Goal: Task Accomplishment & Management: Complete application form

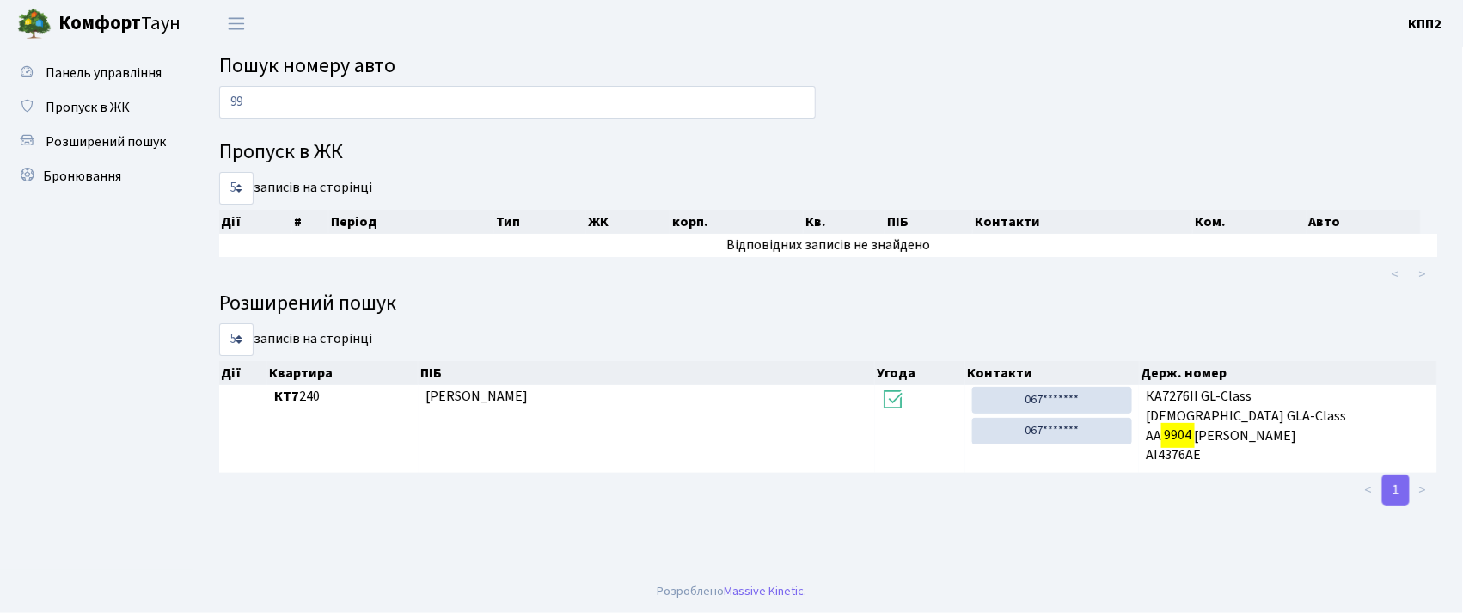
type input "9"
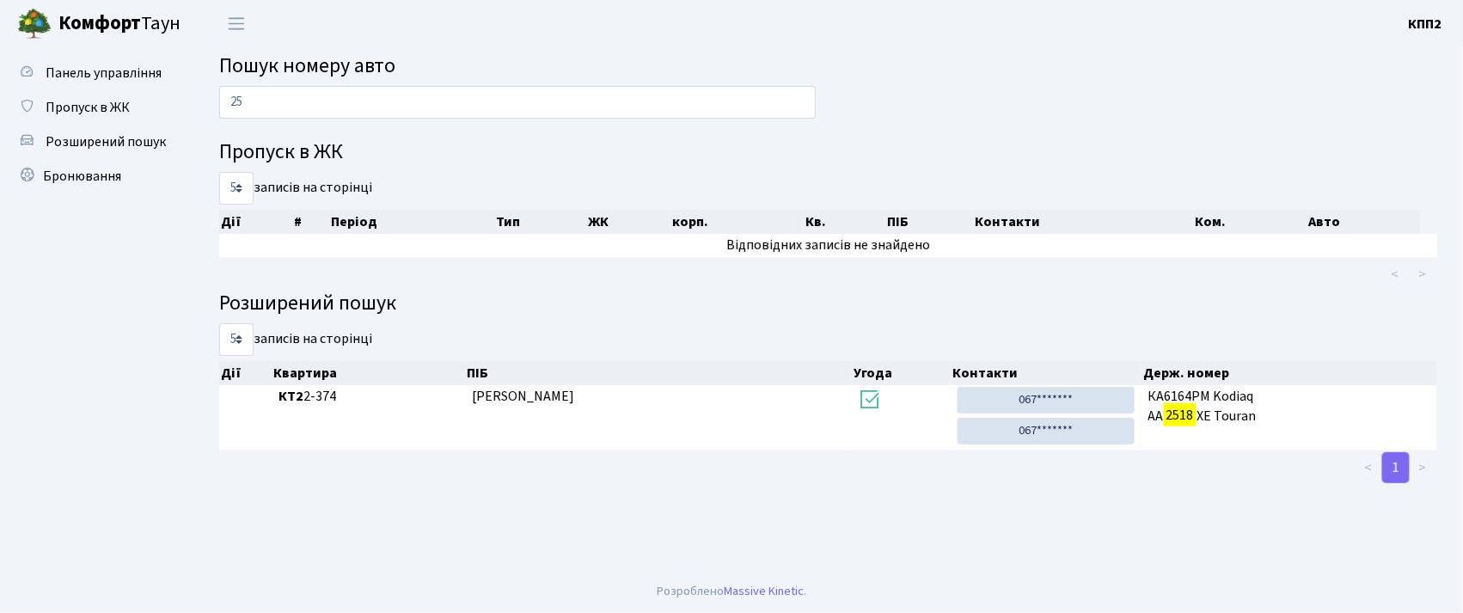
type input "2"
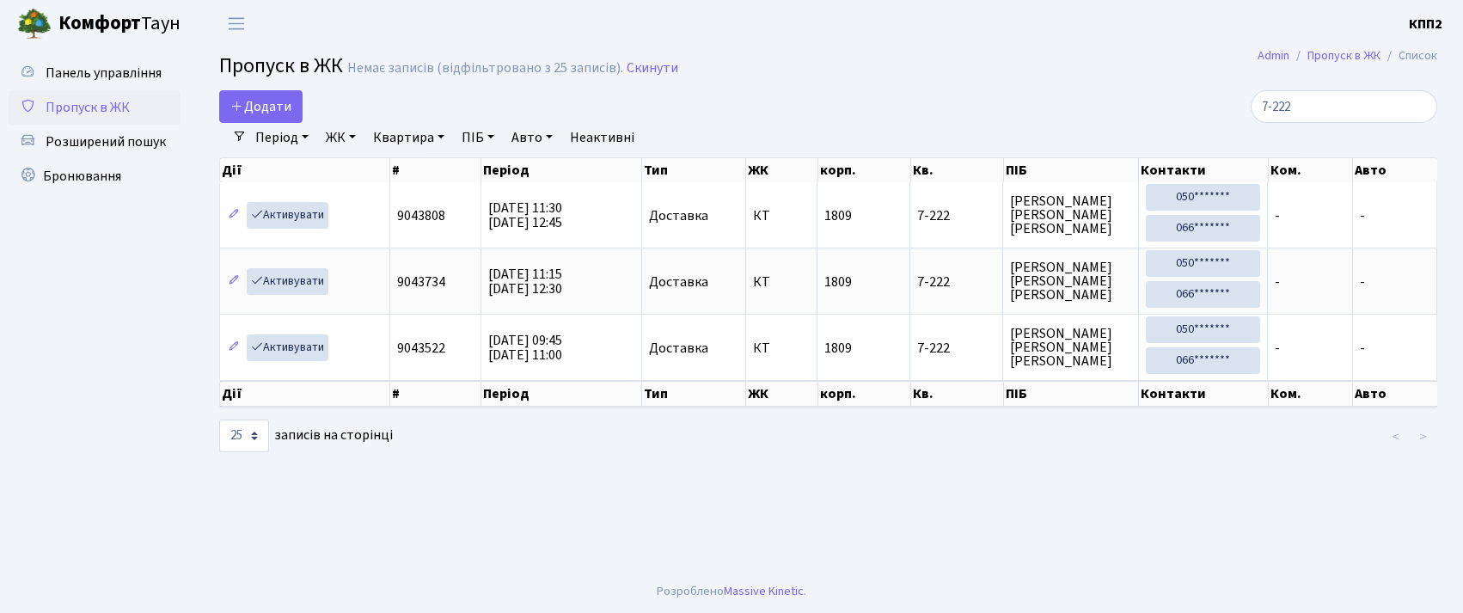
select select "25"
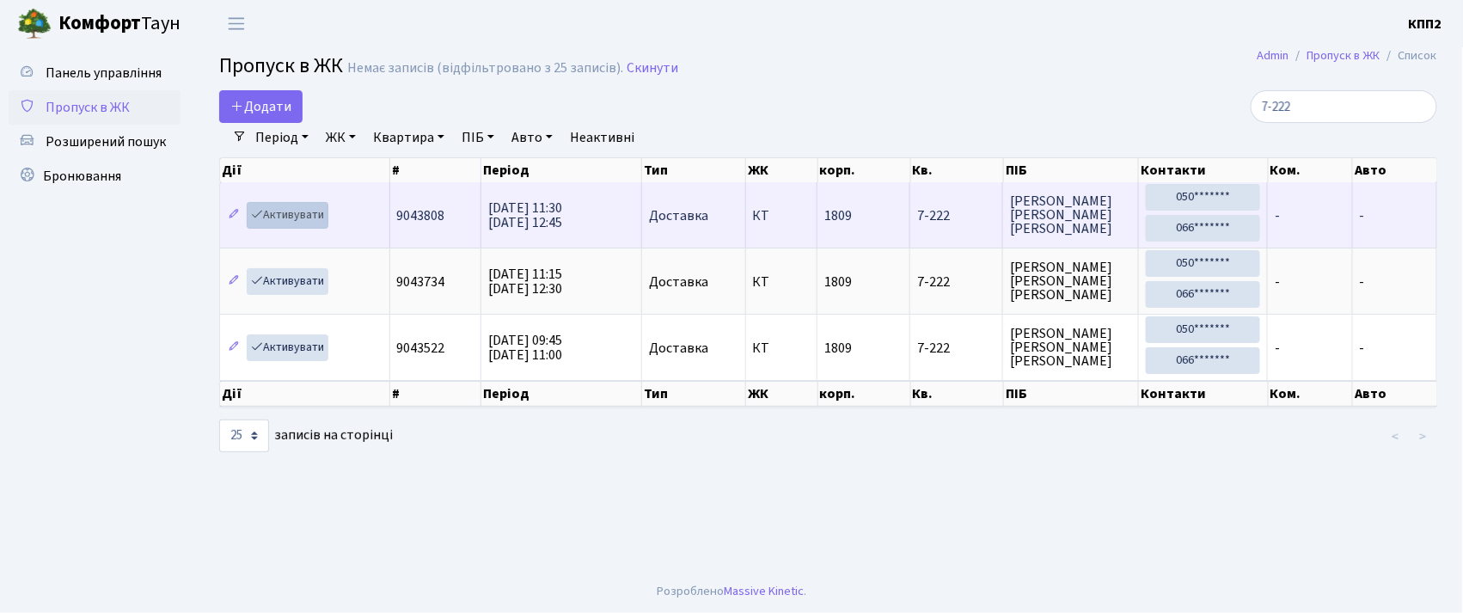
type input "7-222"
click at [285, 214] on link "Активувати" at bounding box center [288, 215] width 82 height 27
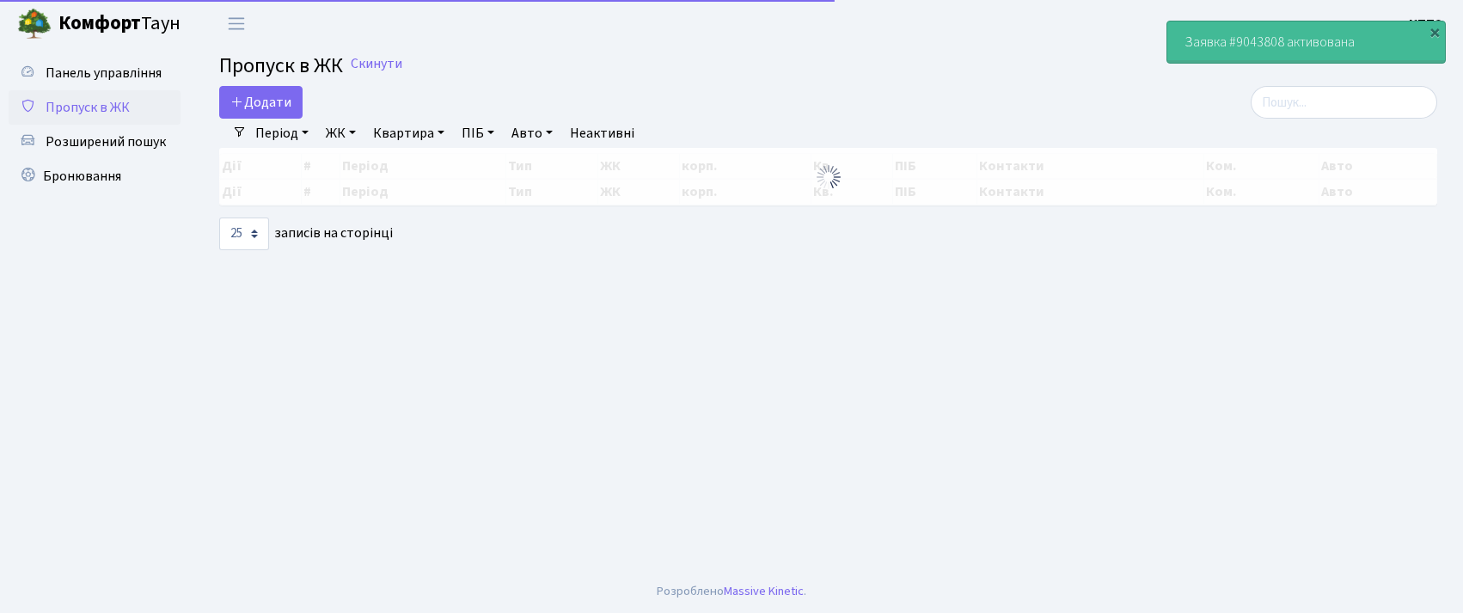
select select "25"
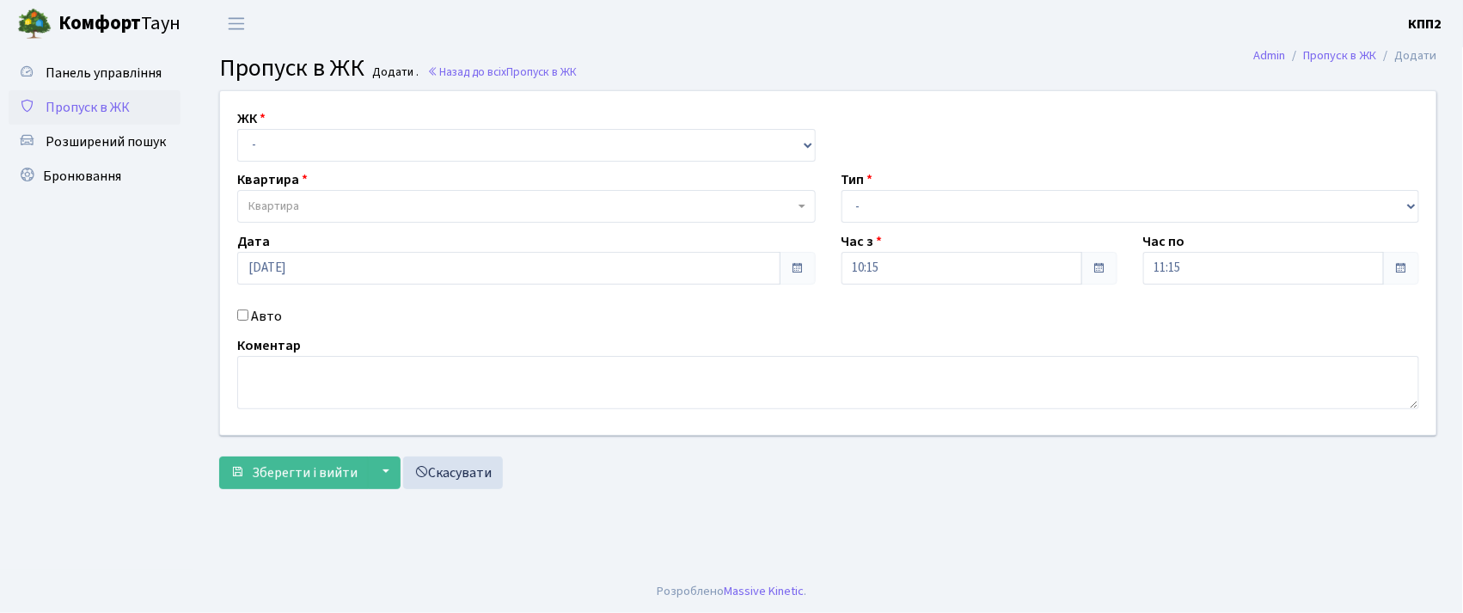
click at [242, 313] on input "Авто" at bounding box center [242, 314] width 11 height 11
checkbox input "true"
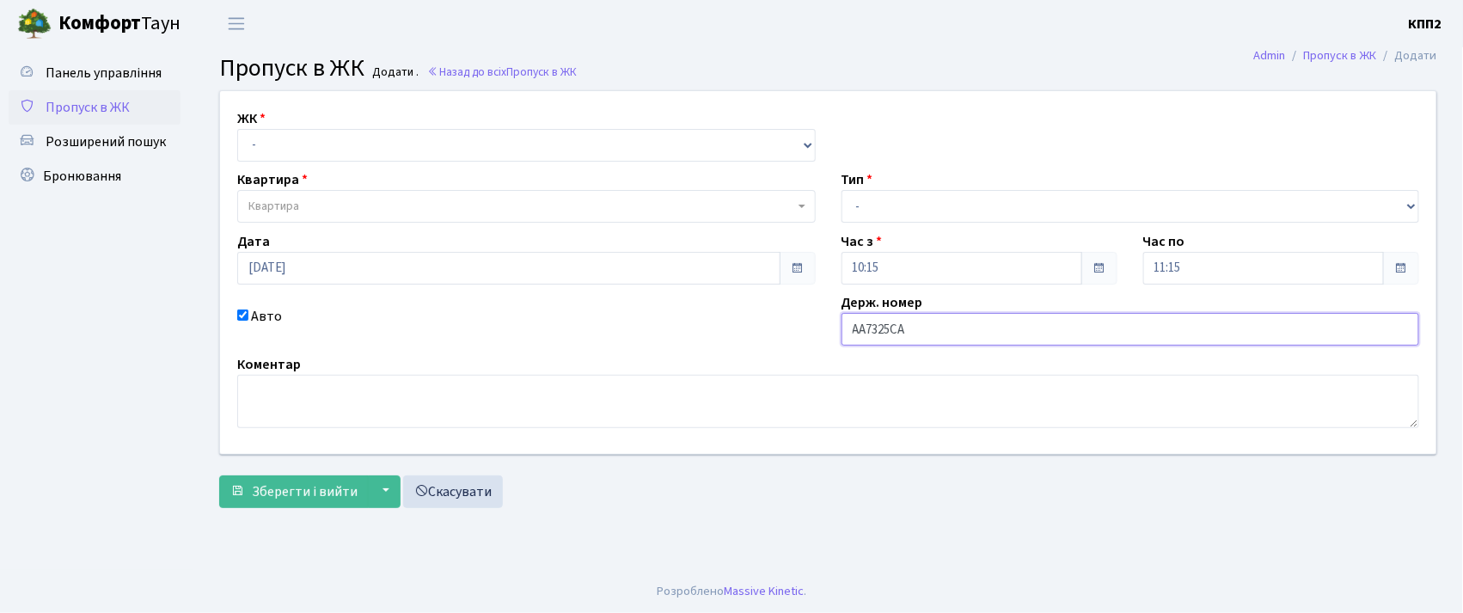
type input "АА7325СА"
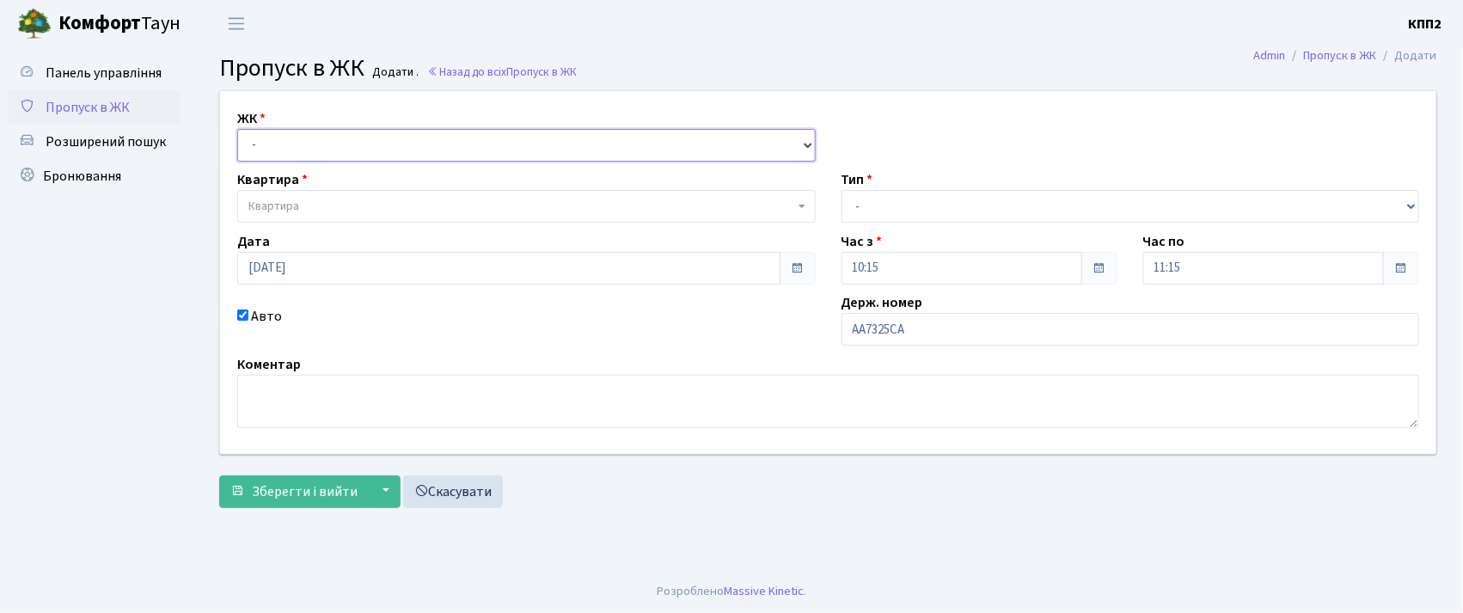
click at [291, 148] on select "- КТ, вул. Регенераторна, 4 КТ2, просп. [STREET_ADDRESS] [STREET_ADDRESS] [PERS…" at bounding box center [526, 145] width 578 height 33
select select "271"
click at [237, 129] on select "- КТ, вул. Регенераторна, 4 КТ2, просп. [STREET_ADDRESS] [STREET_ADDRESS] [PERS…" at bounding box center [526, 145] width 578 height 33
select select
click at [310, 210] on span "Квартира" at bounding box center [521, 206] width 546 height 17
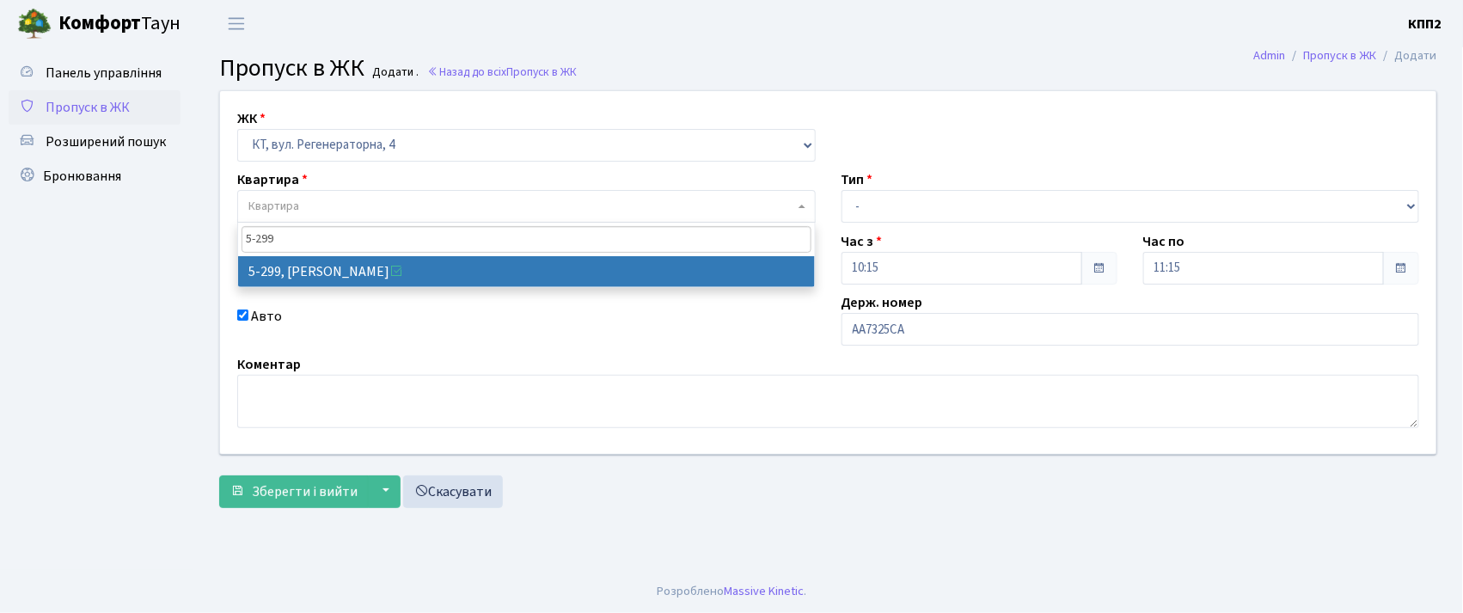
type input "5-299"
select select "2222"
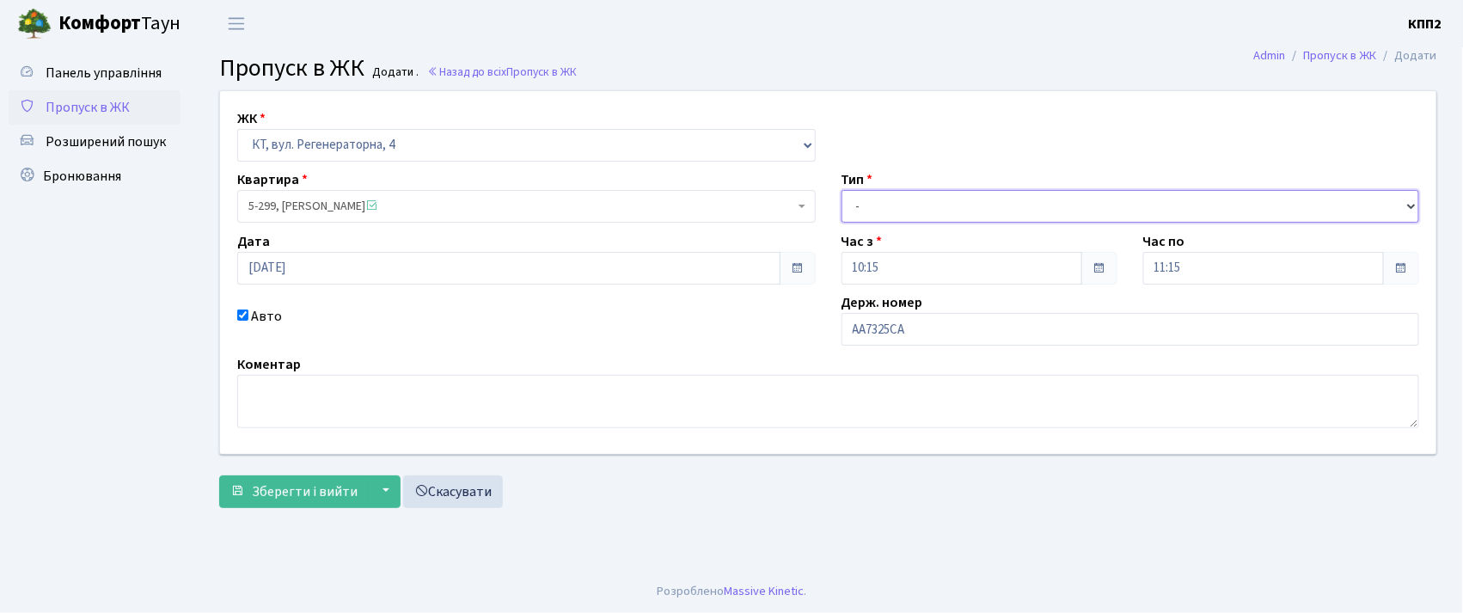
click at [933, 201] on select "- Доставка Таксі Гості Сервіс" at bounding box center [1131, 206] width 578 height 33
select select "2"
click at [842, 190] on select "- Доставка Таксі Гості Сервіс" at bounding box center [1131, 206] width 578 height 33
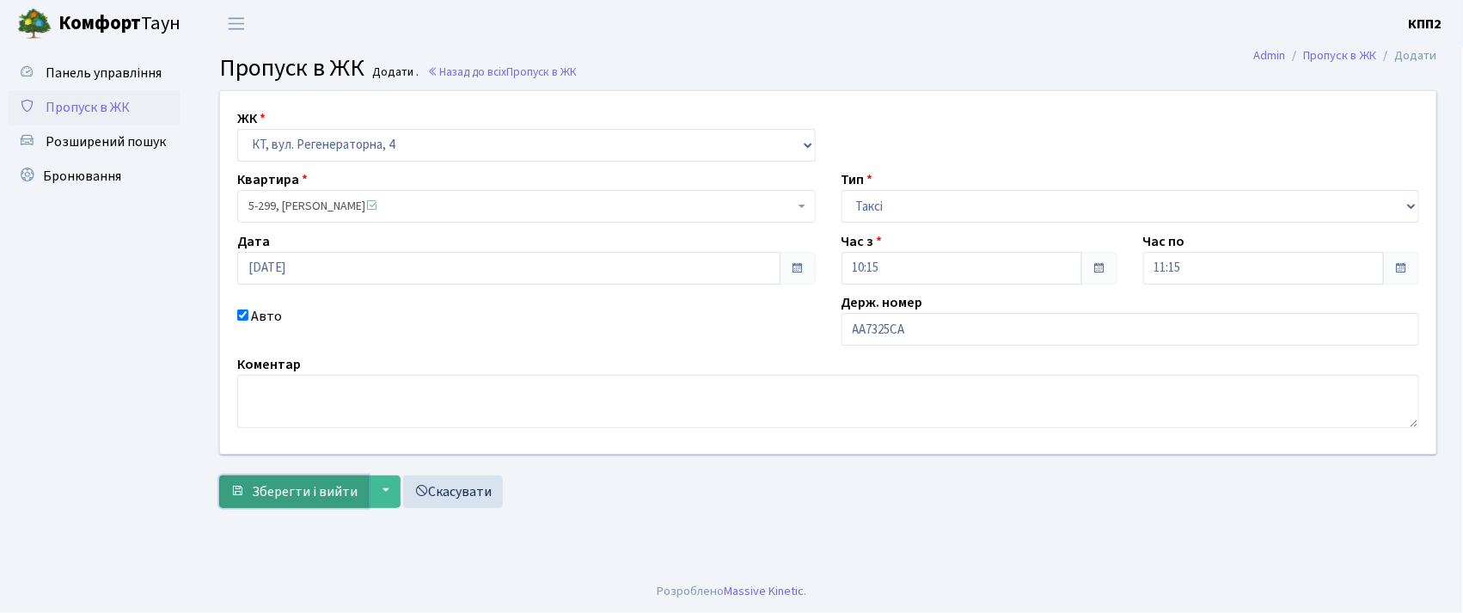
click at [265, 496] on span "Зберегти і вийти" at bounding box center [305, 491] width 106 height 19
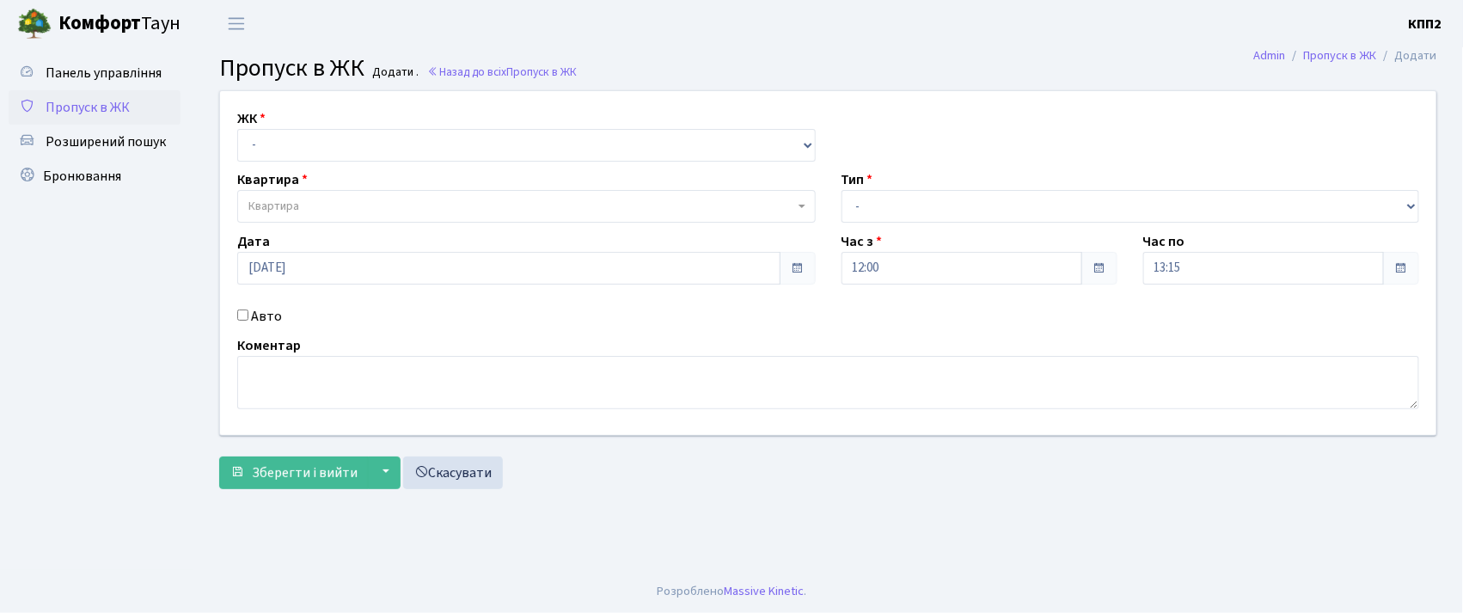
click at [242, 313] on input "Авто" at bounding box center [242, 314] width 11 height 11
checkbox input "true"
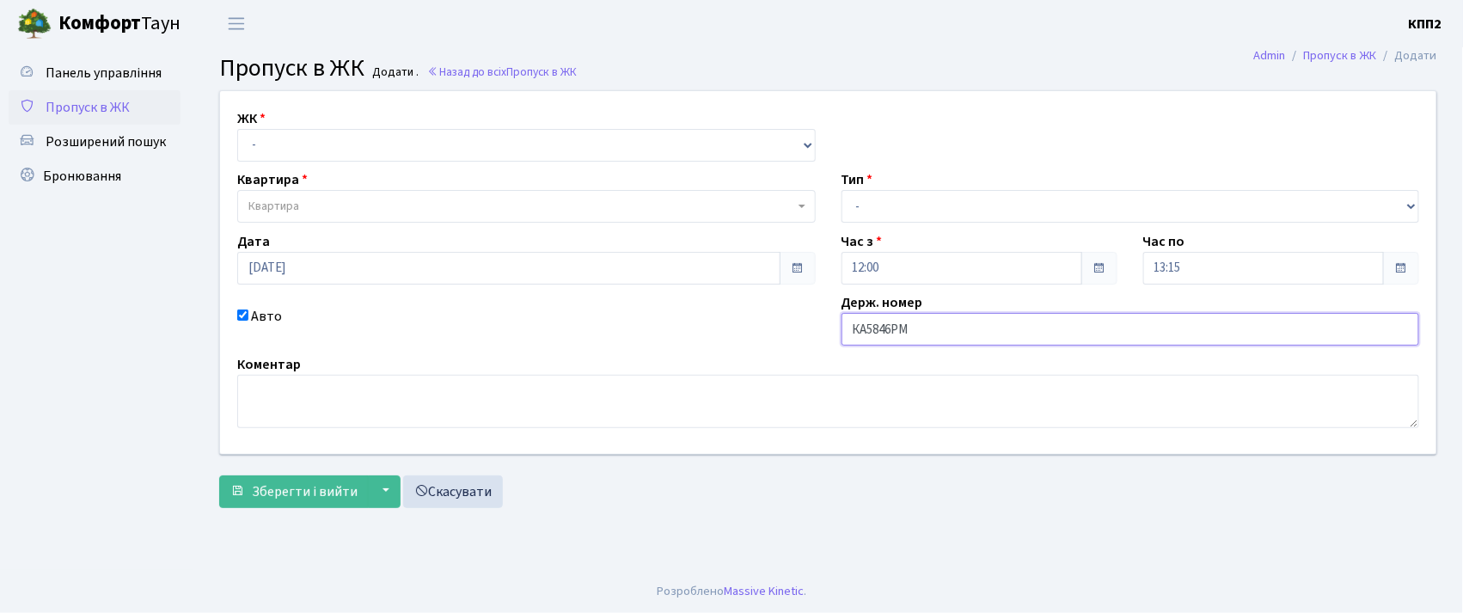
type input "КА5846РМ"
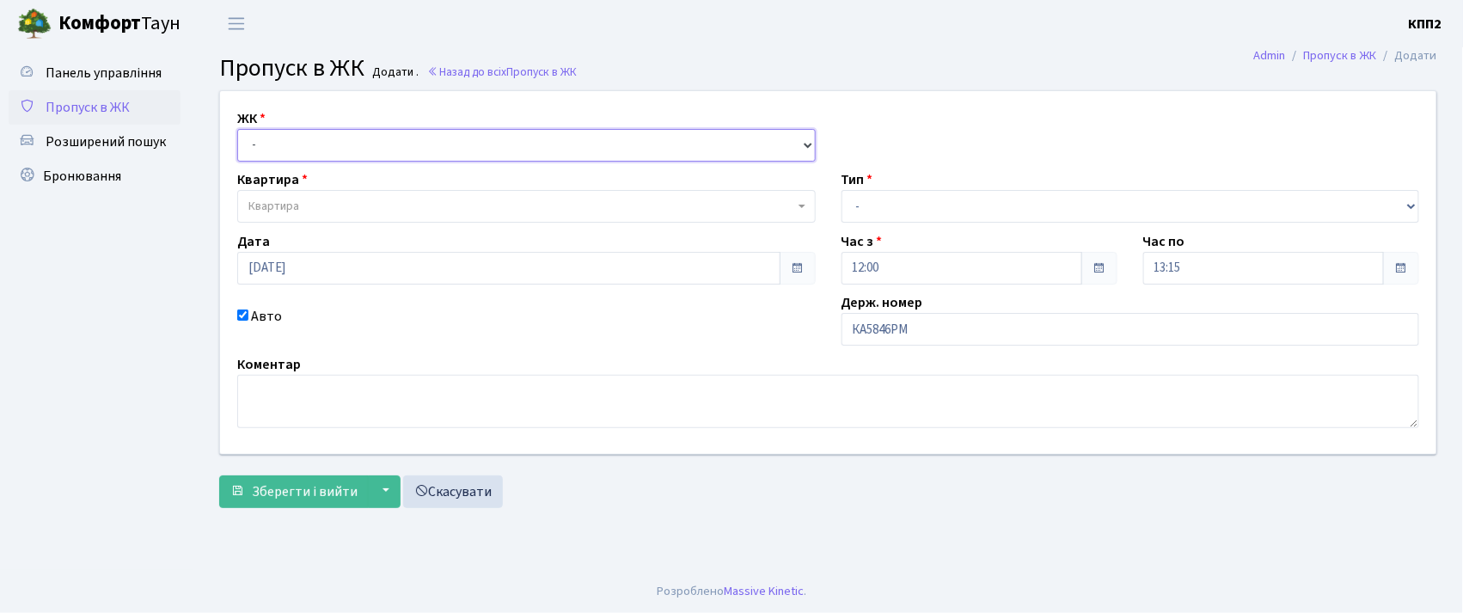
click at [303, 139] on select "- КТ, вул. Регенераторна, 4 КТ2, просп. [STREET_ADDRESS] [STREET_ADDRESS] [PERS…" at bounding box center [526, 145] width 578 height 33
select select "271"
click at [237, 129] on select "- КТ, вул. Регенераторна, 4 КТ2, просп. [STREET_ADDRESS] [STREET_ADDRESS] [PERS…" at bounding box center [526, 145] width 578 height 33
select select
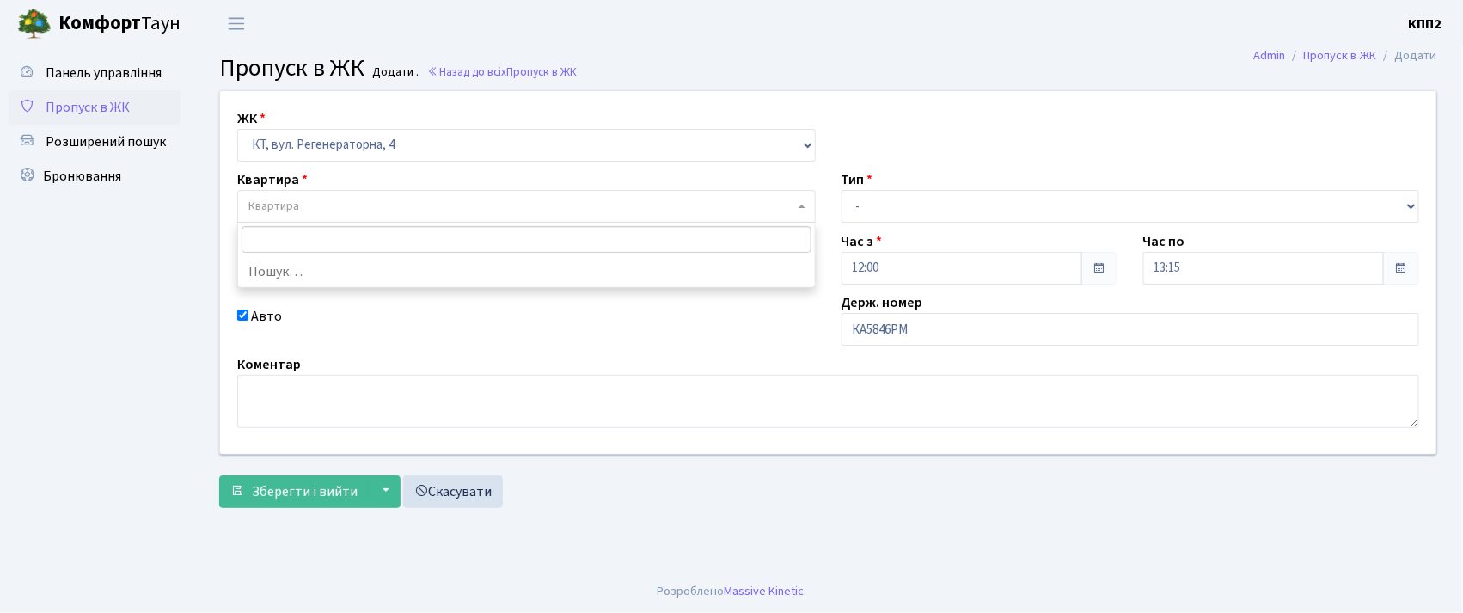
click at [299, 203] on span "Квартира" at bounding box center [273, 206] width 51 height 17
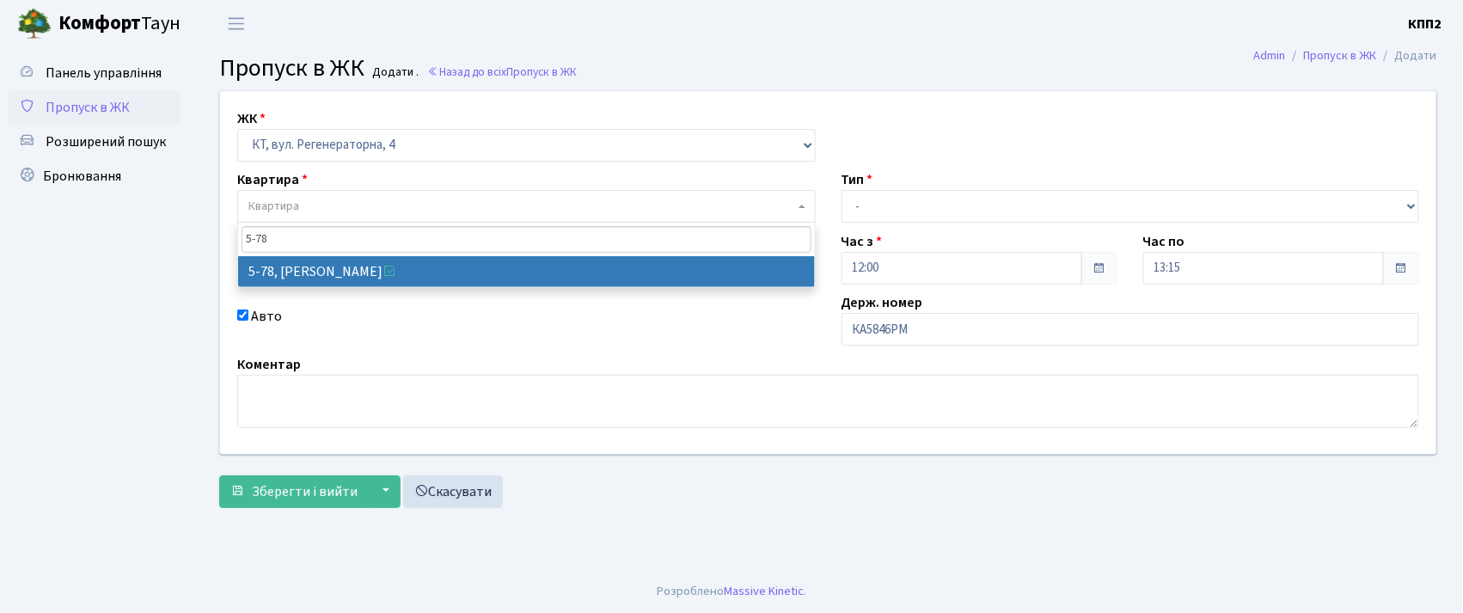
type input "5-78"
select select "2488"
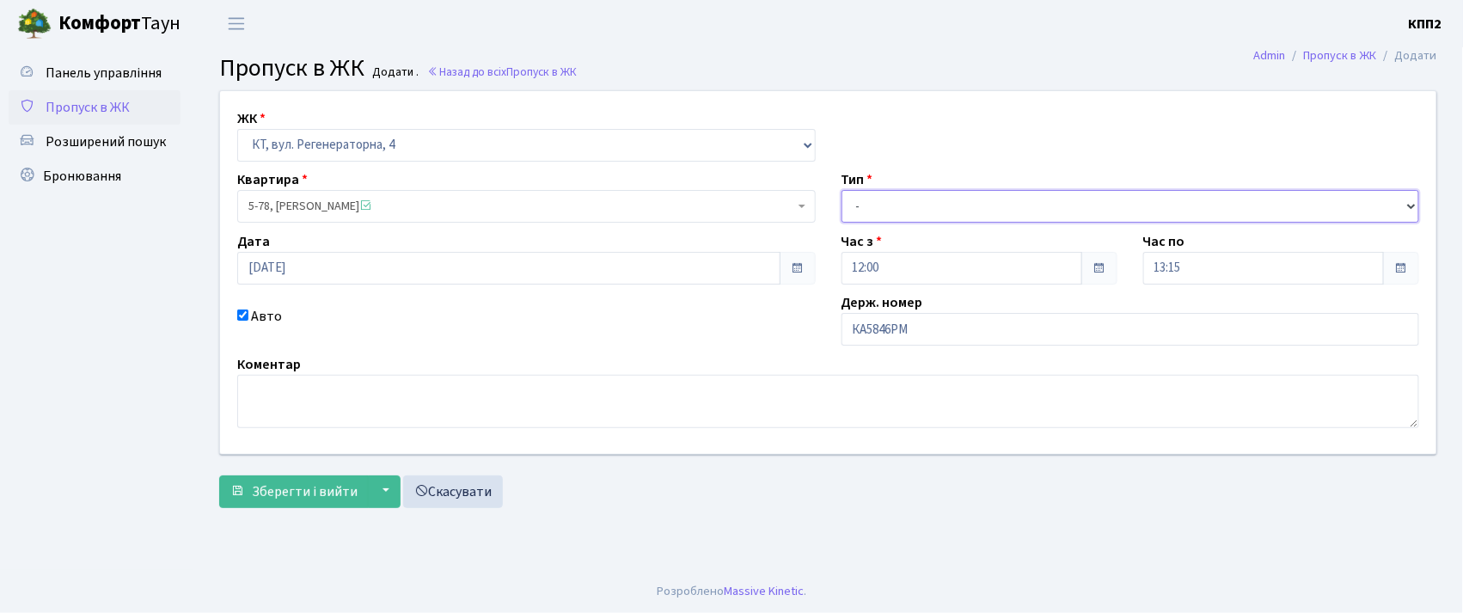
click at [865, 199] on select "- Доставка Таксі Гості Сервіс" at bounding box center [1131, 206] width 578 height 33
select select "2"
click at [842, 190] on select "- Доставка Таксі Гості Сервіс" at bounding box center [1131, 206] width 578 height 33
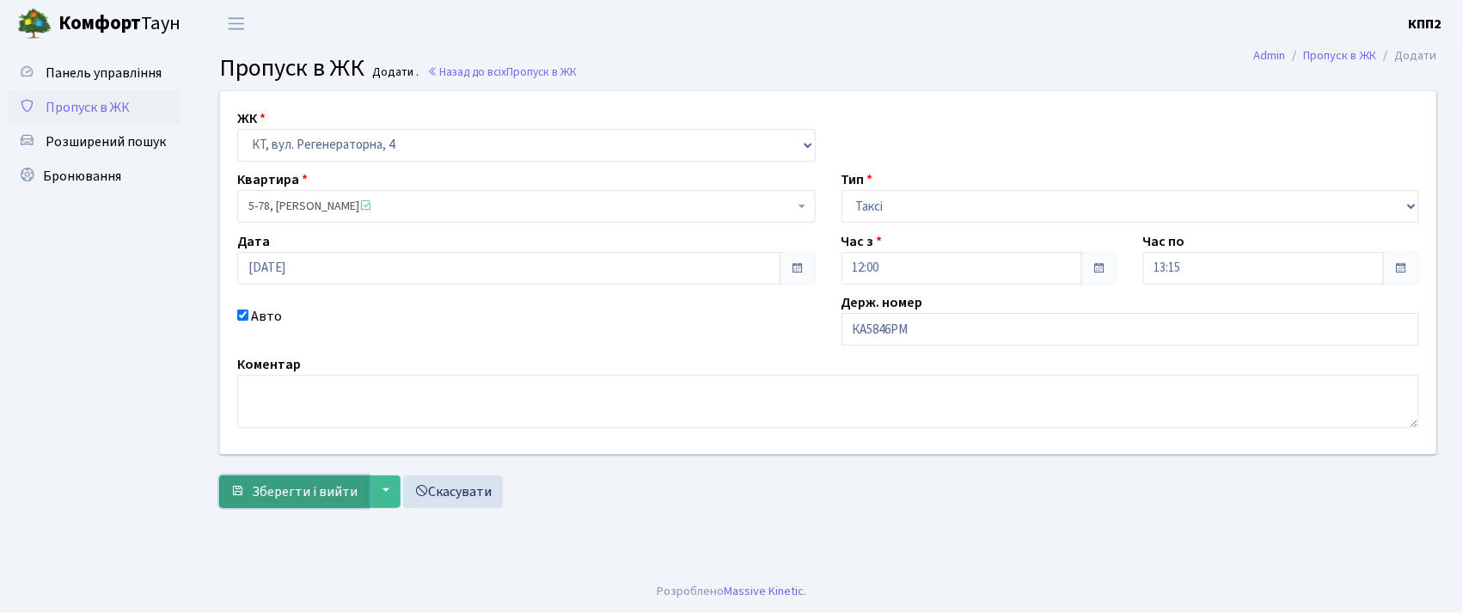
click at [294, 497] on span "Зберегти і вийти" at bounding box center [305, 491] width 106 height 19
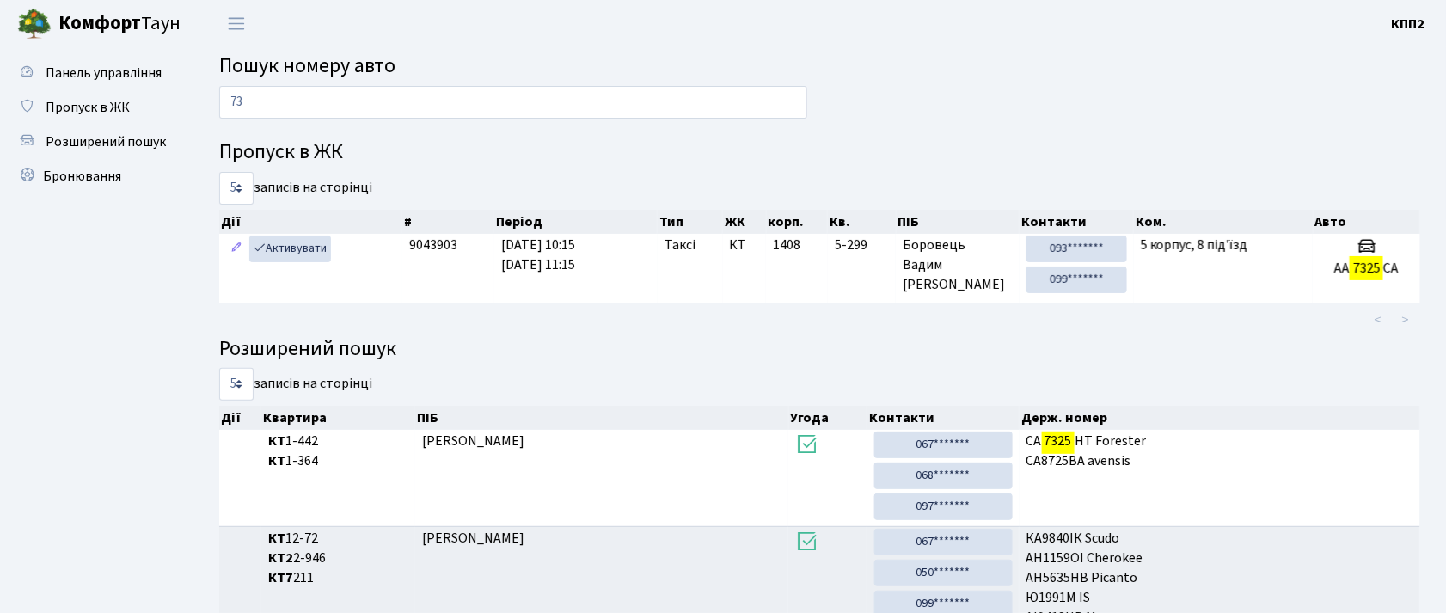
type input "7"
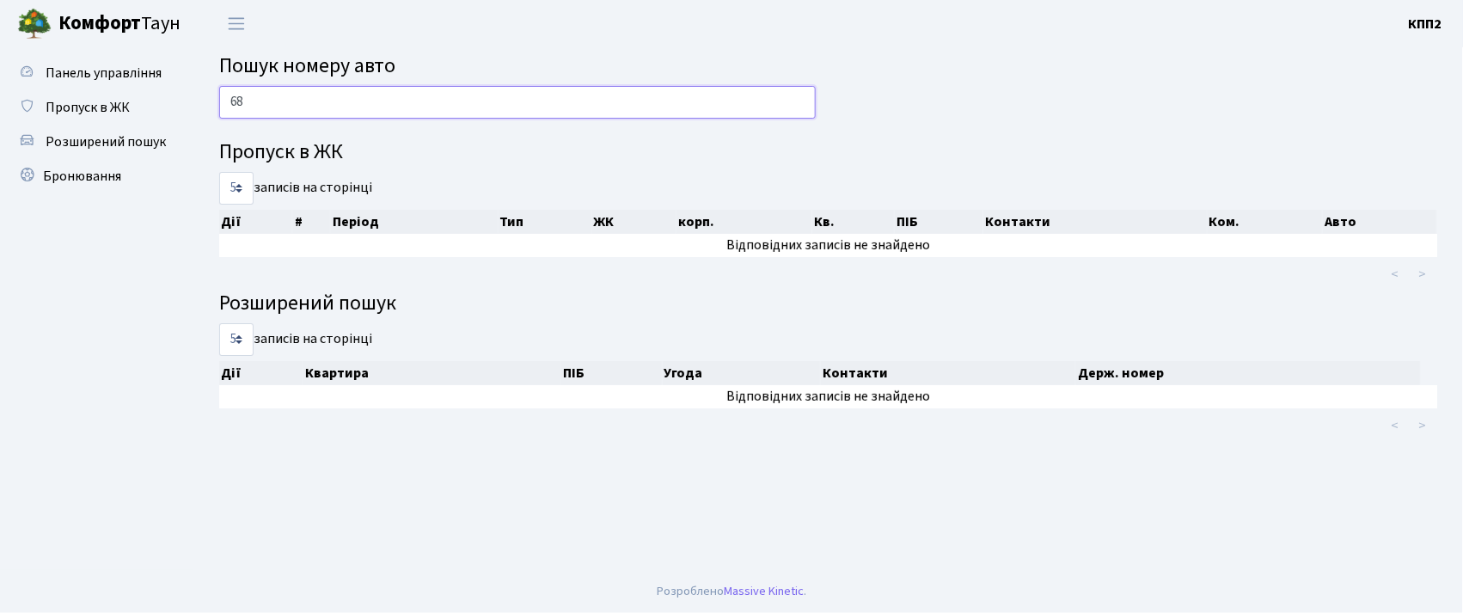
type input "6"
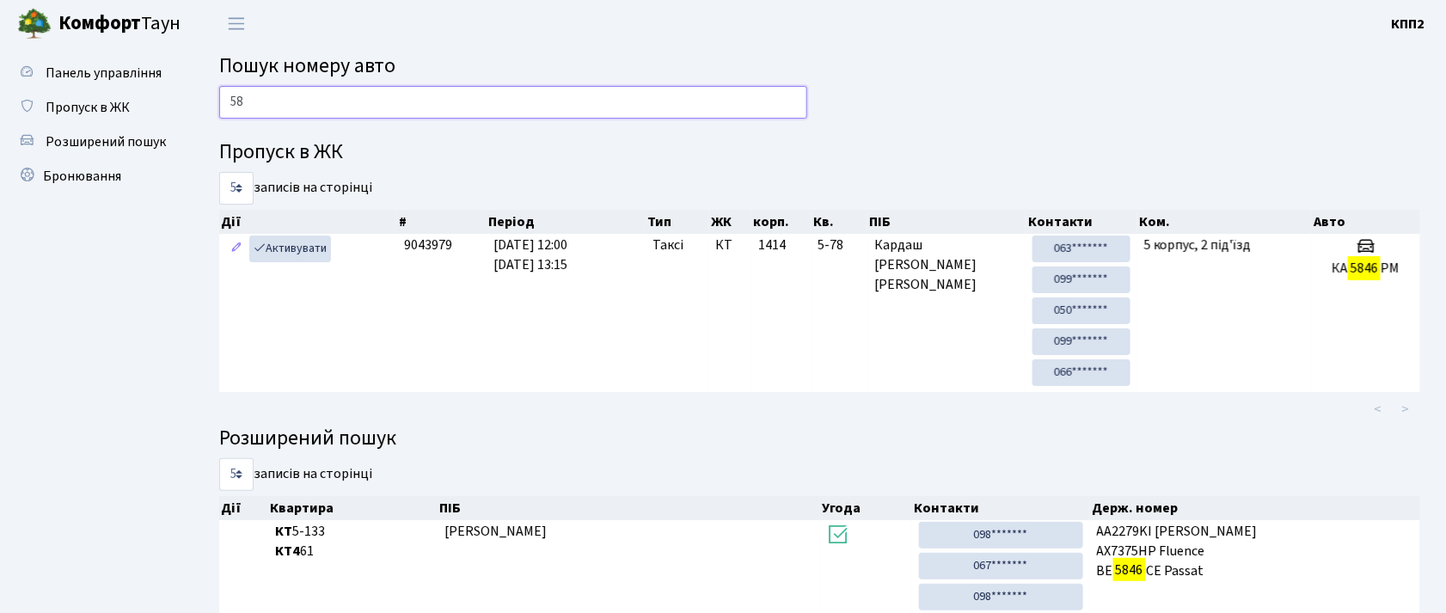
type input "5"
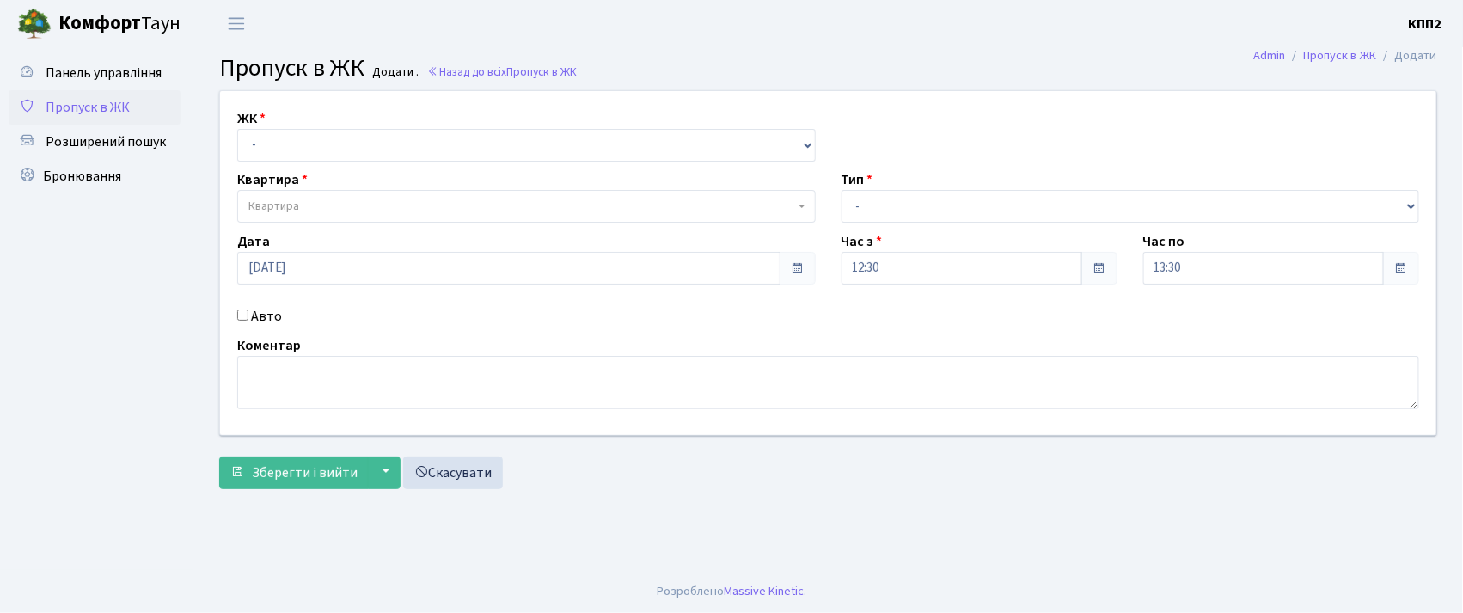
drag, startPoint x: 449, startPoint y: 127, endPoint x: 438, endPoint y: 148, distance: 23.5
click at [438, 148] on div "ЖК - КТ, вул. Регенераторна, 4 КТ2, просп. [STREET_ADDRESS] [STREET_ADDRESS] [P…" at bounding box center [526, 134] width 604 height 53
click at [437, 150] on select "- КТ, вул. Регенераторна, 4 КТ2, просп. [STREET_ADDRESS] [STREET_ADDRESS] [PERS…" at bounding box center [526, 145] width 578 height 33
select select "271"
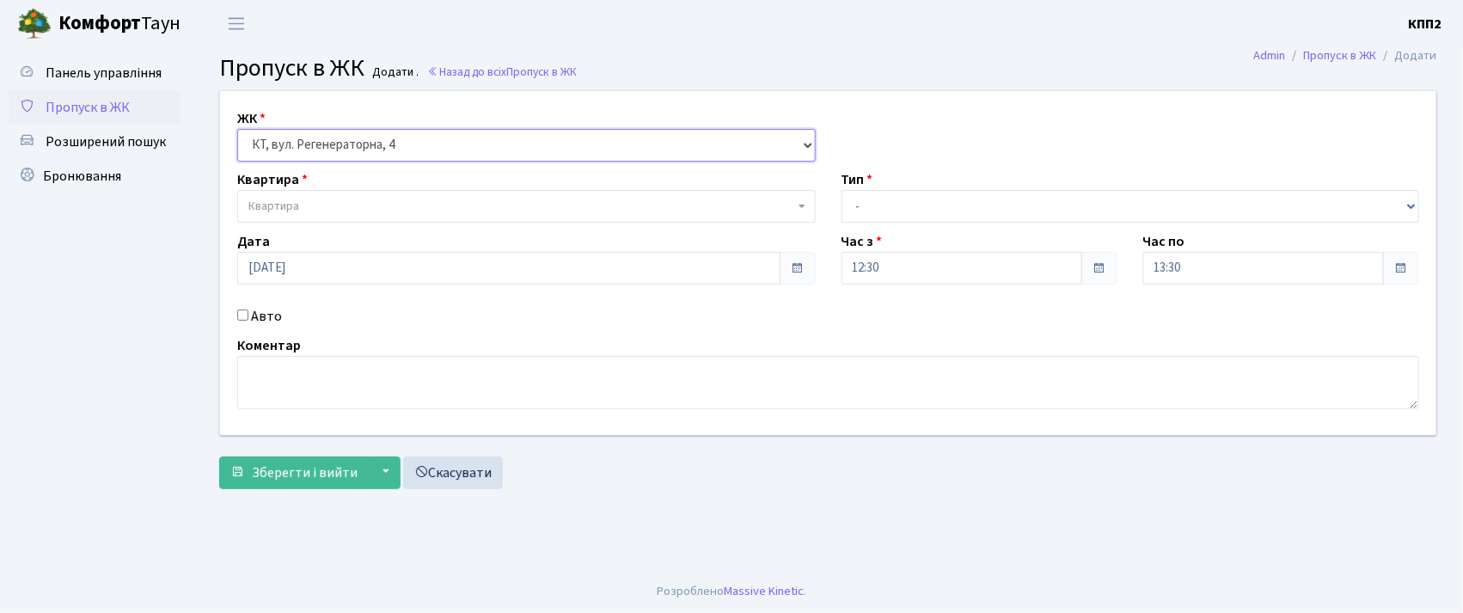
click at [237, 129] on select "- КТ, вул. Регенераторна, 4 КТ2, просп. [STREET_ADDRESS] [STREET_ADDRESS] [PERS…" at bounding box center [526, 145] width 578 height 33
select select
click at [246, 316] on input "Авто" at bounding box center [242, 314] width 11 height 11
checkbox input "true"
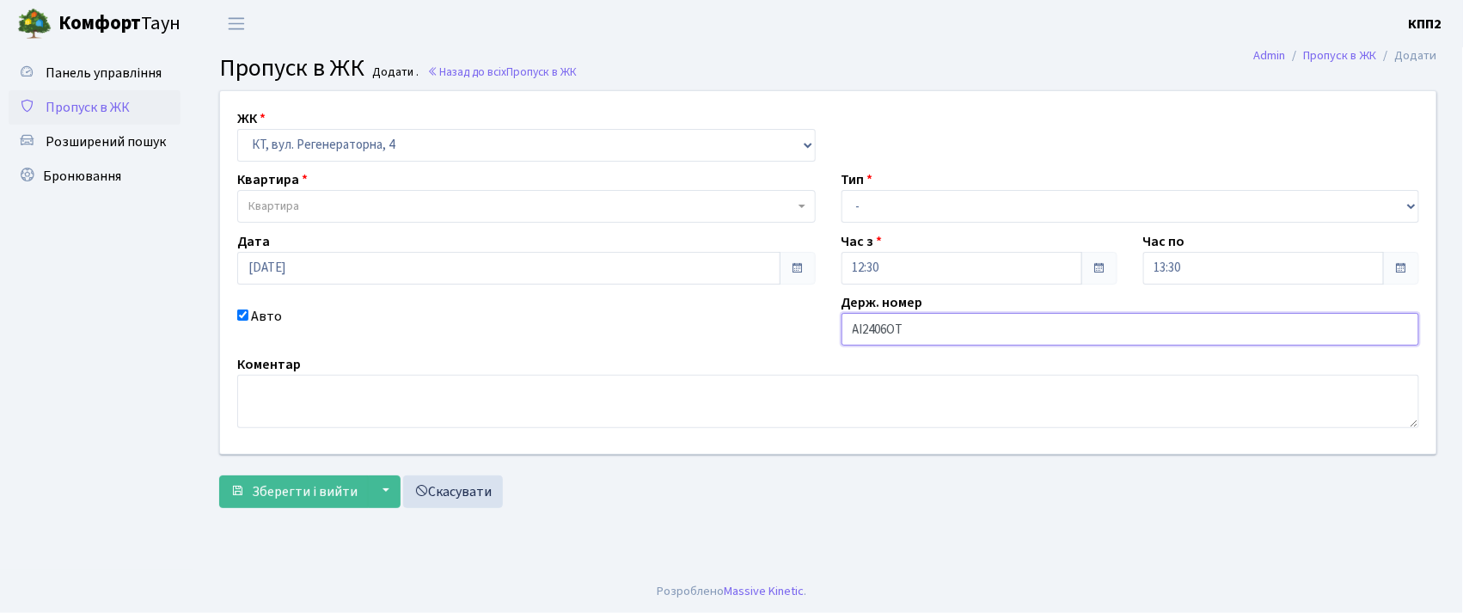
type input "АІ2406ОТ"
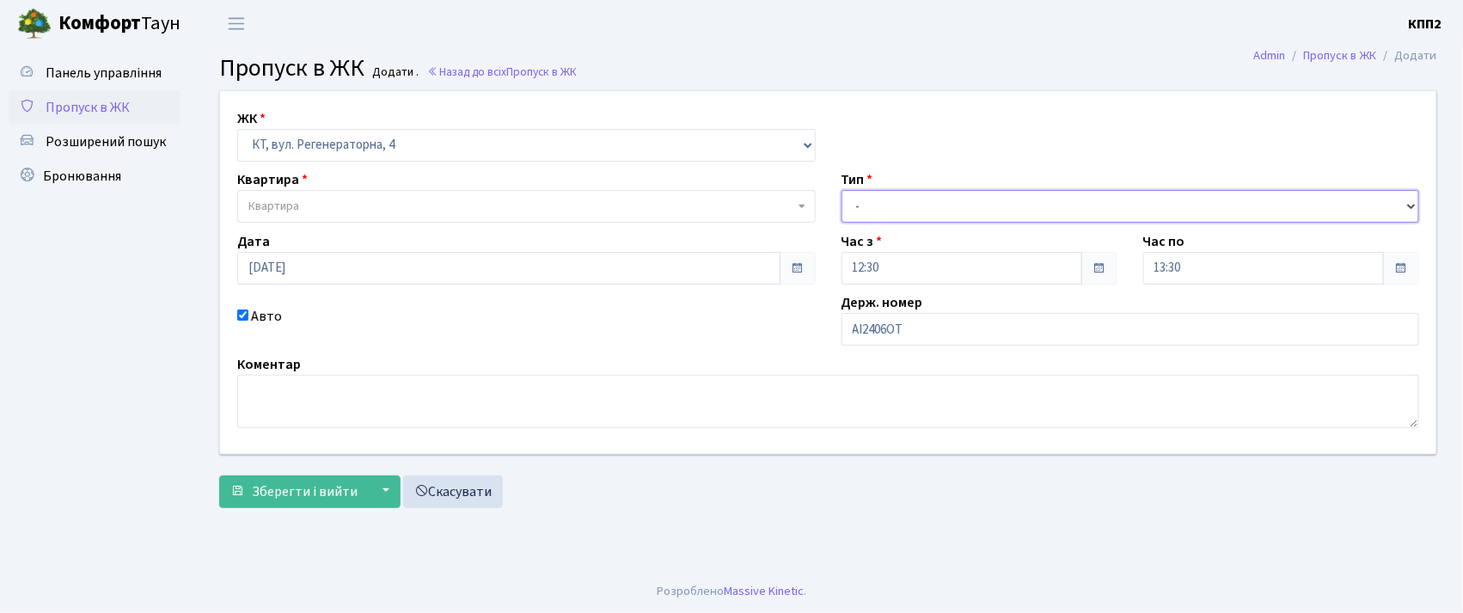
click at [918, 204] on select "- Доставка Таксі Гості Сервіс" at bounding box center [1131, 206] width 578 height 33
select select "3"
click at [842, 190] on select "- Доставка Таксі Гості Сервіс" at bounding box center [1131, 206] width 578 height 33
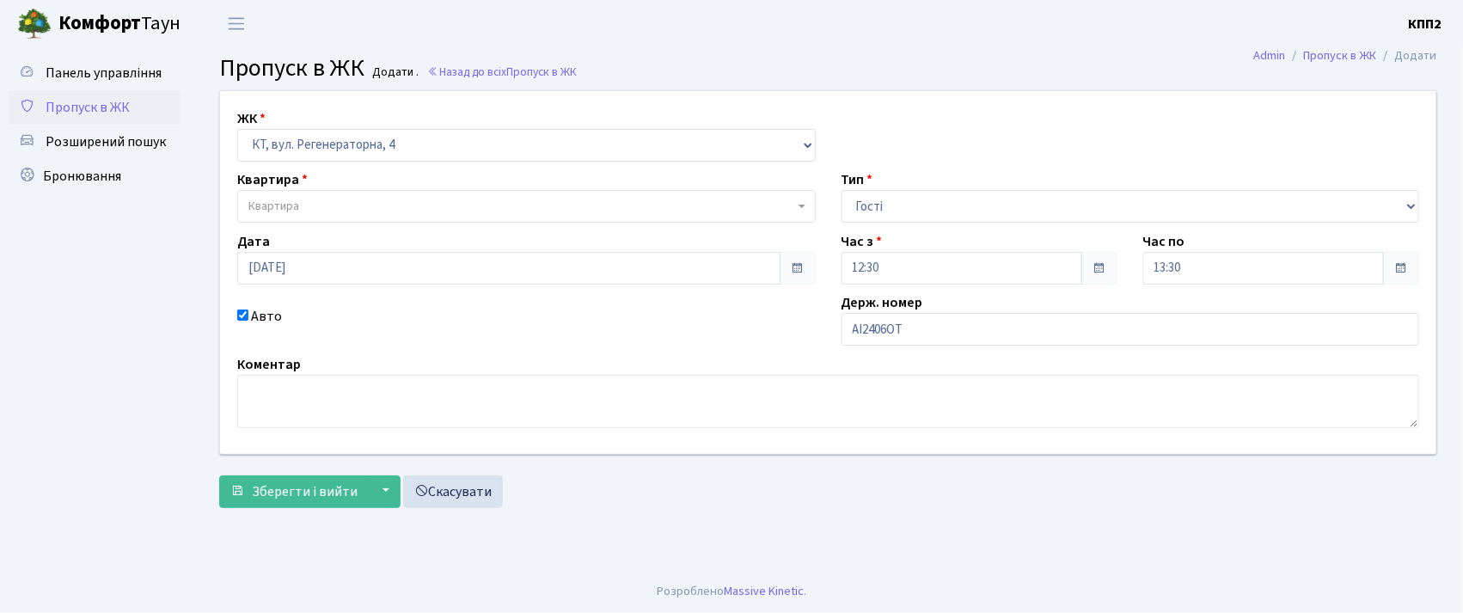
click at [609, 206] on span "Квартира" at bounding box center [521, 206] width 546 height 17
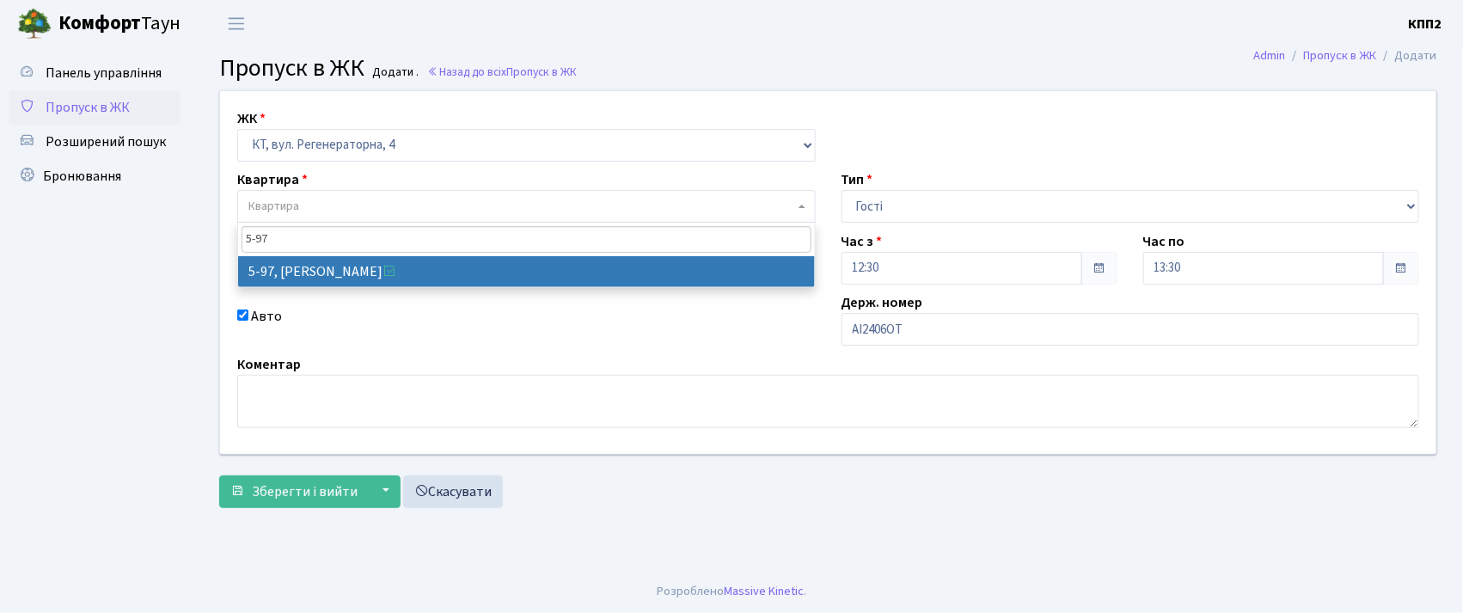
type input "5-97"
select select "2453"
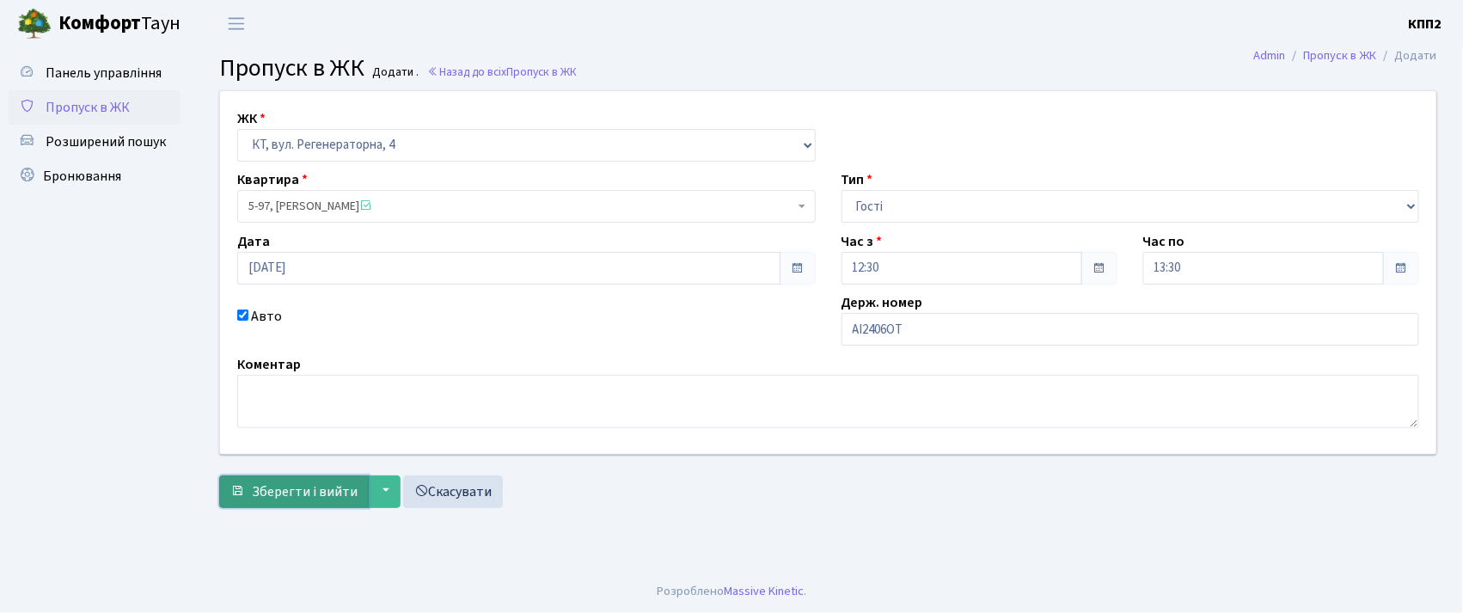
click at [265, 493] on span "Зберегти і вийти" at bounding box center [305, 491] width 106 height 19
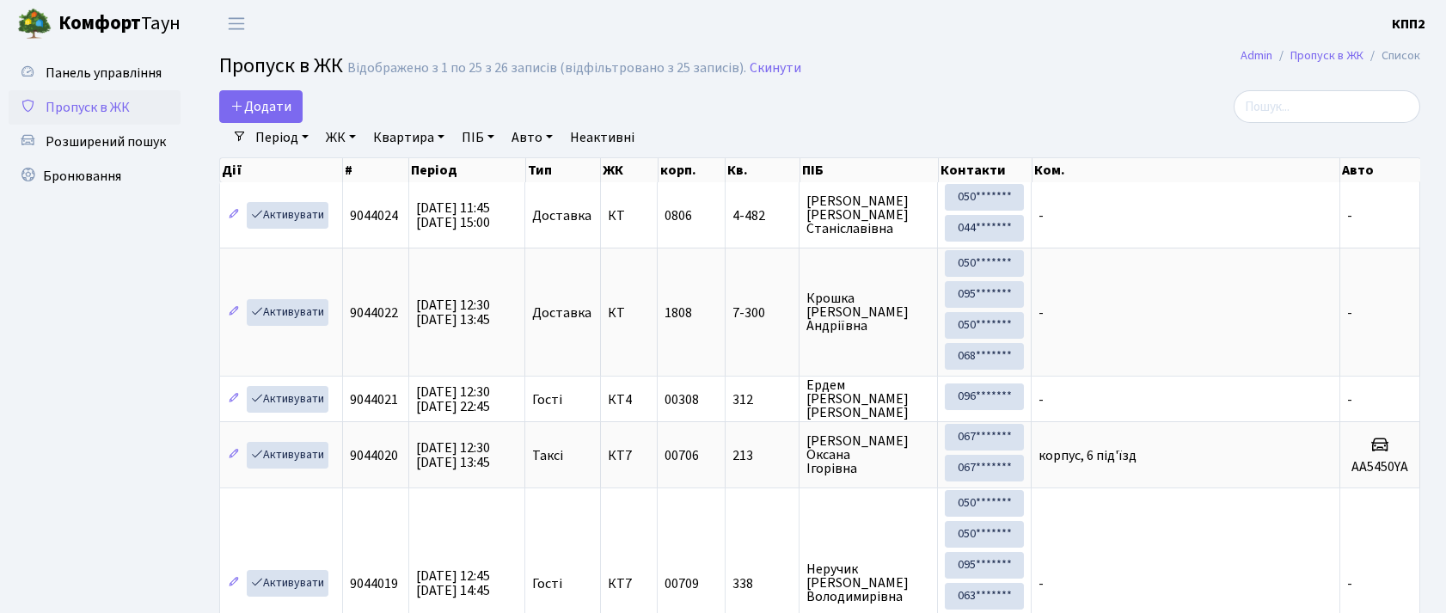
select select "25"
click at [1329, 110] on input "search" at bounding box center [1326, 106] width 187 height 33
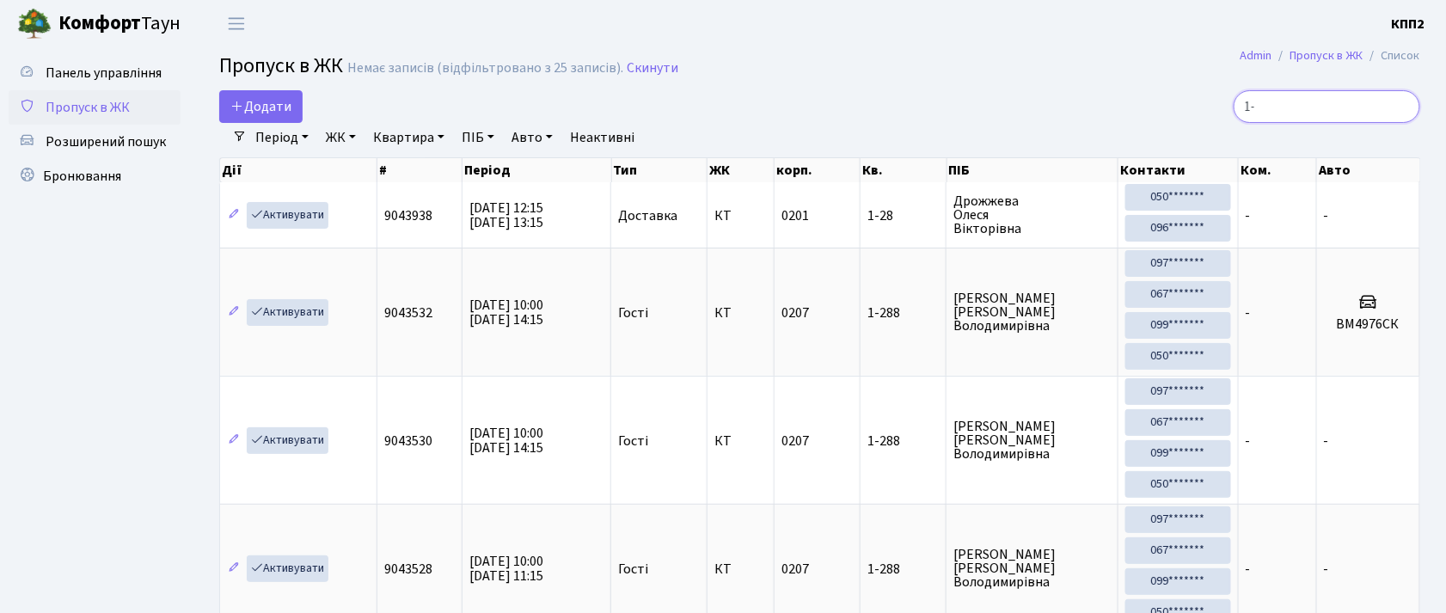
type input "1"
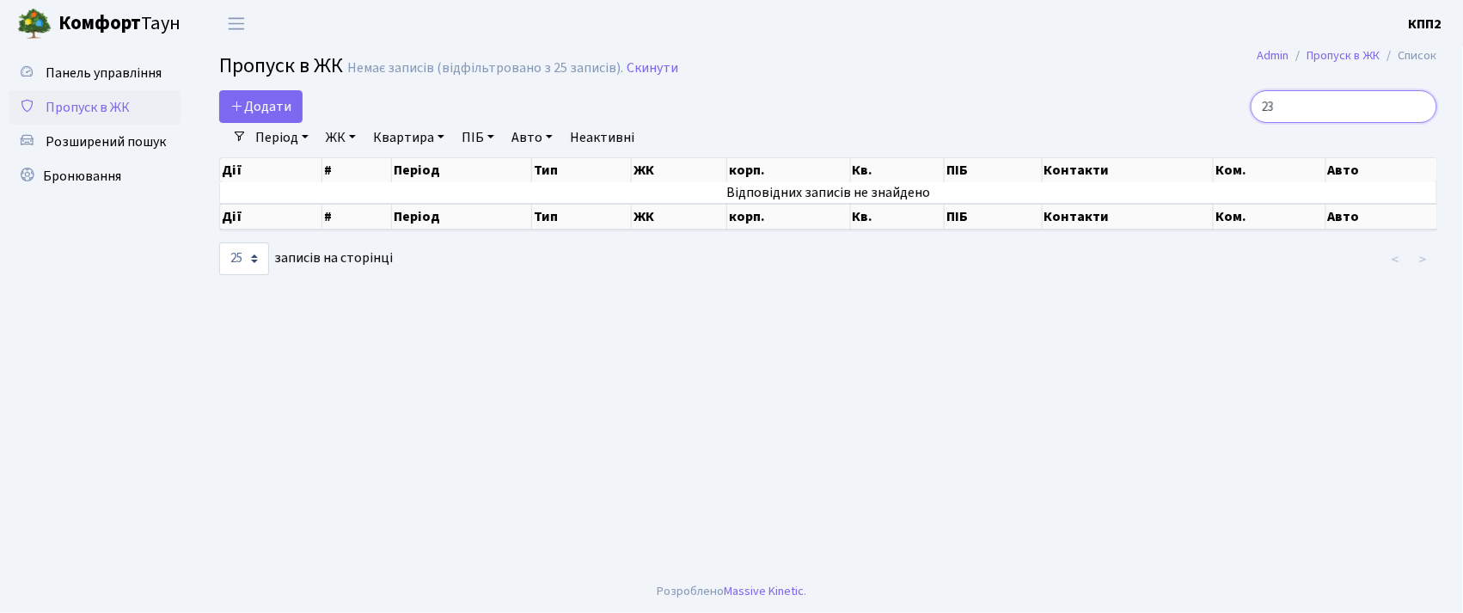
type input "2"
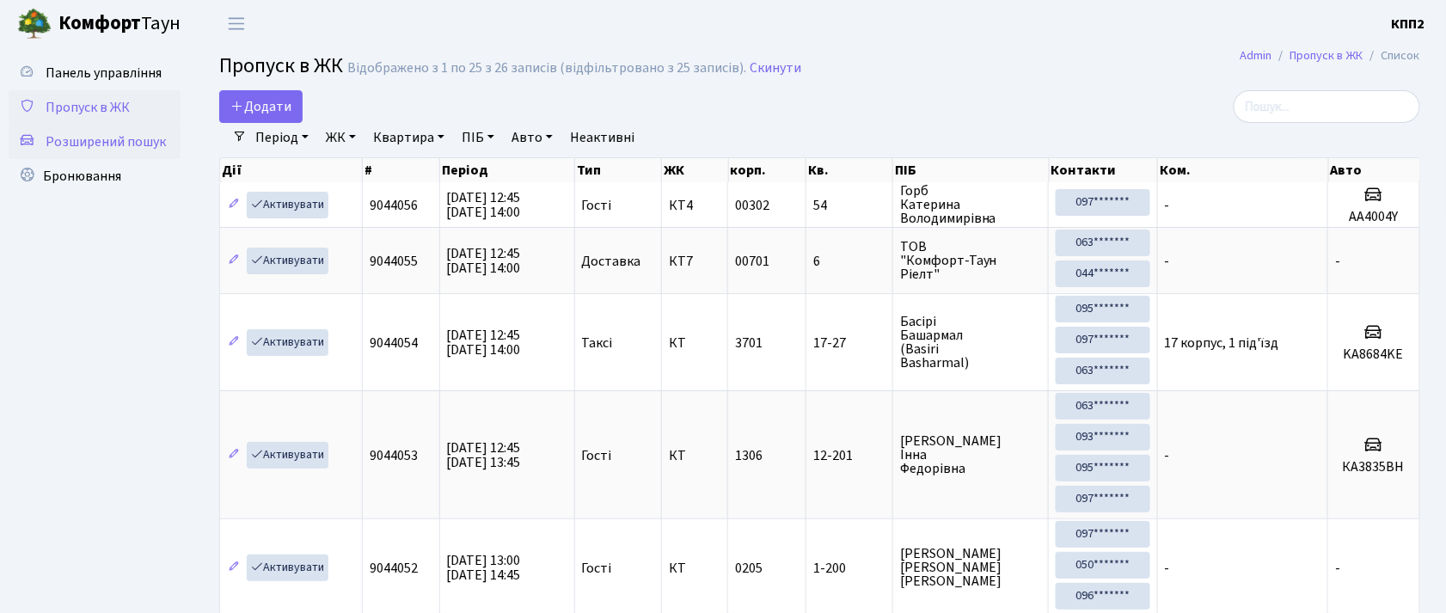
click at [79, 144] on span "Розширений пошук" at bounding box center [106, 141] width 120 height 19
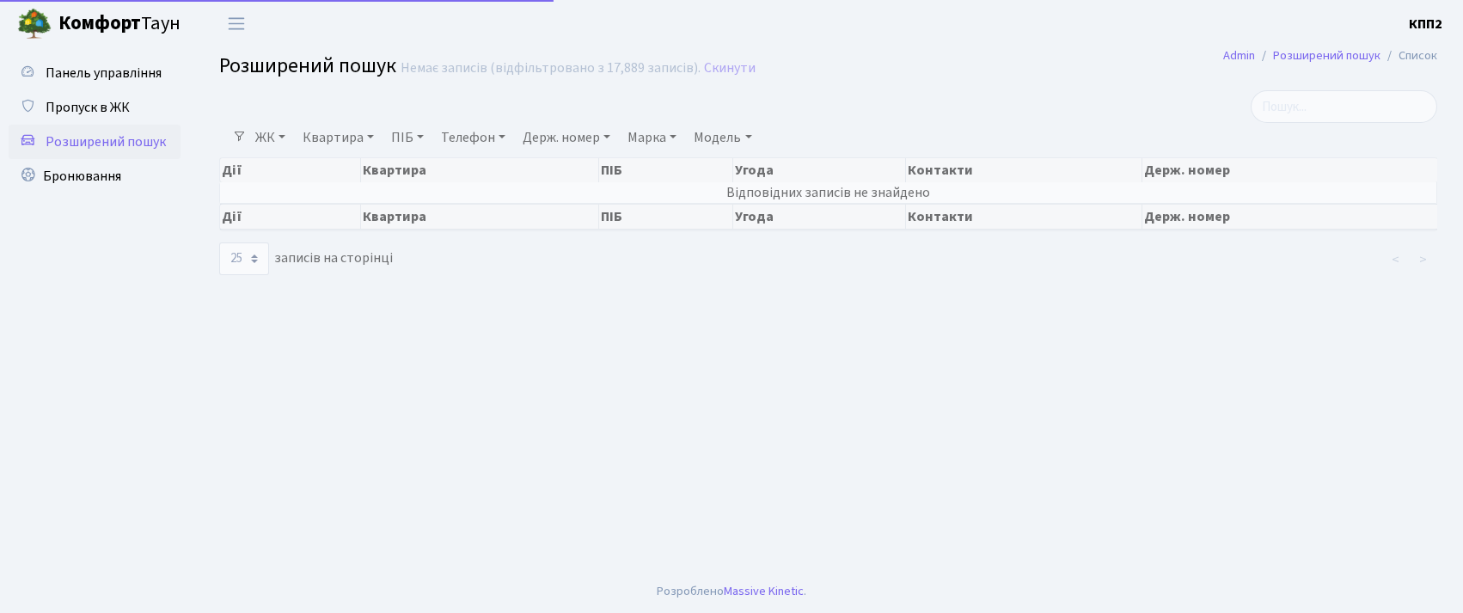
select select "25"
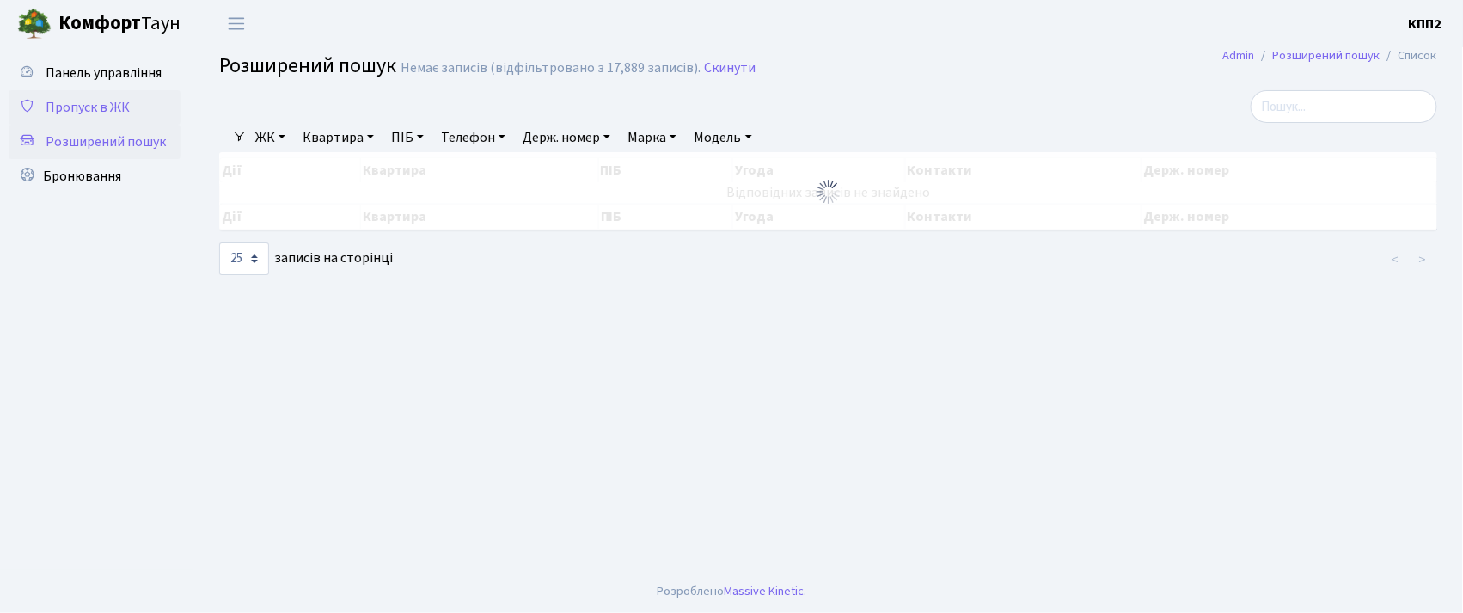
click at [83, 113] on span "Пропуск в ЖК" at bounding box center [88, 107] width 84 height 19
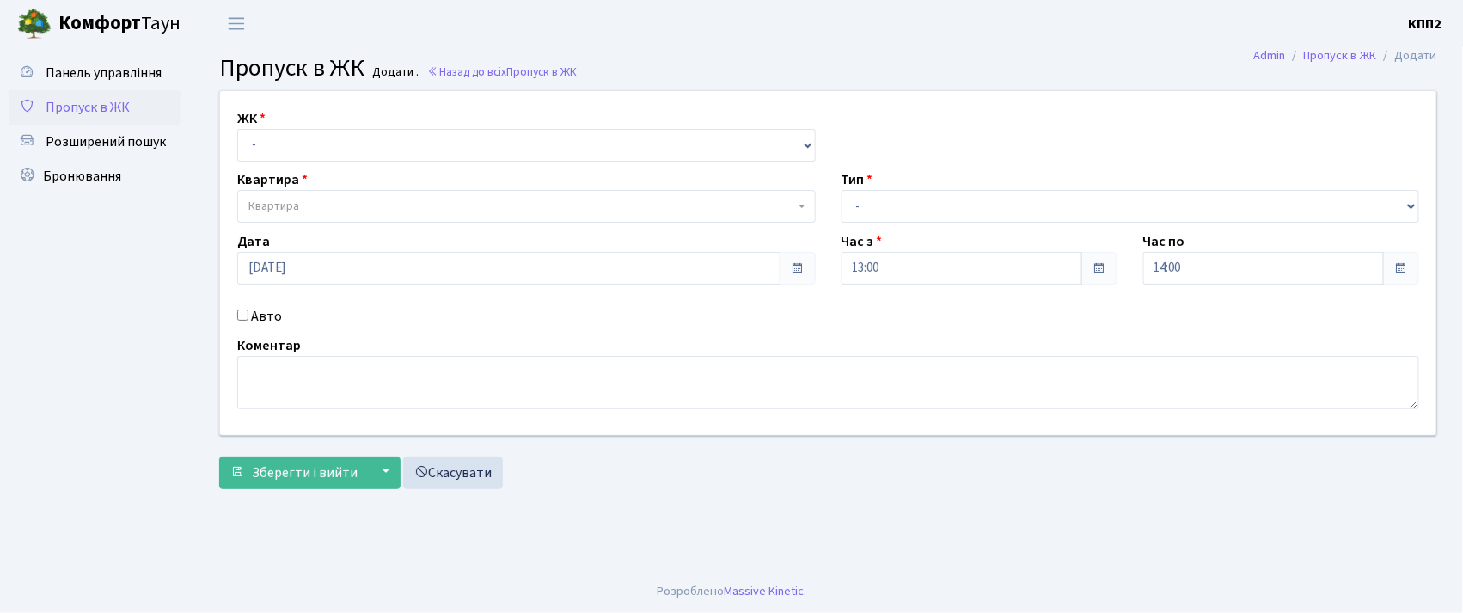
click at [621, 125] on div "ЖК - КТ, вул. Регенераторна, 4 КТ2, просп. Соборності, 17 КТ3, вул. Березнева, …" at bounding box center [526, 134] width 604 height 53
click at [593, 150] on select "- КТ, вул. Регенераторна, 4 КТ2, просп. Соборності, 17 КТ3, вул. Березнева, 16 …" at bounding box center [526, 145] width 578 height 33
select select "271"
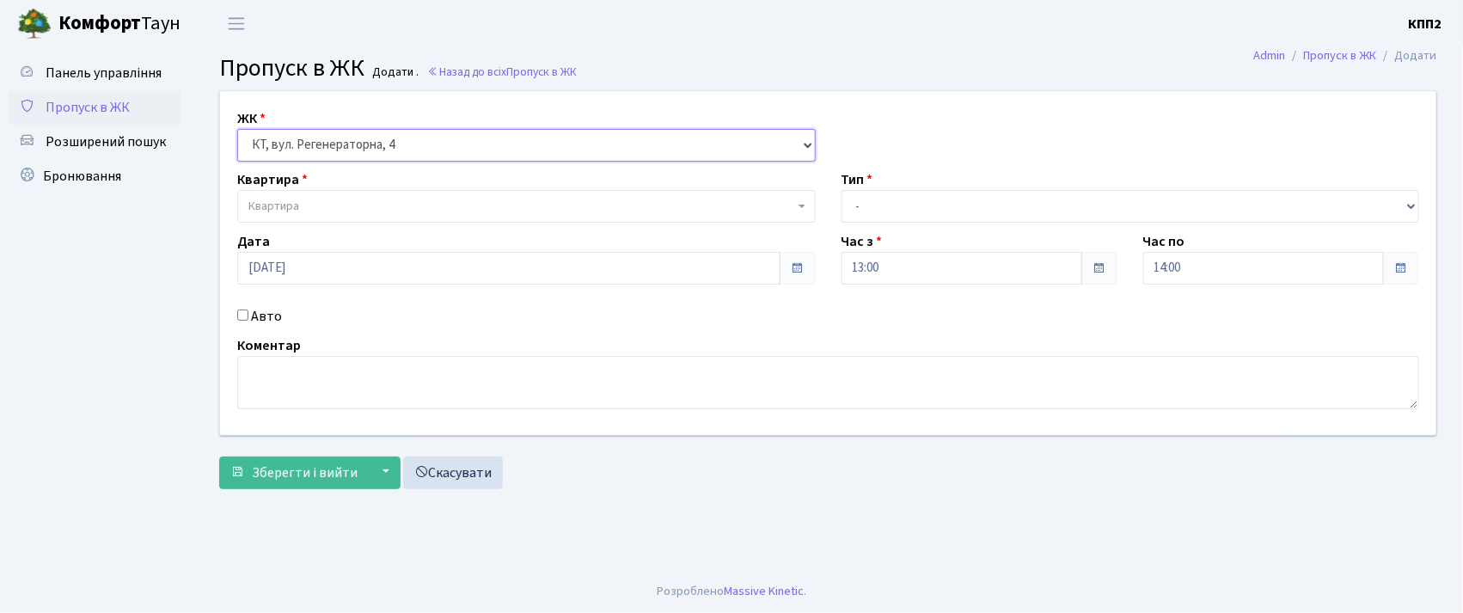
click at [237, 129] on select "- КТ, вул. Регенераторна, 4 КТ2, просп. Соборності, 17 КТ3, вул. Березнева, 16 …" at bounding box center [526, 145] width 578 height 33
select select
click at [242, 320] on input "Авто" at bounding box center [242, 314] width 11 height 11
checkbox input "true"
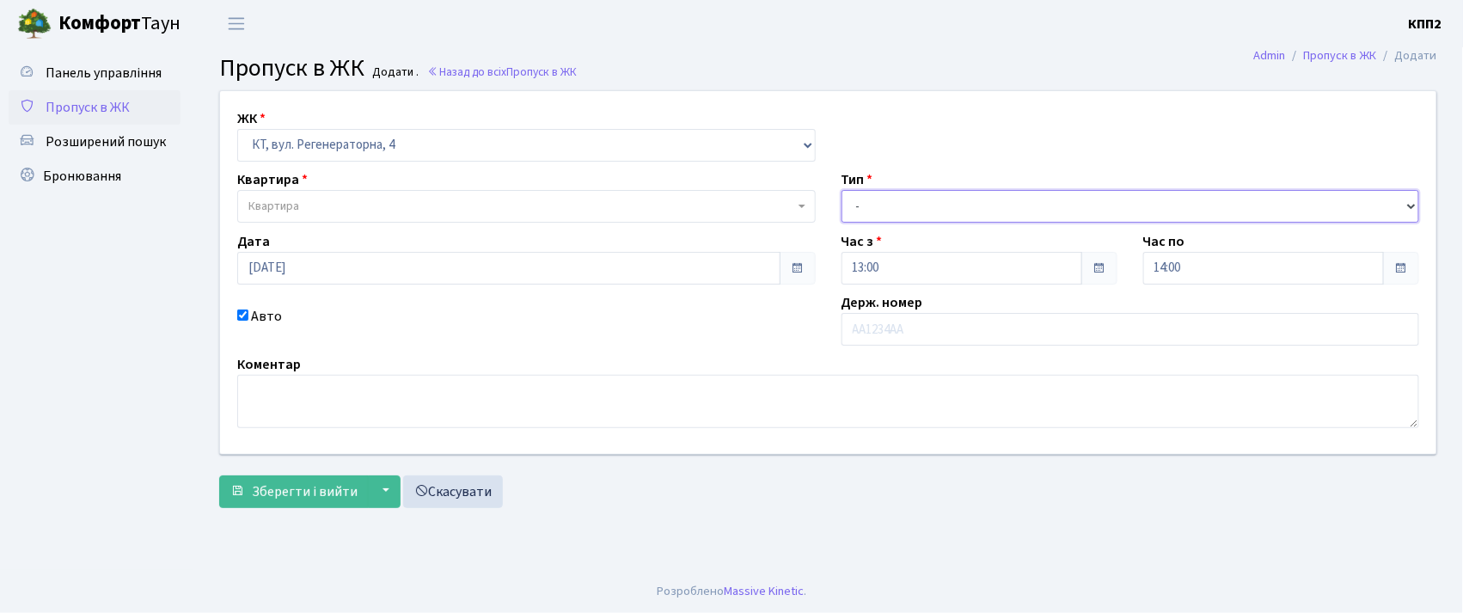
click at [929, 205] on select "- Доставка Таксі Гості Сервіс" at bounding box center [1131, 206] width 578 height 33
select select "3"
click at [842, 190] on select "- Доставка Таксі Гості Сервіс" at bounding box center [1131, 206] width 578 height 33
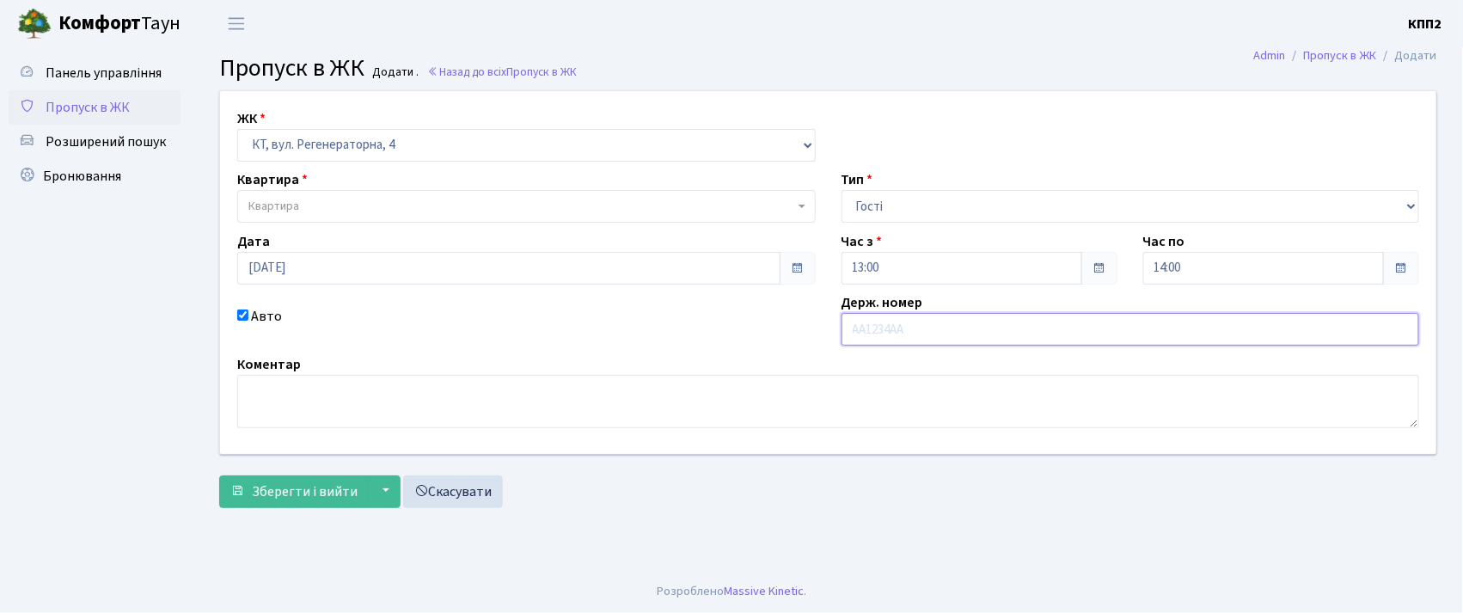
click at [918, 323] on input "text" at bounding box center [1131, 329] width 578 height 33
type input "АА3772ОМ"
click at [461, 199] on span "Квартира" at bounding box center [521, 206] width 546 height 17
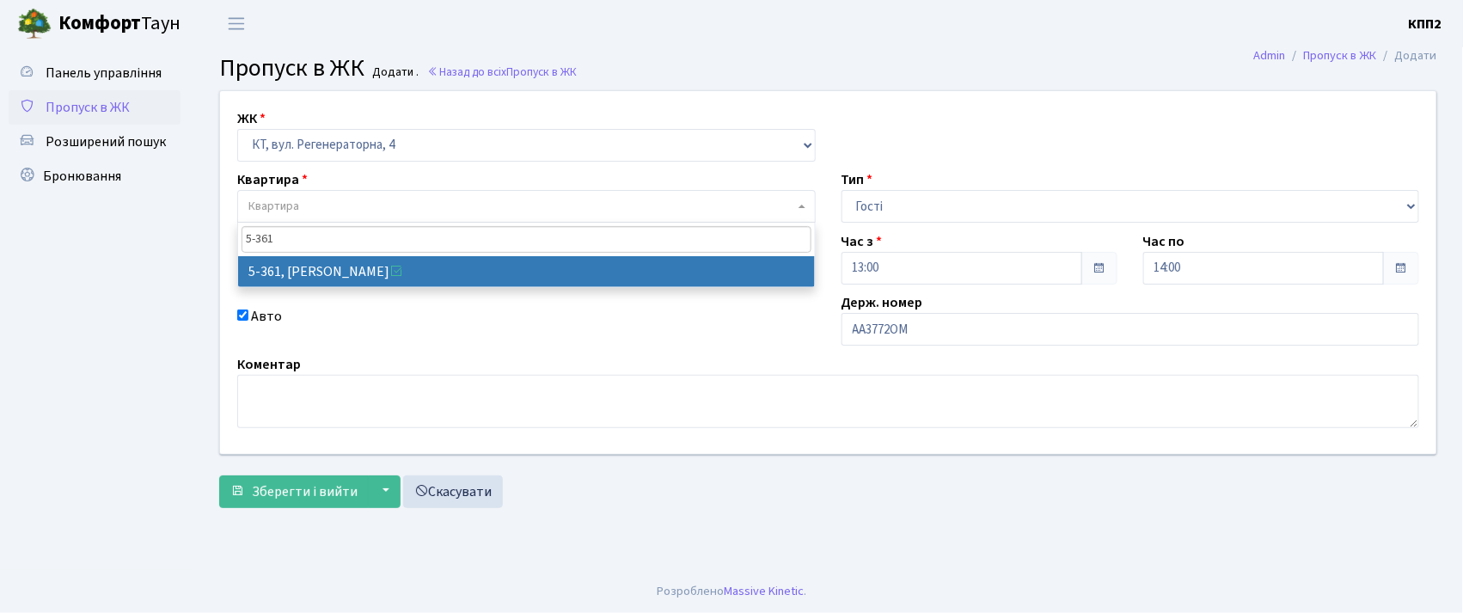
type input "5-361"
select select "2196"
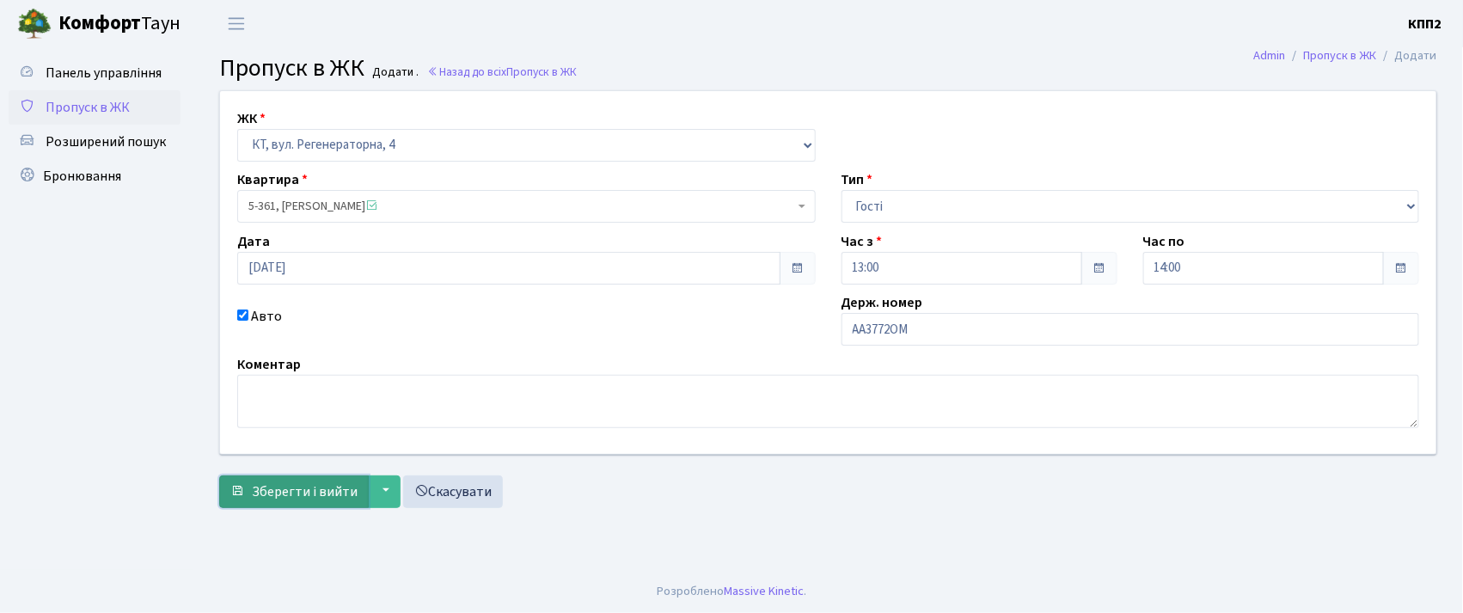
click at [294, 495] on span "Зберегти і вийти" at bounding box center [305, 491] width 106 height 19
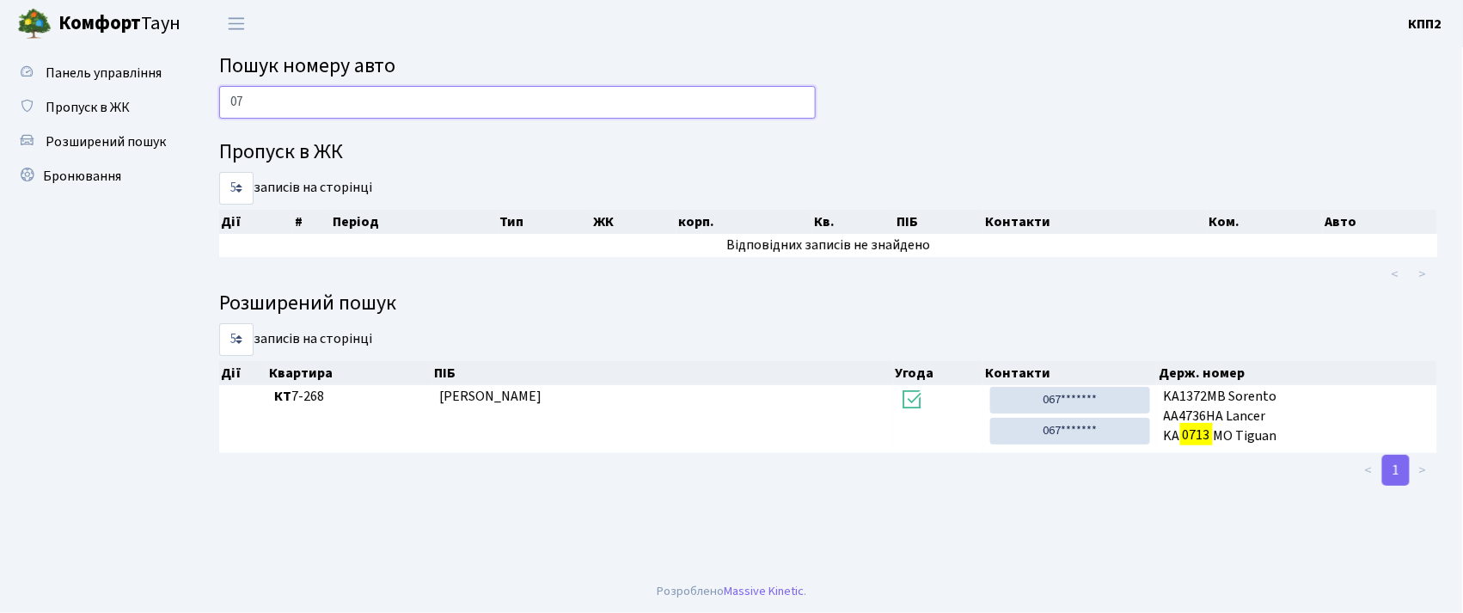
type input "0"
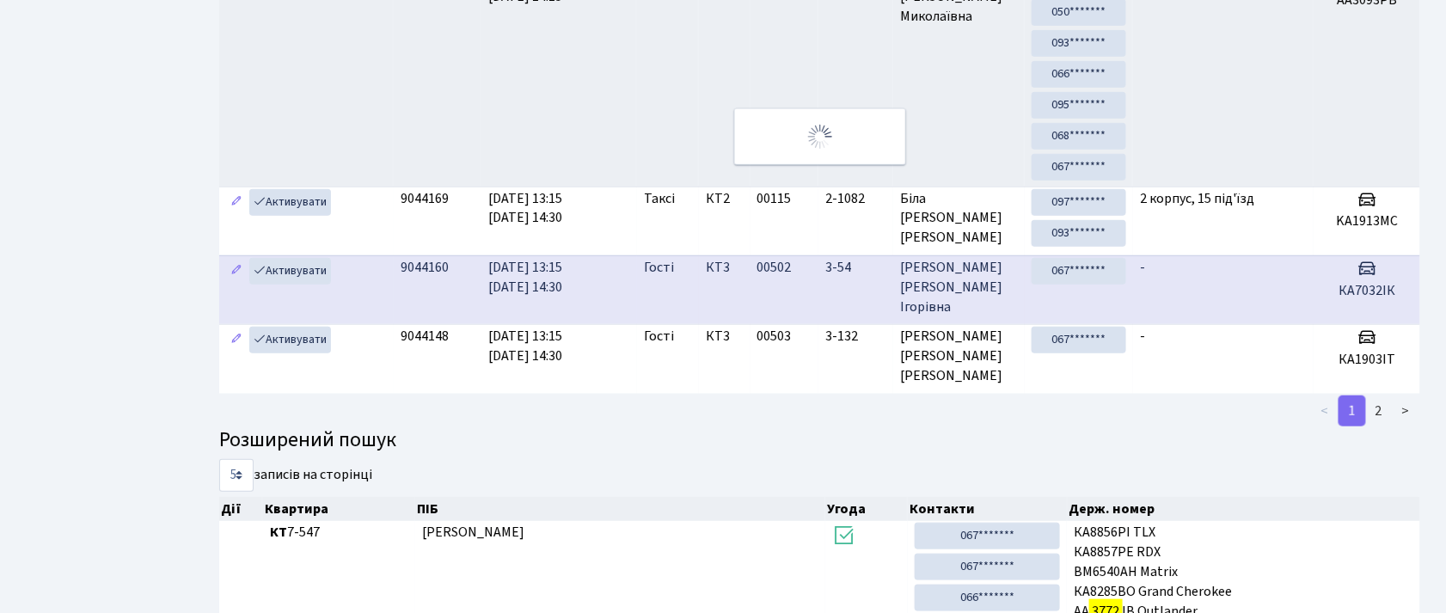
scroll to position [41, 0]
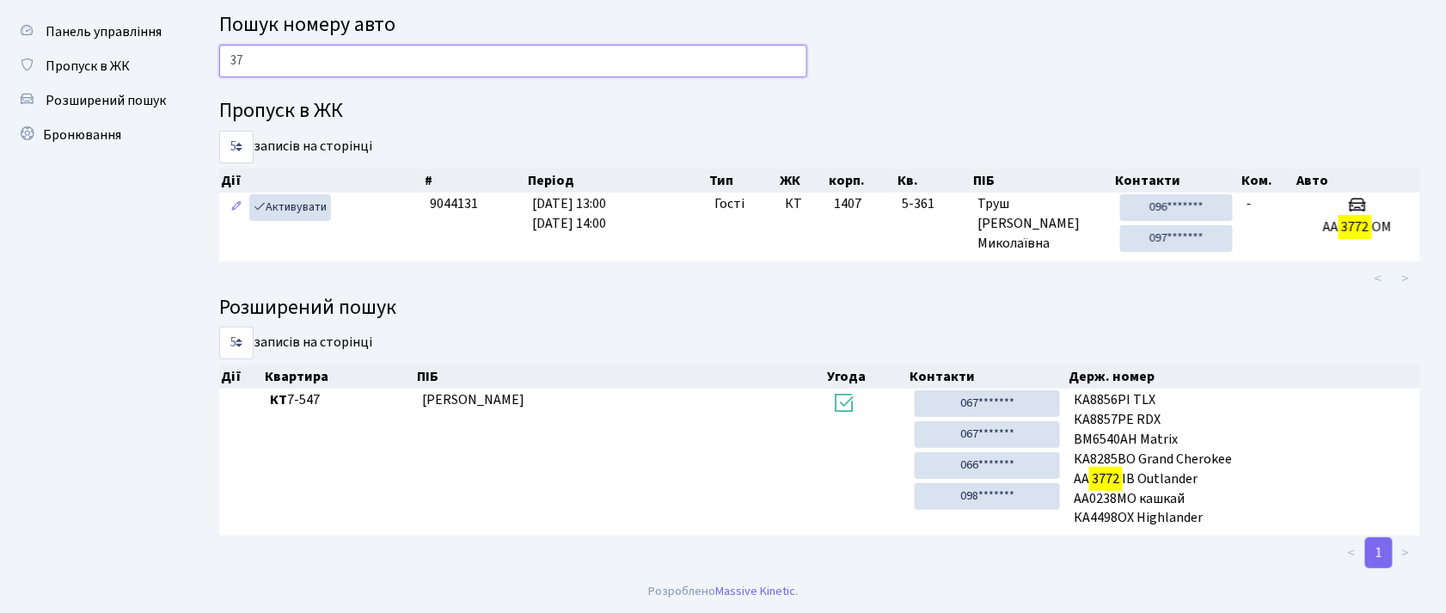
type input "3"
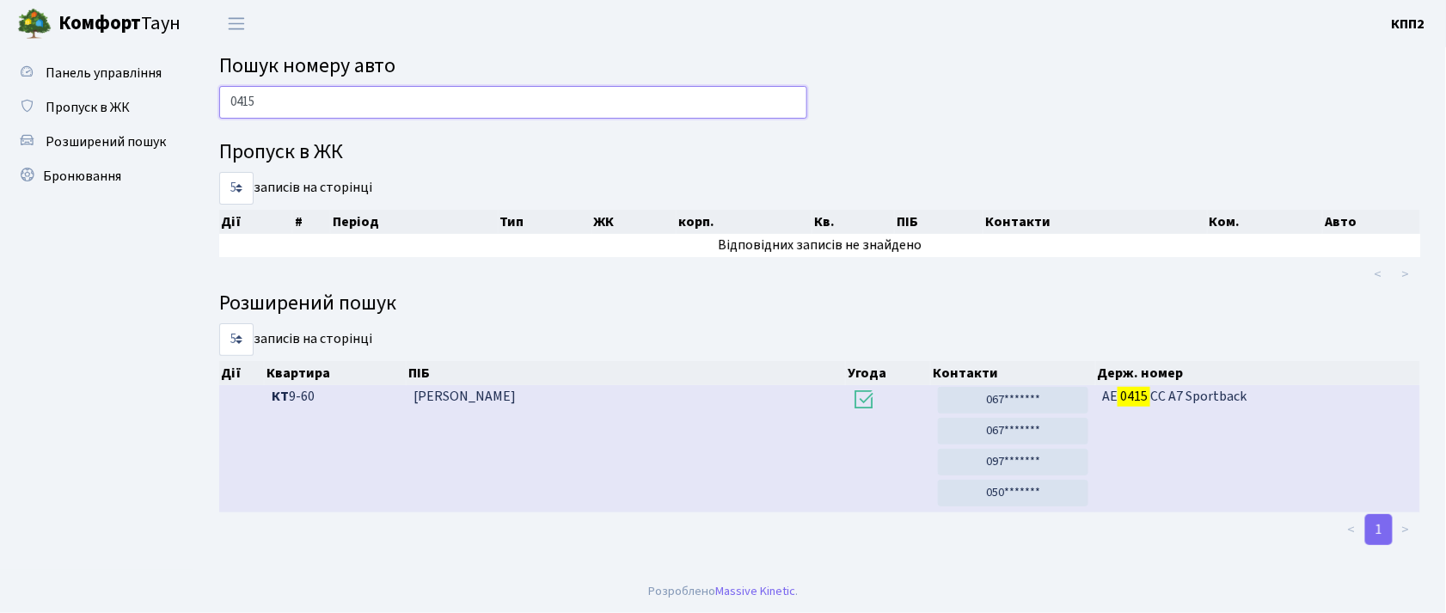
scroll to position [0, 0]
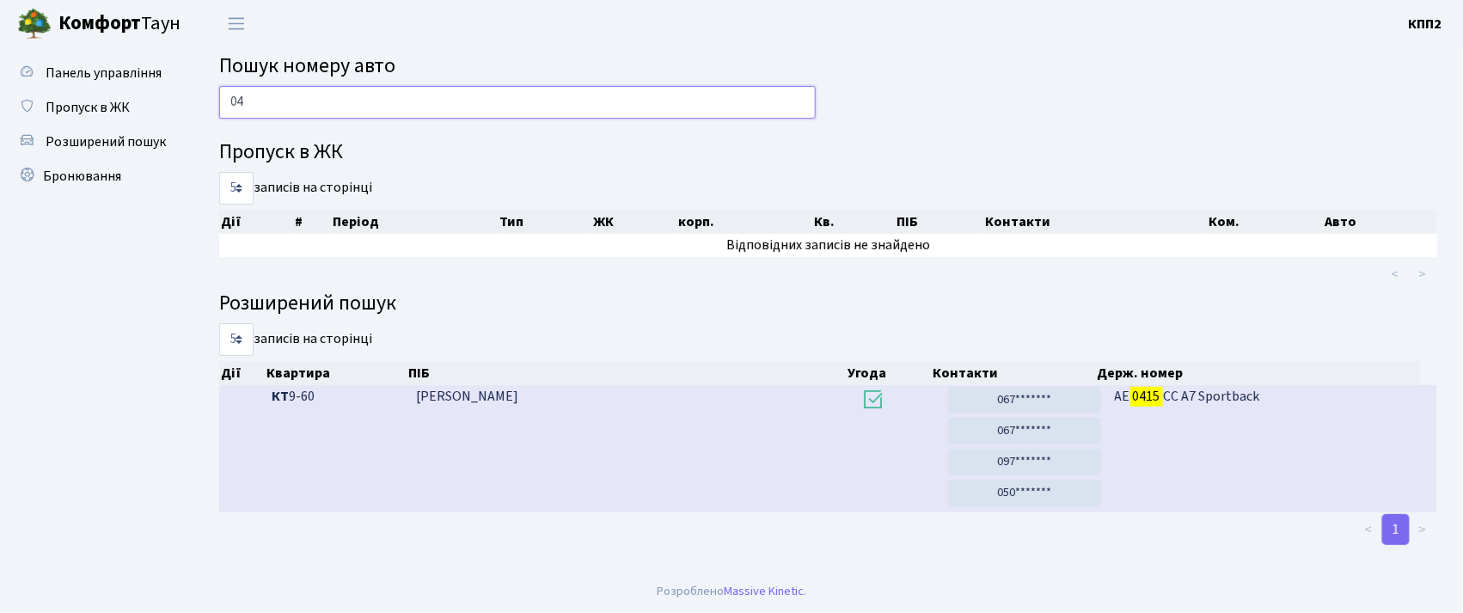
type input "0"
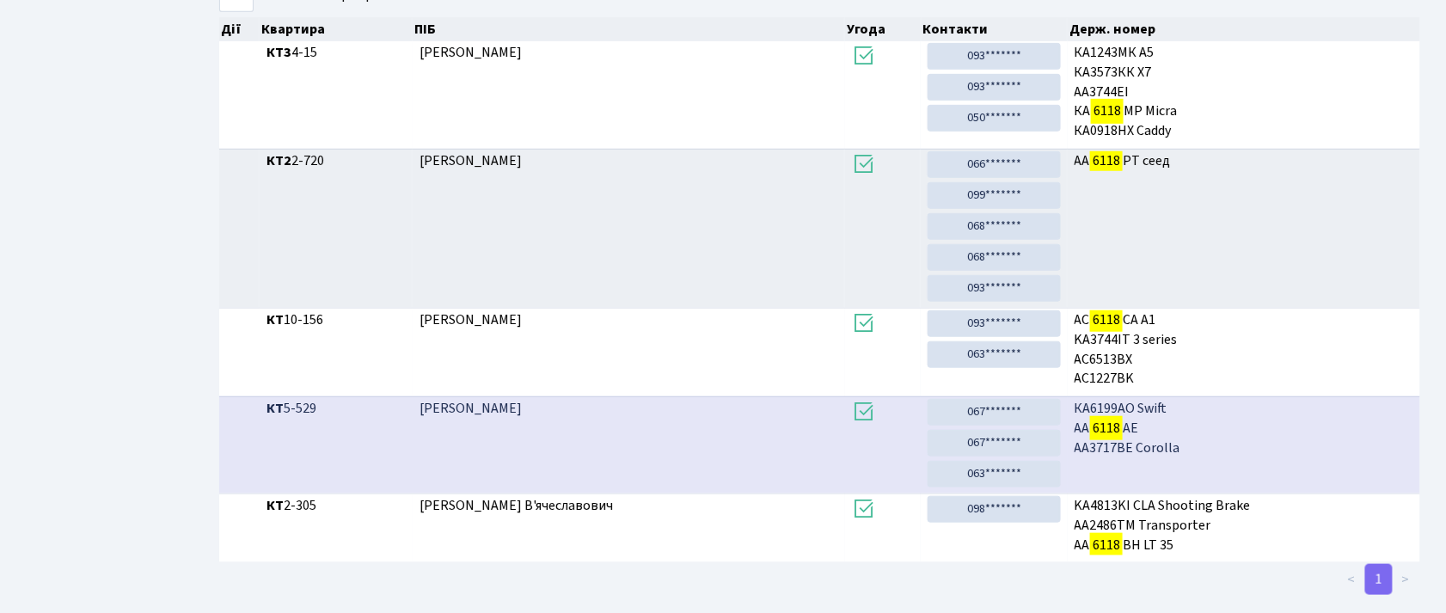
scroll to position [93, 0]
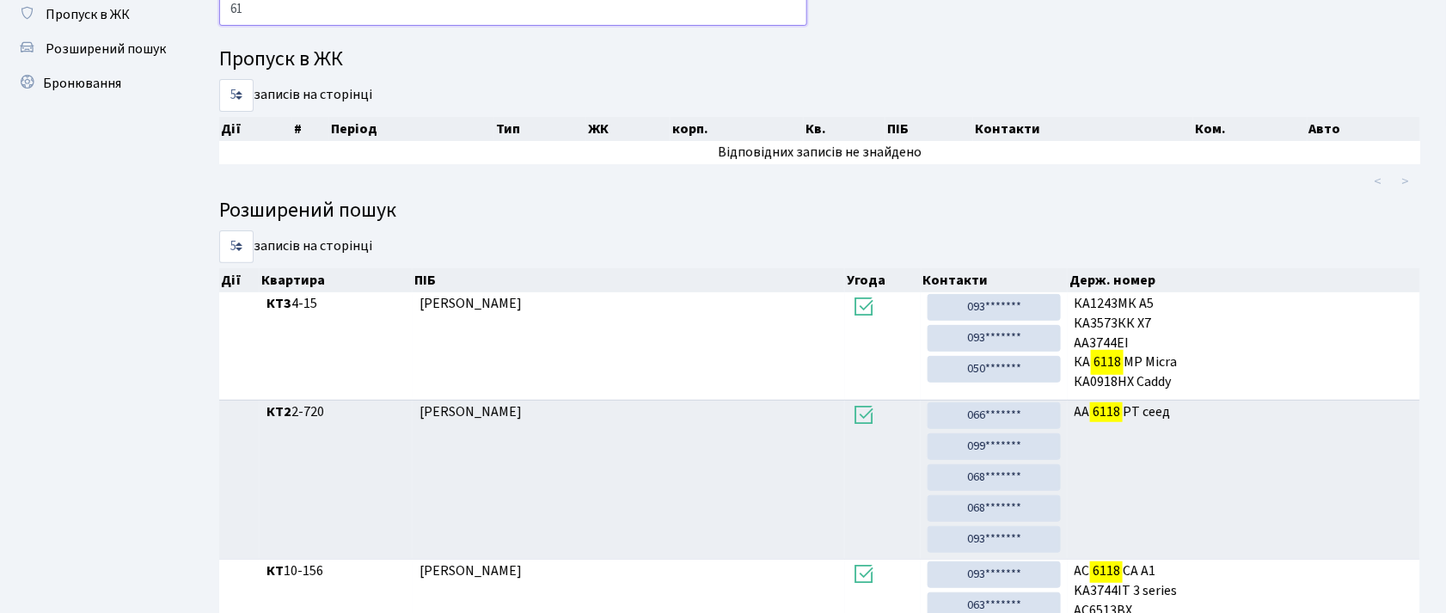
type input "6"
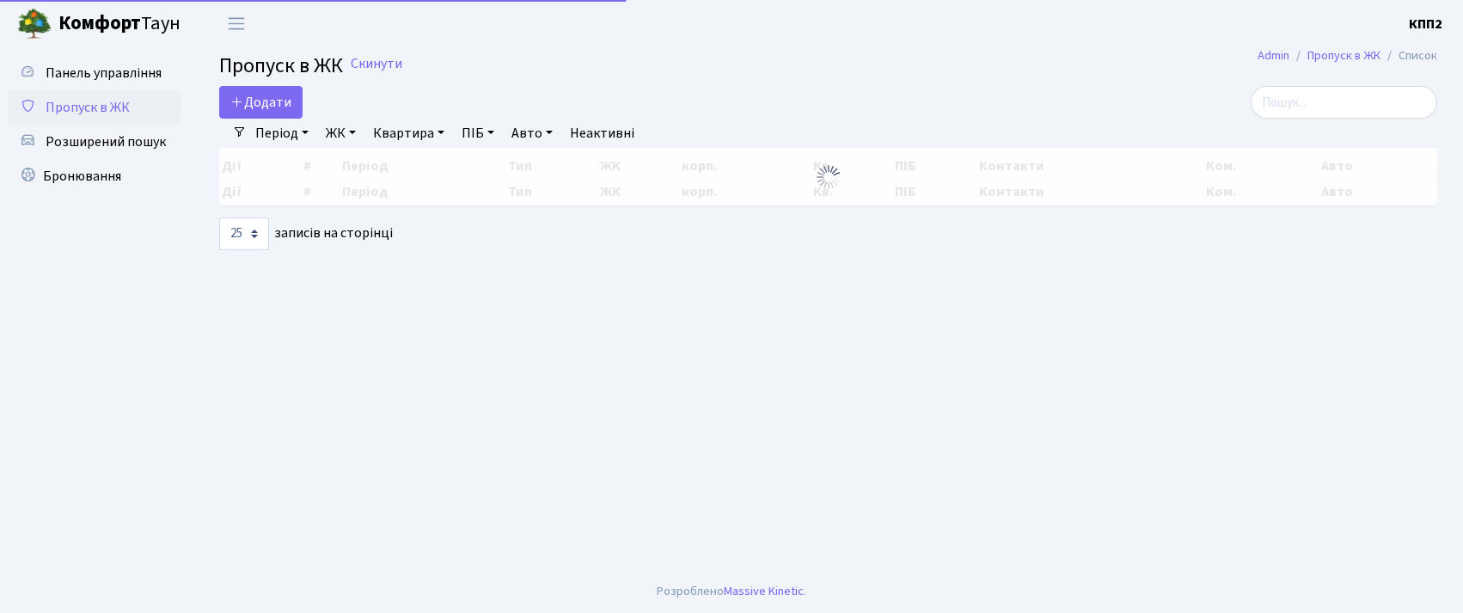
select select "25"
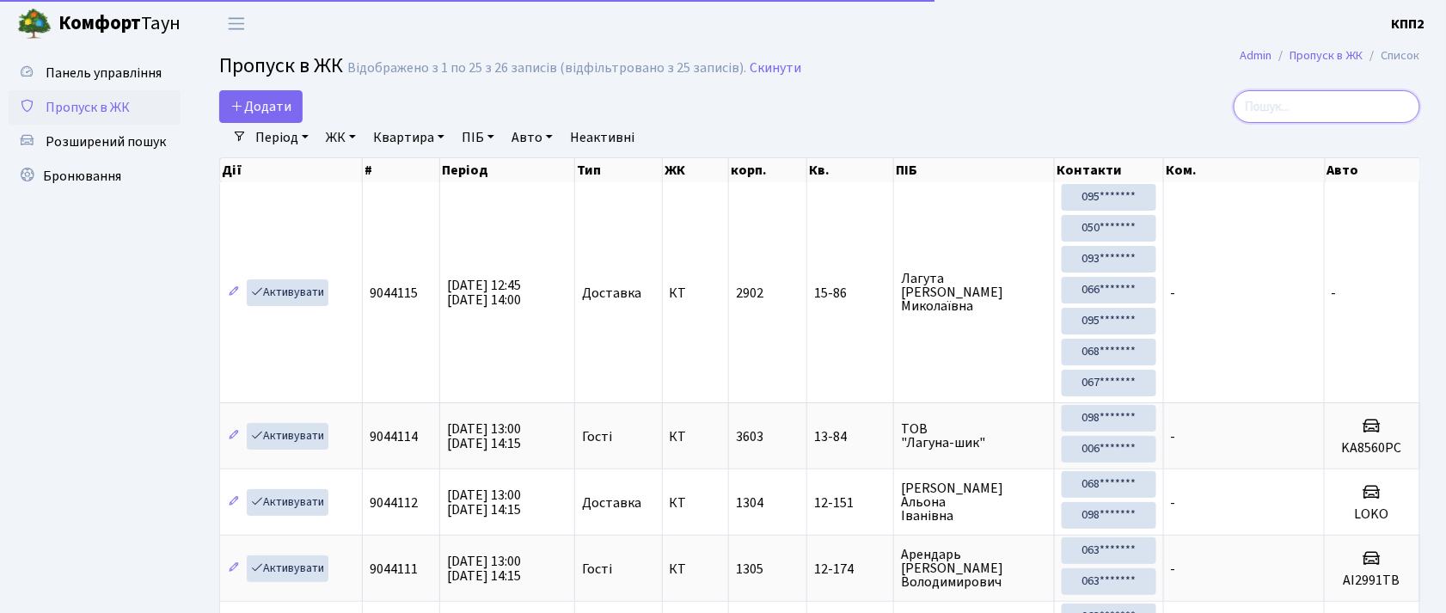
click at [1328, 93] on input "search" at bounding box center [1326, 106] width 187 height 33
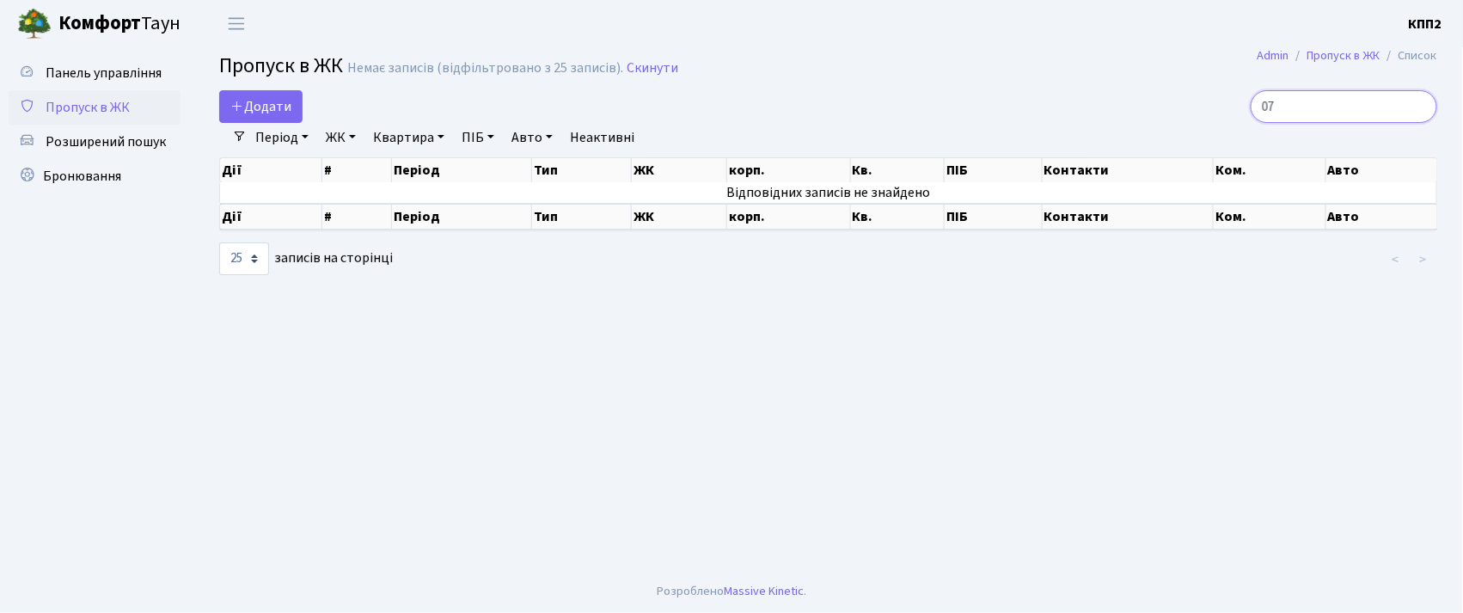
type input "0"
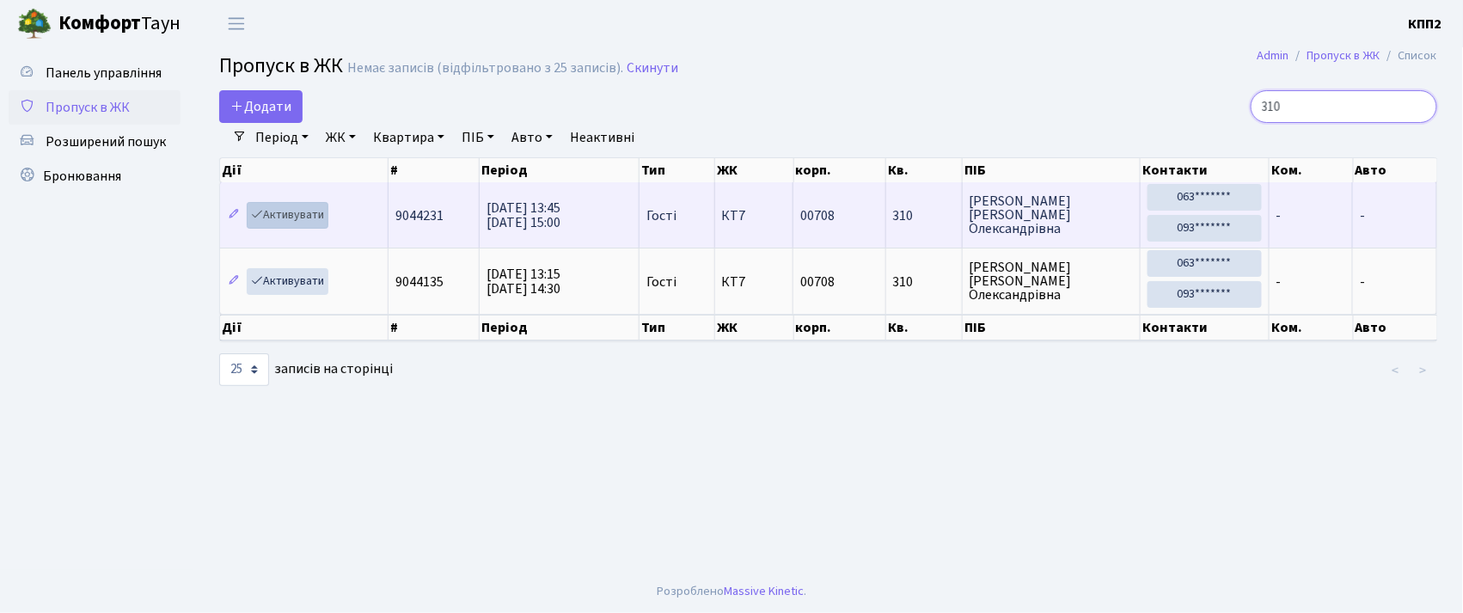
type input "310"
click at [293, 211] on link "Активувати" at bounding box center [288, 215] width 82 height 27
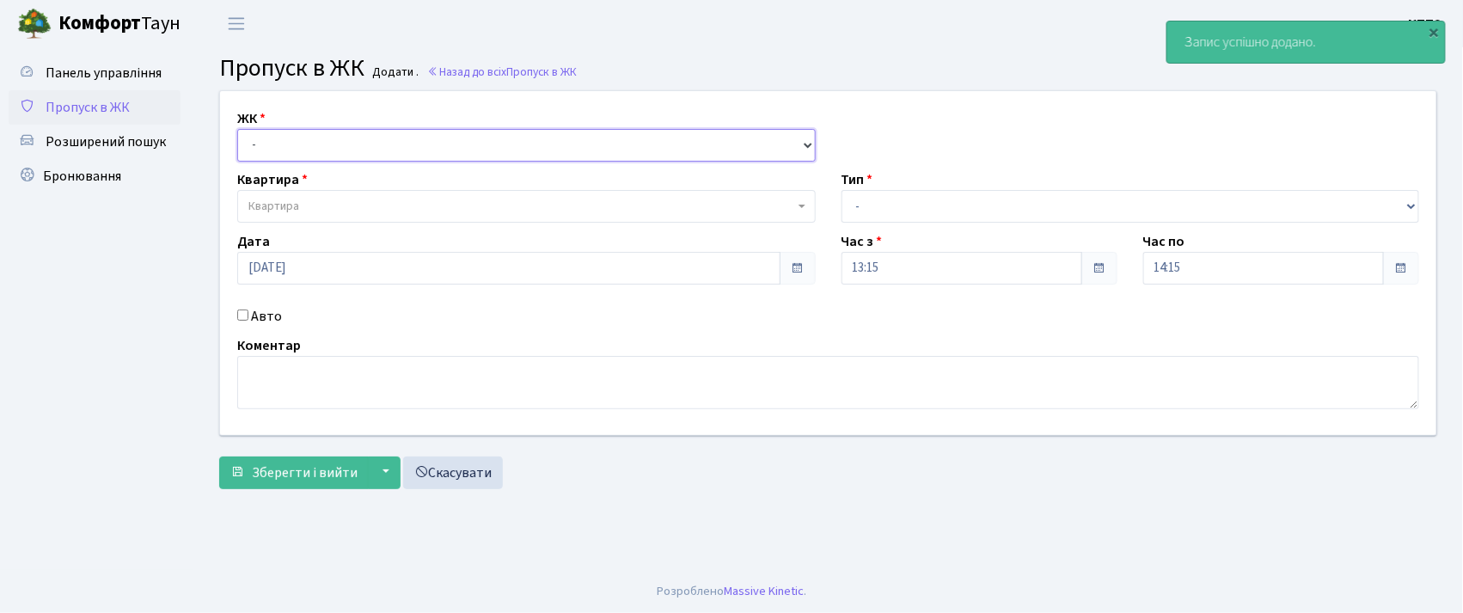
click at [417, 138] on select "- КТ, вул. Регенераторна, 4 КТ2, просп. [STREET_ADDRESS] [STREET_ADDRESS] [PERS…" at bounding box center [526, 145] width 578 height 33
select select "271"
click at [237, 129] on select "- КТ, вул. Регенераторна, 4 КТ2, просп. [STREET_ADDRESS] [STREET_ADDRESS] [PERS…" at bounding box center [526, 145] width 578 height 33
select select
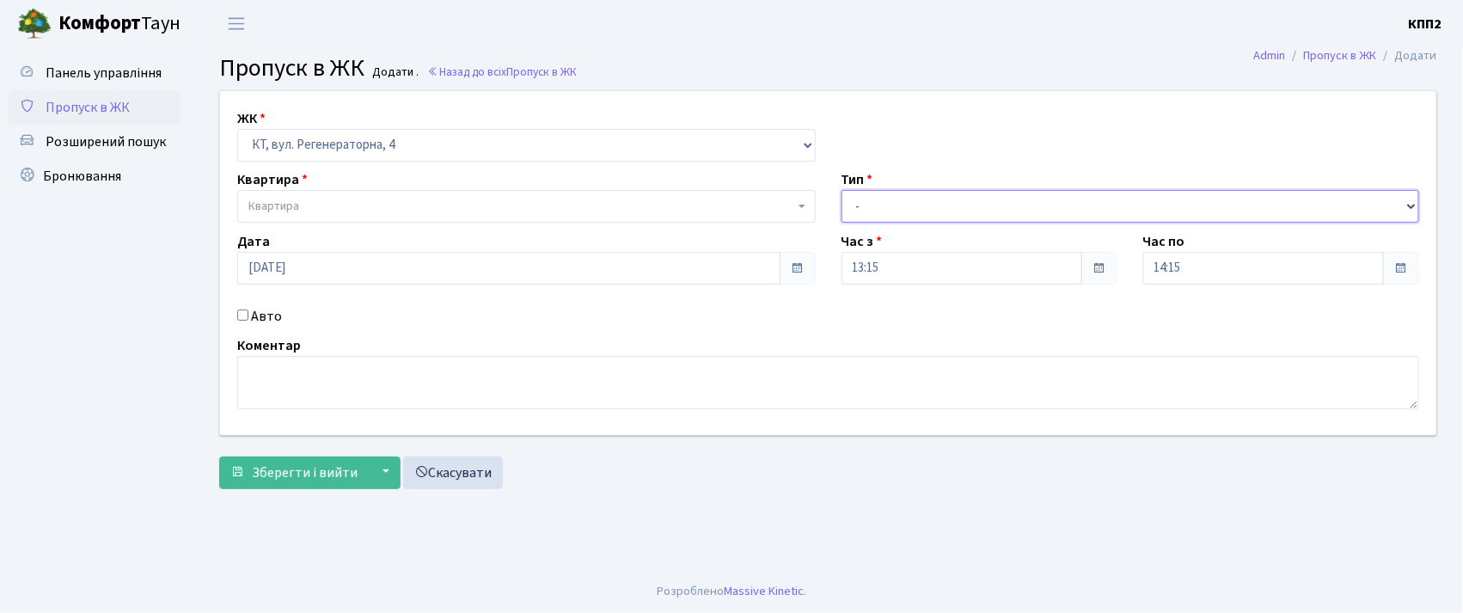
click at [892, 210] on select "- Доставка Таксі Гості Сервіс" at bounding box center [1131, 206] width 578 height 33
select select "3"
click at [842, 190] on select "- Доставка Таксі Гості Сервіс" at bounding box center [1131, 206] width 578 height 33
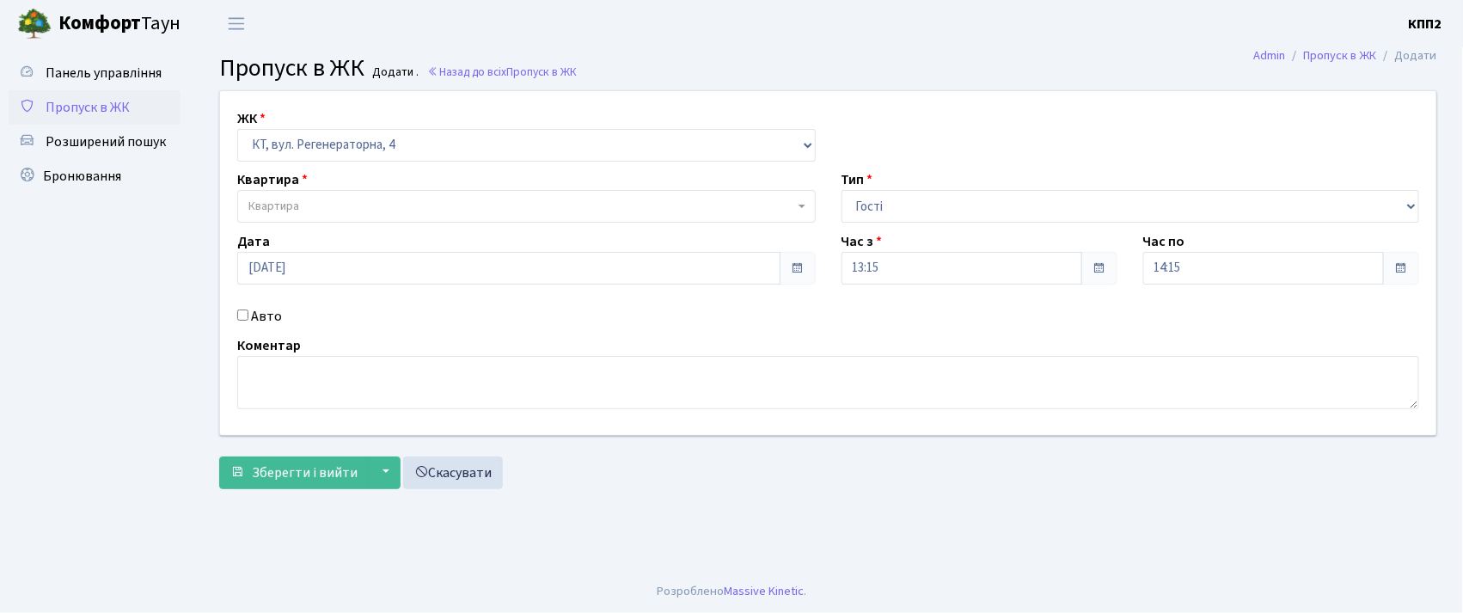
click at [246, 314] on input "Авто" at bounding box center [242, 314] width 11 height 11
checkbox input "true"
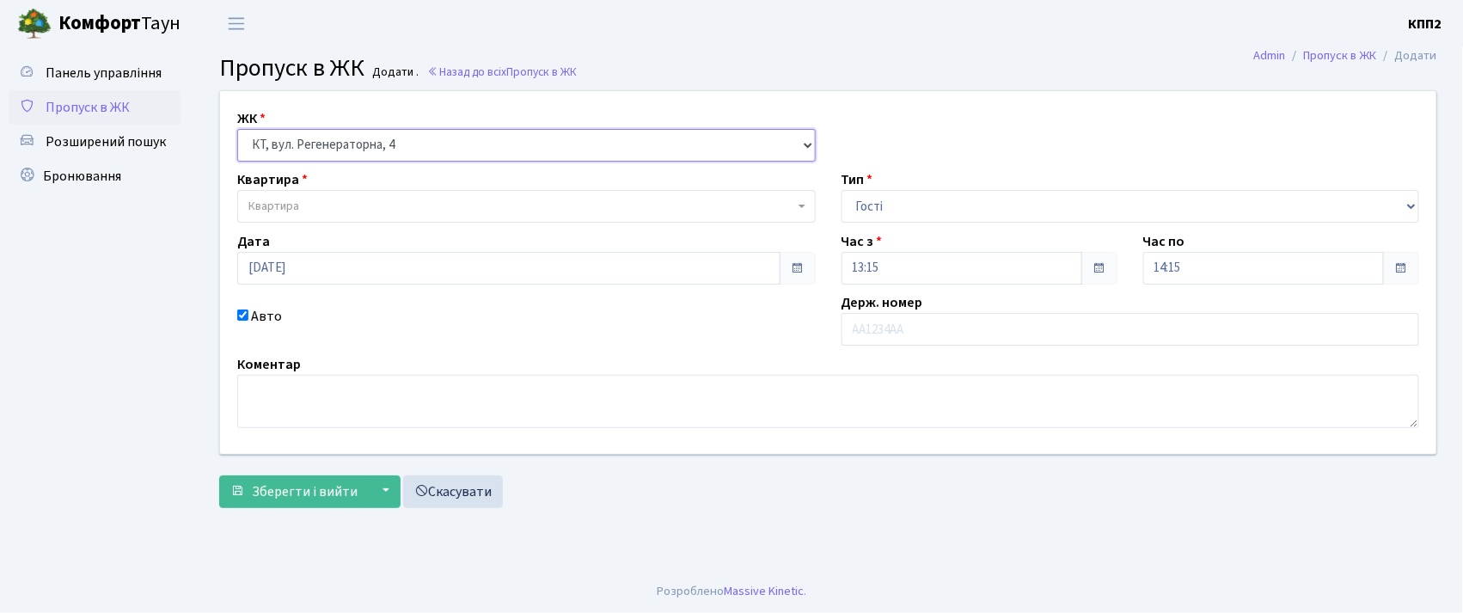
click at [352, 148] on select "- КТ, вул. Регенераторна, 4 КТ2, просп. [STREET_ADDRESS] [STREET_ADDRESS] [PERS…" at bounding box center [526, 145] width 578 height 33
select select "302"
click at [237, 129] on select "- КТ, вул. Регенераторна, 4 КТ2, просп. [STREET_ADDRESS] [STREET_ADDRESS] [PERS…" at bounding box center [526, 145] width 578 height 33
select select
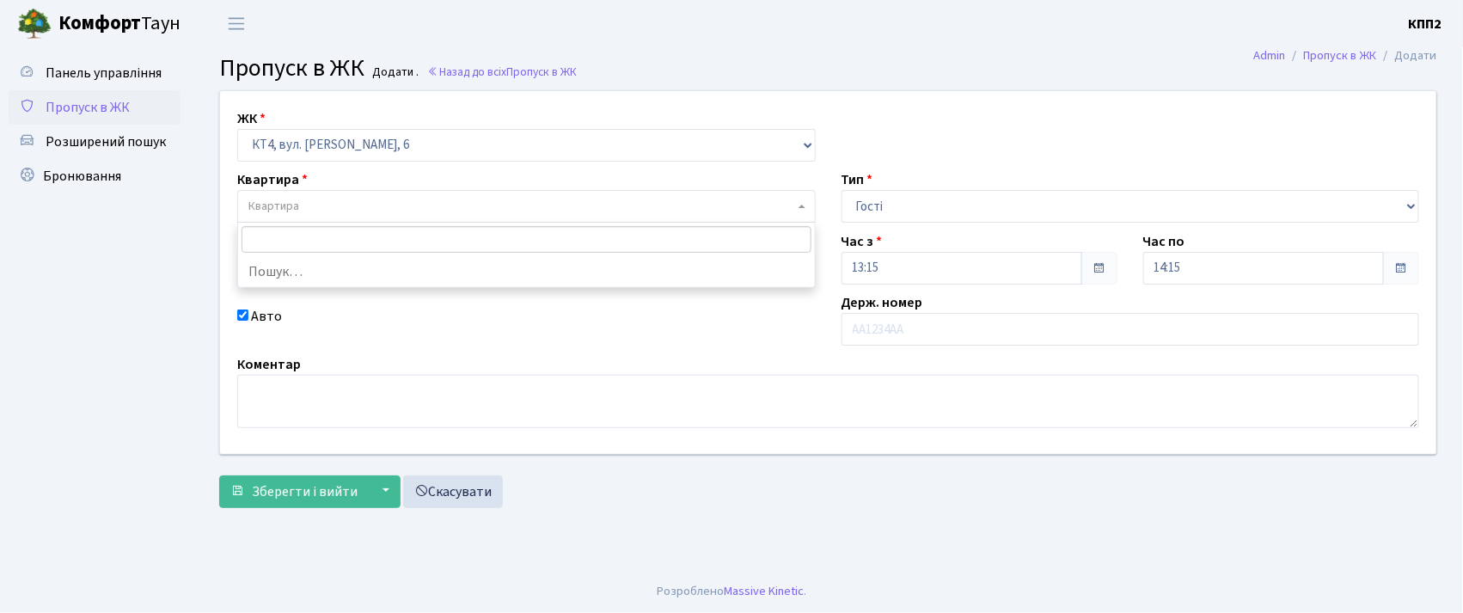
click at [331, 211] on span "Квартира" at bounding box center [521, 206] width 546 height 17
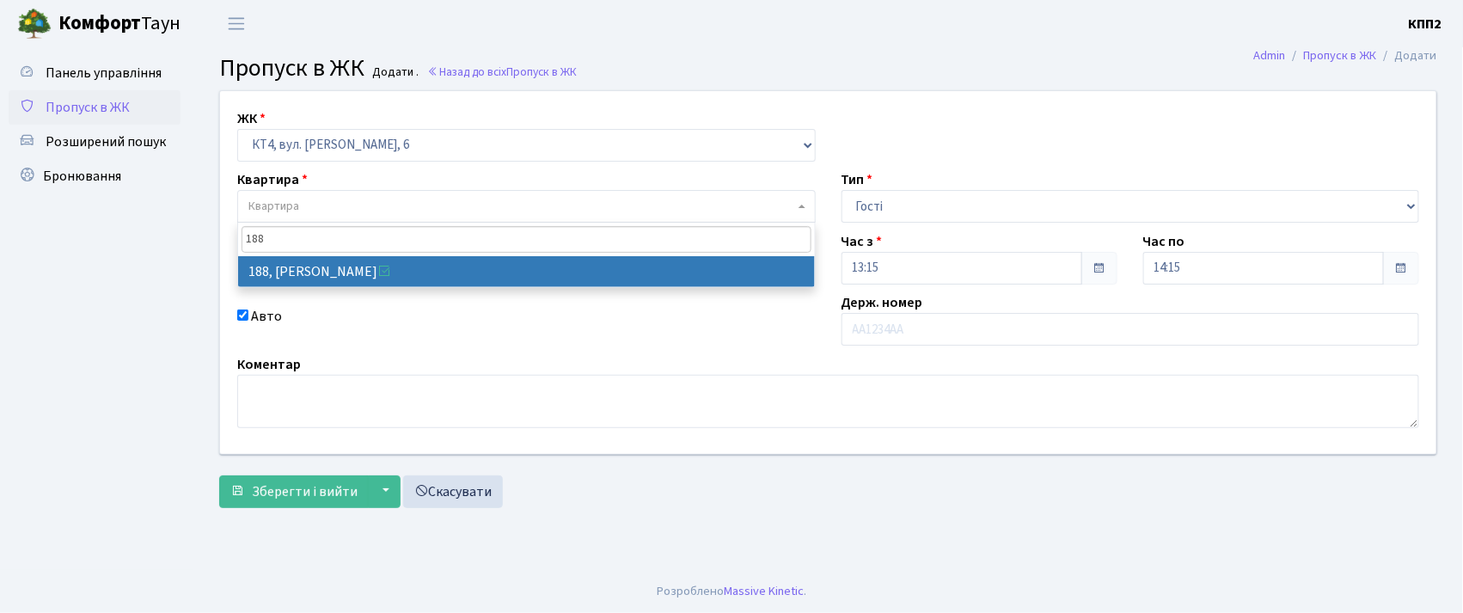
type input "188"
select select "16908"
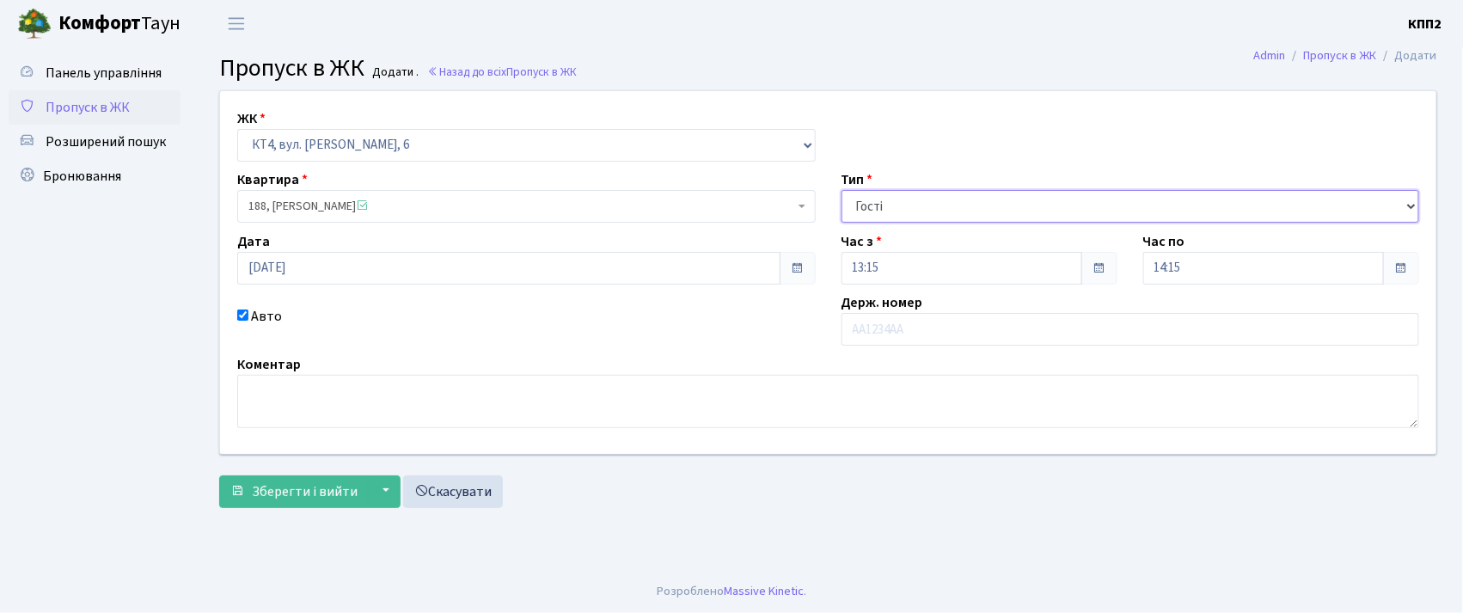
click at [860, 200] on select "- Доставка Таксі Гості Сервіс" at bounding box center [1131, 206] width 578 height 33
select select "1"
click at [842, 190] on select "- Доставка Таксі Гості Сервіс" at bounding box center [1131, 206] width 578 height 33
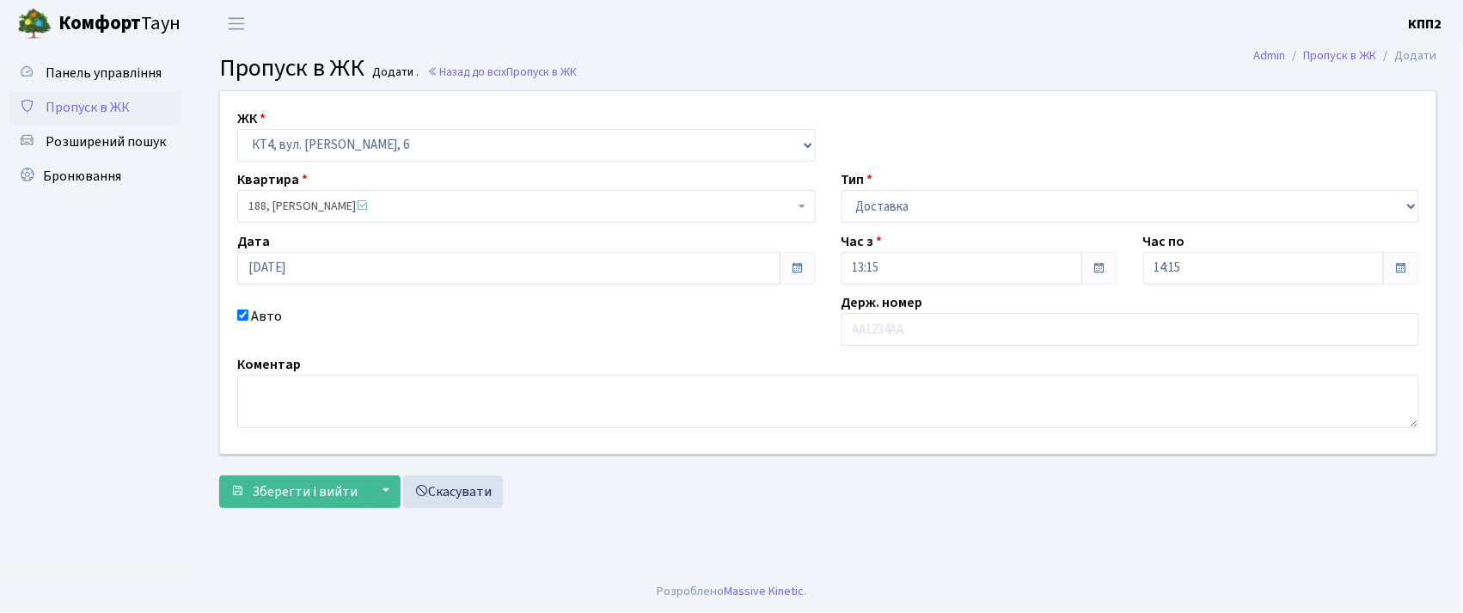
click at [246, 316] on input "Авто" at bounding box center [242, 314] width 11 height 11
checkbox input "false"
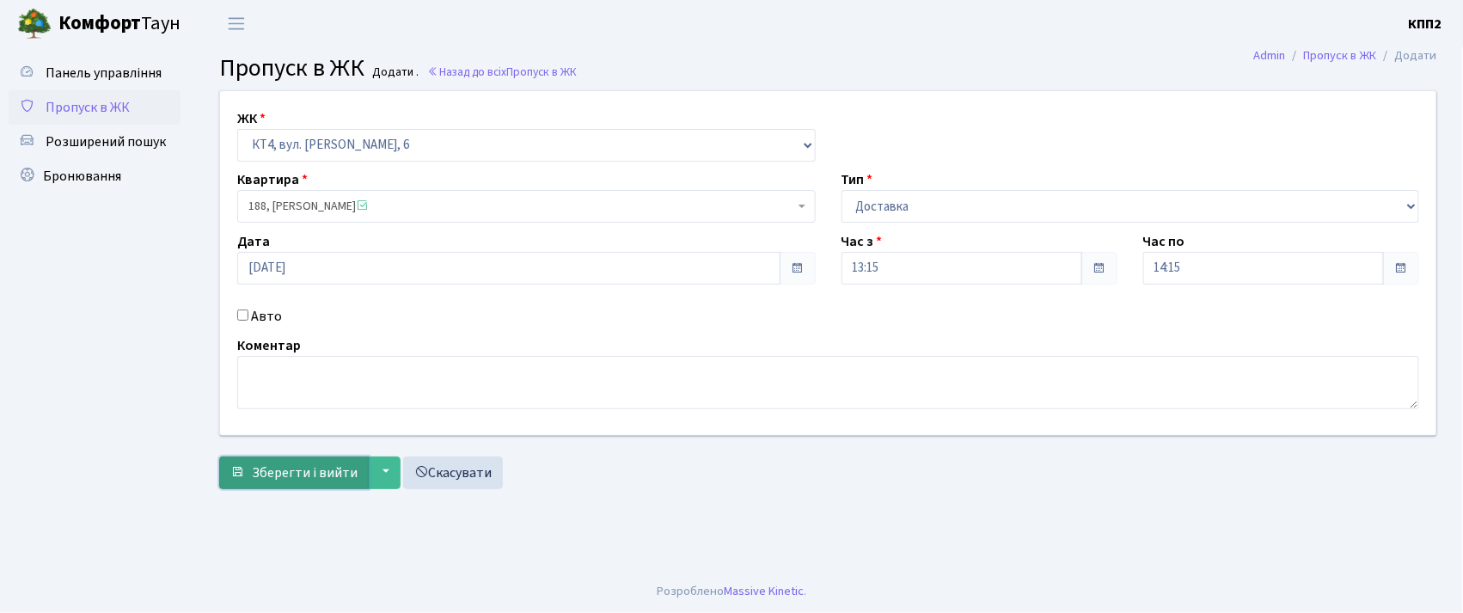
click at [293, 476] on span "Зберегти і вийти" at bounding box center [305, 472] width 106 height 19
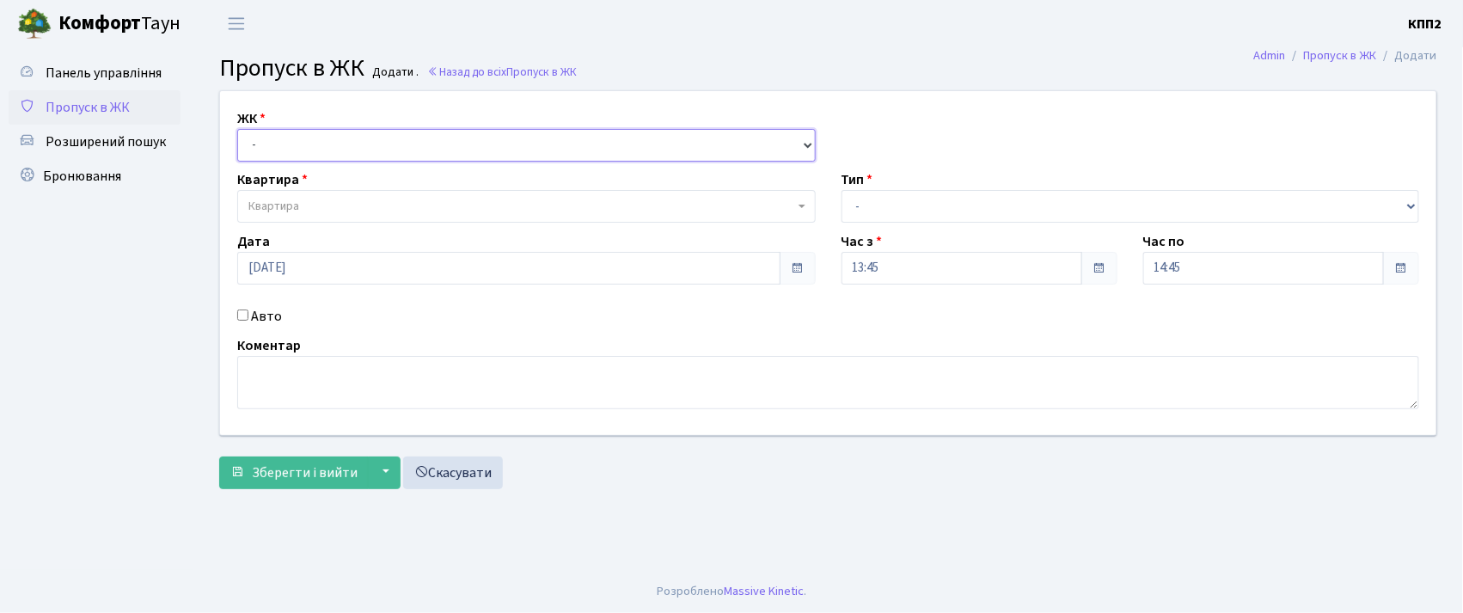
click at [304, 152] on select "- КТ, вул. Регенераторна, 4 КТ2, просп. [STREET_ADDRESS] [STREET_ADDRESS] [PERS…" at bounding box center [526, 145] width 578 height 33
select select "271"
click at [237, 129] on select "- КТ, вул. Регенераторна, 4 КТ2, просп. [STREET_ADDRESS] [STREET_ADDRESS] [PERS…" at bounding box center [526, 145] width 578 height 33
select select
click at [244, 314] on input "Авто" at bounding box center [242, 314] width 11 height 11
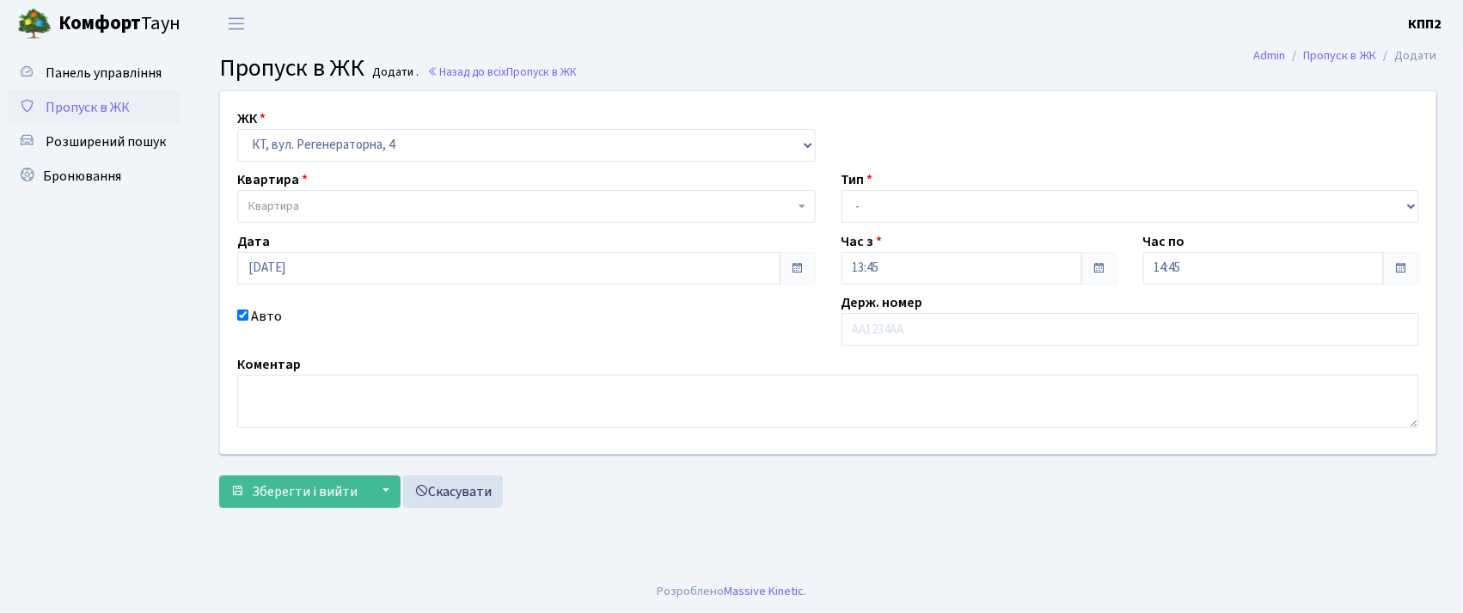
click at [242, 313] on input "Авто" at bounding box center [242, 314] width 11 height 11
checkbox input "false"
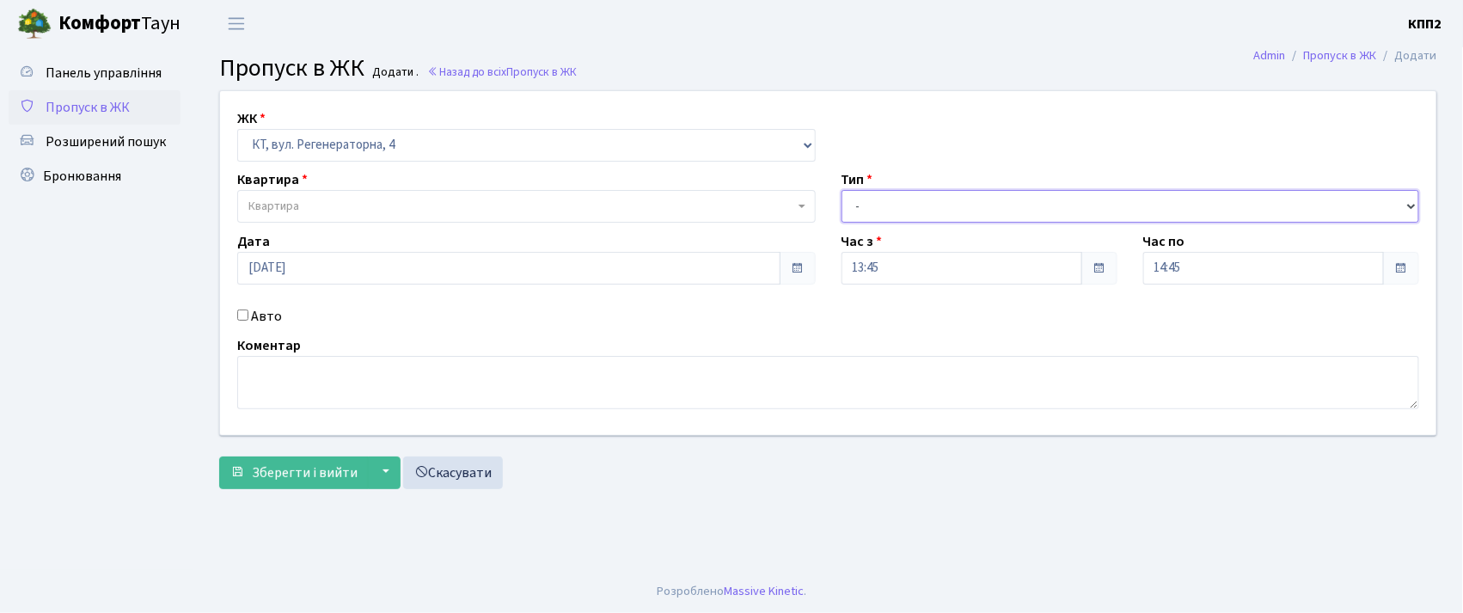
click at [904, 205] on select "- Доставка Таксі Гості Сервіс" at bounding box center [1131, 206] width 578 height 33
select select "1"
click at [842, 190] on select "- Доставка Таксі Гості Сервіс" at bounding box center [1131, 206] width 578 height 33
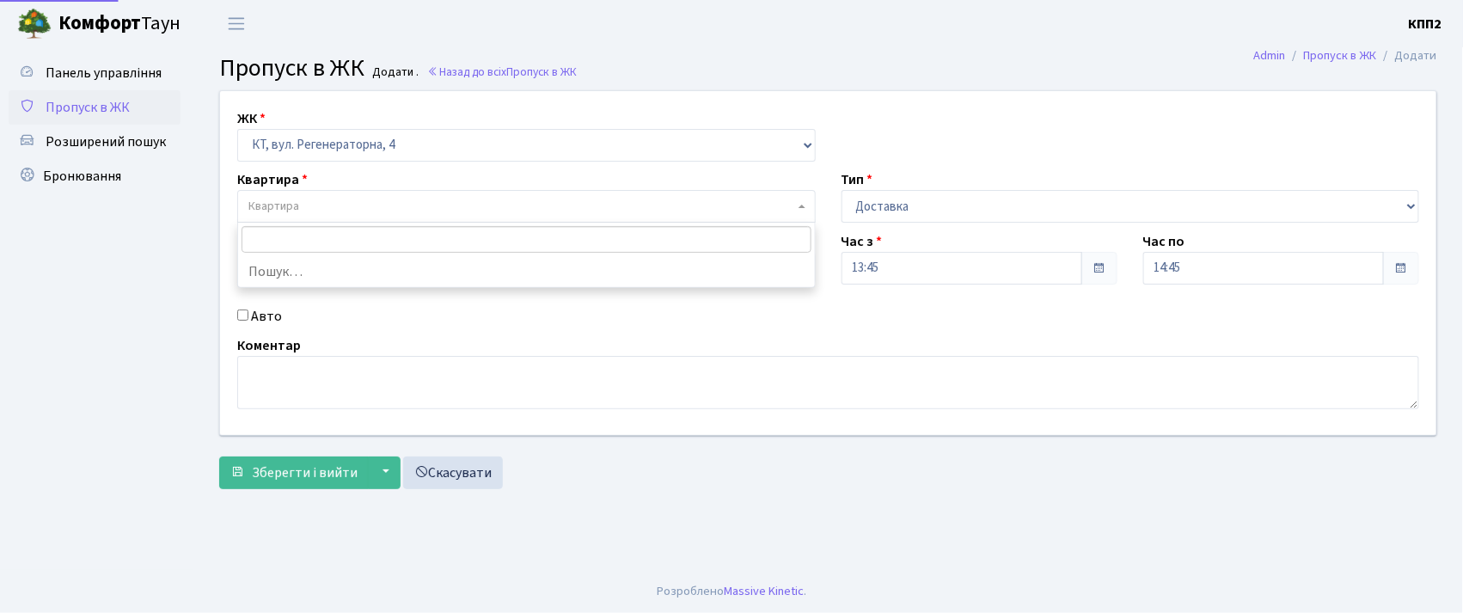
click at [431, 210] on span "Квартира" at bounding box center [521, 206] width 546 height 17
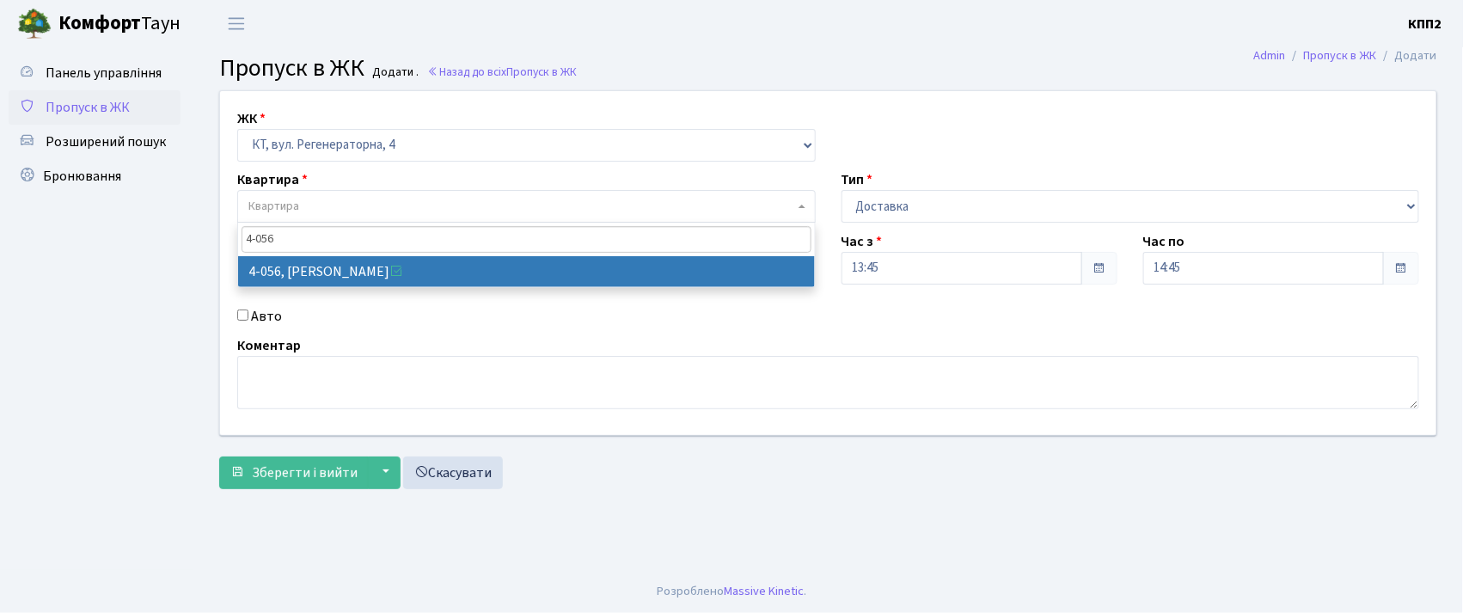
type input "4-056"
select select "1213"
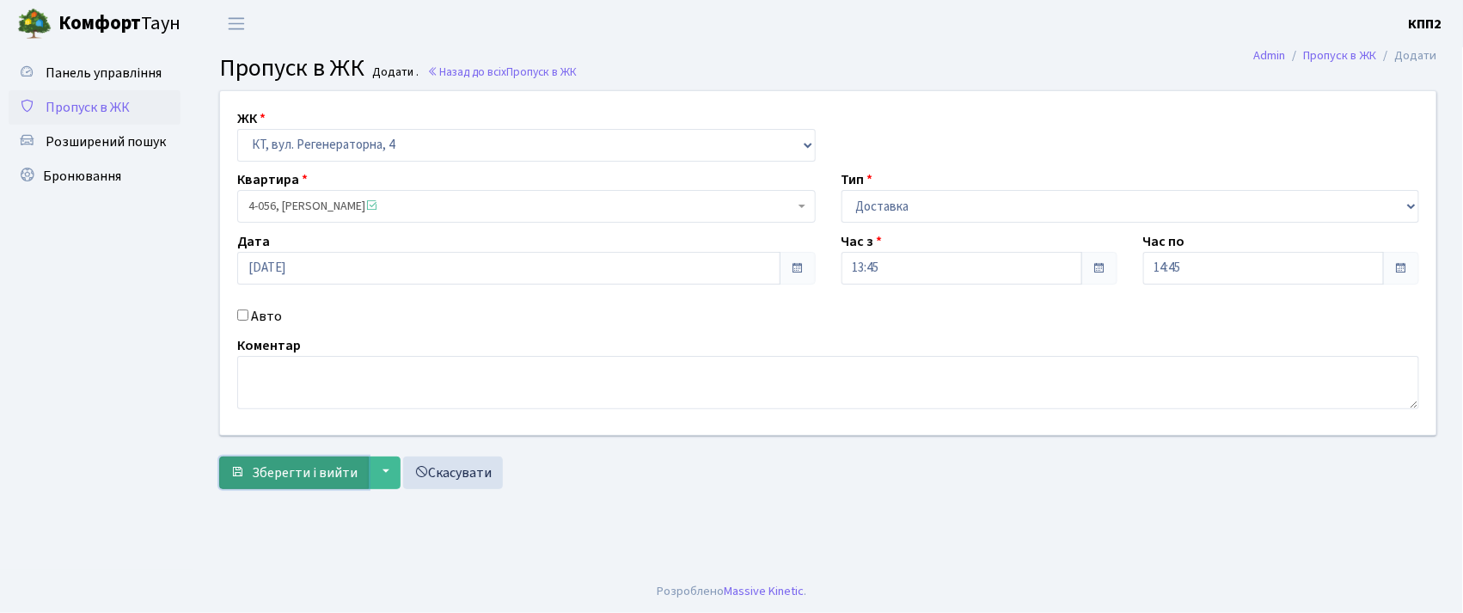
click at [260, 485] on button "Зберегти і вийти" at bounding box center [294, 472] width 150 height 33
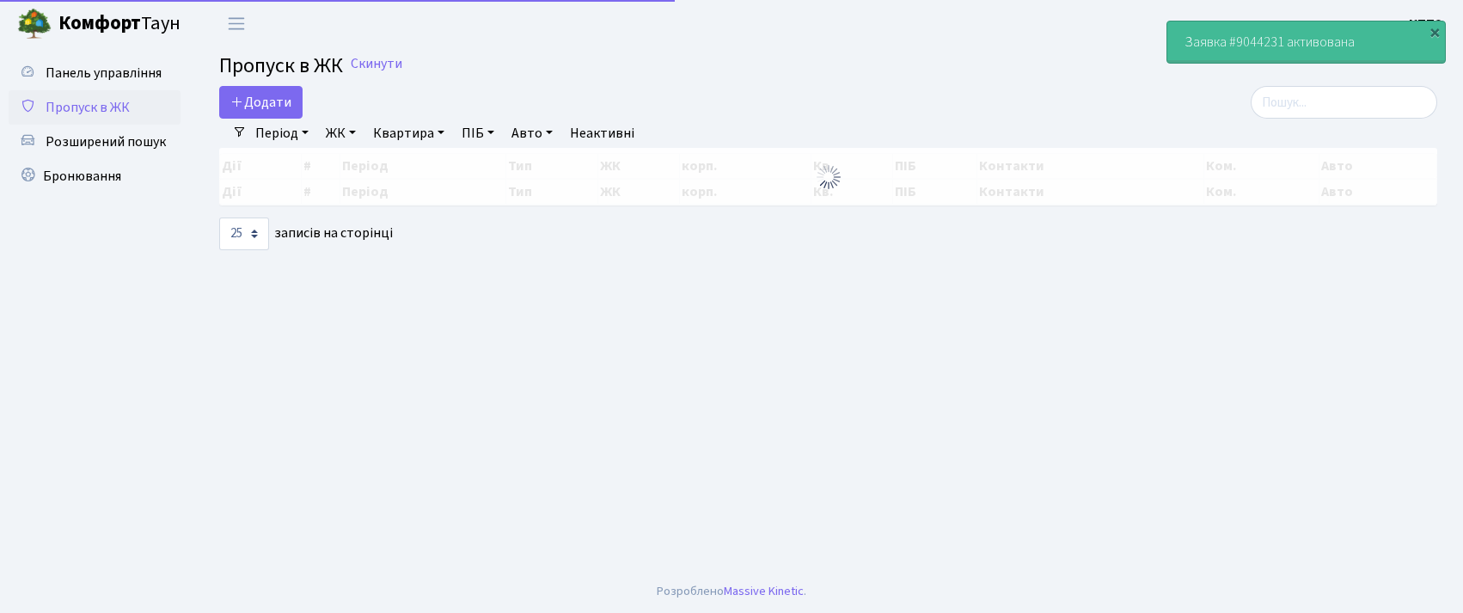
select select "25"
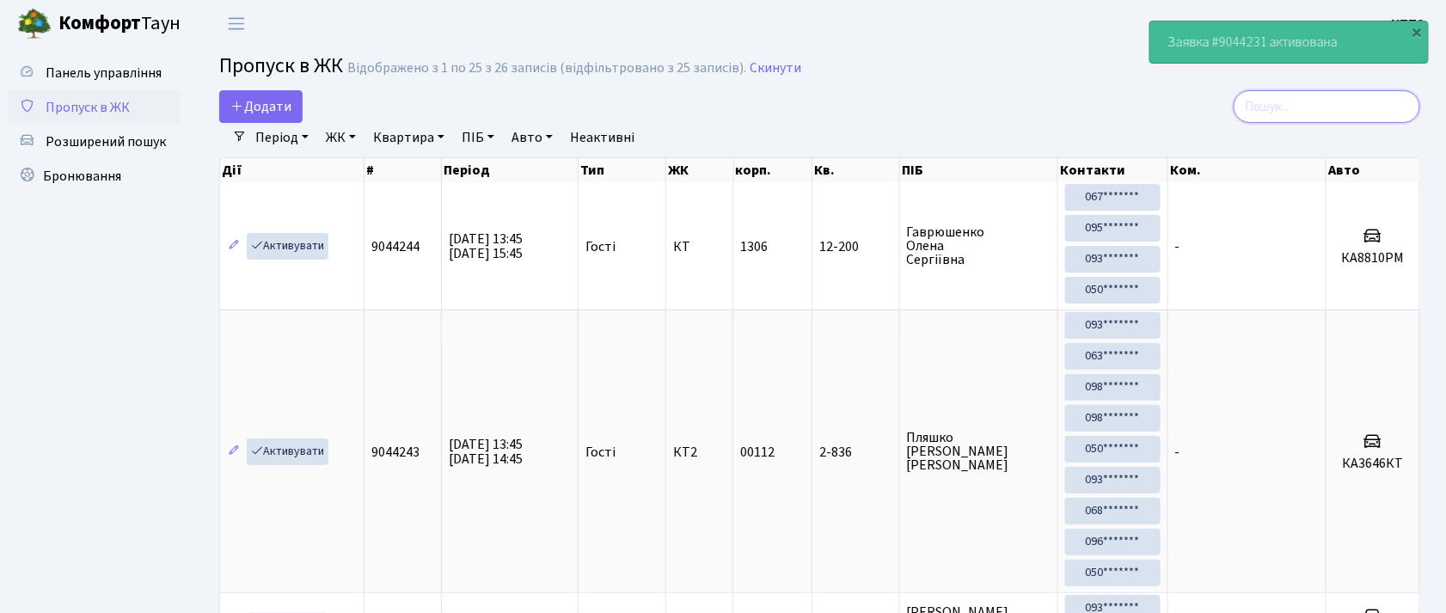
click at [1343, 108] on input "search" at bounding box center [1326, 106] width 187 height 33
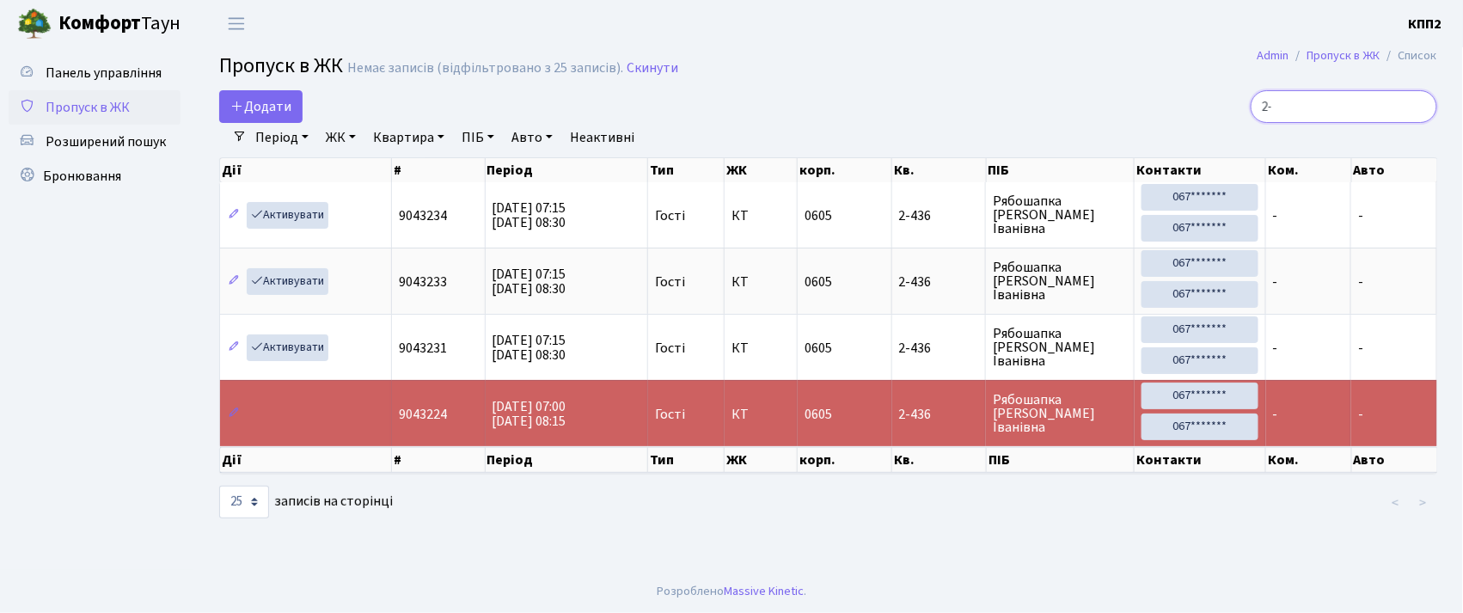
type input "2"
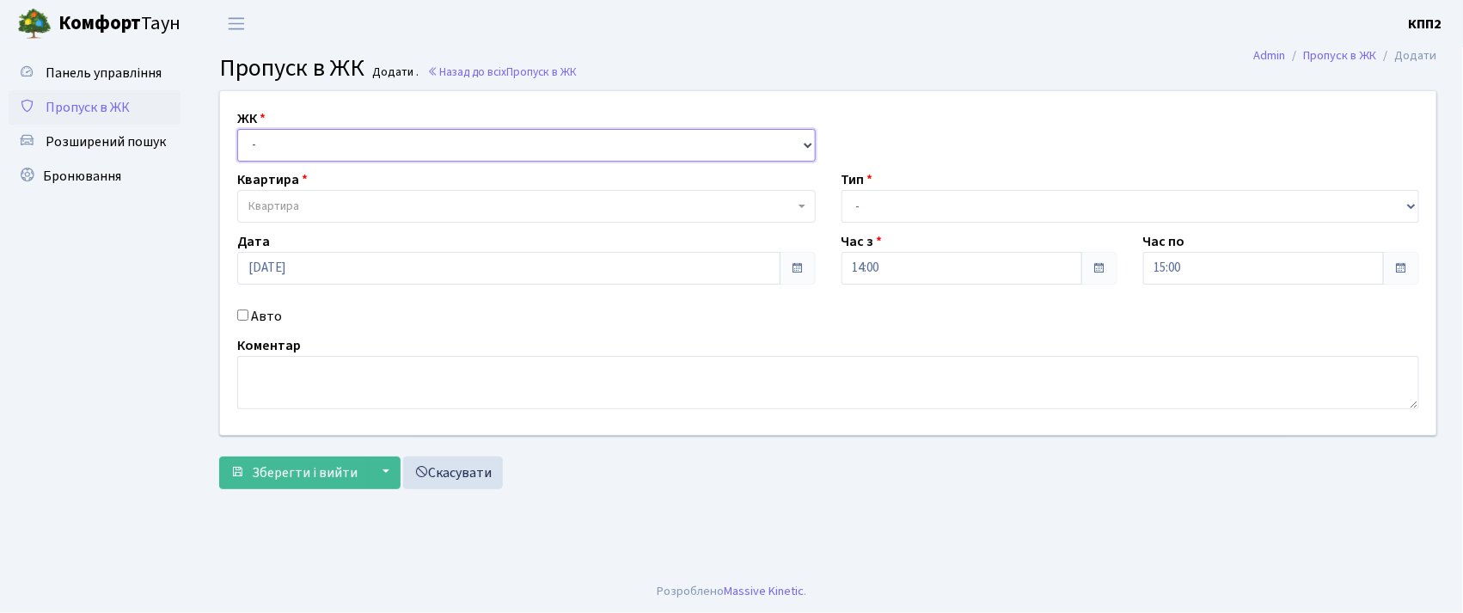
click at [413, 158] on select "- КТ, вул. Регенераторна, 4 КТ2, просп. [STREET_ADDRESS] [STREET_ADDRESS] [PERS…" at bounding box center [526, 145] width 578 height 33
select select "271"
click at [237, 129] on select "- КТ, вул. Регенераторна, 4 КТ2, просп. [STREET_ADDRESS] [STREET_ADDRESS] [PERS…" at bounding box center [526, 145] width 578 height 33
select select
click at [242, 316] on input "Авто" at bounding box center [242, 314] width 11 height 11
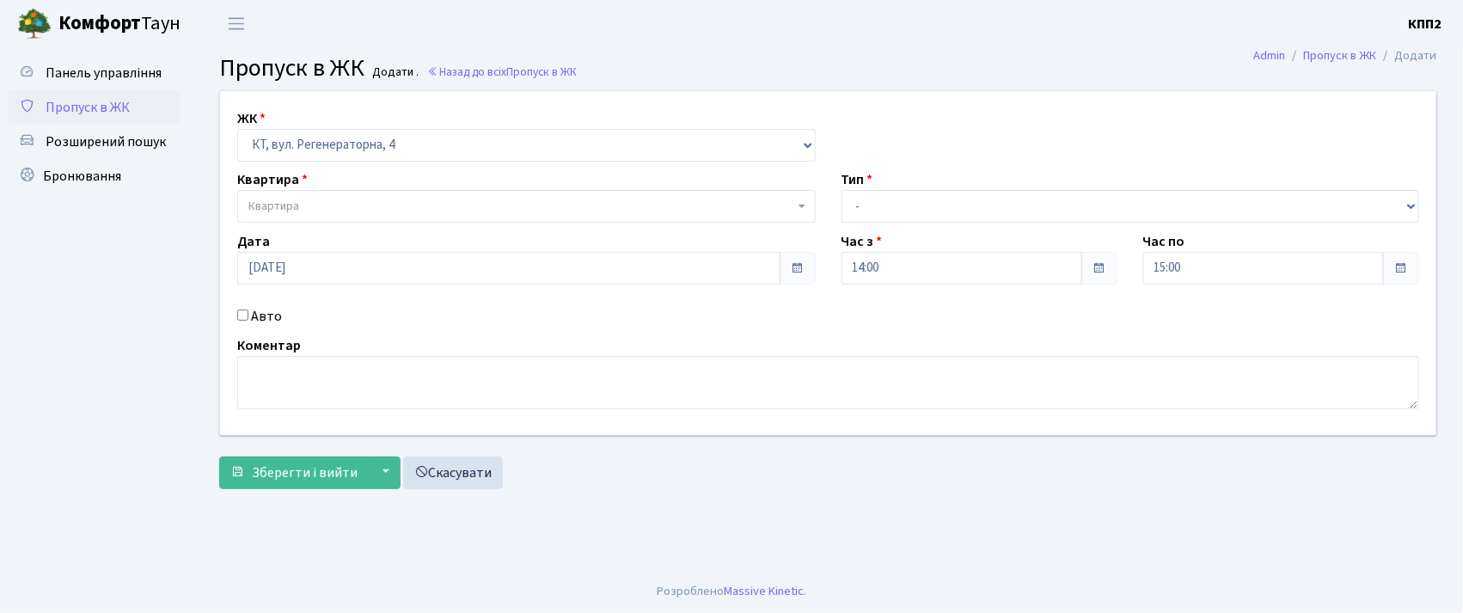
checkbox input "true"
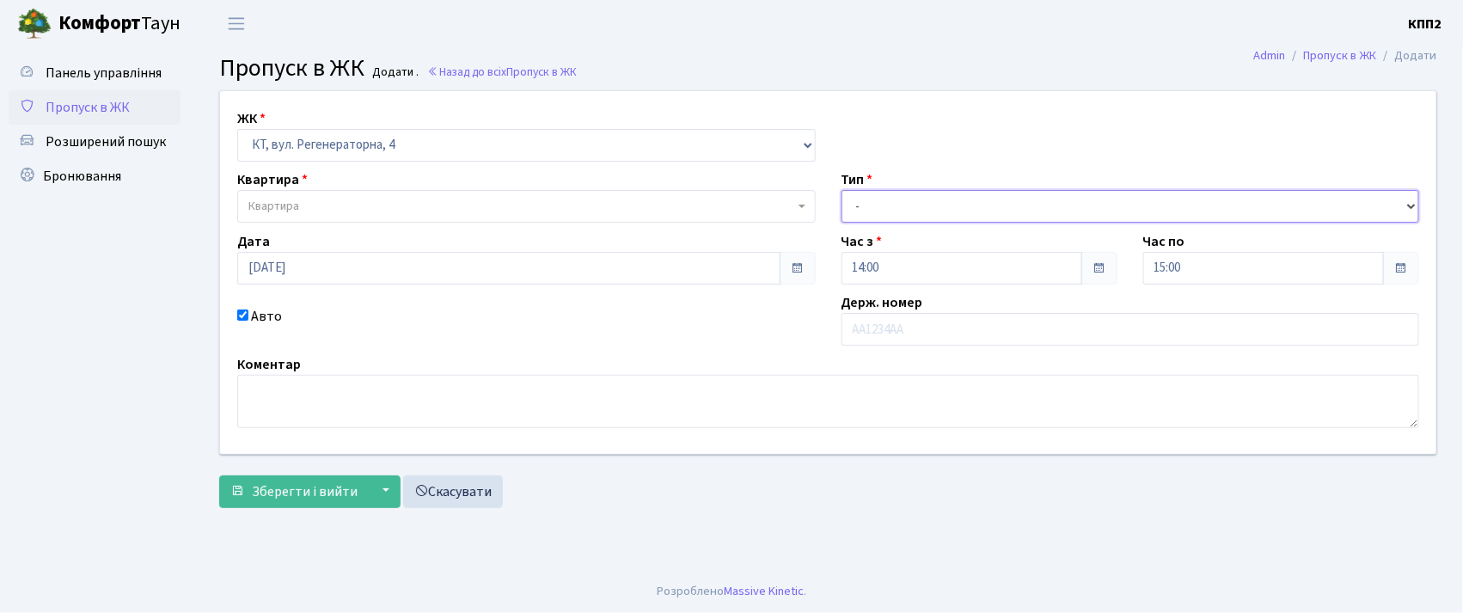
click at [927, 205] on select "- Доставка Таксі Гості Сервіс" at bounding box center [1131, 206] width 578 height 33
select select "2"
click at [842, 190] on select "- Доставка Таксі Гості Сервіс" at bounding box center [1131, 206] width 578 height 33
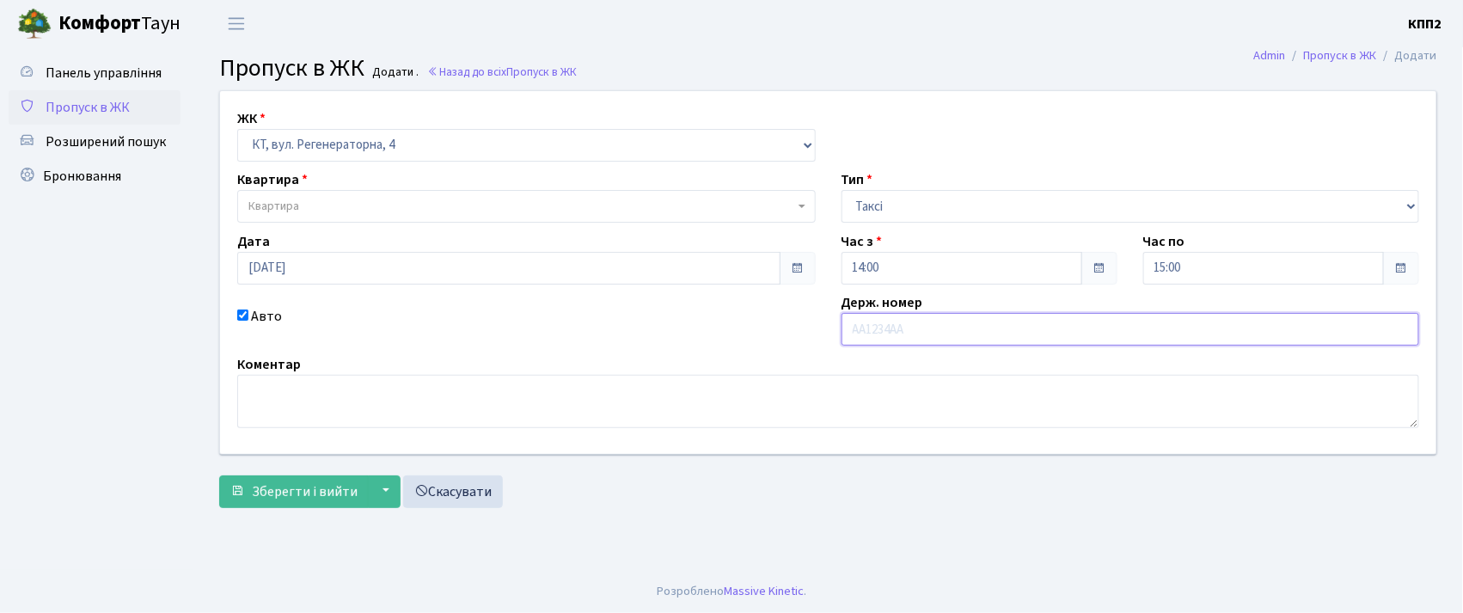
click at [909, 338] on input "text" at bounding box center [1131, 329] width 578 height 33
type input "КА3072КА"
click at [410, 211] on span "Квартира" at bounding box center [521, 206] width 546 height 17
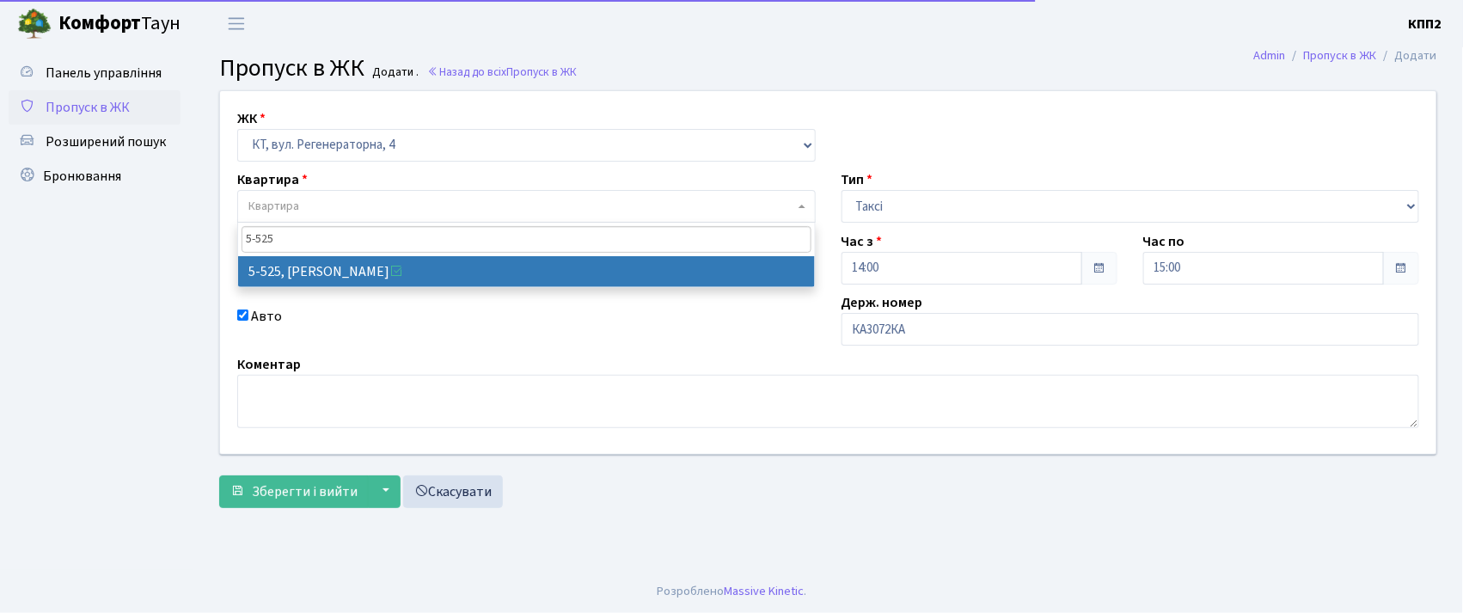
type input "5-525"
select select "1991"
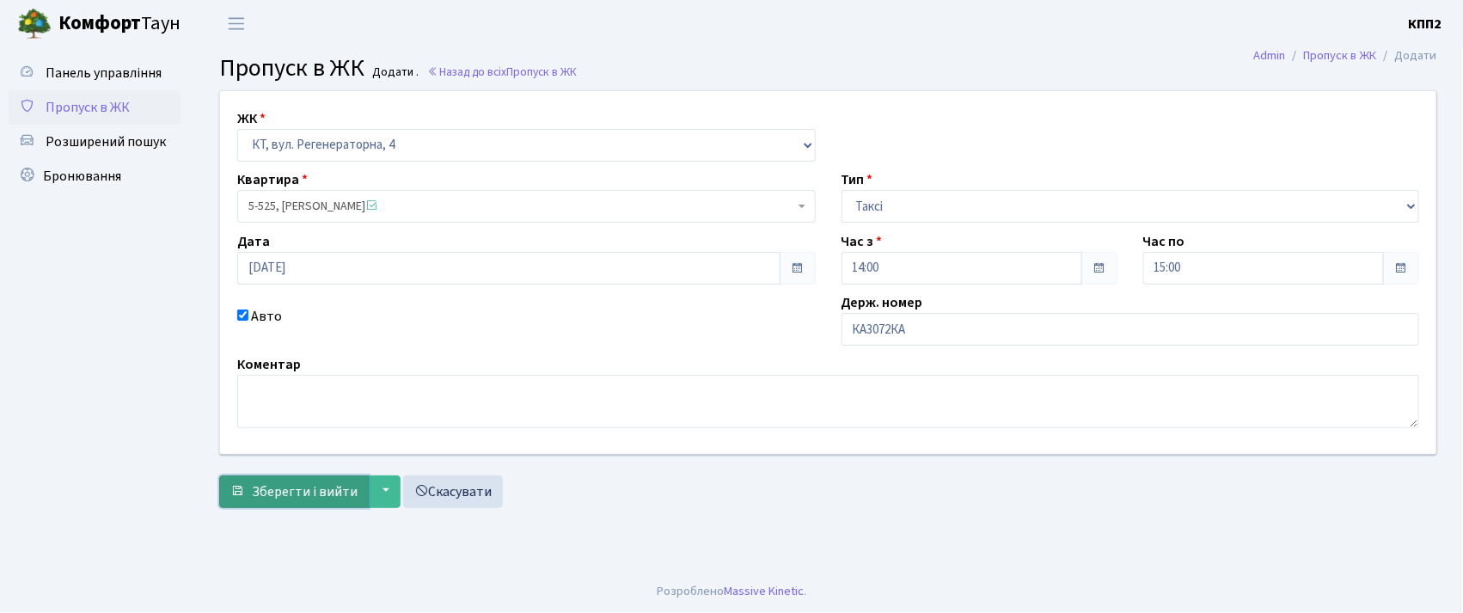
click at [265, 493] on span "Зберегти і вийти" at bounding box center [305, 491] width 106 height 19
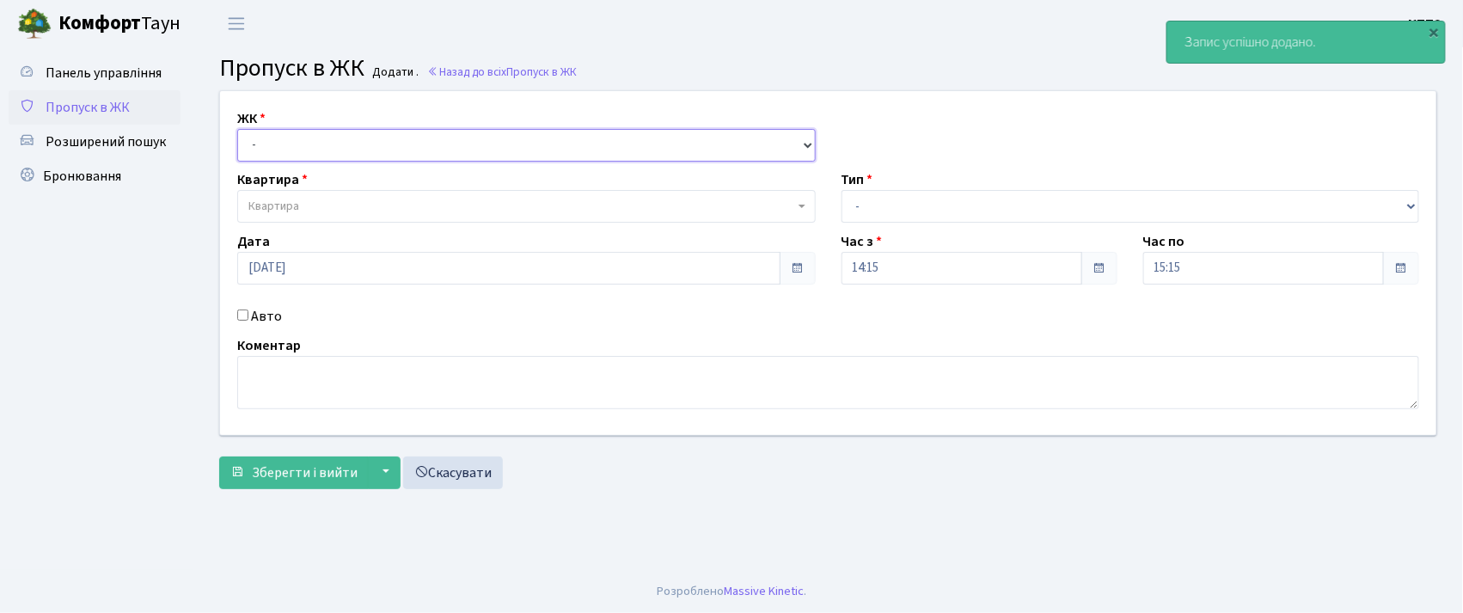
click at [310, 141] on select "- КТ, вул. Регенераторна, 4 КТ2, просп. [STREET_ADDRESS] [STREET_ADDRESS] [PERS…" at bounding box center [526, 145] width 578 height 33
select select "271"
click at [237, 129] on select "- КТ, вул. Регенераторна, 4 КТ2, просп. [STREET_ADDRESS] [STREET_ADDRESS] [PERS…" at bounding box center [526, 145] width 578 height 33
select select
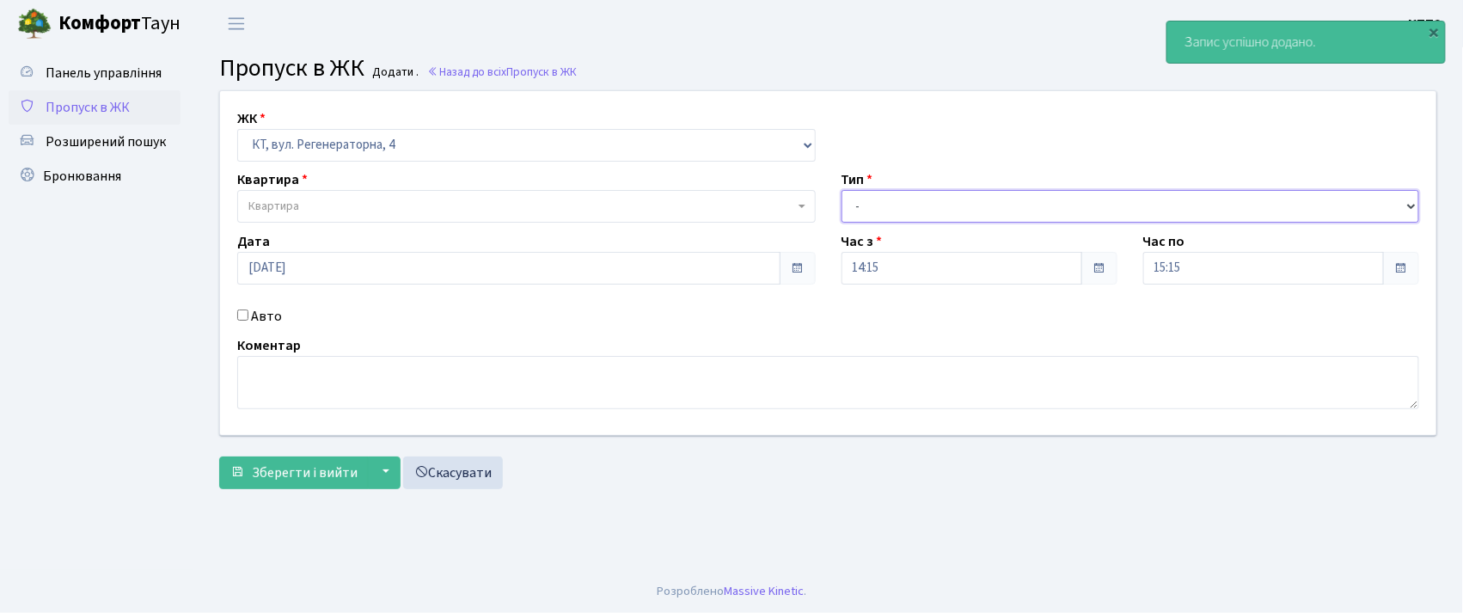
click at [854, 217] on select "- Доставка Таксі Гості Сервіс" at bounding box center [1131, 206] width 578 height 33
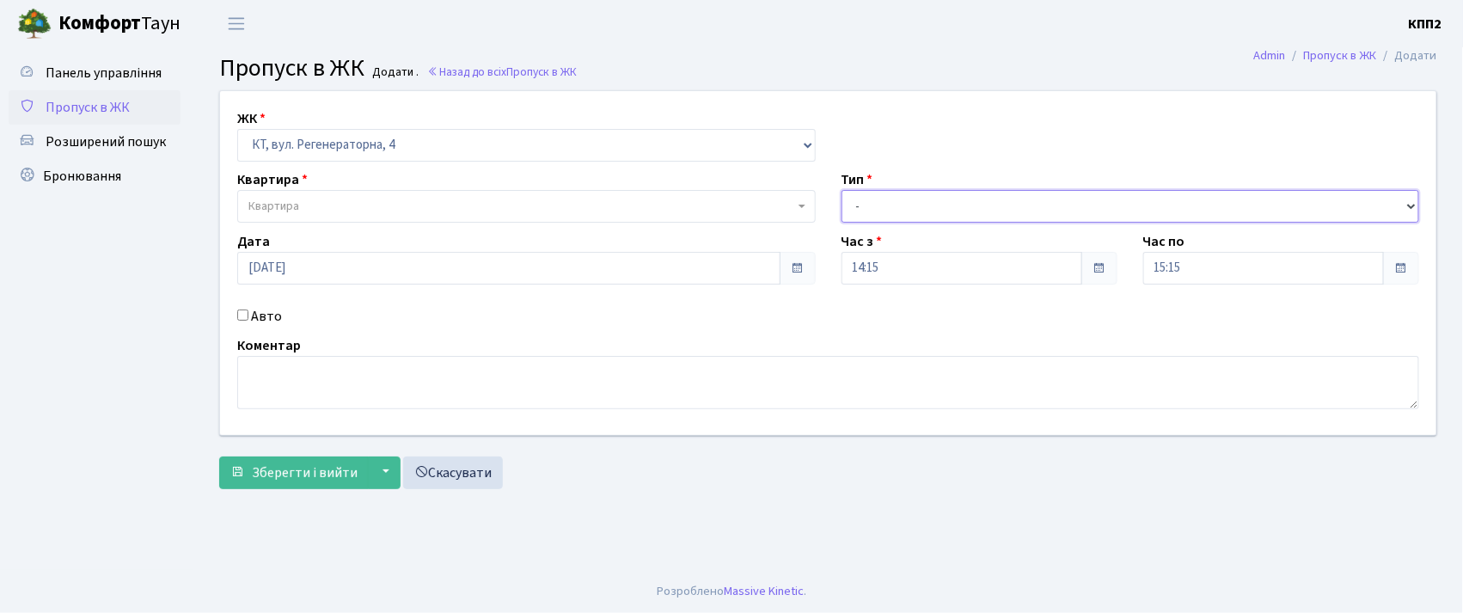
select select "2"
click at [842, 190] on select "- Доставка Таксі Гості Сервіс" at bounding box center [1131, 206] width 578 height 33
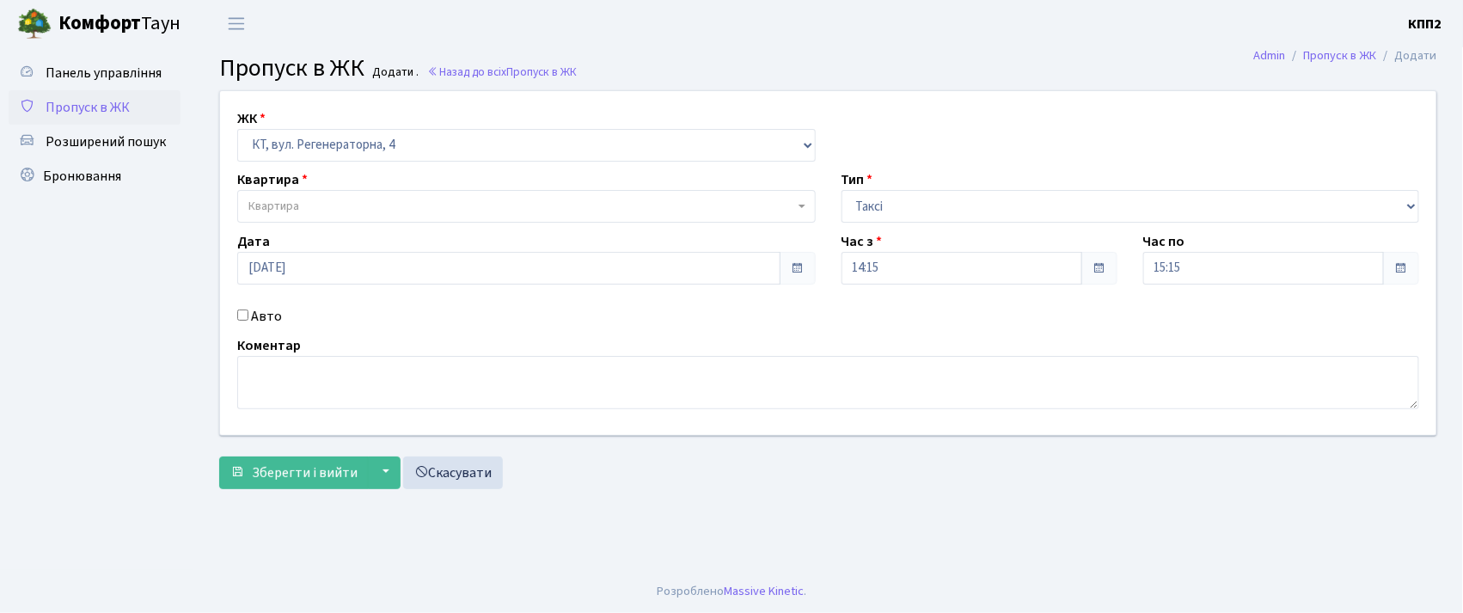
click at [245, 315] on input "Авто" at bounding box center [242, 314] width 11 height 11
checkbox input "true"
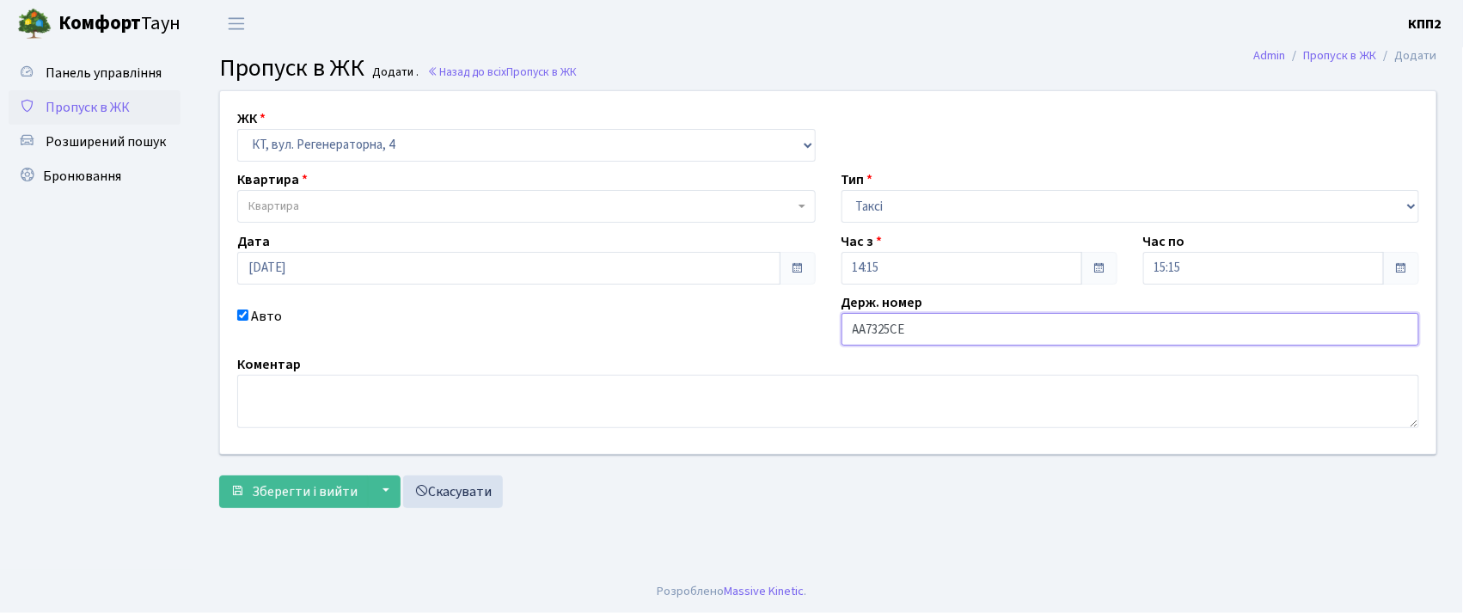
type input "АА7325СЕ"
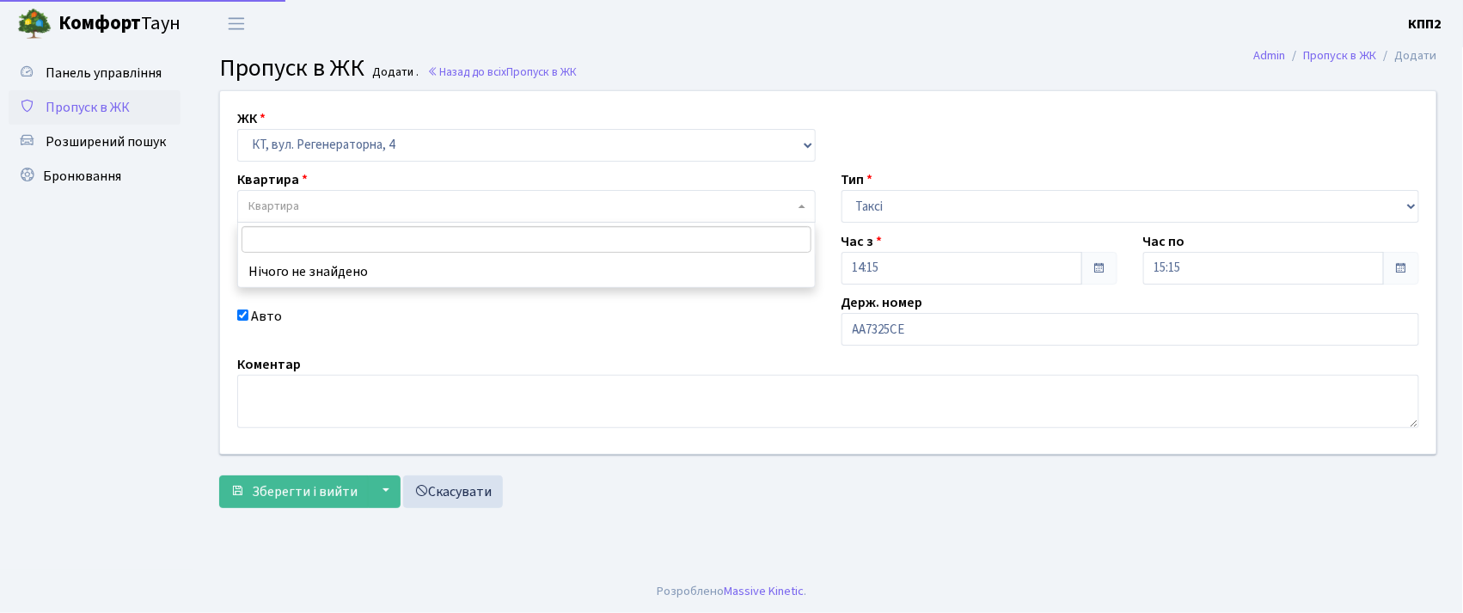
click at [337, 206] on span "Квартира" at bounding box center [521, 206] width 546 height 17
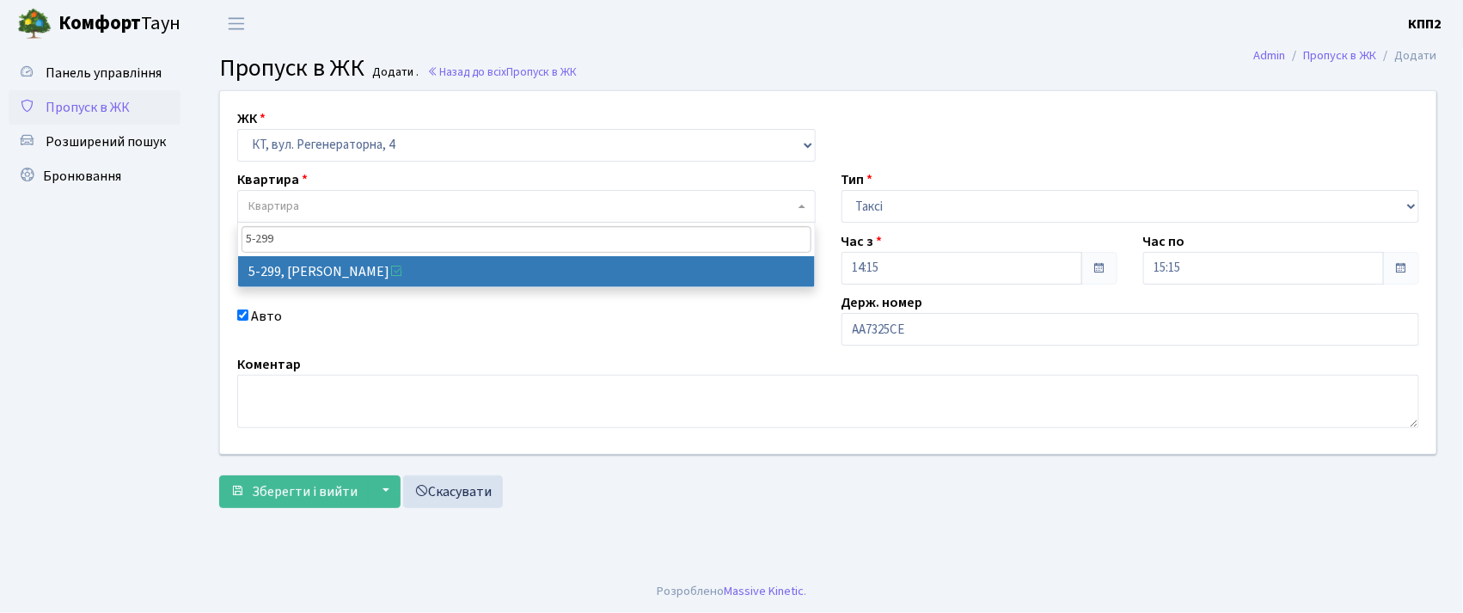
type input "5-299"
drag, startPoint x: 380, startPoint y: 278, endPoint x: 311, endPoint y: 354, distance: 102.2
select select "2222"
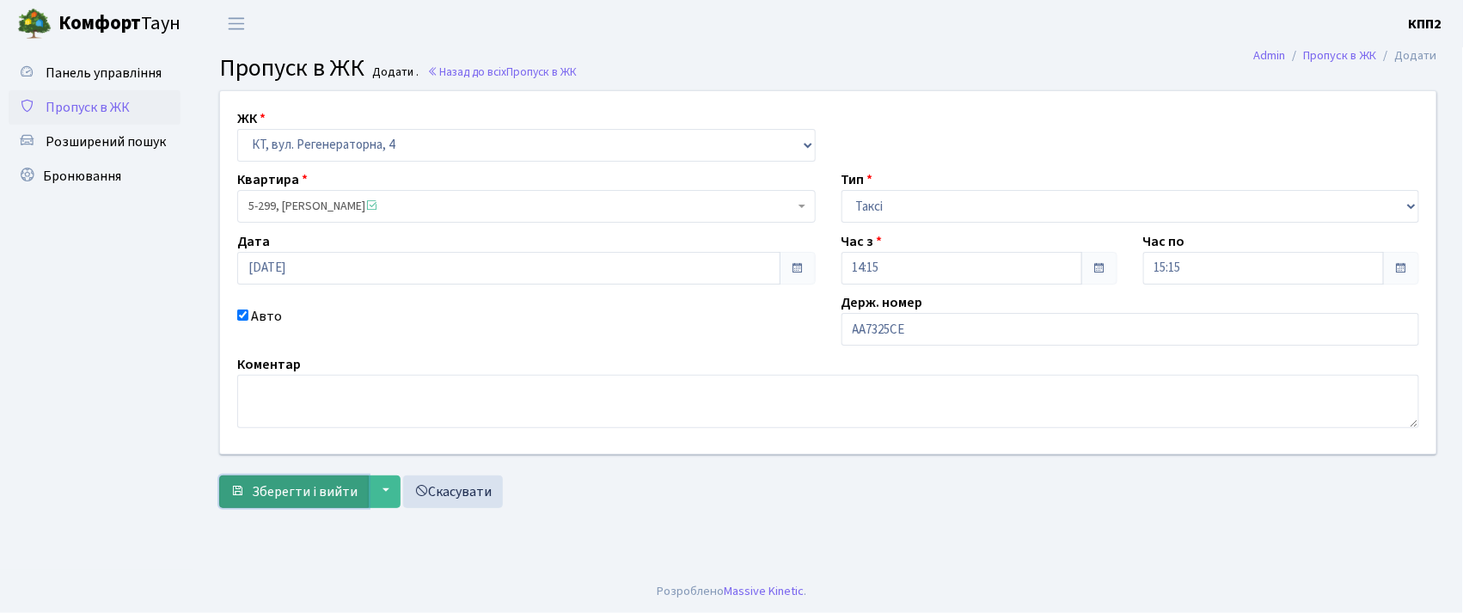
click at [306, 487] on span "Зберегти і вийти" at bounding box center [305, 491] width 106 height 19
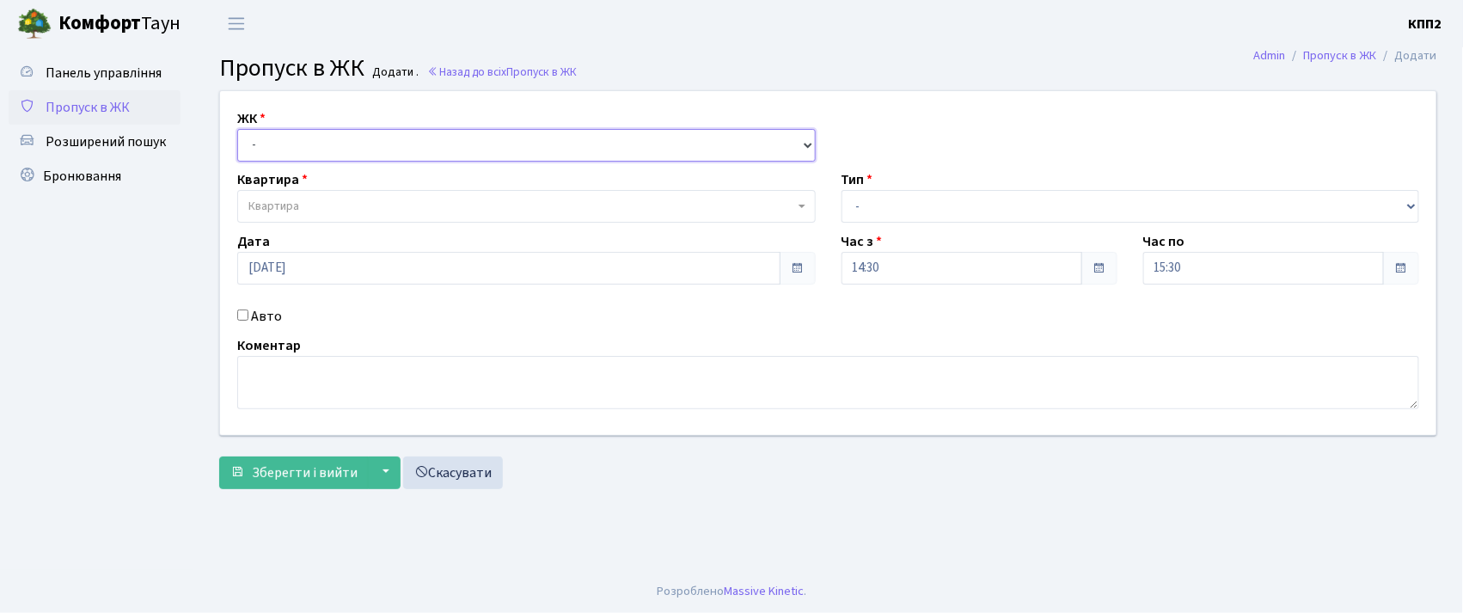
click at [407, 146] on select "- КТ, вул. Регенераторна, 4 КТ2, просп. [STREET_ADDRESS] [STREET_ADDRESS] [PERS…" at bounding box center [526, 145] width 578 height 33
select select "271"
click at [237, 129] on select "- КТ, вул. Регенераторна, 4 КТ2, просп. [STREET_ADDRESS] [STREET_ADDRESS] [PERS…" at bounding box center [526, 145] width 578 height 33
select select
click at [242, 309] on input "Авто" at bounding box center [242, 314] width 11 height 11
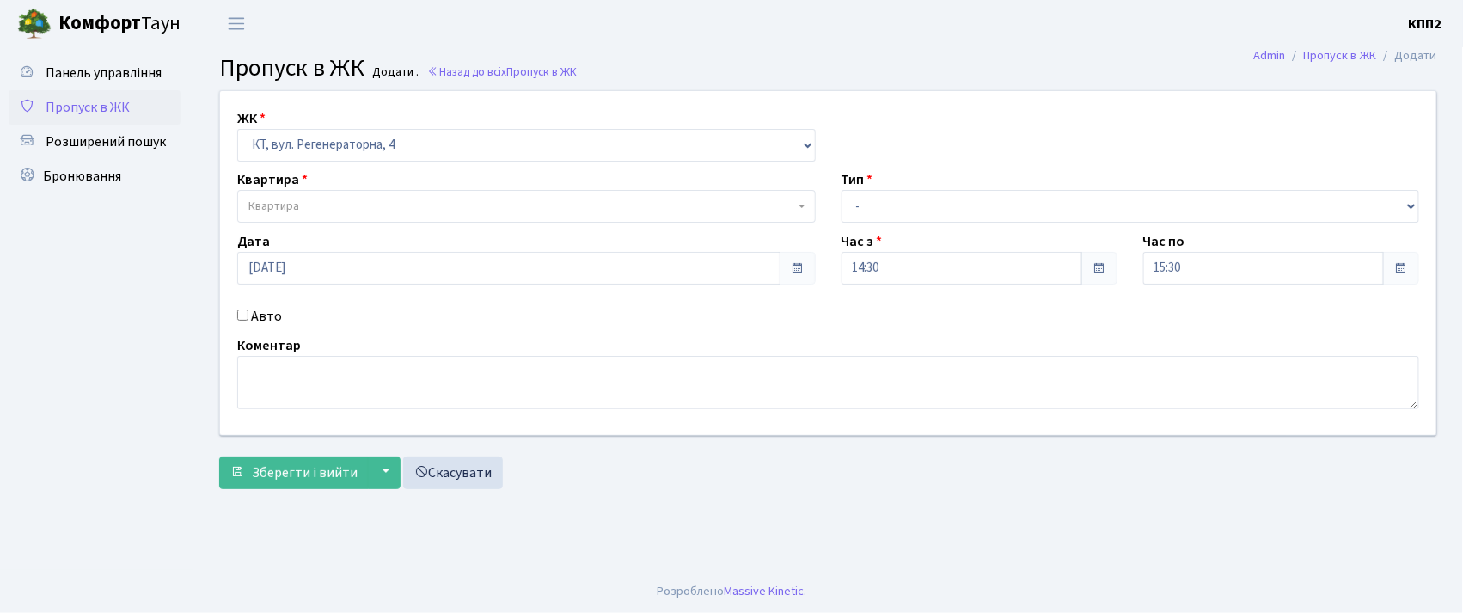
checkbox input "true"
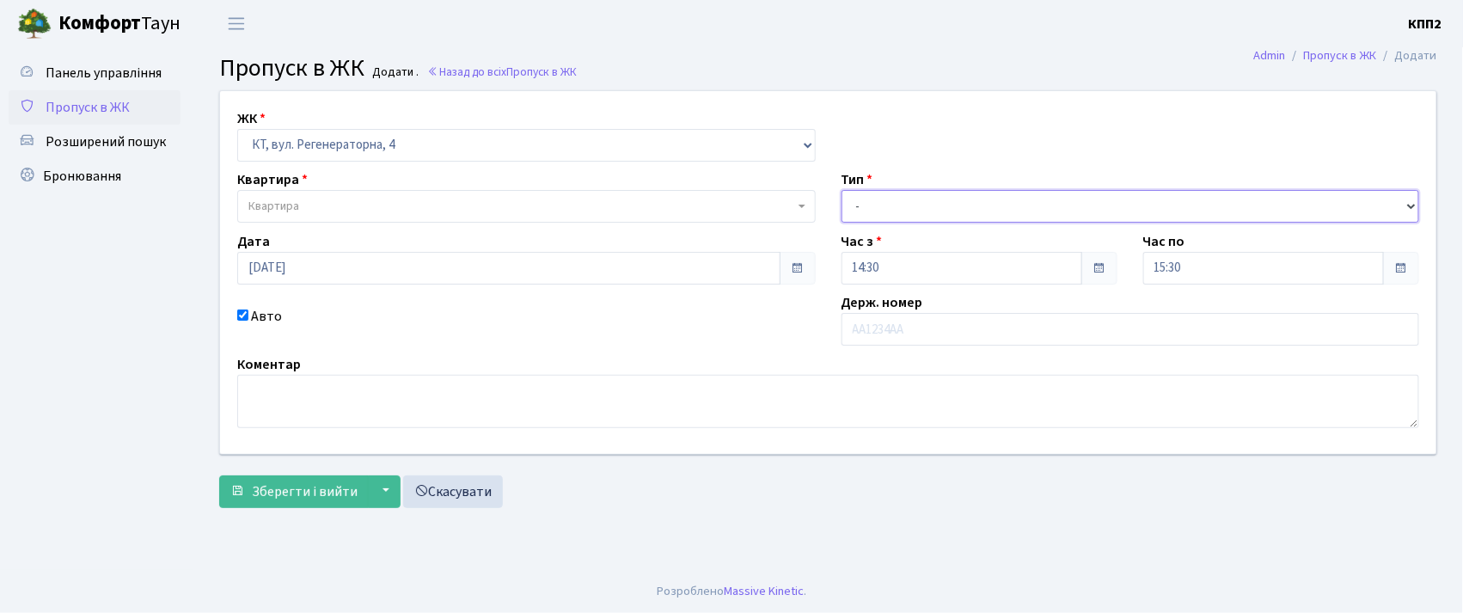
drag, startPoint x: 974, startPoint y: 200, endPoint x: 968, endPoint y: 210, distance: 11.2
click at [973, 203] on select "- Доставка Таксі Гості Сервіс" at bounding box center [1131, 206] width 578 height 33
select select "2"
click at [842, 190] on select "- Доставка Таксі Гості Сервіс" at bounding box center [1131, 206] width 578 height 33
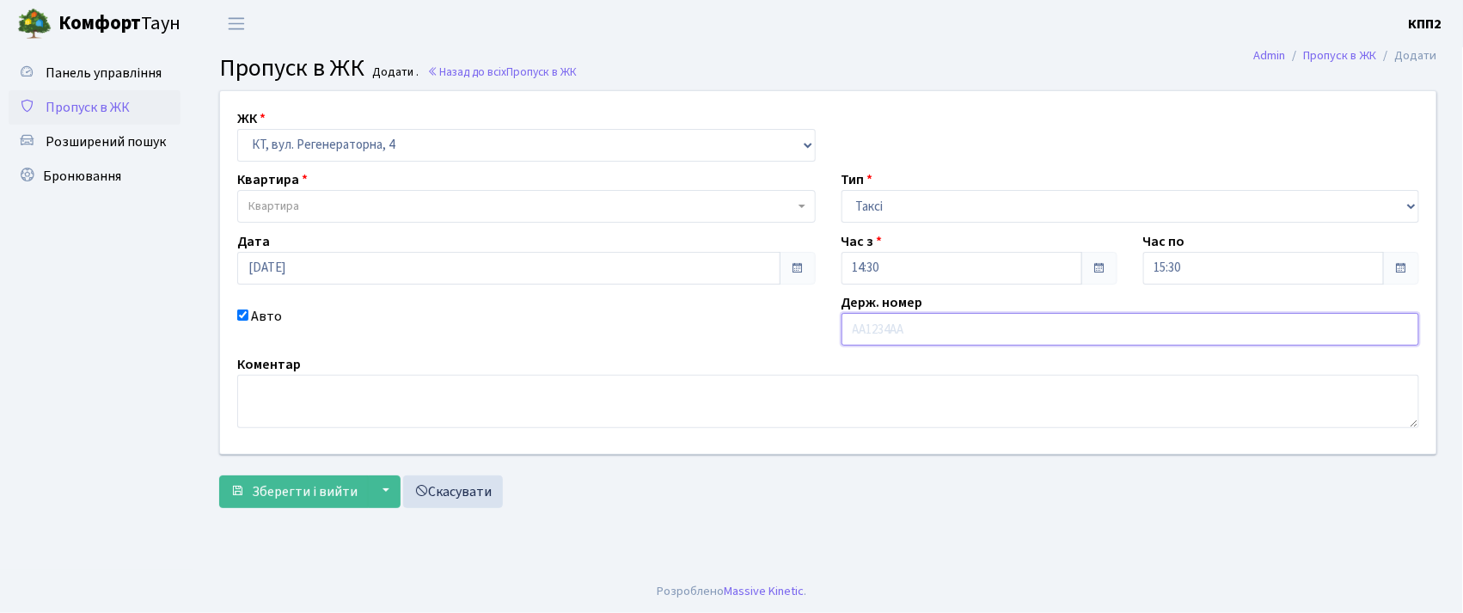
click at [987, 337] on input "text" at bounding box center [1131, 329] width 578 height 33
click at [328, 208] on span "Квартира" at bounding box center [521, 206] width 546 height 17
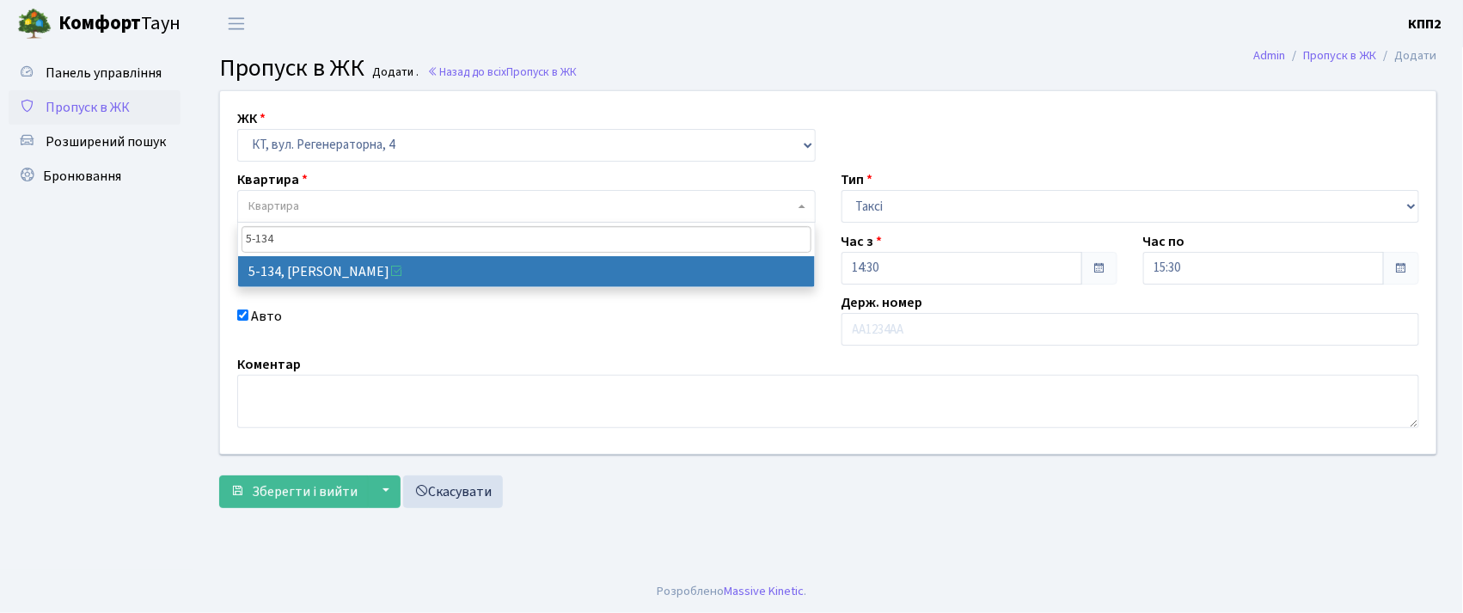
type input "5-134"
drag, startPoint x: 457, startPoint y: 272, endPoint x: 469, endPoint y: 291, distance: 21.7
select select "2394"
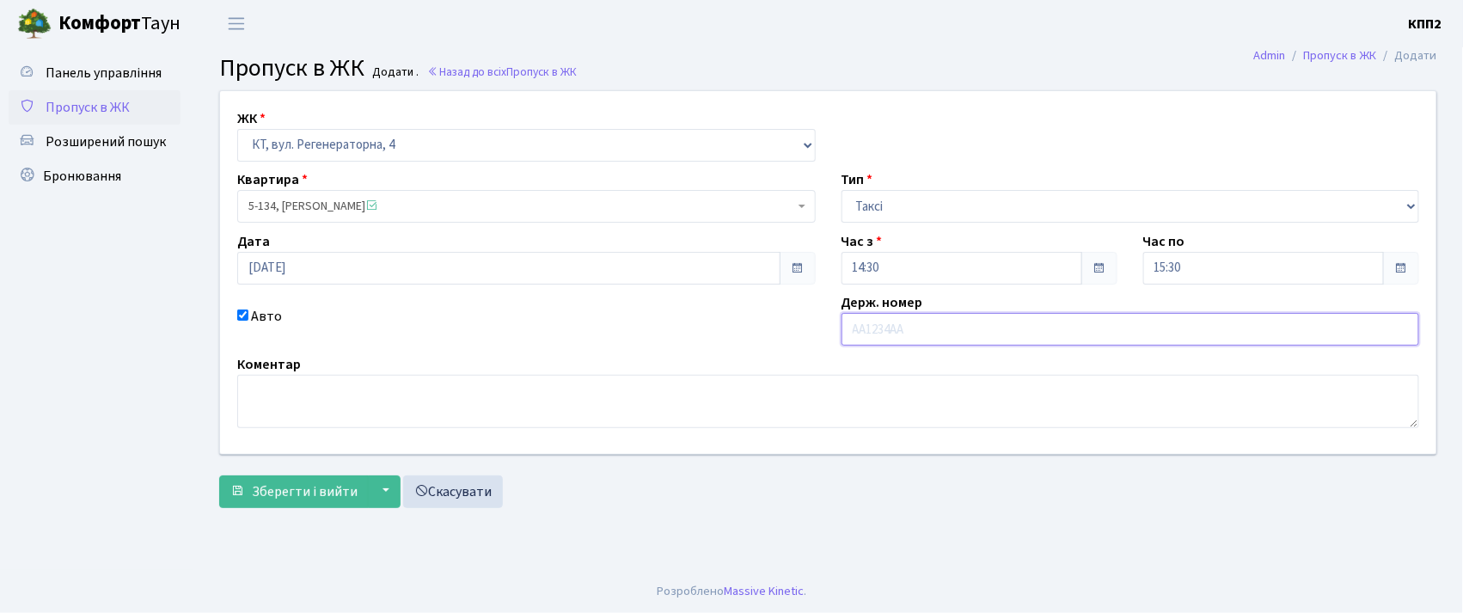
click at [935, 335] on input "text" at bounding box center [1131, 329] width 578 height 33
type input "КА7514КХ"
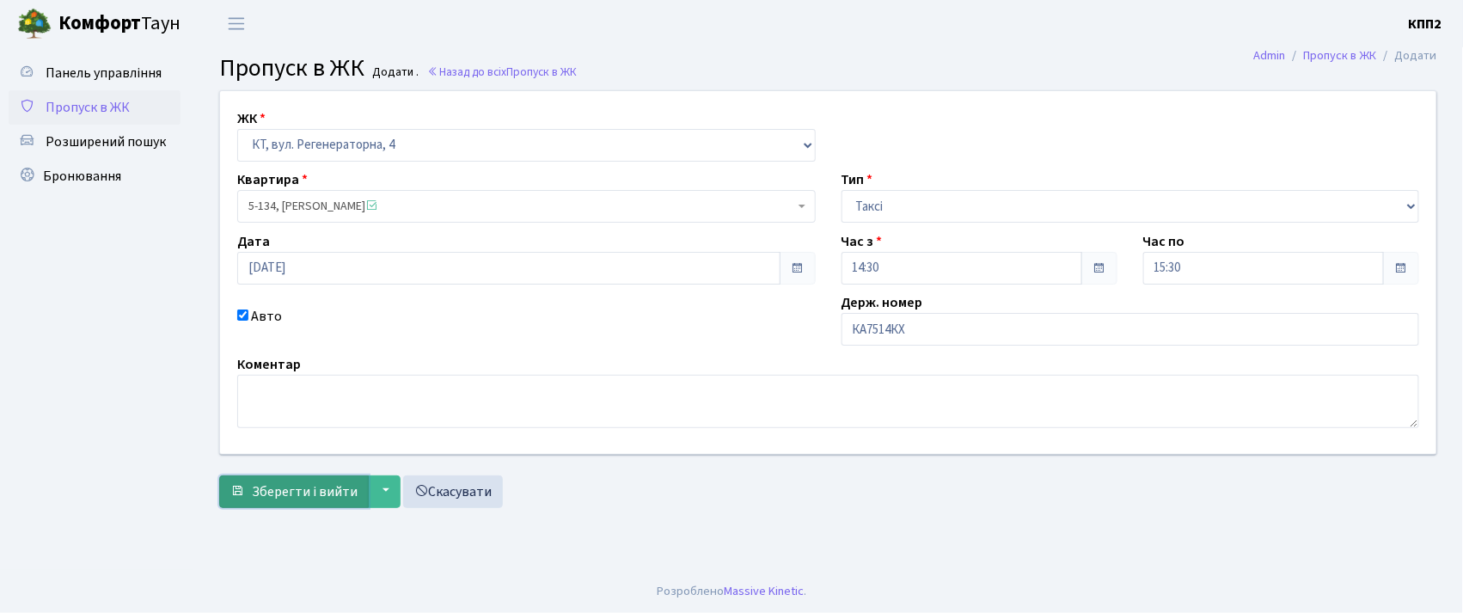
click at [266, 500] on span "Зберегти і вийти" at bounding box center [305, 491] width 106 height 19
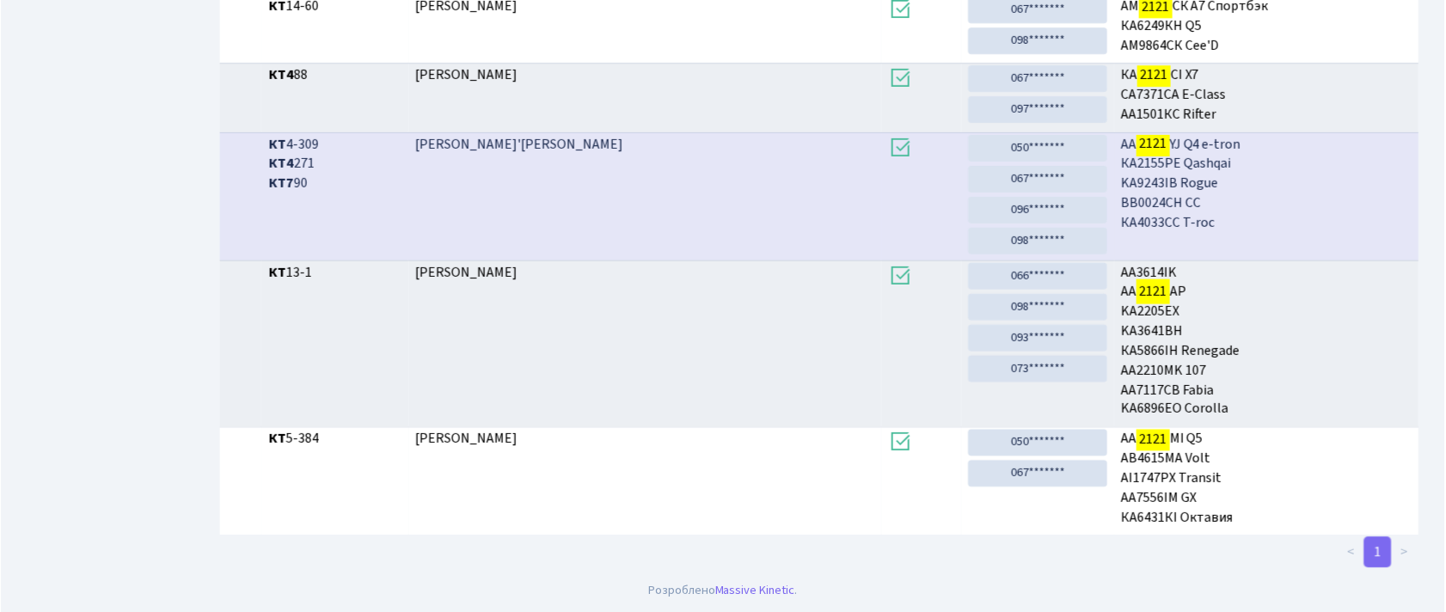
scroll to position [93, 0]
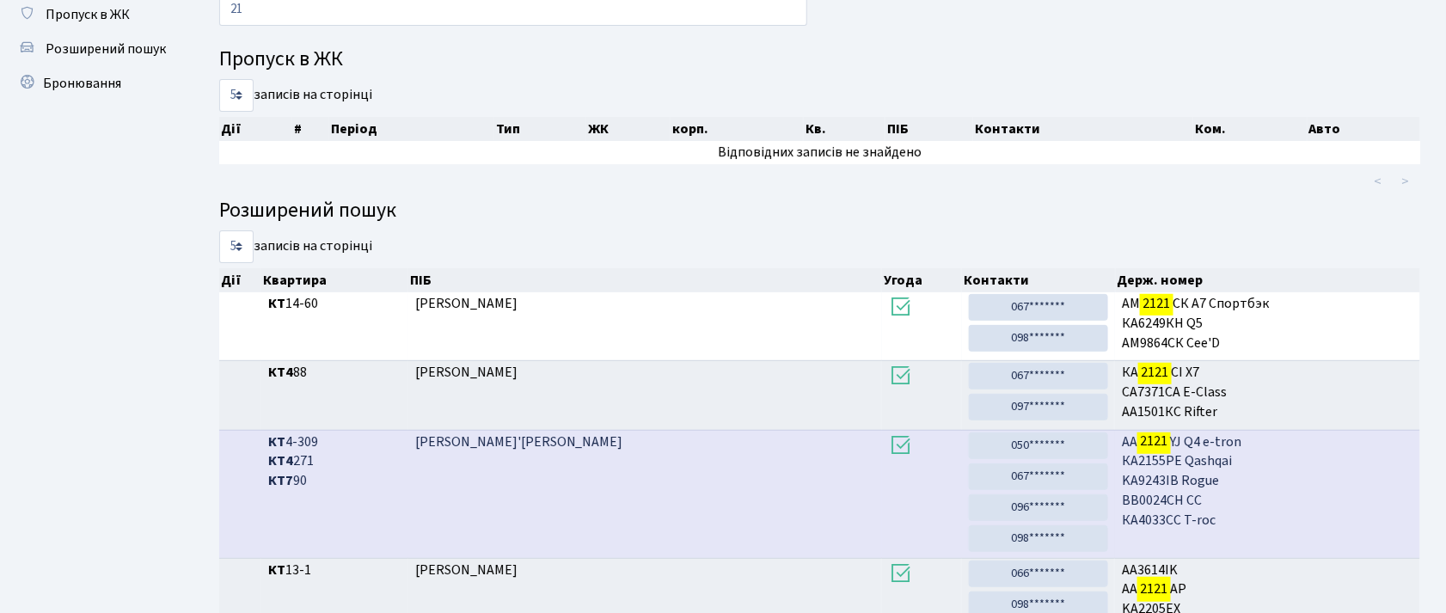
type input "2"
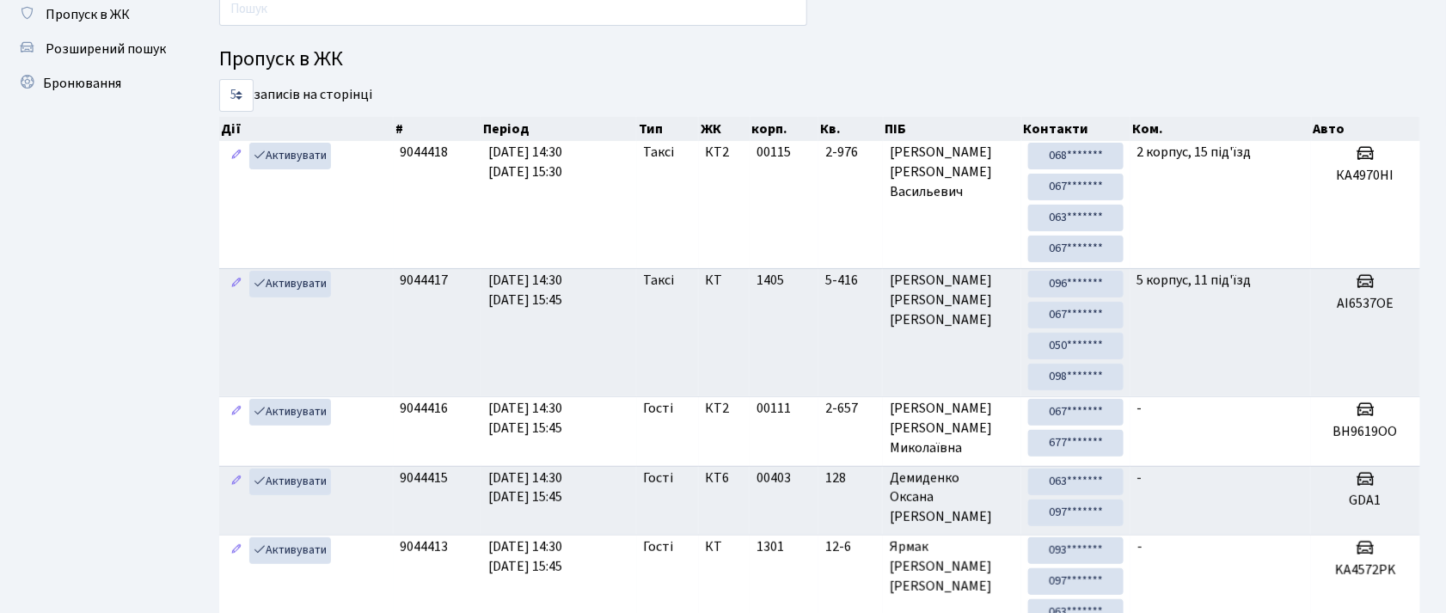
type input "3"
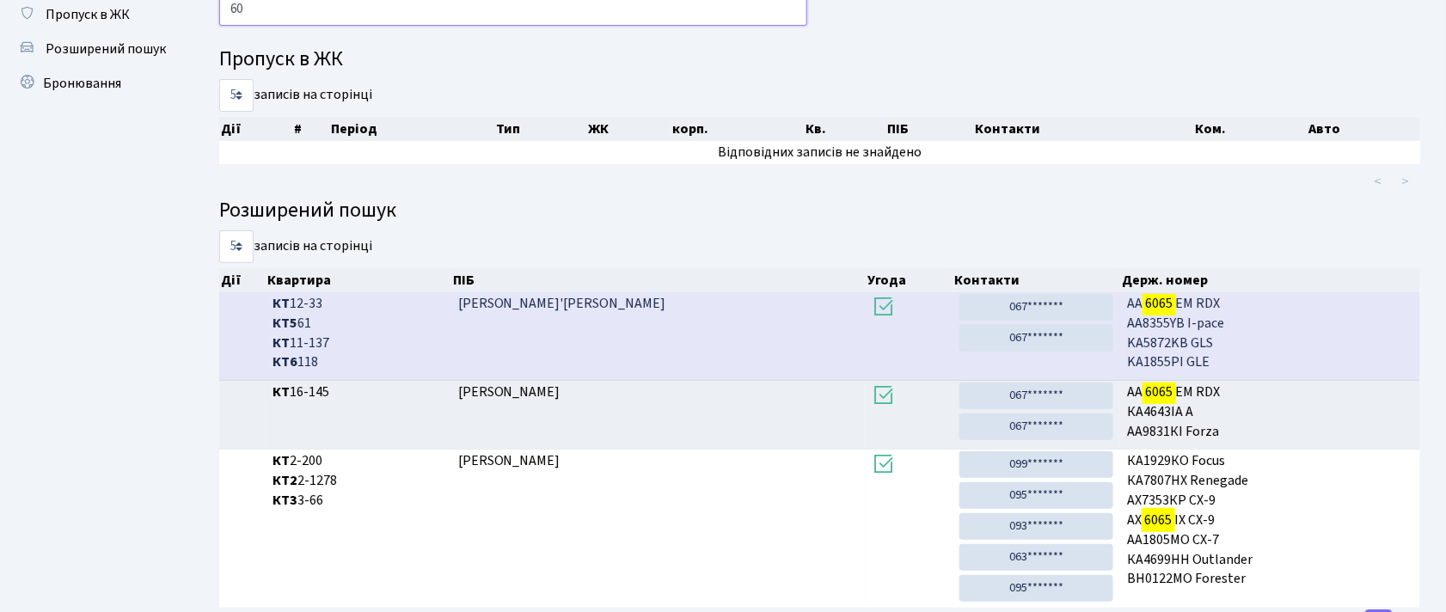
type input "6"
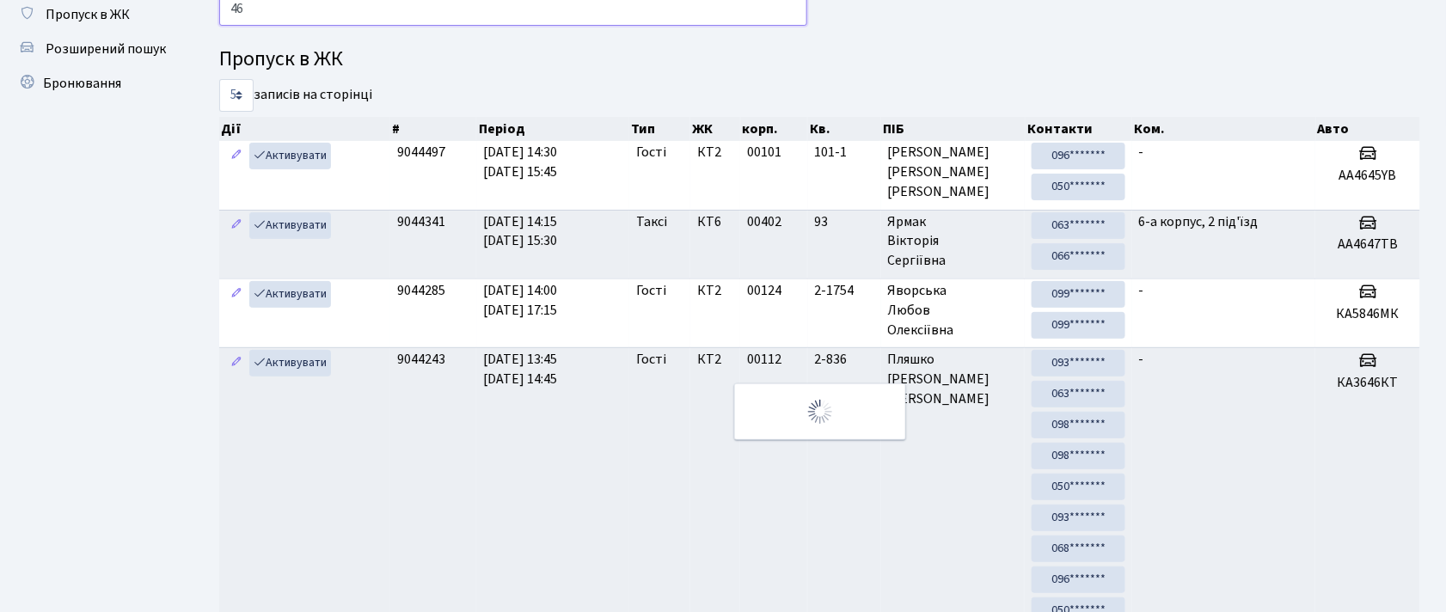
type input "4"
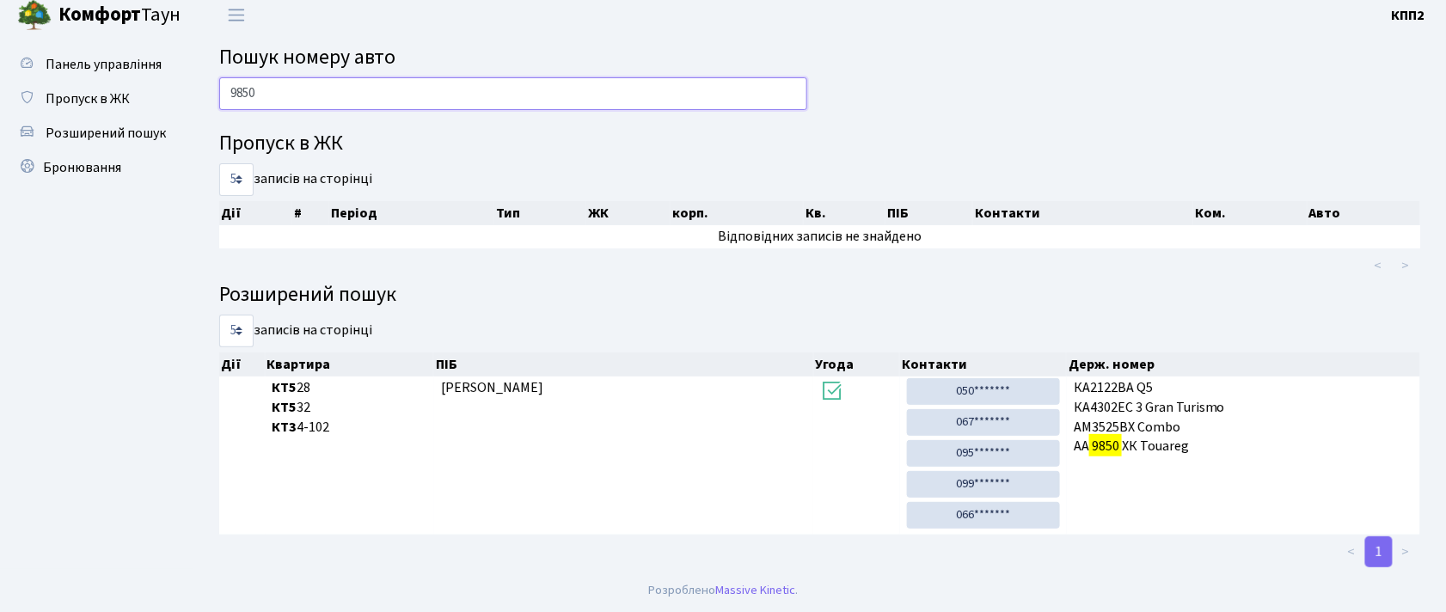
scroll to position [0, 0]
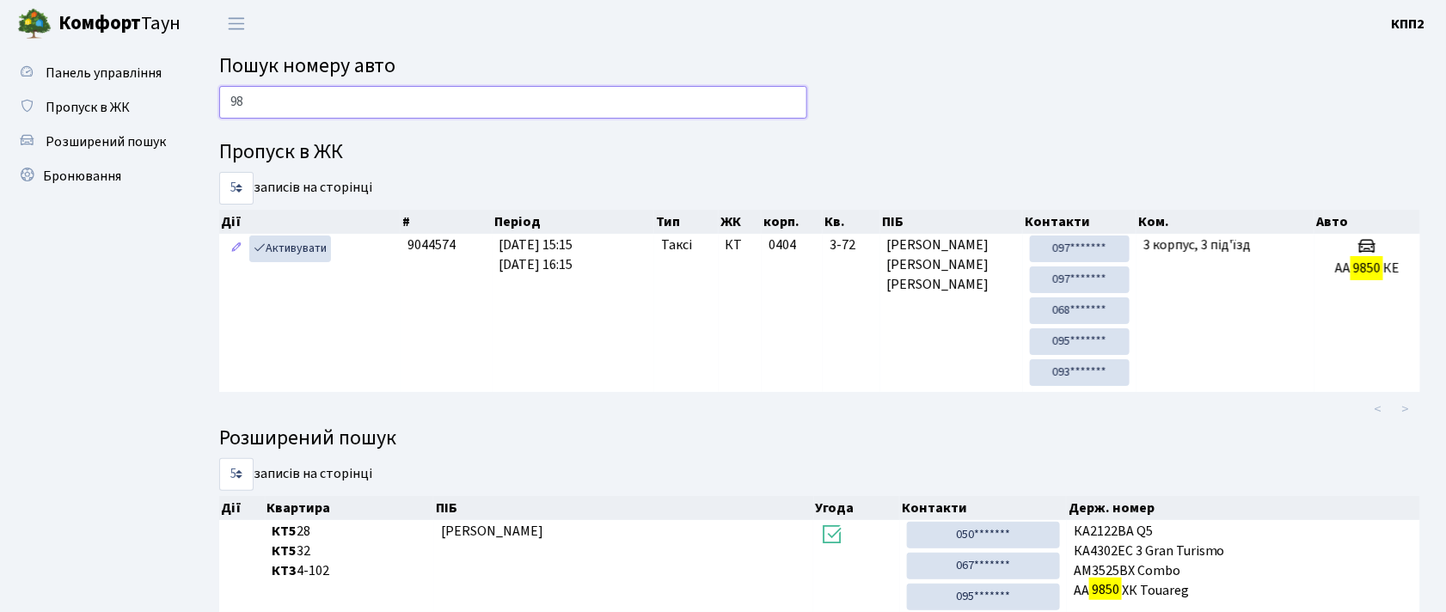
type input "9"
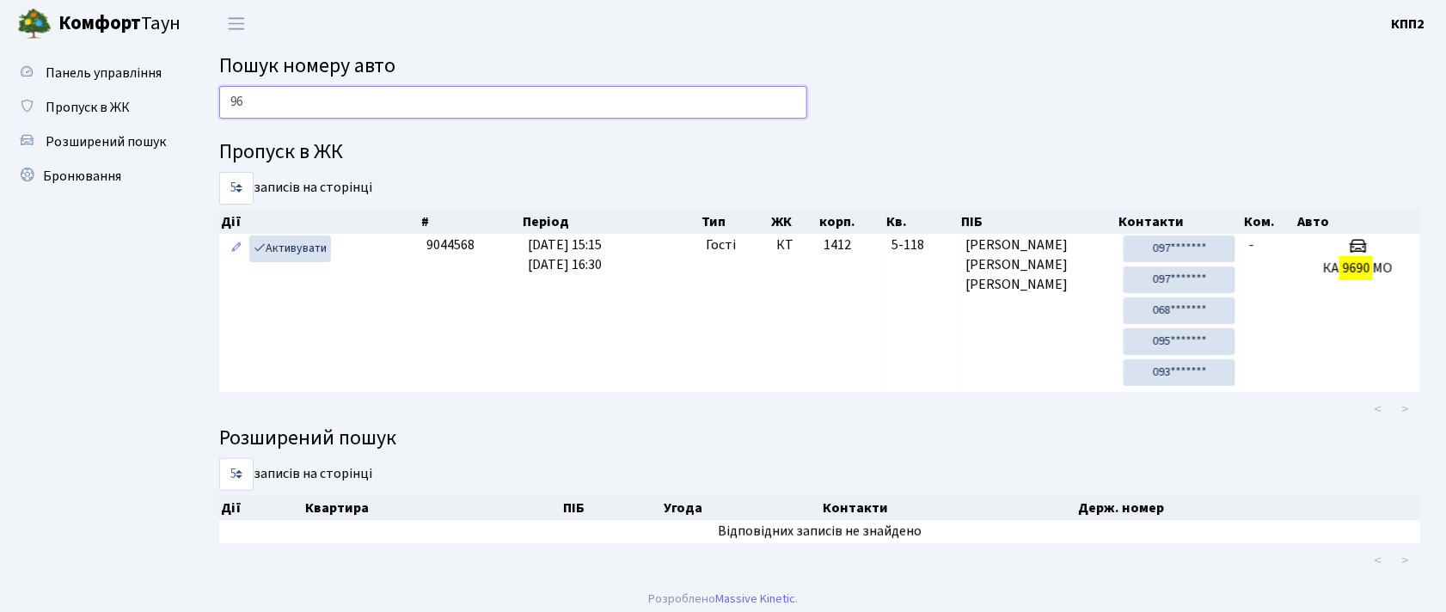
type input "9"
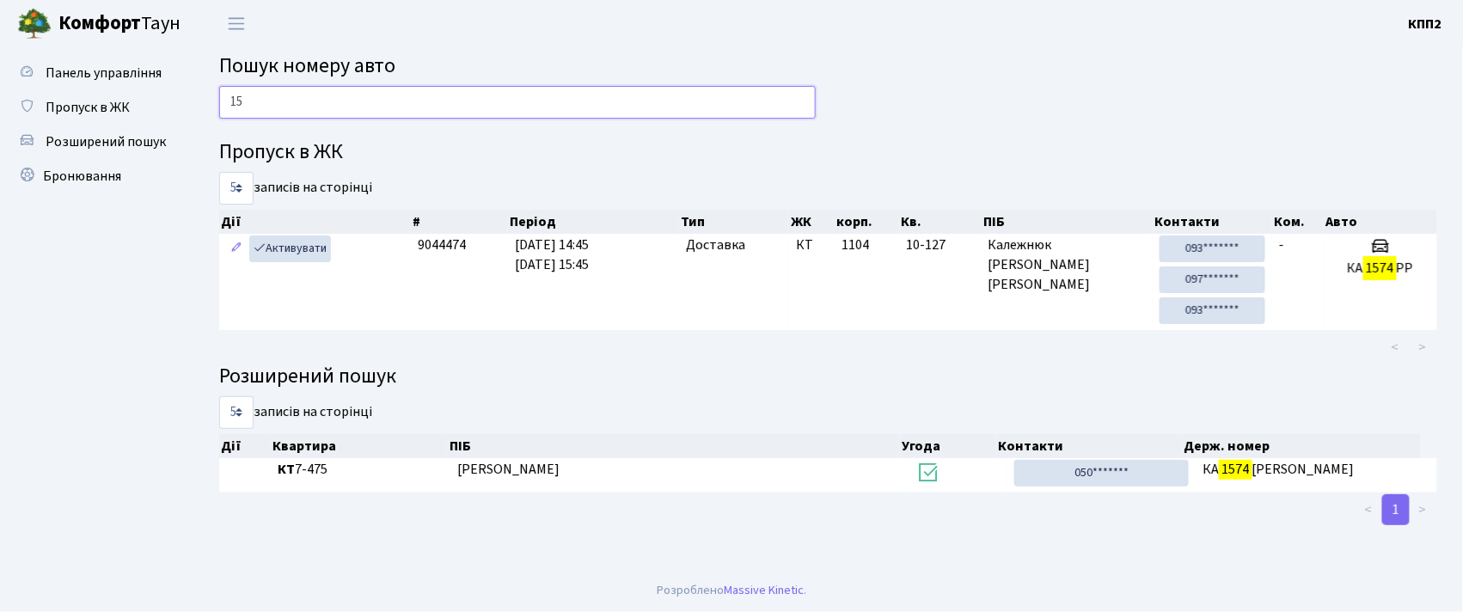
type input "1"
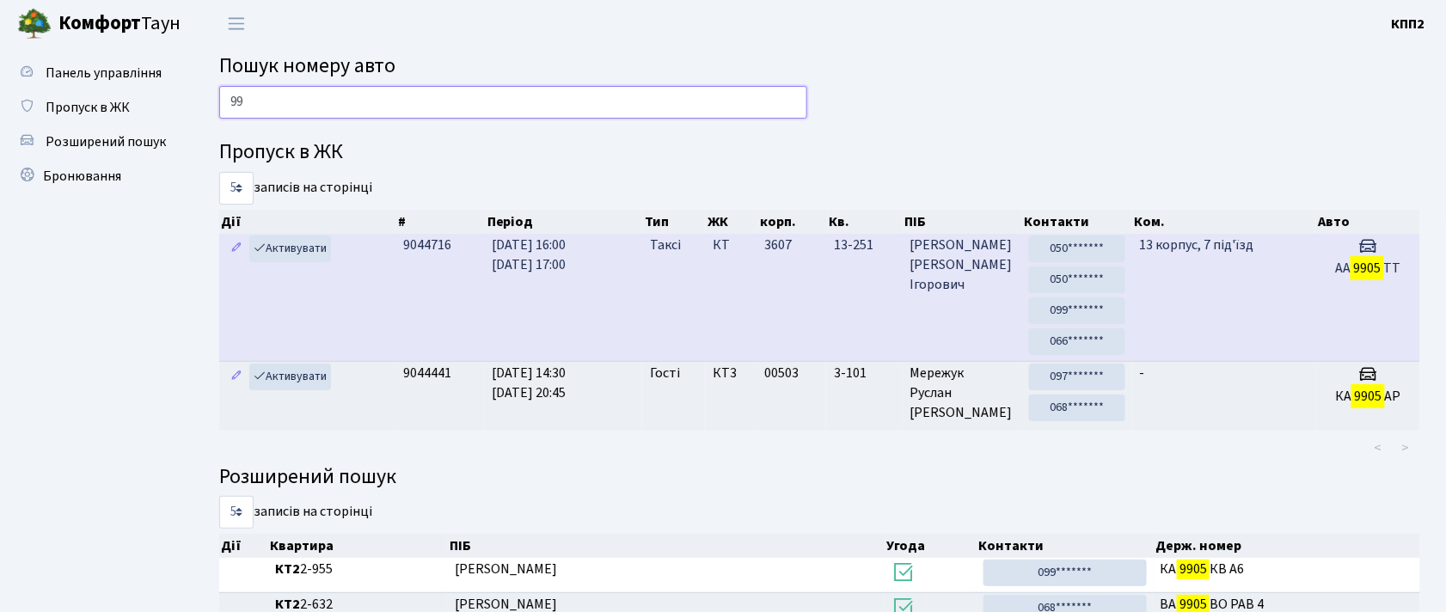
type input "9"
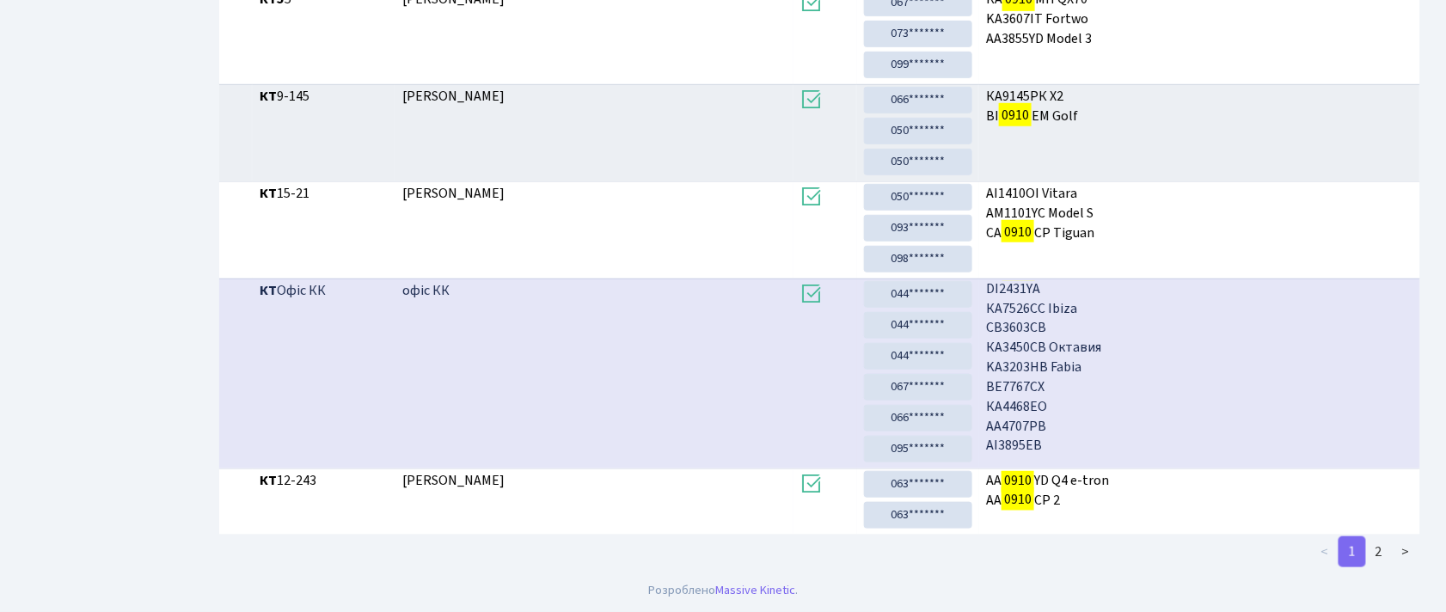
scroll to position [2635, 0]
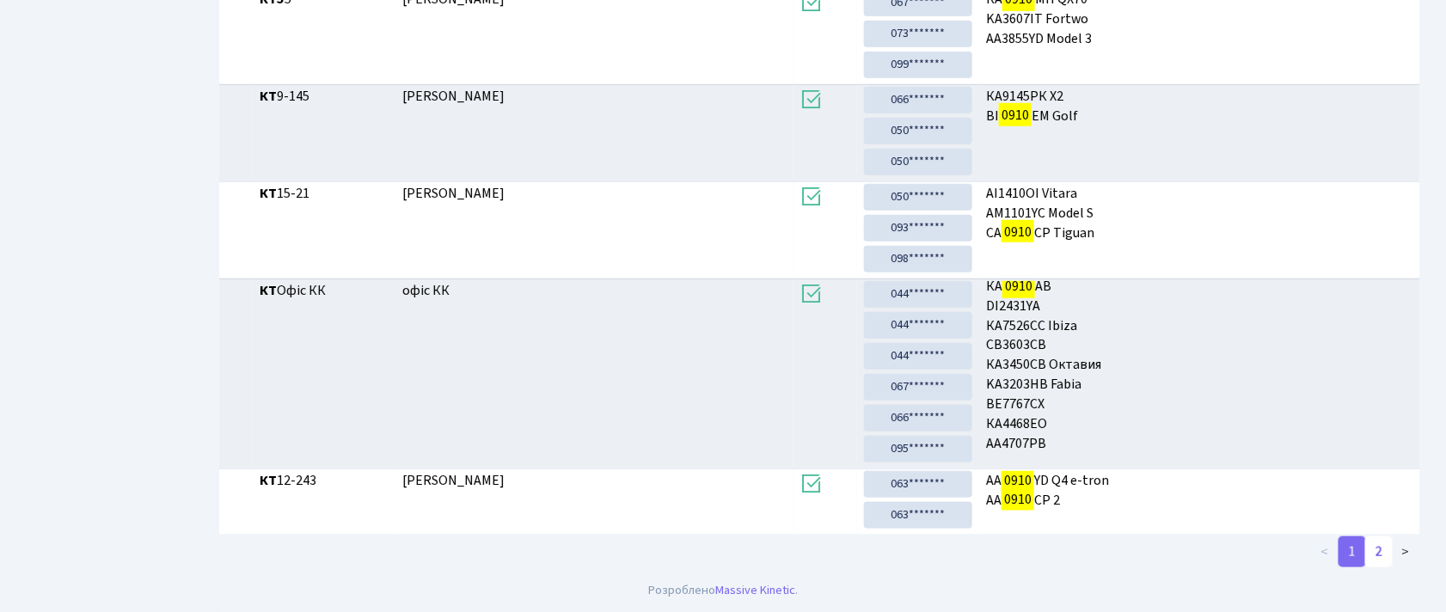
click at [1379, 545] on link "2" at bounding box center [1379, 551] width 28 height 31
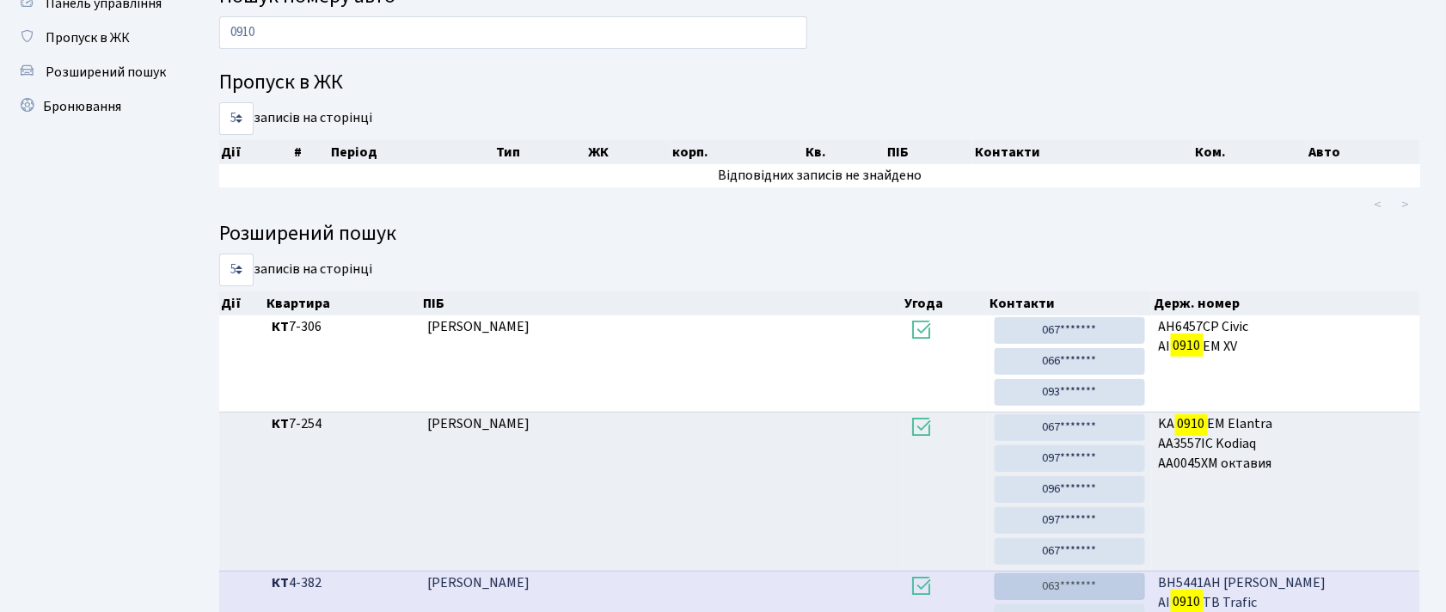
scroll to position [177, 0]
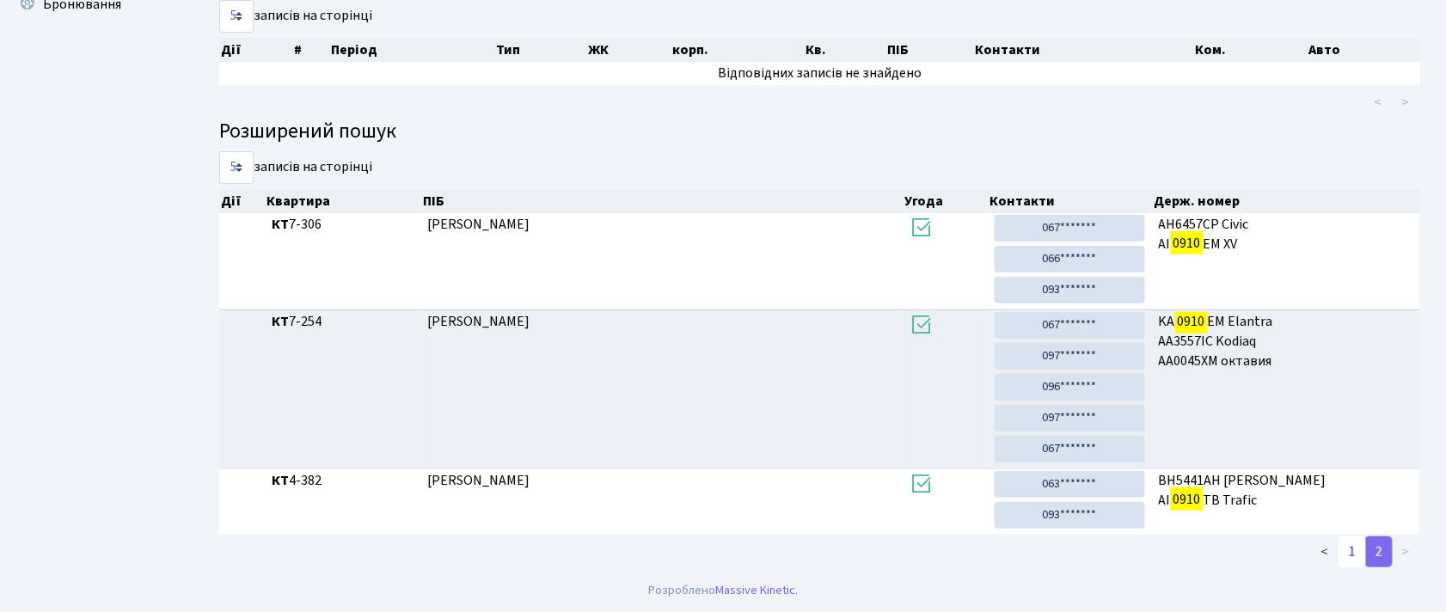
click at [1356, 560] on link "1" at bounding box center [1352, 551] width 28 height 31
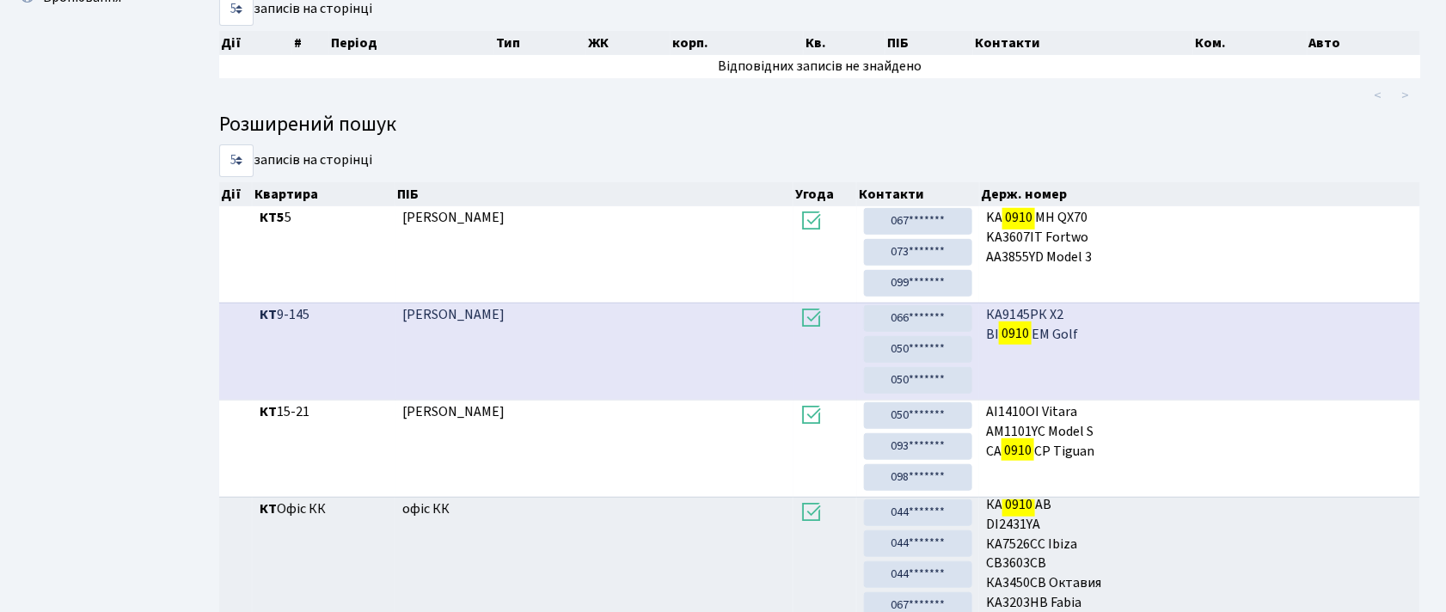
scroll to position [0, 0]
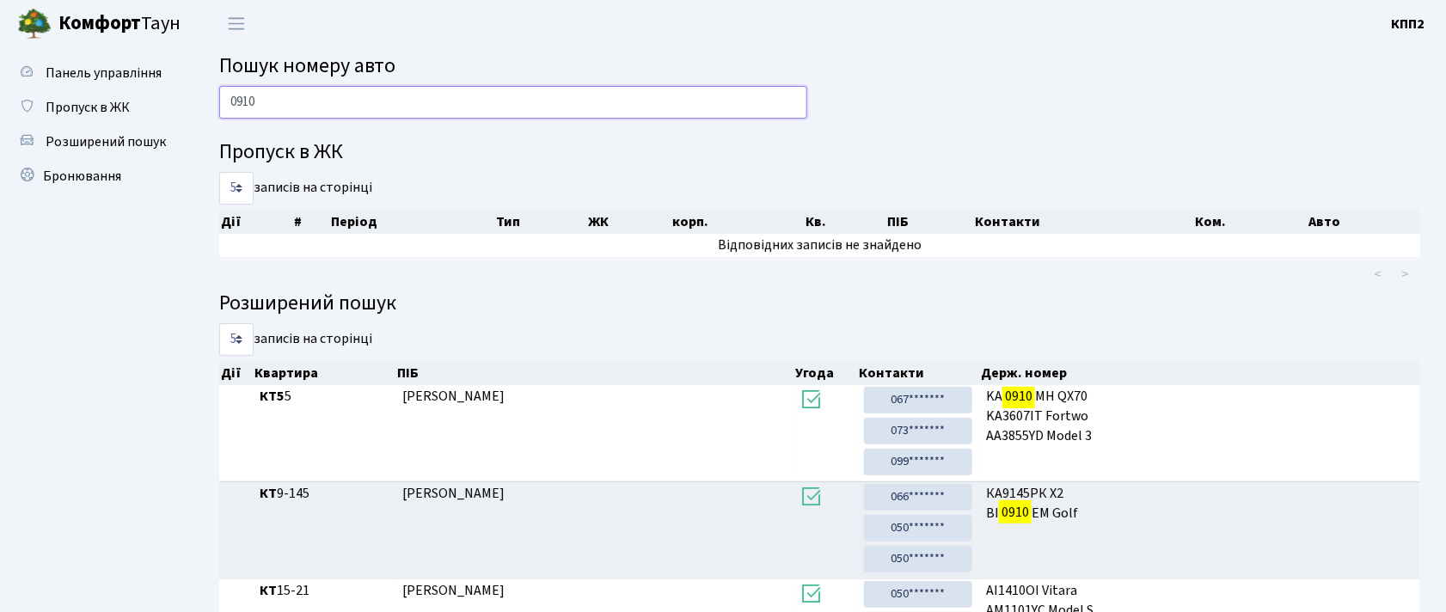
click at [516, 101] on input "0910" at bounding box center [513, 102] width 588 height 33
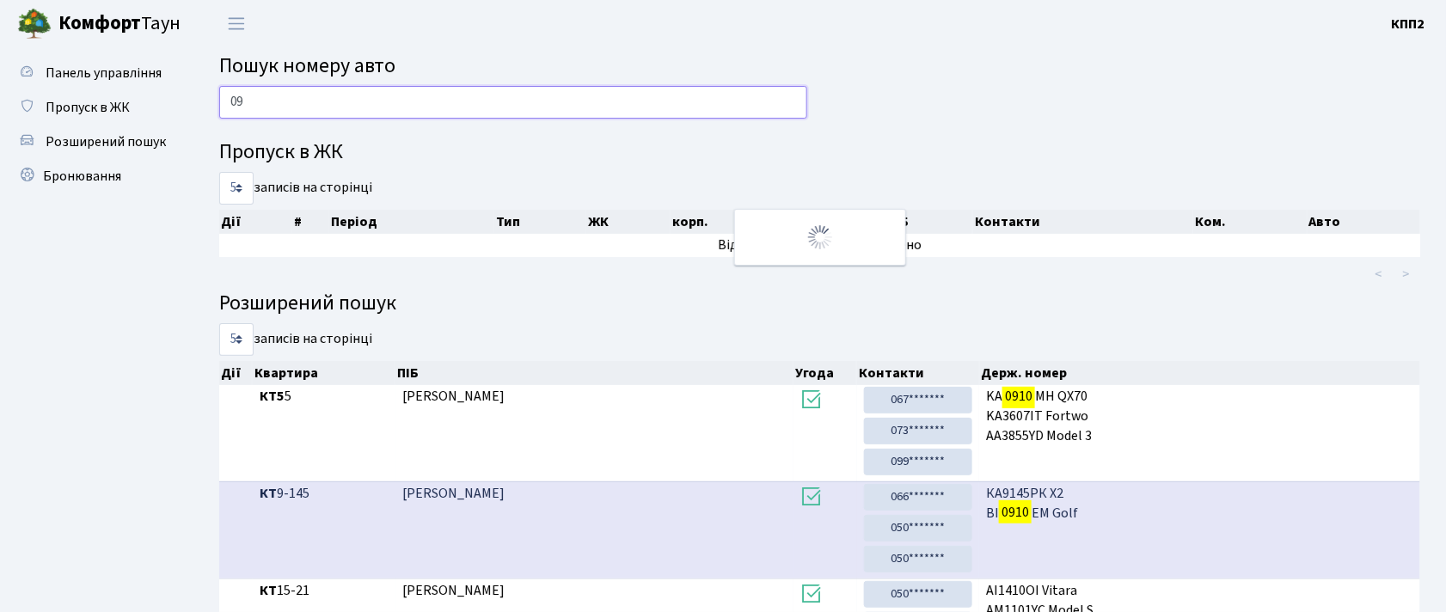
type input "0"
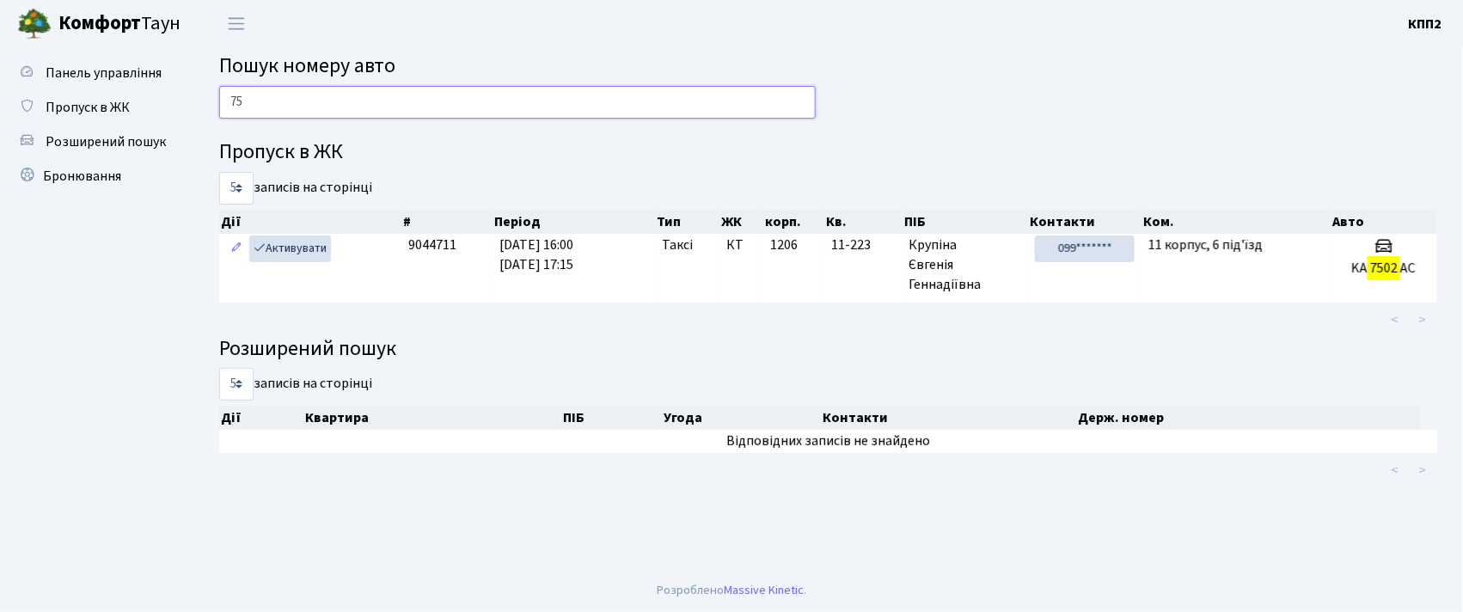
type input "7"
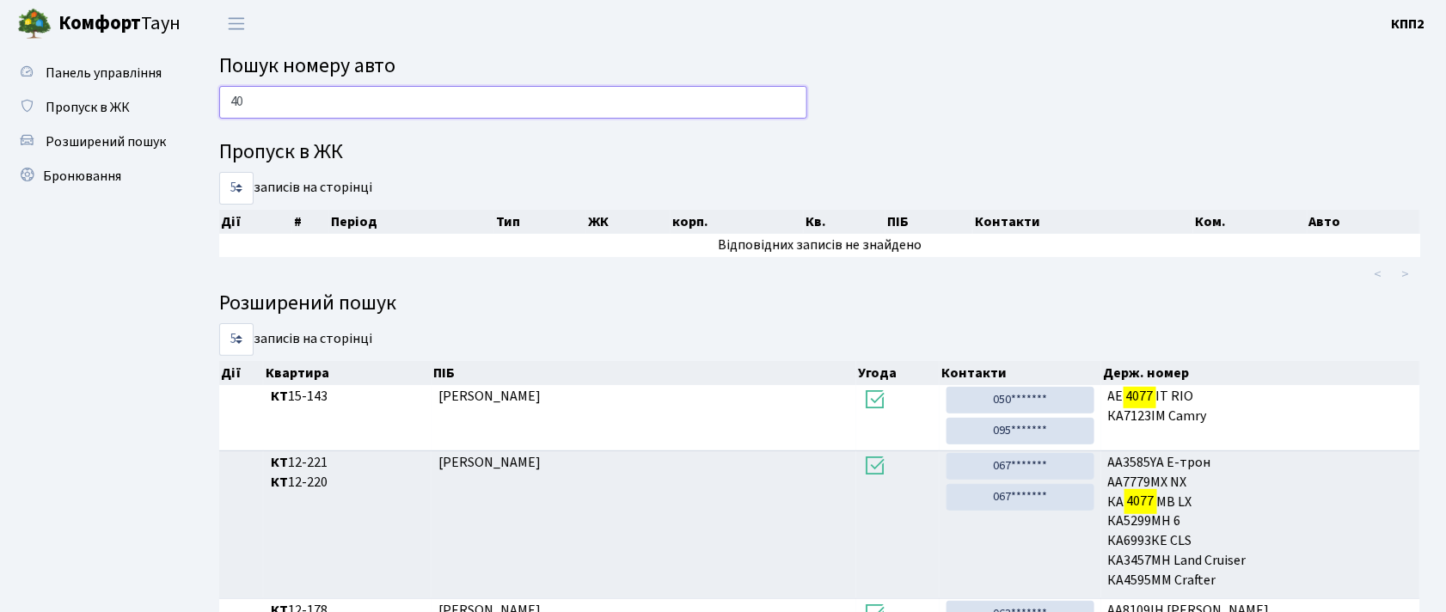
type input "4"
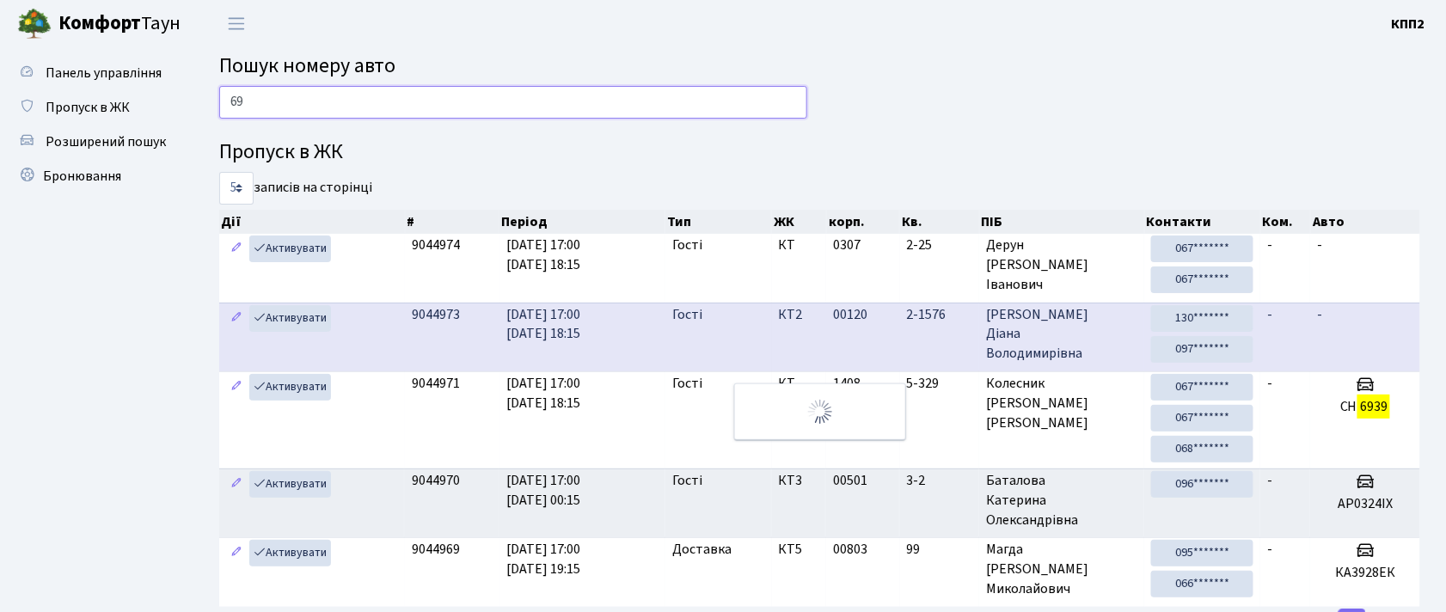
type input "6"
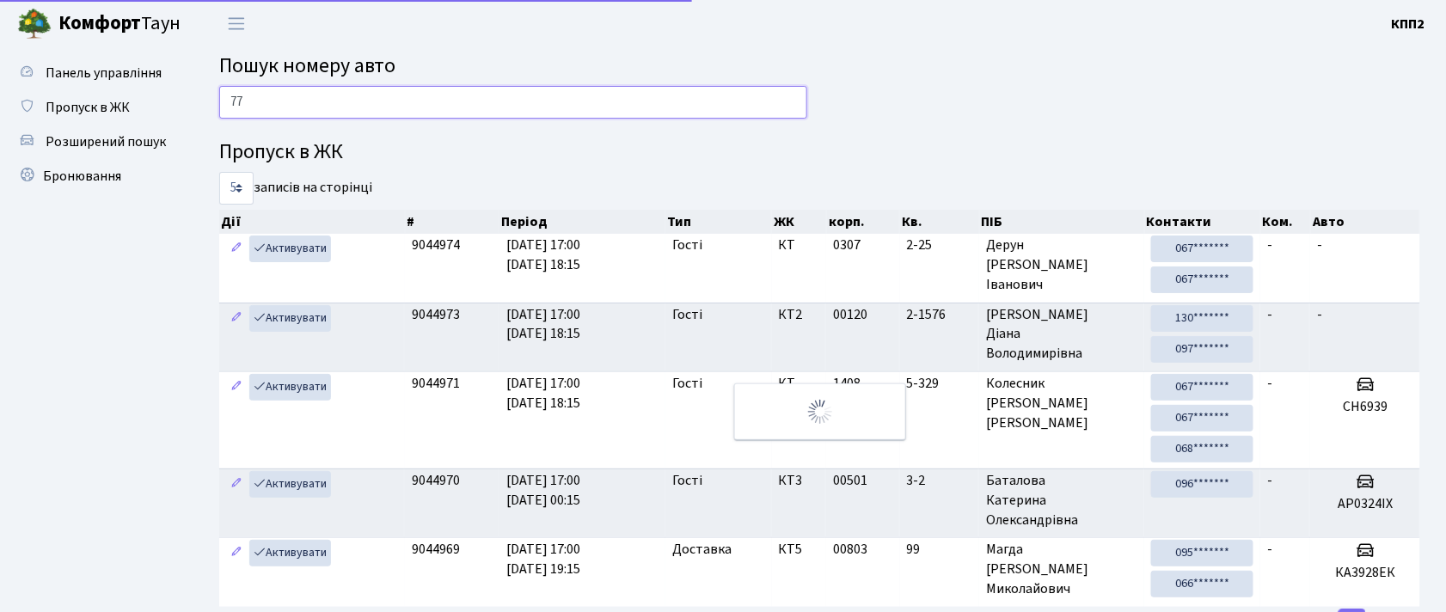
type input "7"
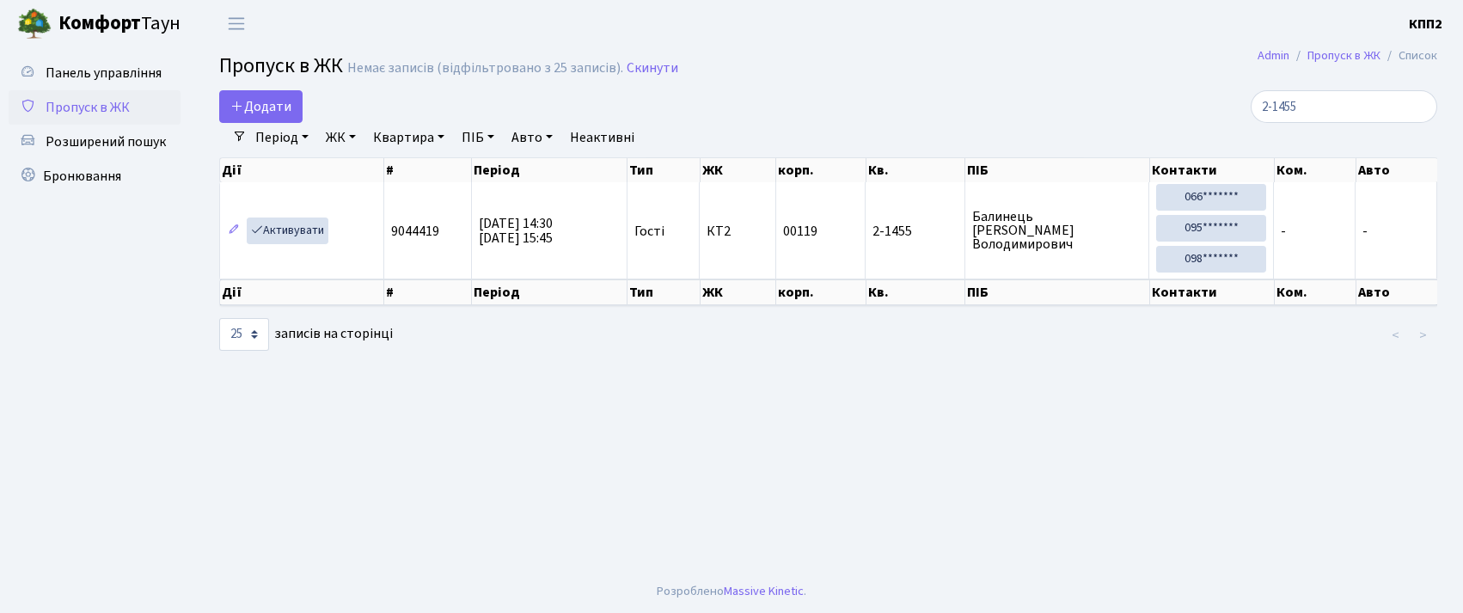
select select "25"
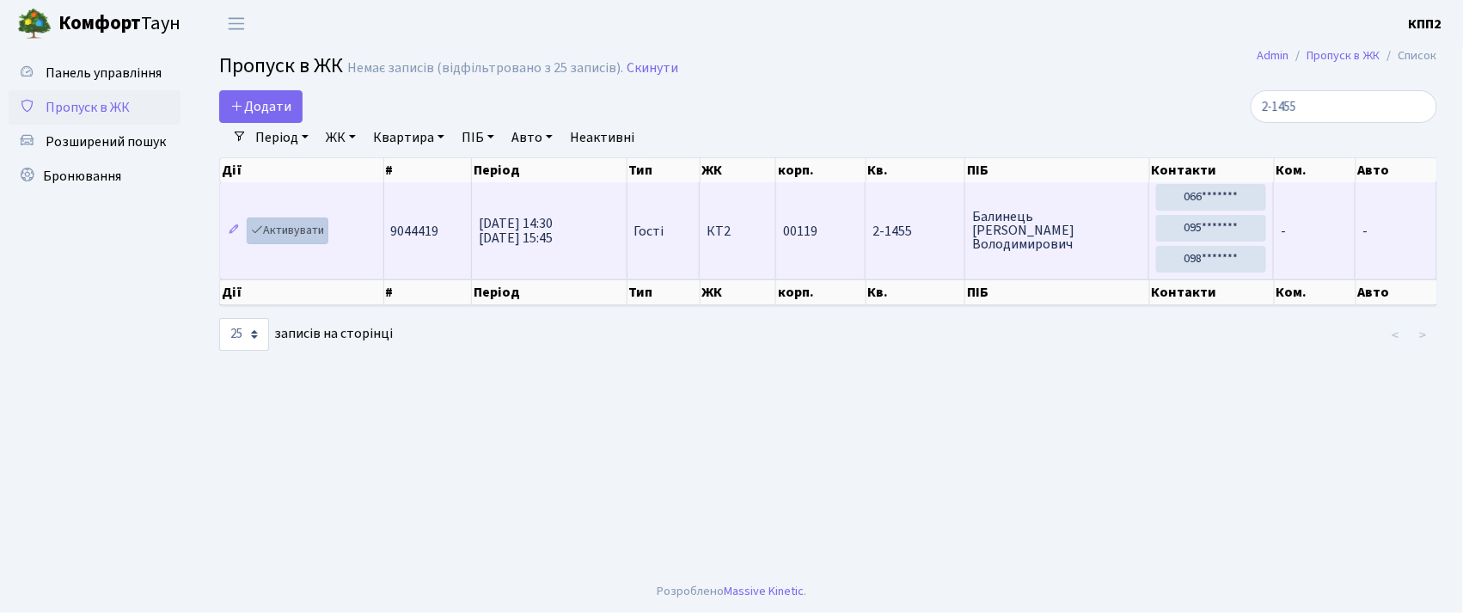
type input "2-1455"
click at [278, 228] on link "Активувати" at bounding box center [288, 230] width 82 height 27
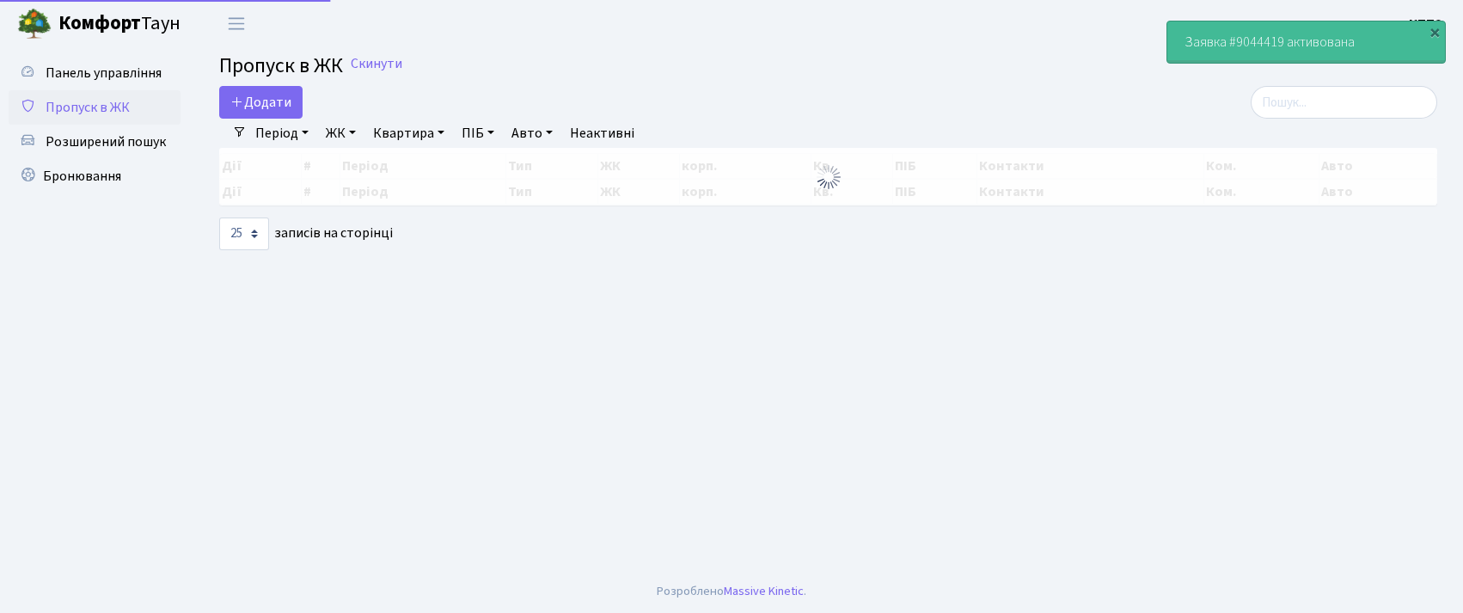
select select "25"
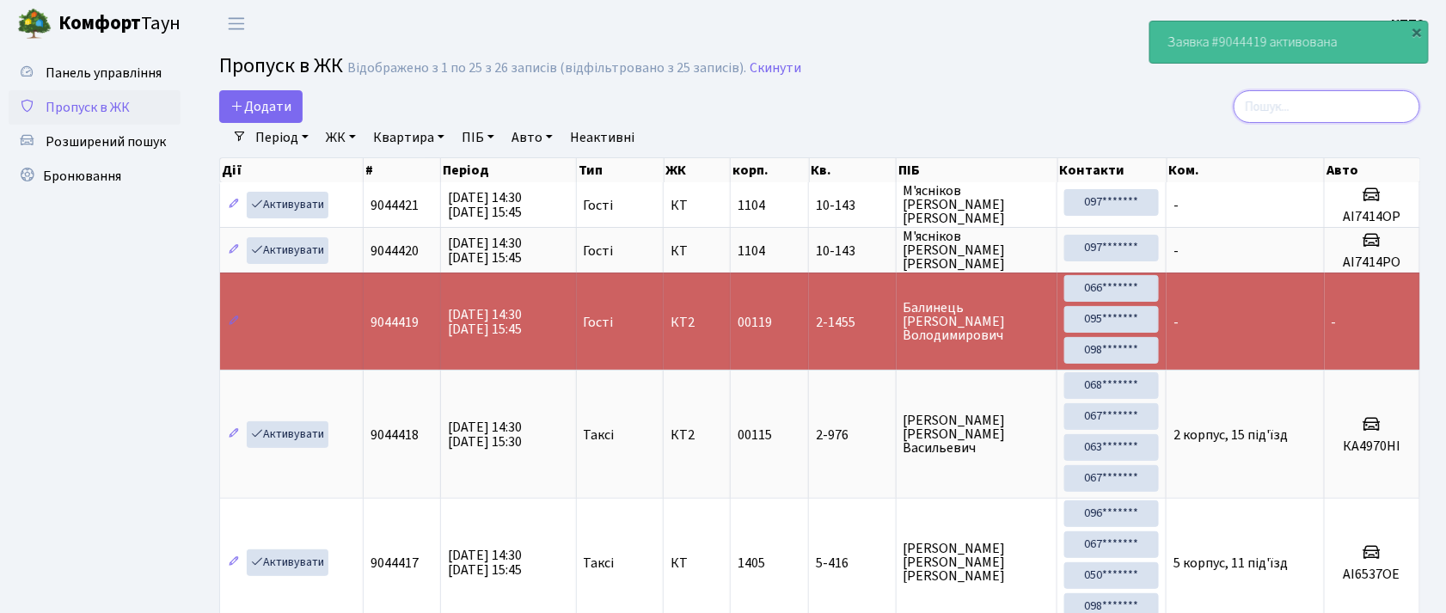
click at [1295, 103] on input "search" at bounding box center [1326, 106] width 187 height 33
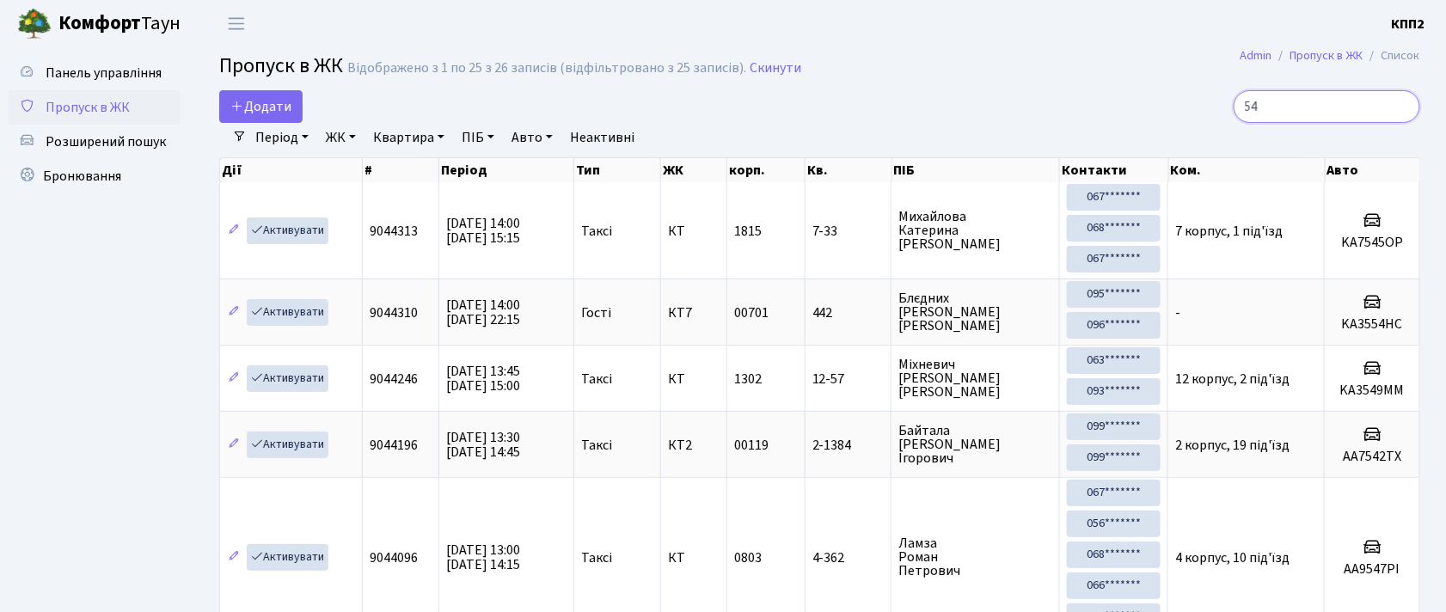
type input "5"
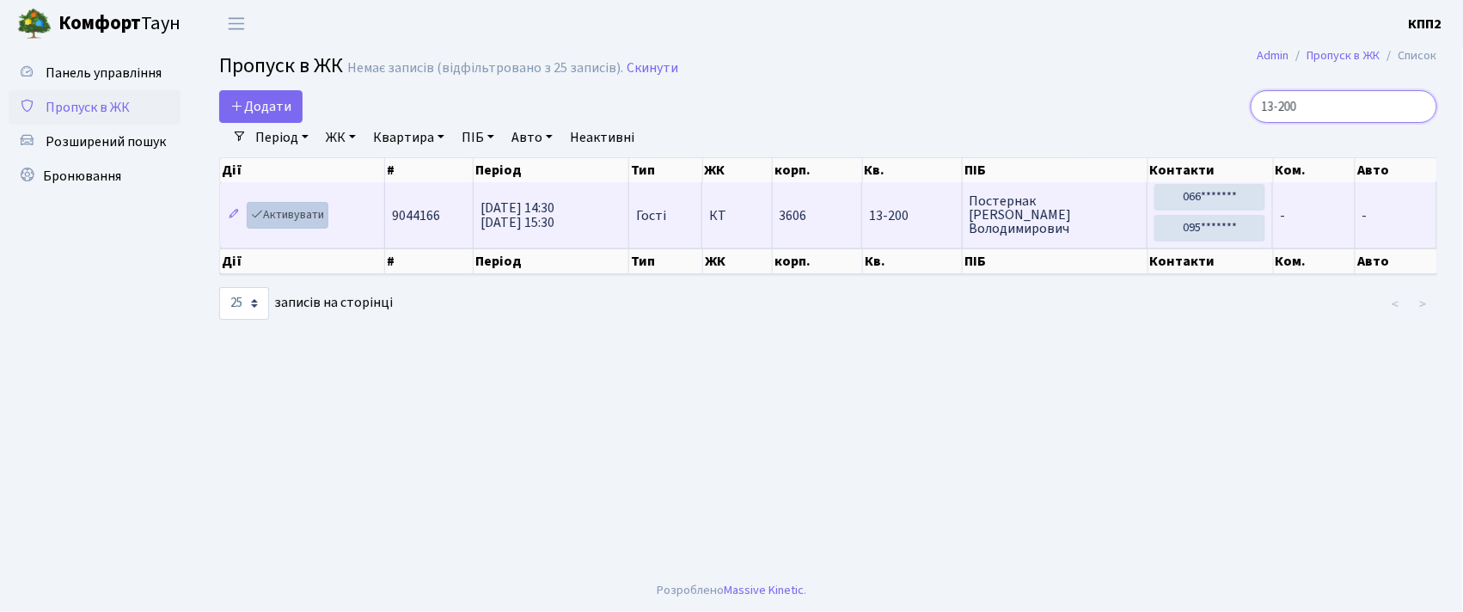
type input "13-200"
click at [297, 213] on link "Активувати" at bounding box center [288, 215] width 82 height 27
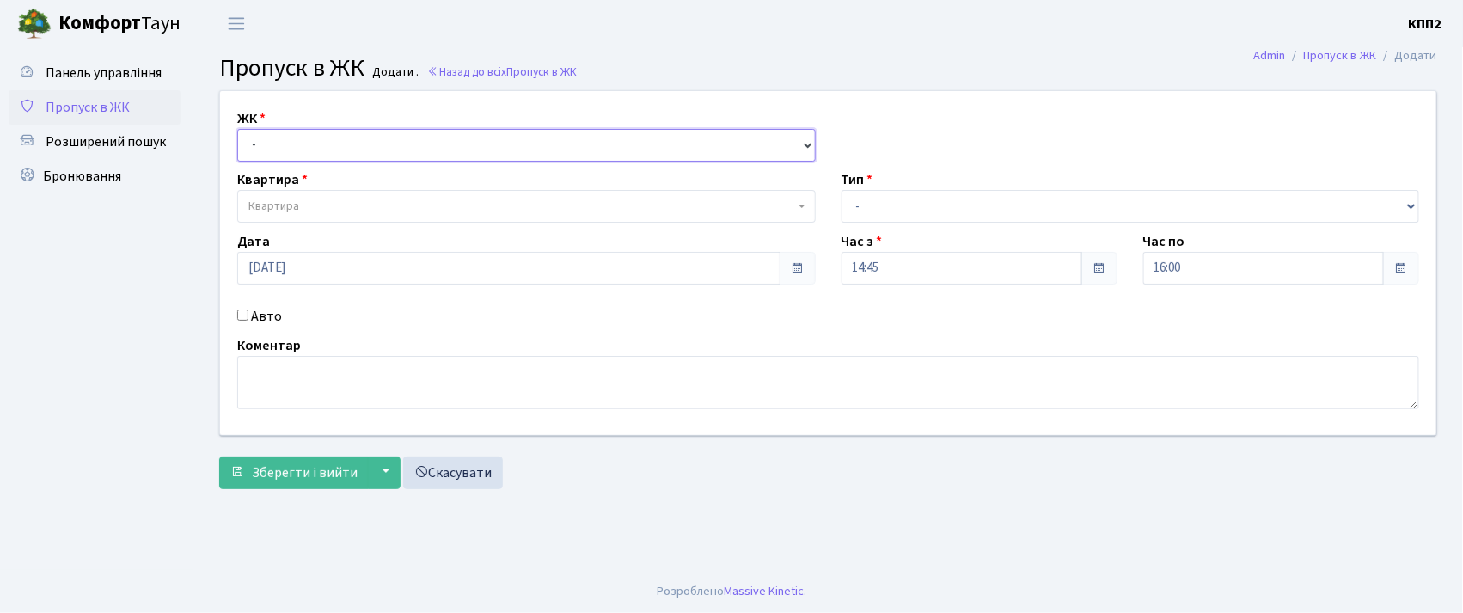
click at [358, 134] on select "- КТ, вул. Регенераторна, 4 КТ2, просп. [STREET_ADDRESS] [STREET_ADDRESS] [PERS…" at bounding box center [526, 145] width 578 height 33
select select "271"
click at [237, 129] on select "- КТ, вул. Регенераторна, 4 КТ2, просп. [STREET_ADDRESS] [STREET_ADDRESS] [PERS…" at bounding box center [526, 145] width 578 height 33
select select
click at [239, 315] on input "Авто" at bounding box center [242, 314] width 11 height 11
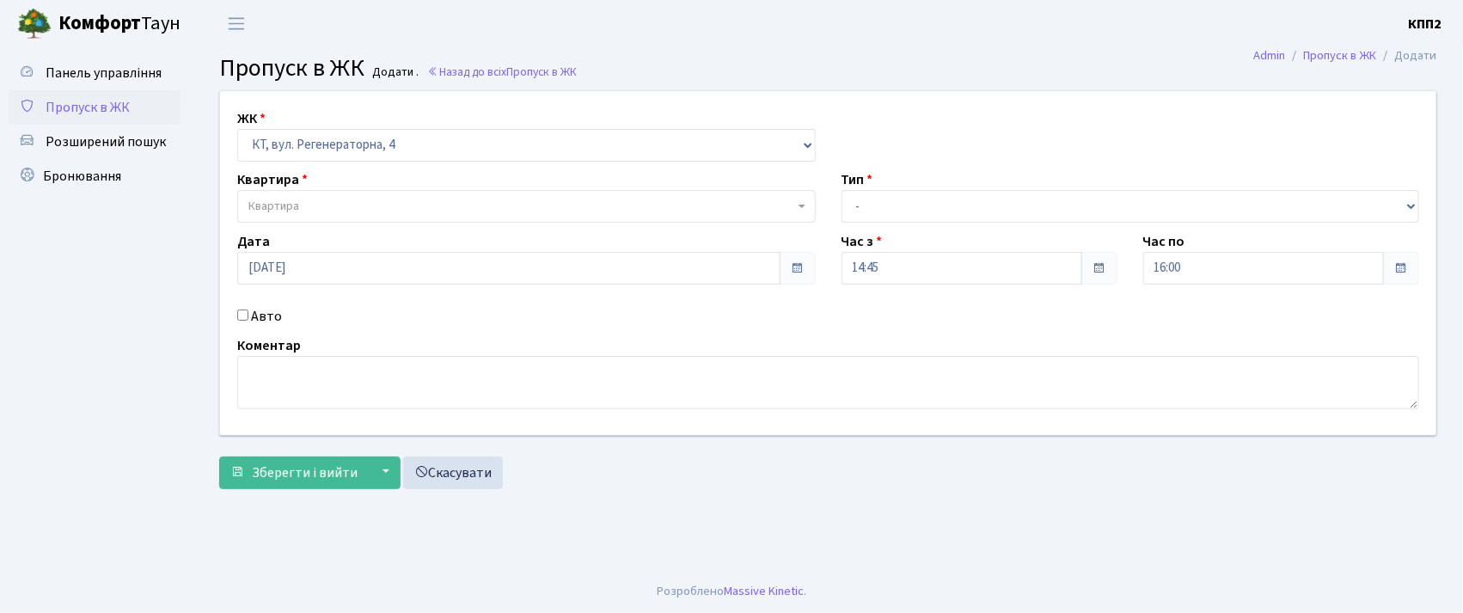
checkbox input "true"
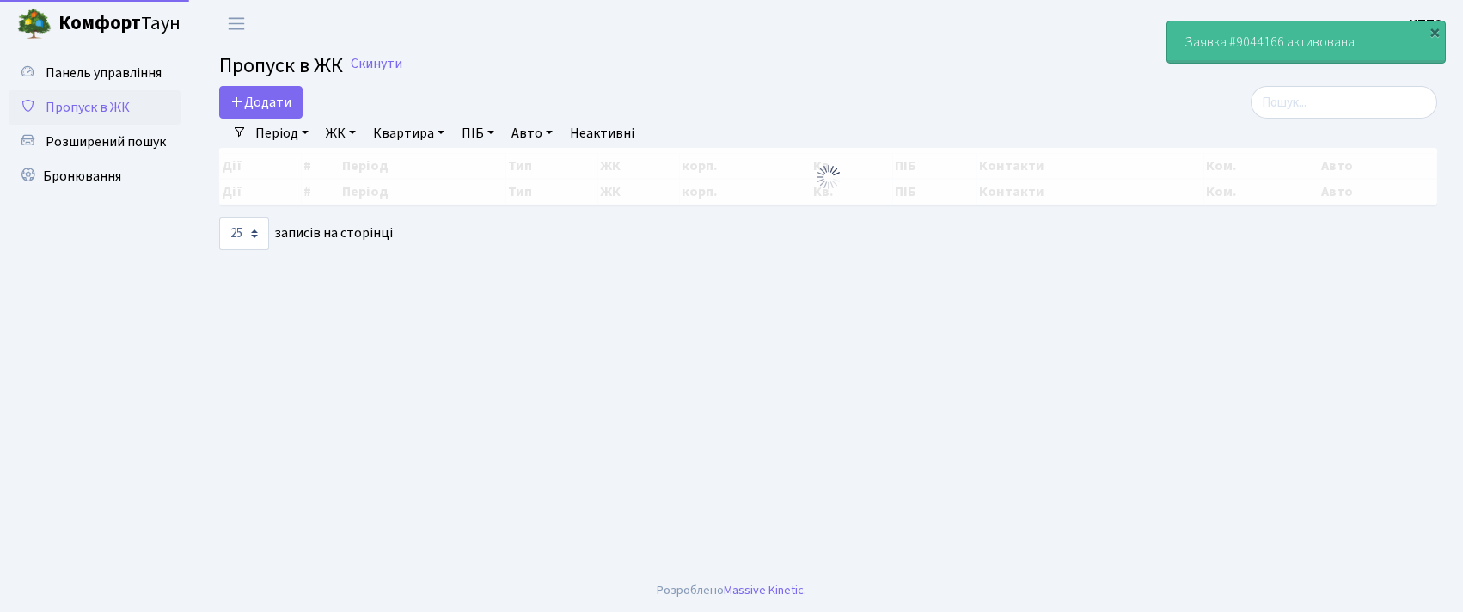
select select "25"
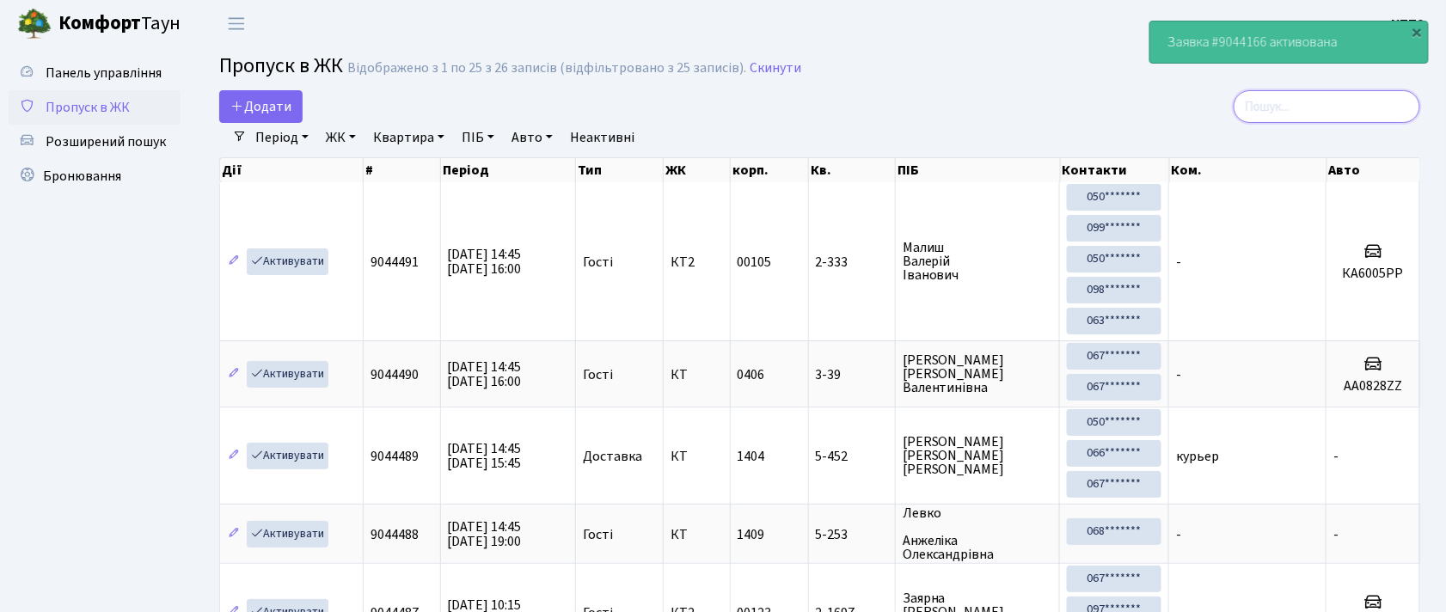
click at [1320, 110] on input "search" at bounding box center [1326, 106] width 187 height 33
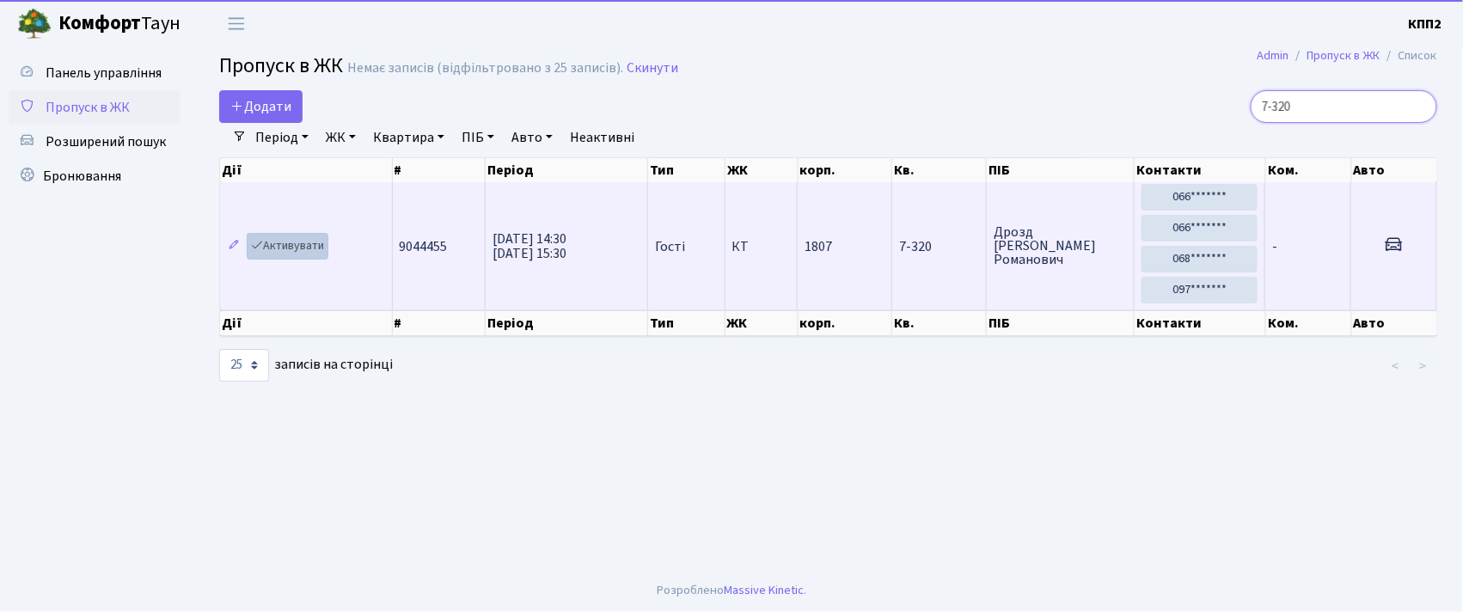
type input "7-320"
click at [294, 248] on link "Активувати" at bounding box center [288, 246] width 82 height 27
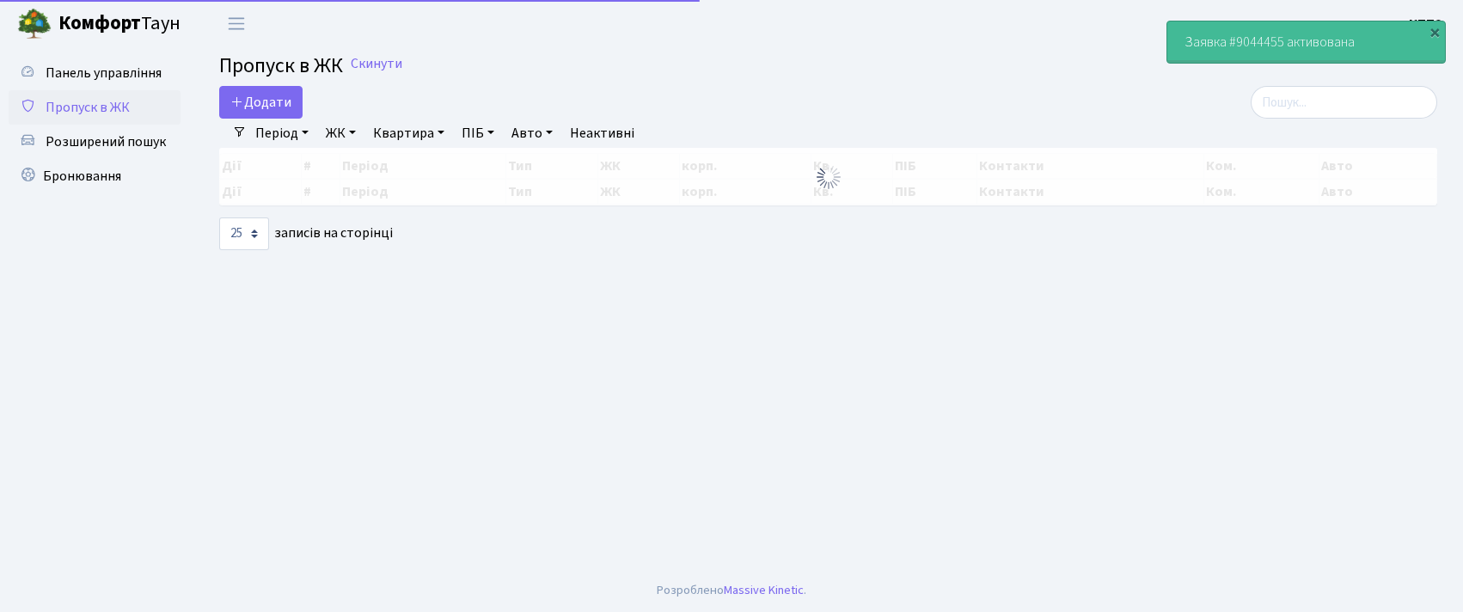
select select "25"
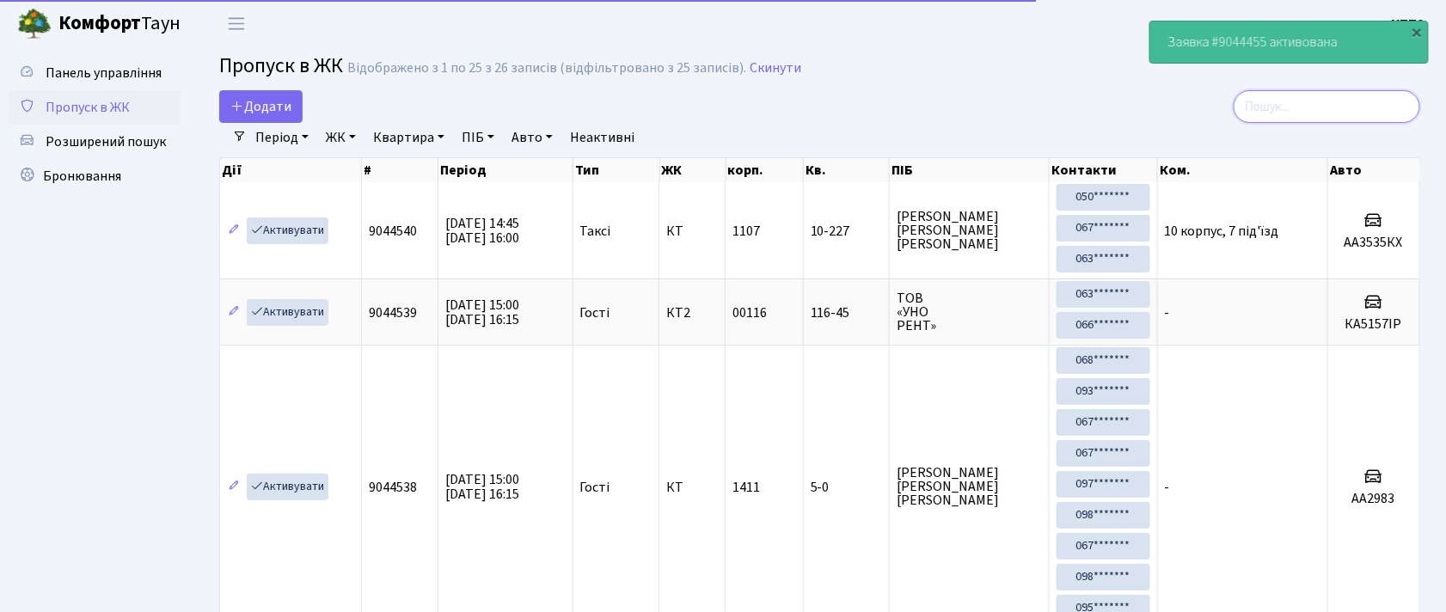
click at [1290, 105] on input "search" at bounding box center [1326, 106] width 187 height 33
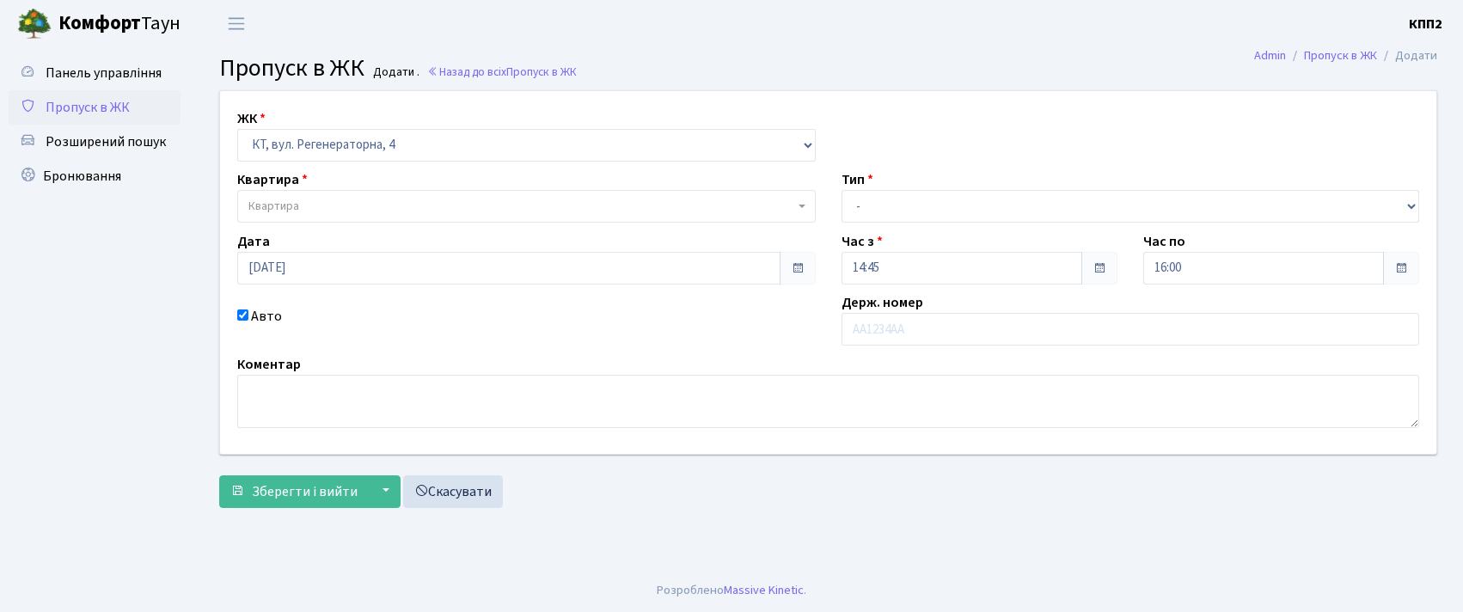
select select "271"
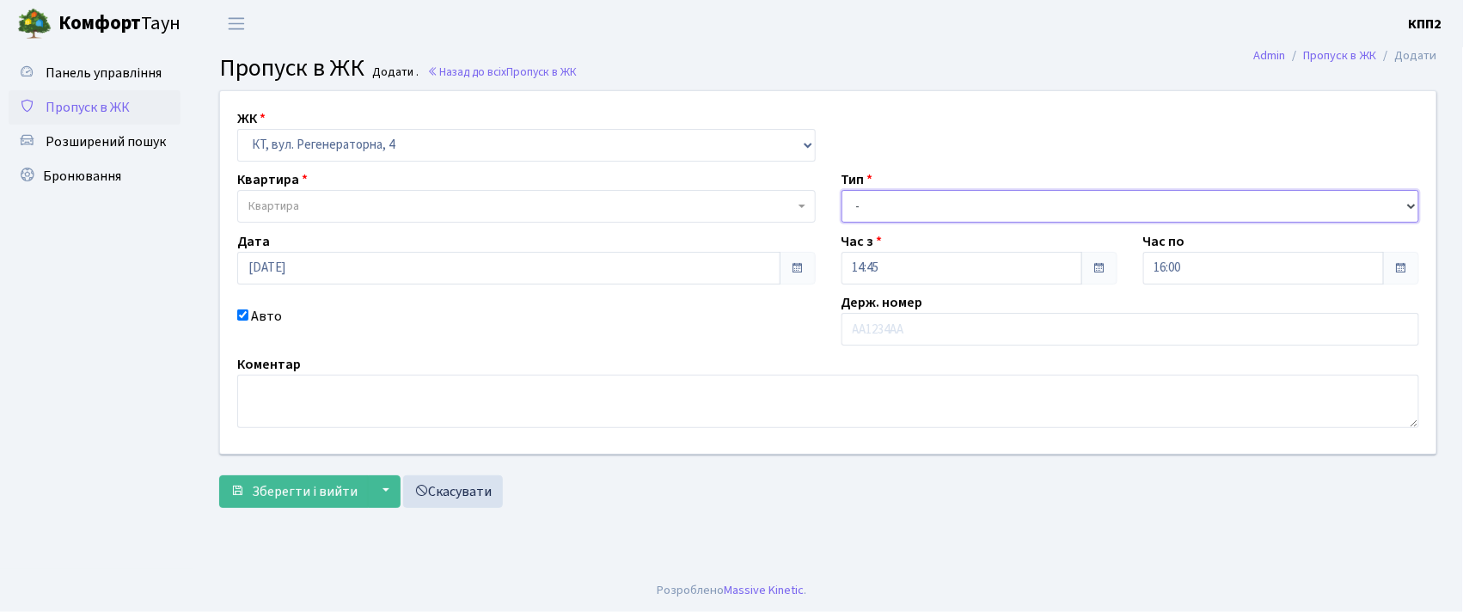
click at [925, 207] on select "- Доставка Таксі Гості Сервіс" at bounding box center [1131, 206] width 578 height 33
select select "2"
click at [842, 190] on select "- Доставка Таксі Гості Сервіс" at bounding box center [1131, 206] width 578 height 33
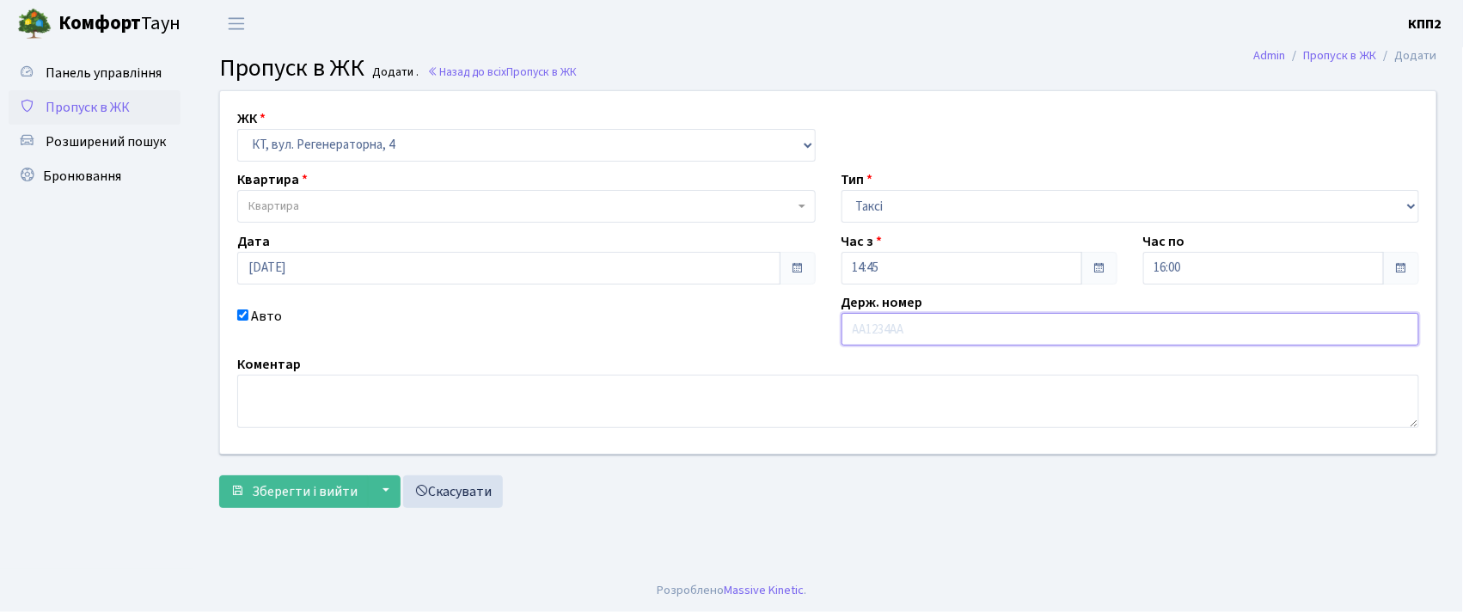
click at [903, 316] on input "text" at bounding box center [1131, 329] width 578 height 33
type input "АІ4034ОА"
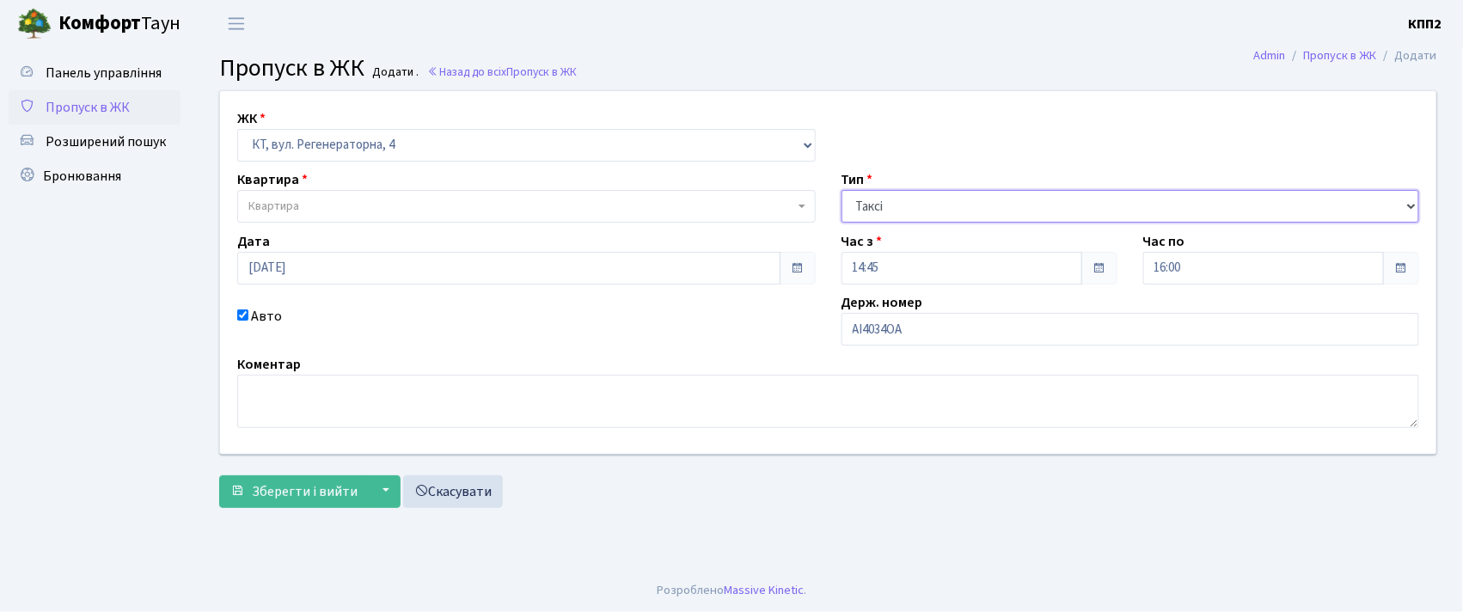
click at [943, 196] on select "- Доставка Таксі Гості Сервіс" at bounding box center [1131, 206] width 578 height 33
select select "3"
click at [842, 190] on select "- Доставка Таксі Гості Сервіс" at bounding box center [1131, 206] width 578 height 33
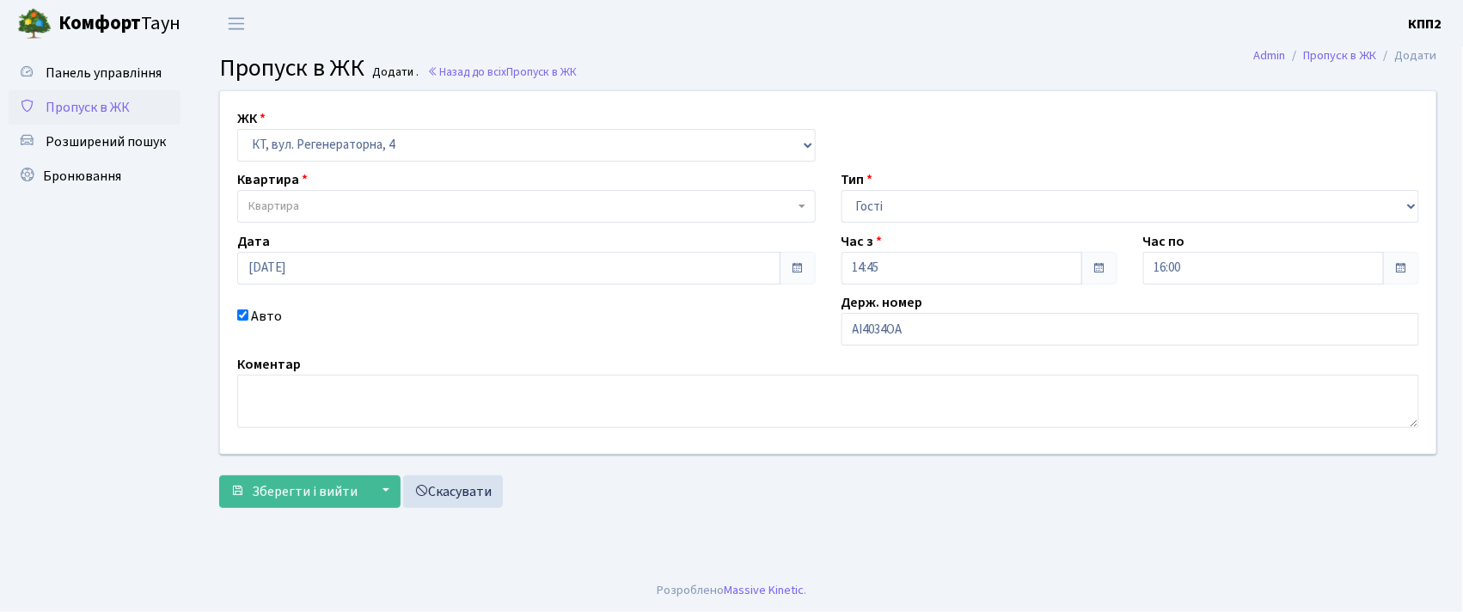
click at [434, 218] on span "Квартира" at bounding box center [526, 206] width 578 height 33
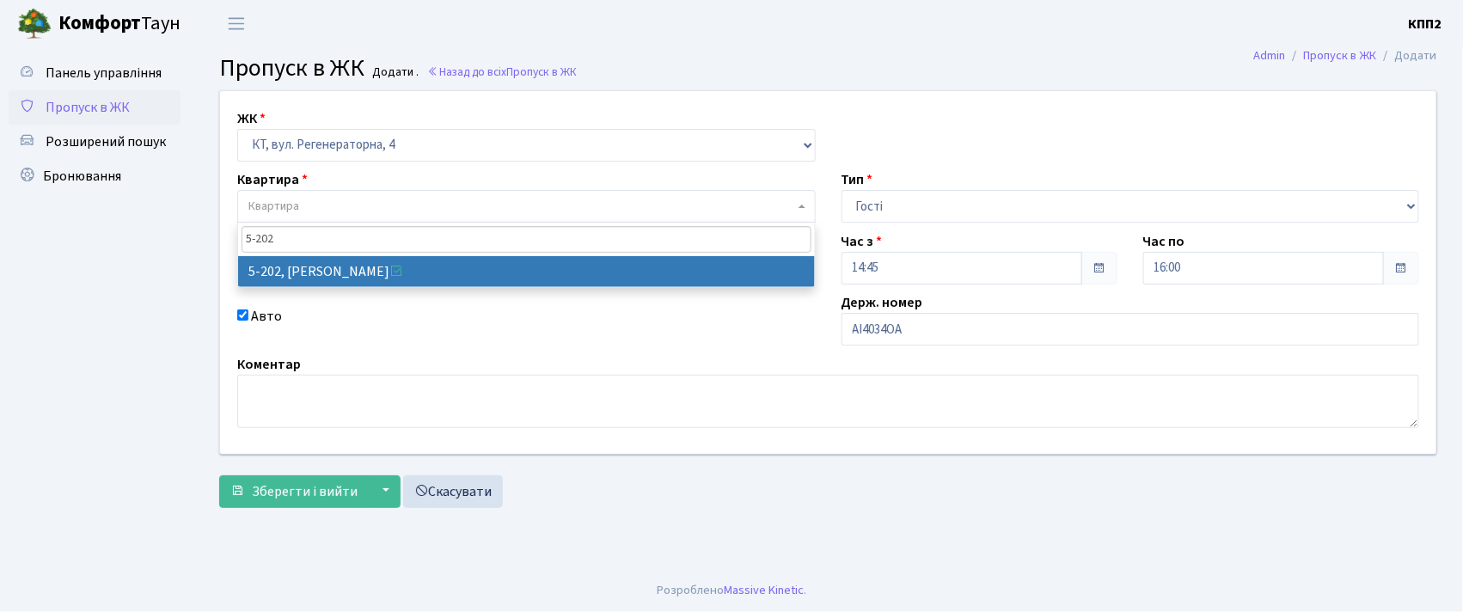
type input "5-202"
select select "2360"
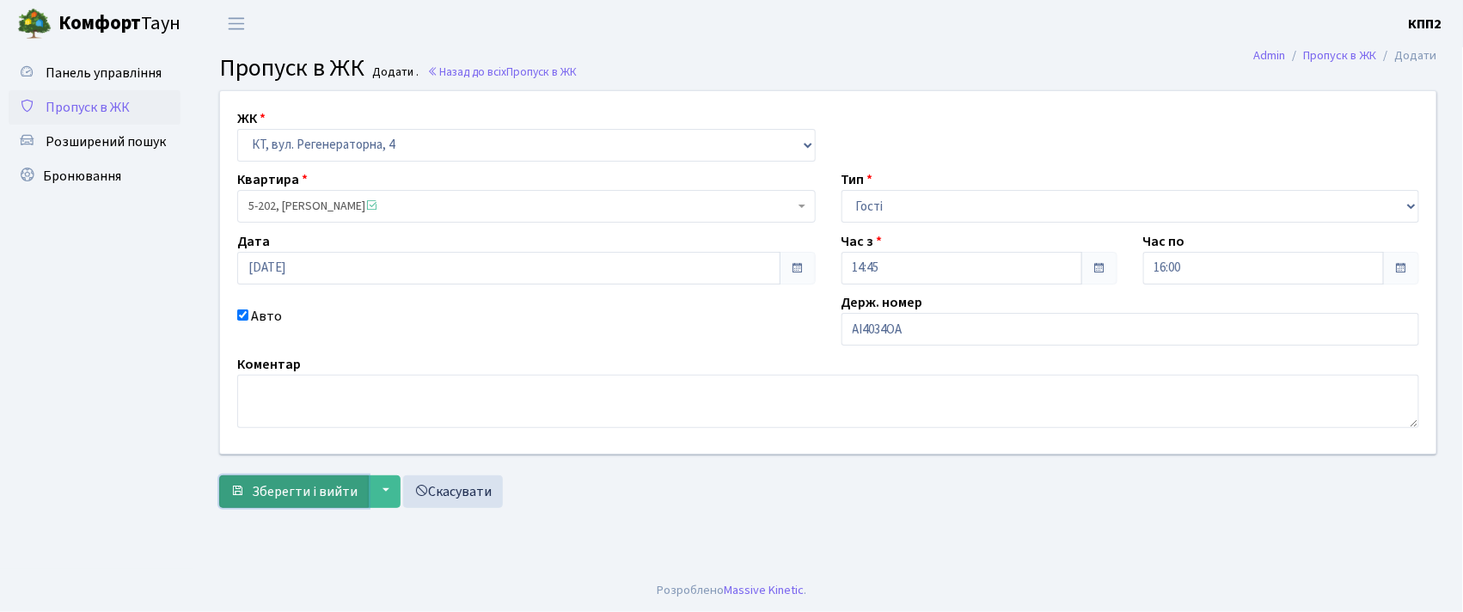
click at [297, 495] on span "Зберегти і вийти" at bounding box center [305, 491] width 106 height 19
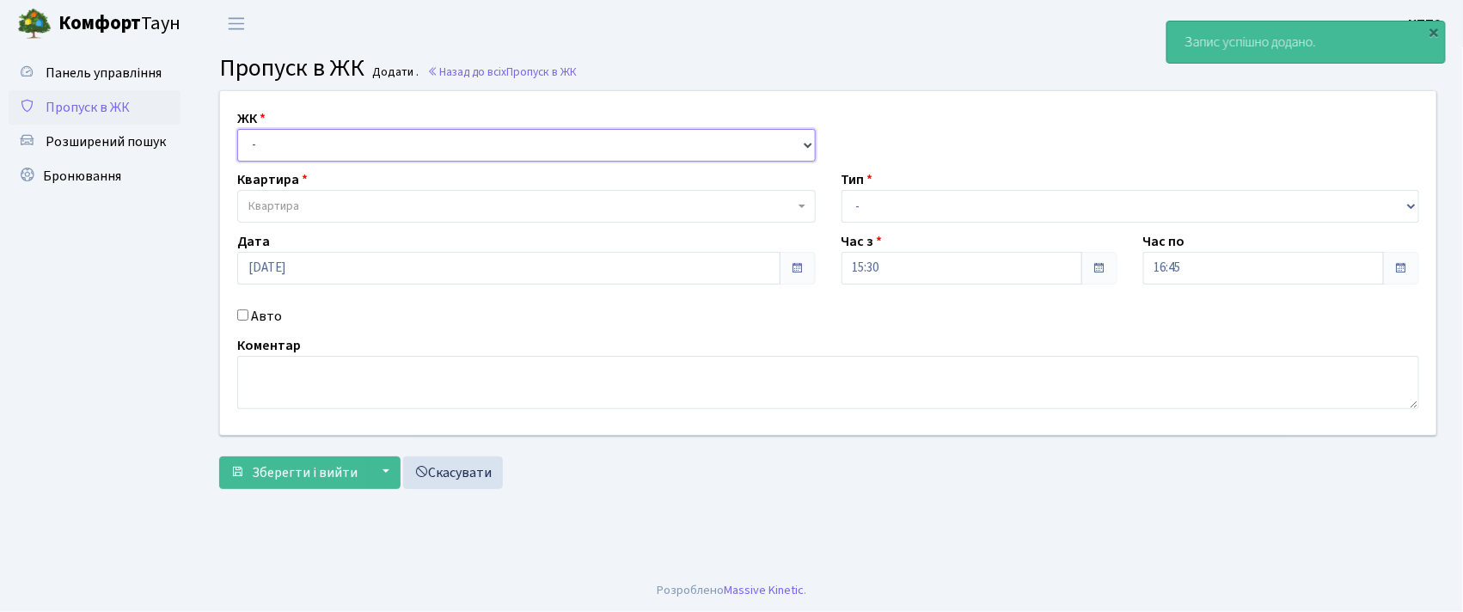
click at [393, 148] on select "- КТ, вул. Регенераторна, 4 КТ2, просп. [STREET_ADDRESS] [STREET_ADDRESS] [PERS…" at bounding box center [526, 145] width 578 height 33
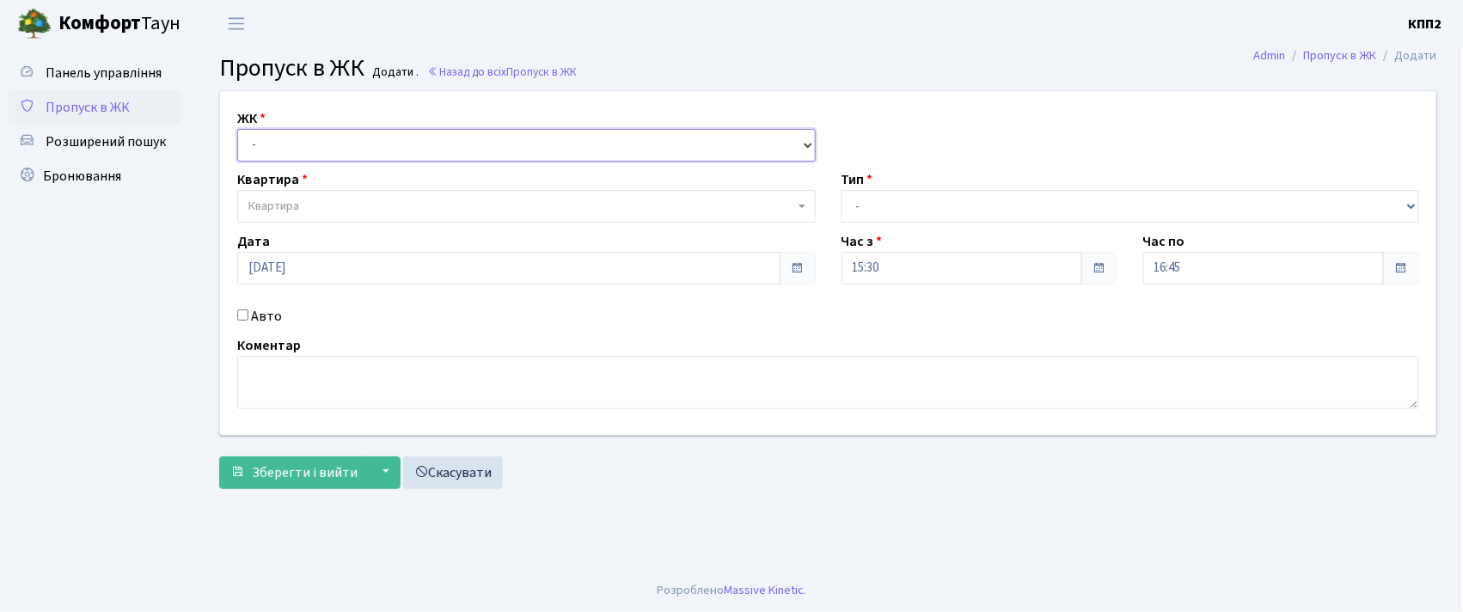
select select "271"
click at [237, 129] on select "- КТ, вул. Регенераторна, 4 КТ2, просп. [STREET_ADDRESS] [STREET_ADDRESS] [PERS…" at bounding box center [526, 145] width 578 height 33
select select
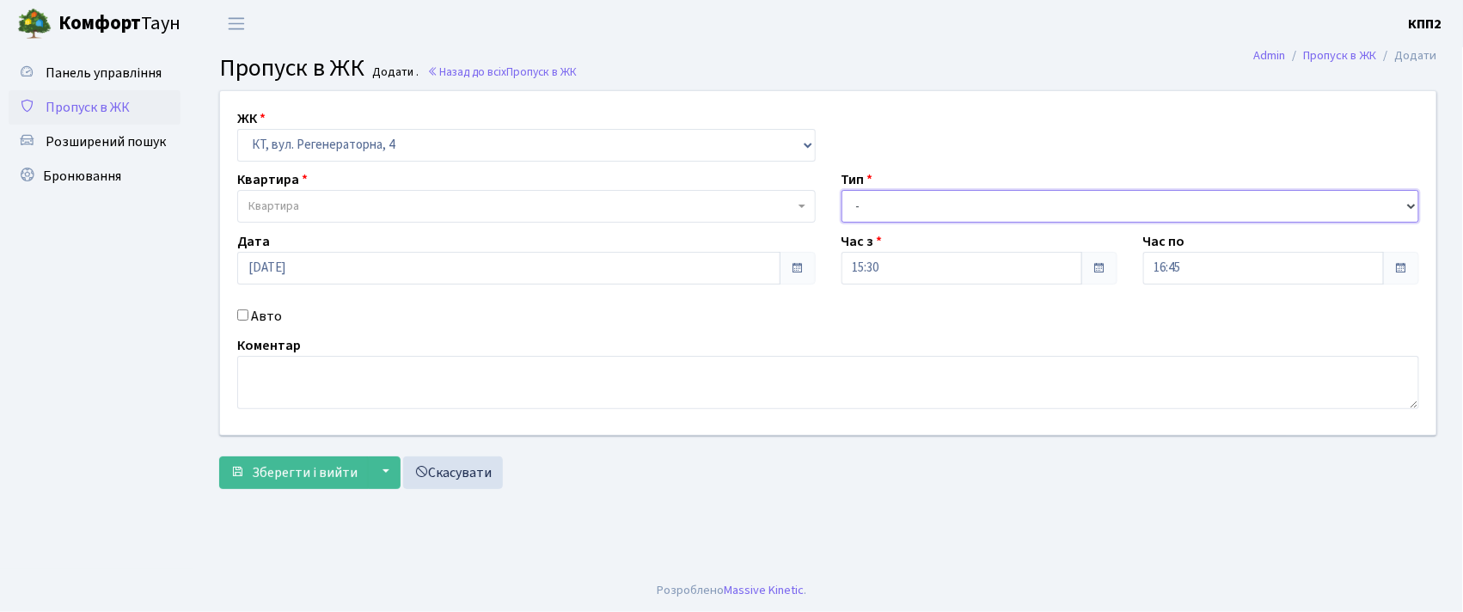
click at [1028, 205] on select "- Доставка Таксі Гості Сервіс" at bounding box center [1131, 206] width 578 height 33
select select "3"
click at [842, 190] on select "- Доставка Таксі Гості Сервіс" at bounding box center [1131, 206] width 578 height 33
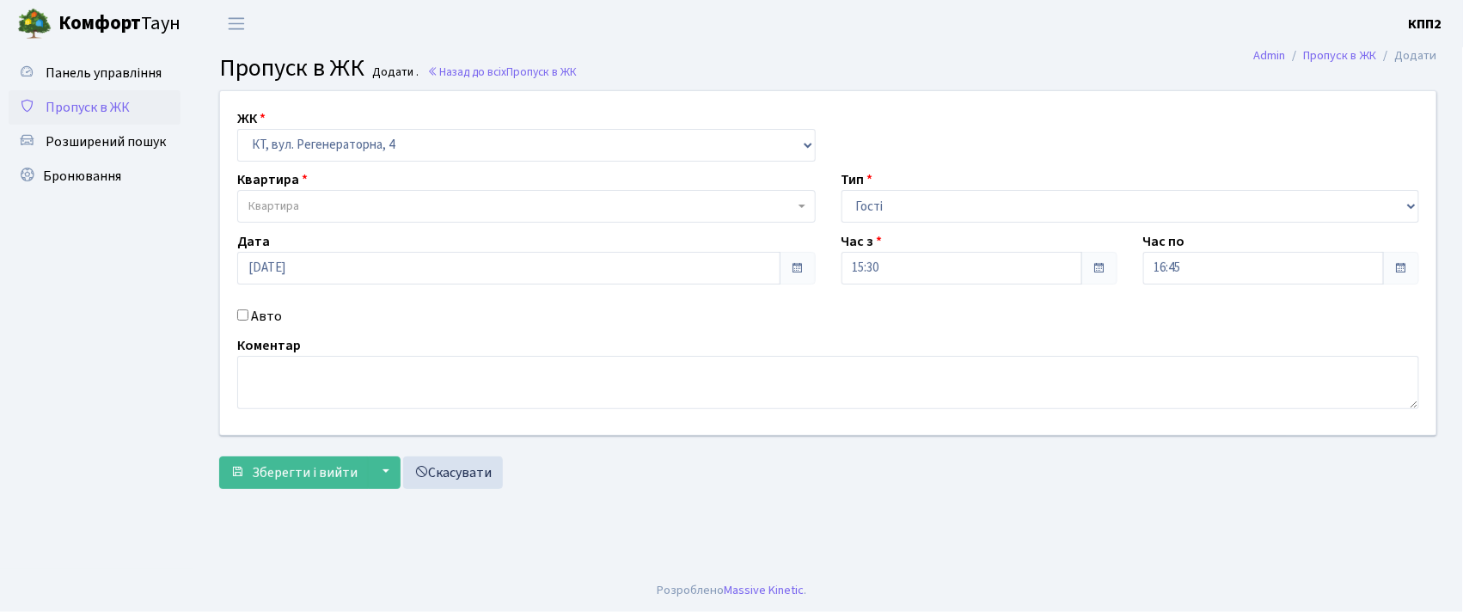
click at [245, 318] on input "Авто" at bounding box center [242, 314] width 11 height 11
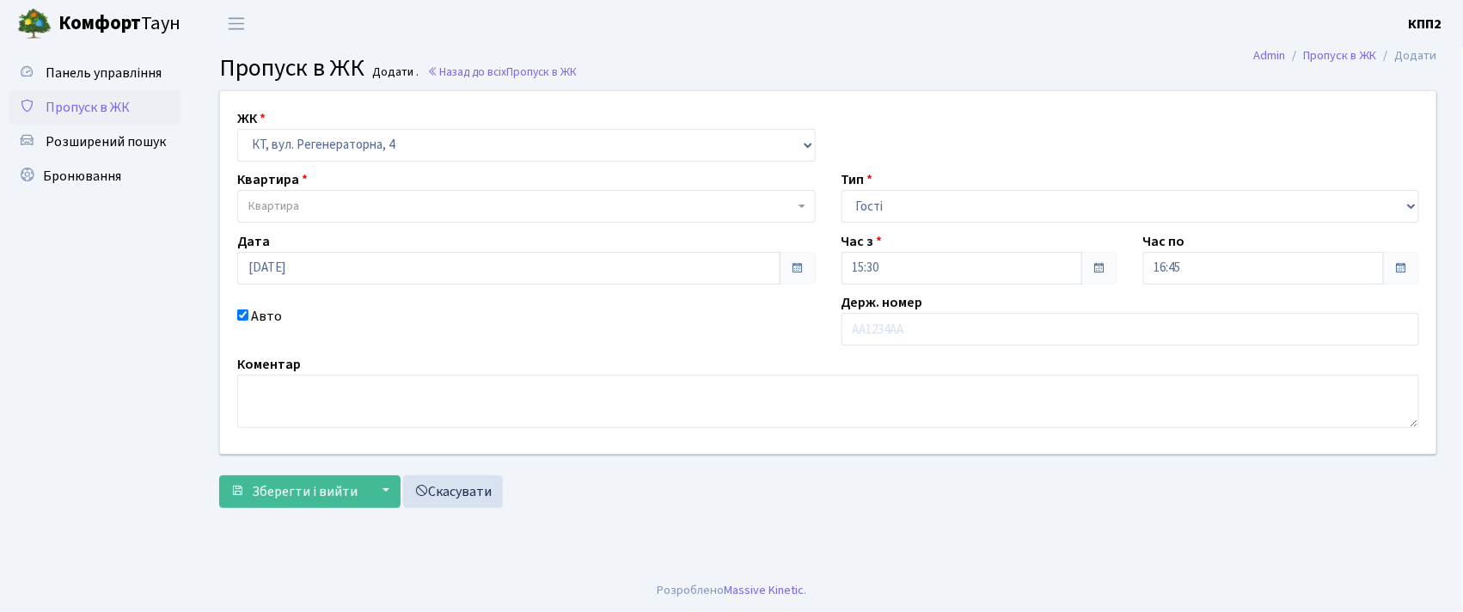
click at [251, 316] on label "Авто" at bounding box center [266, 316] width 31 height 21
click at [248, 316] on input "Авто" at bounding box center [242, 314] width 11 height 11
checkbox input "false"
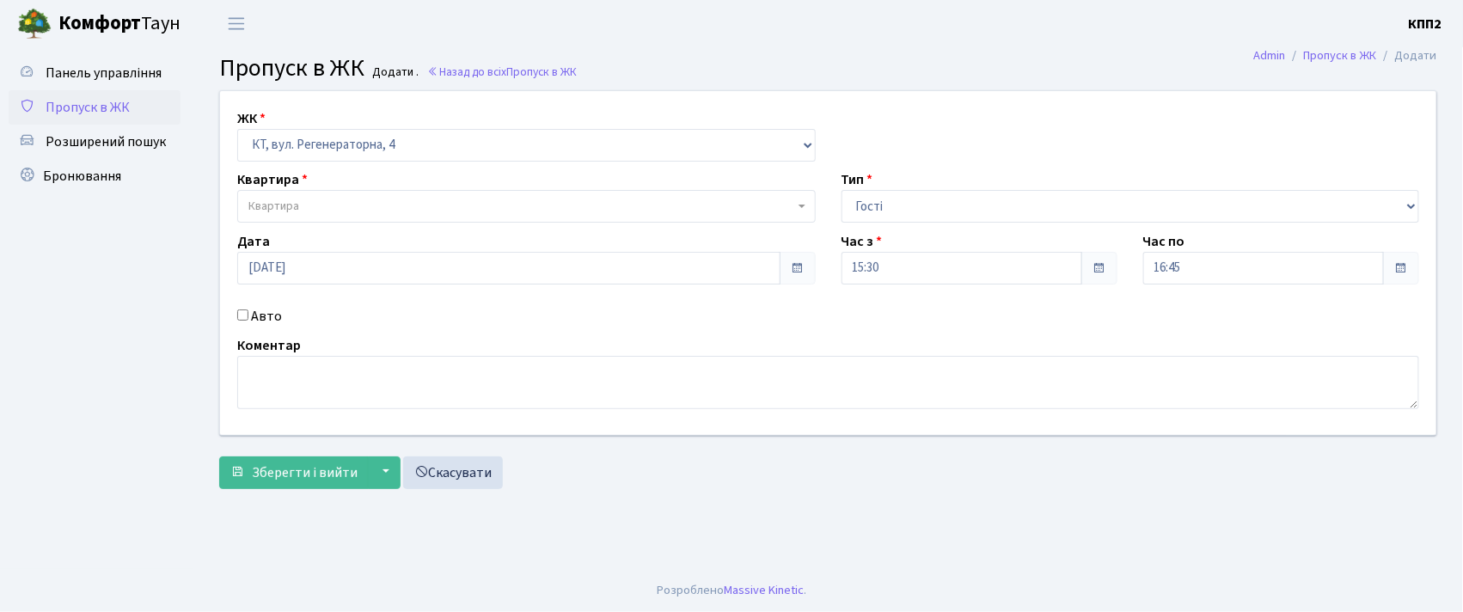
click at [341, 208] on span "Квартира" at bounding box center [521, 206] width 546 height 17
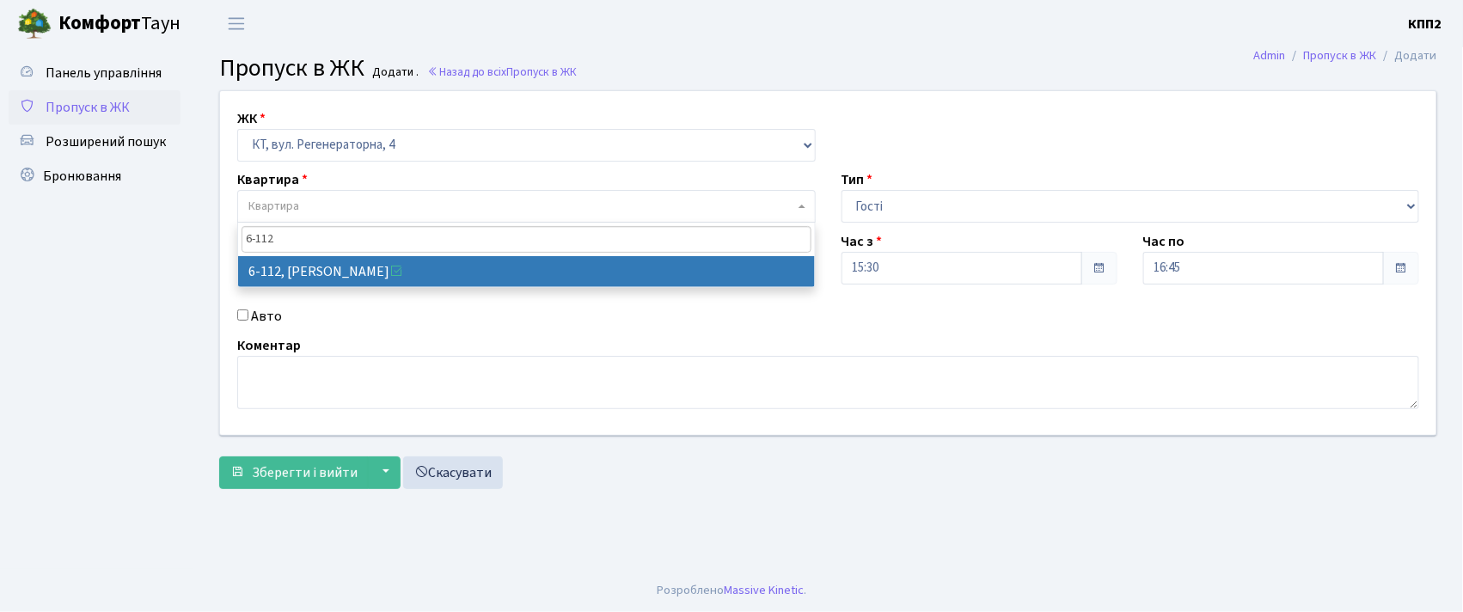
type input "6-112"
select select "5248"
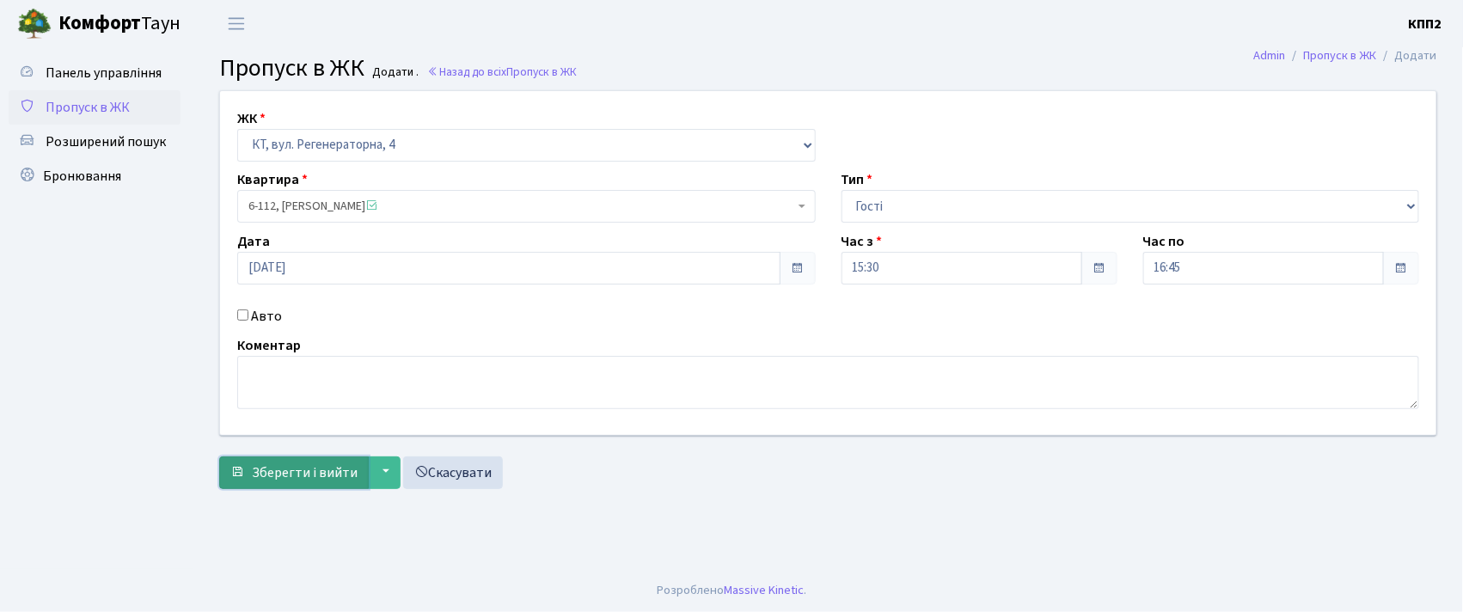
click at [282, 464] on span "Зберегти і вийти" at bounding box center [305, 472] width 106 height 19
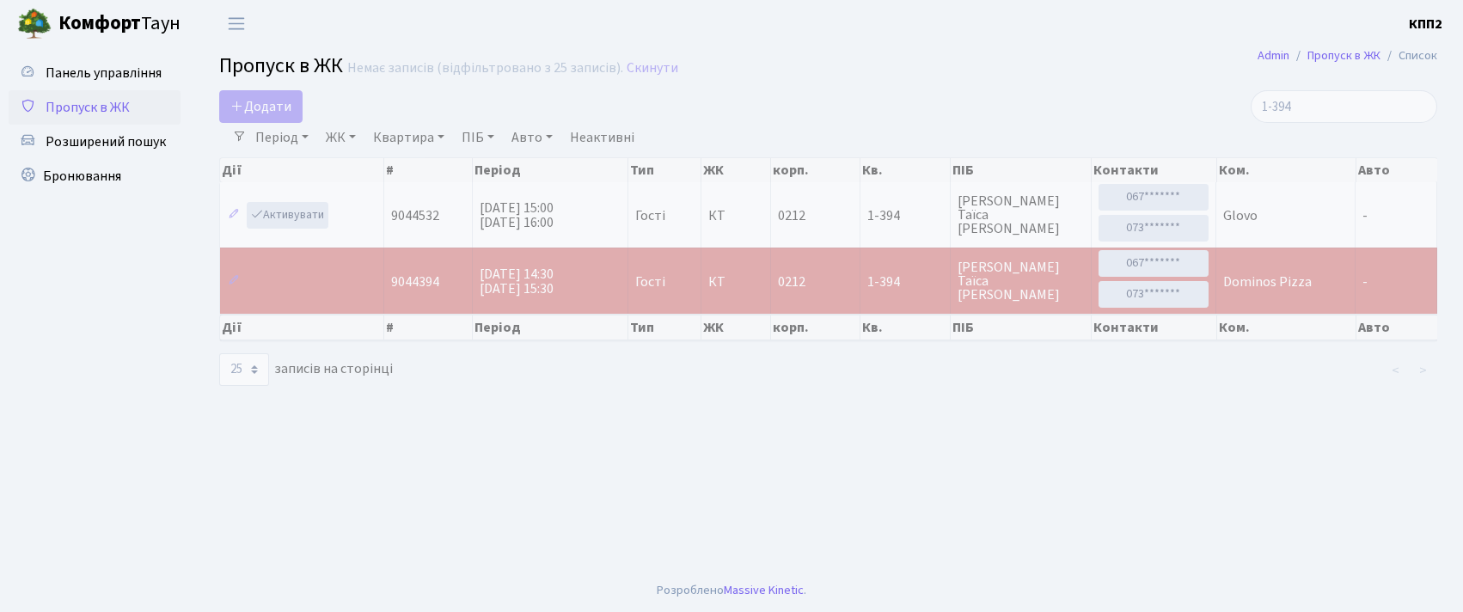
select select "25"
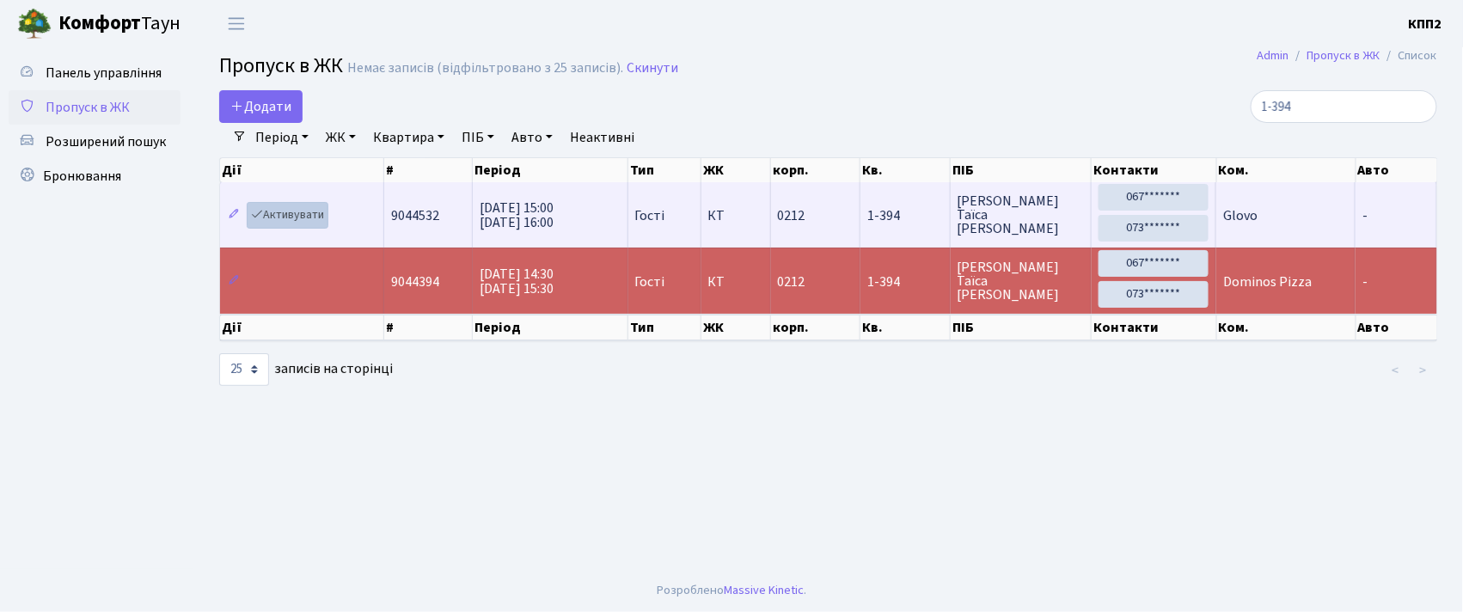
type input "1-394"
click at [296, 208] on link "Активувати" at bounding box center [288, 215] width 82 height 27
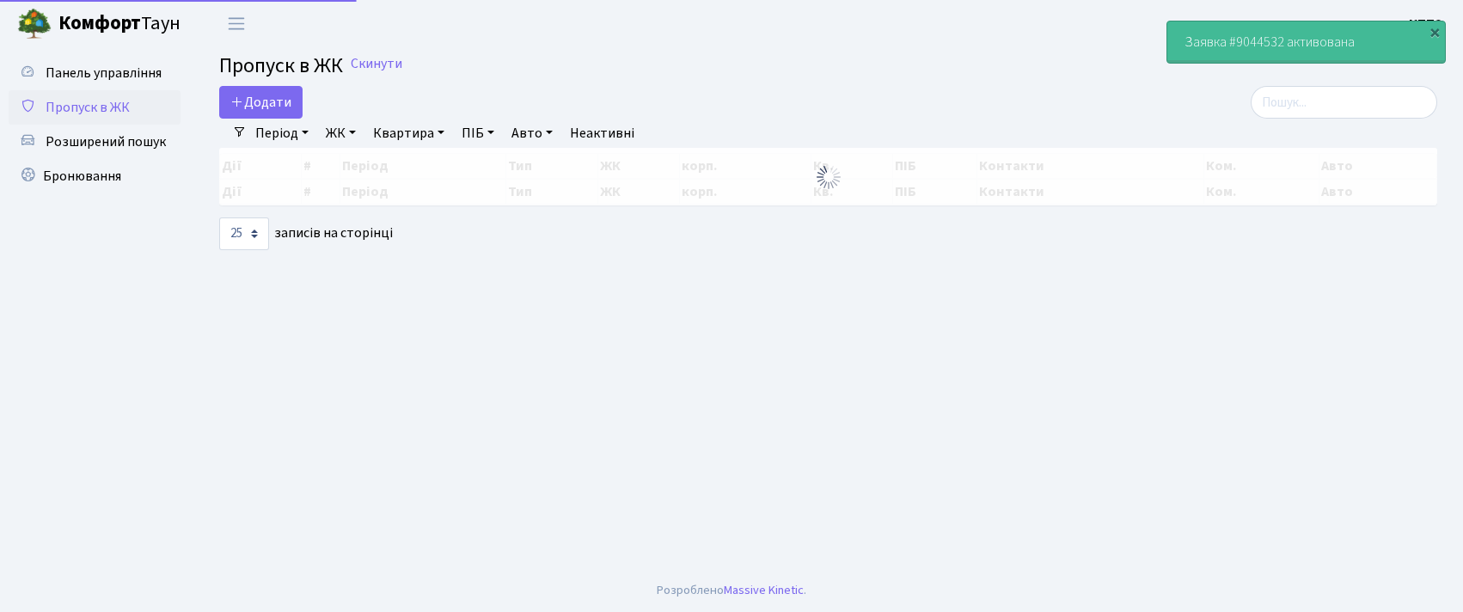
select select "25"
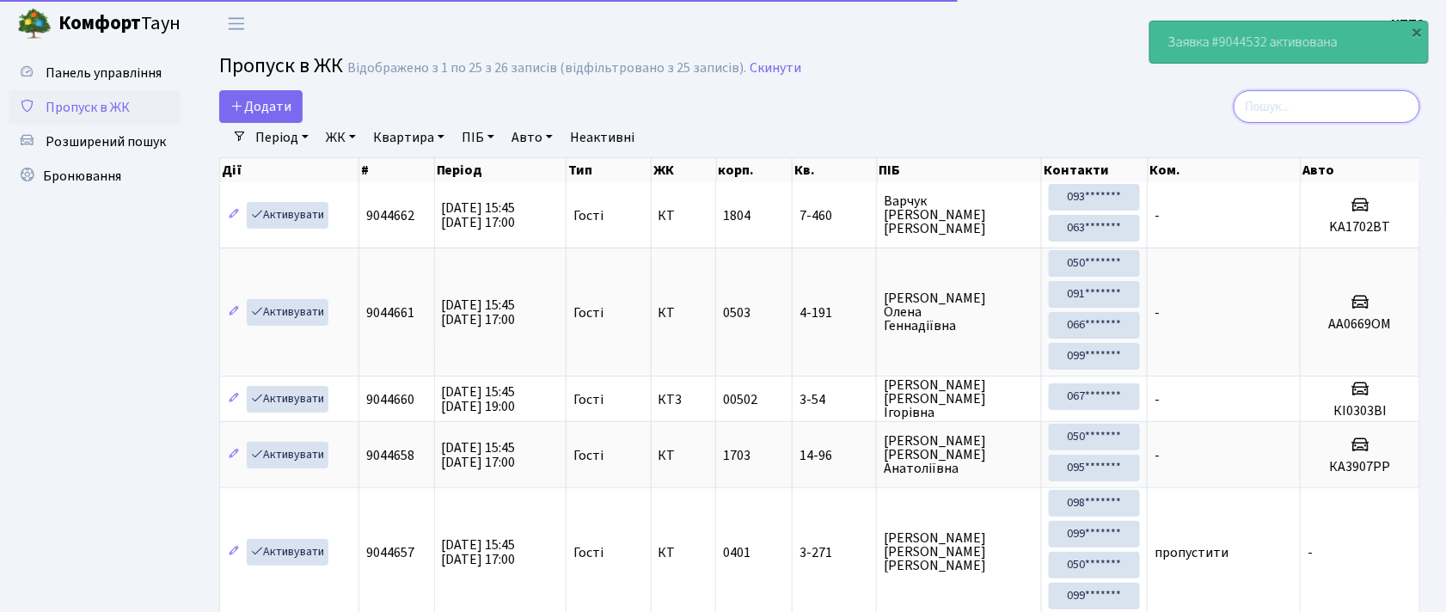
click at [1303, 103] on input "search" at bounding box center [1326, 106] width 187 height 33
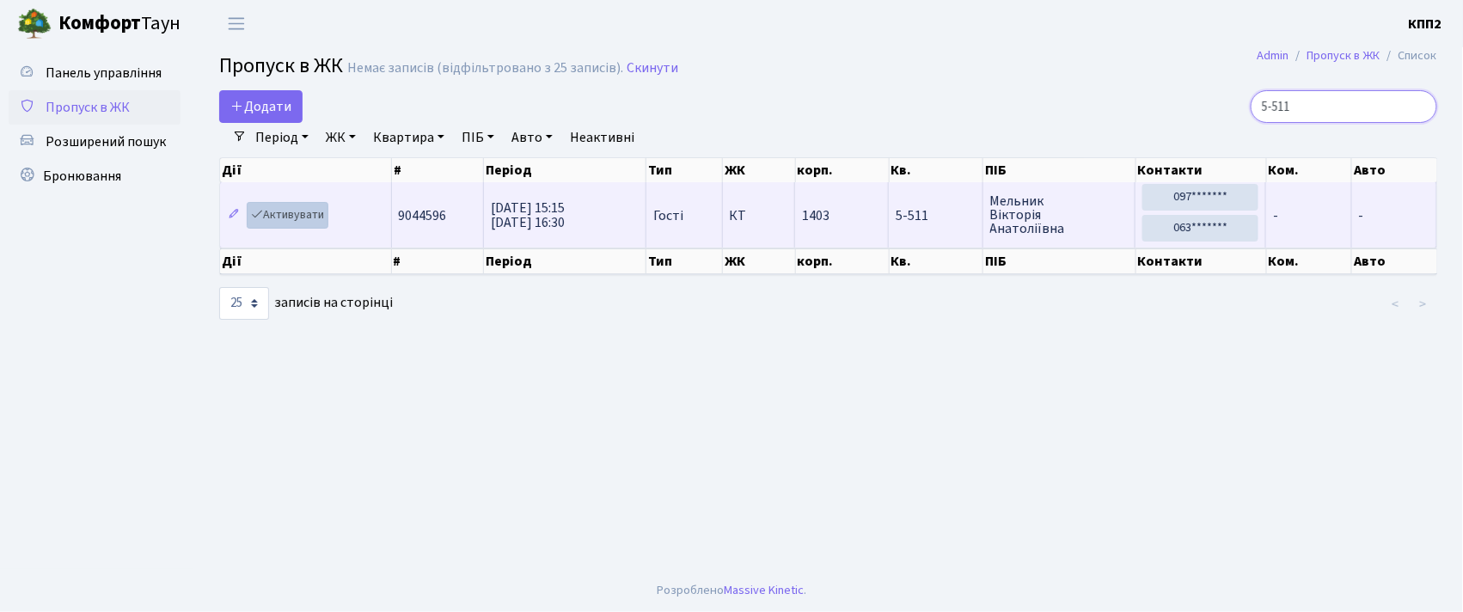
type input "5-511"
click at [283, 221] on link "Активувати" at bounding box center [288, 215] width 82 height 27
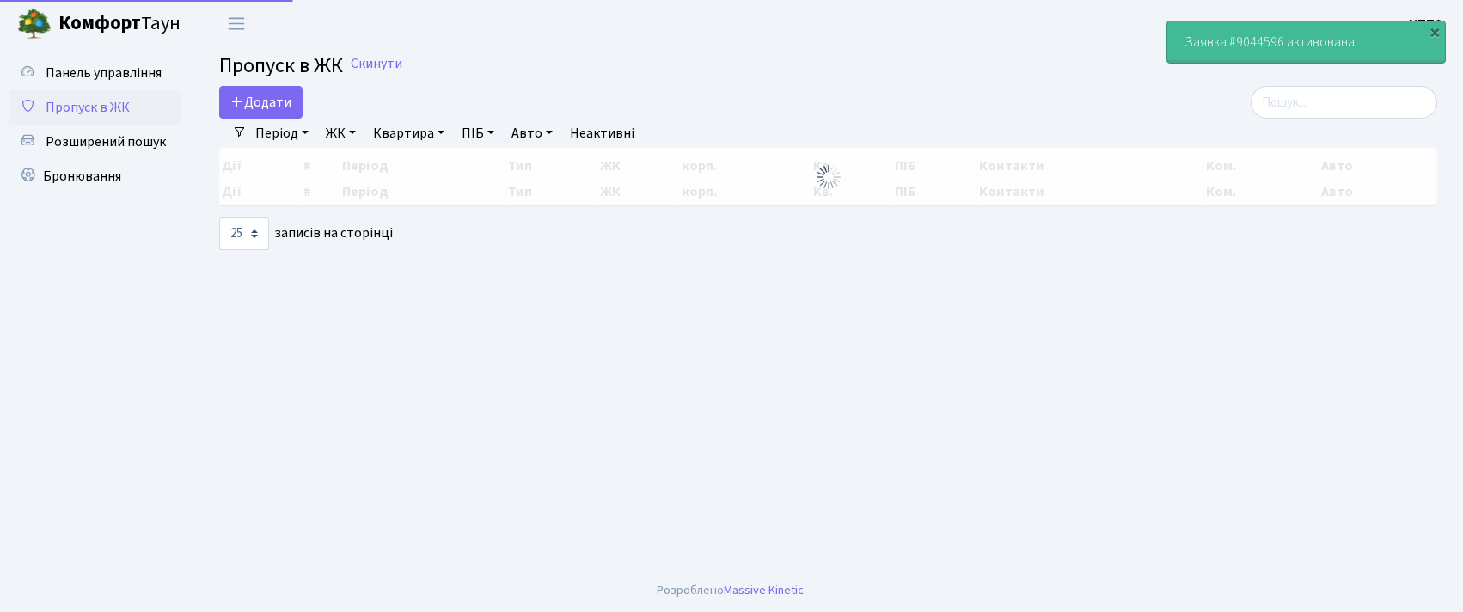
select select "25"
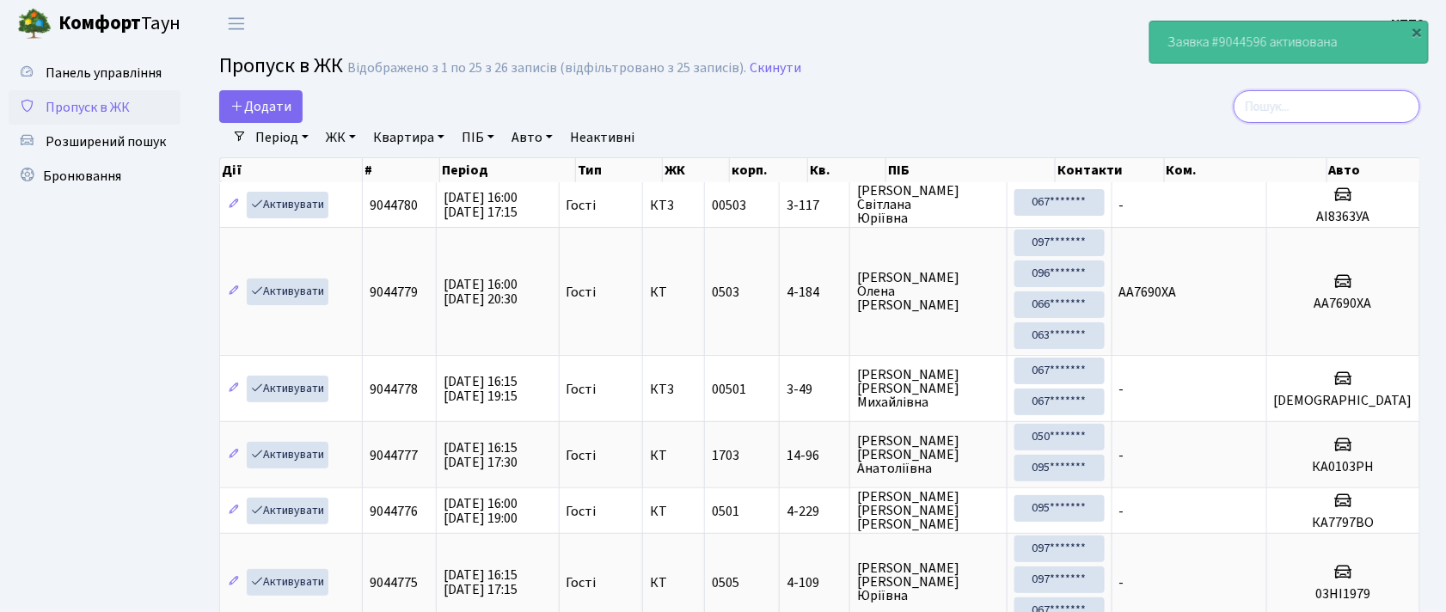
click at [1334, 101] on input "search" at bounding box center [1326, 106] width 187 height 33
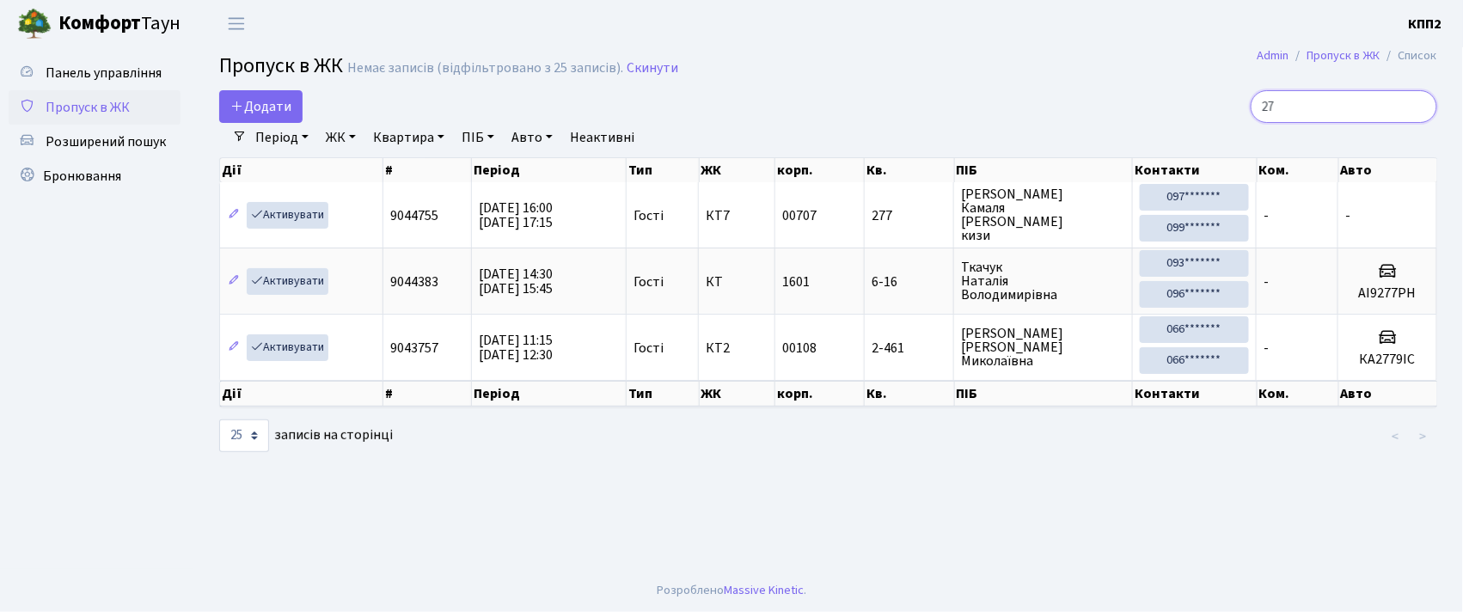
type input "2"
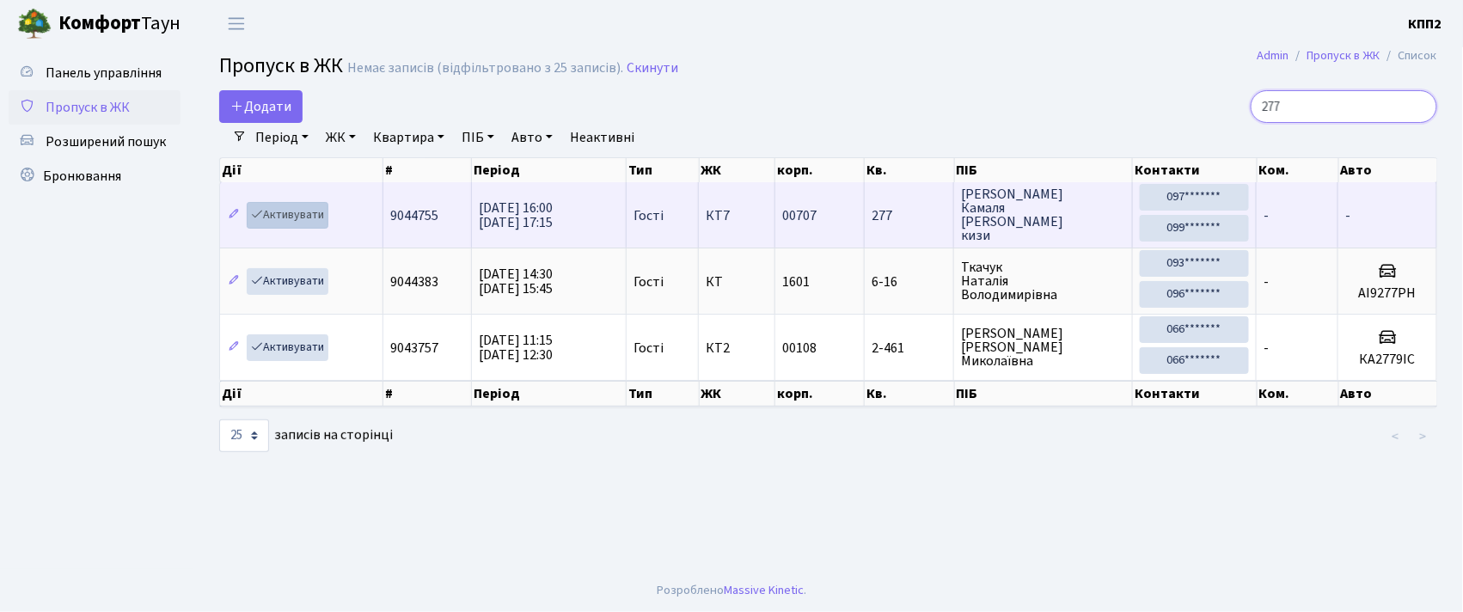
type input "277"
click at [286, 211] on link "Активувати" at bounding box center [288, 215] width 82 height 27
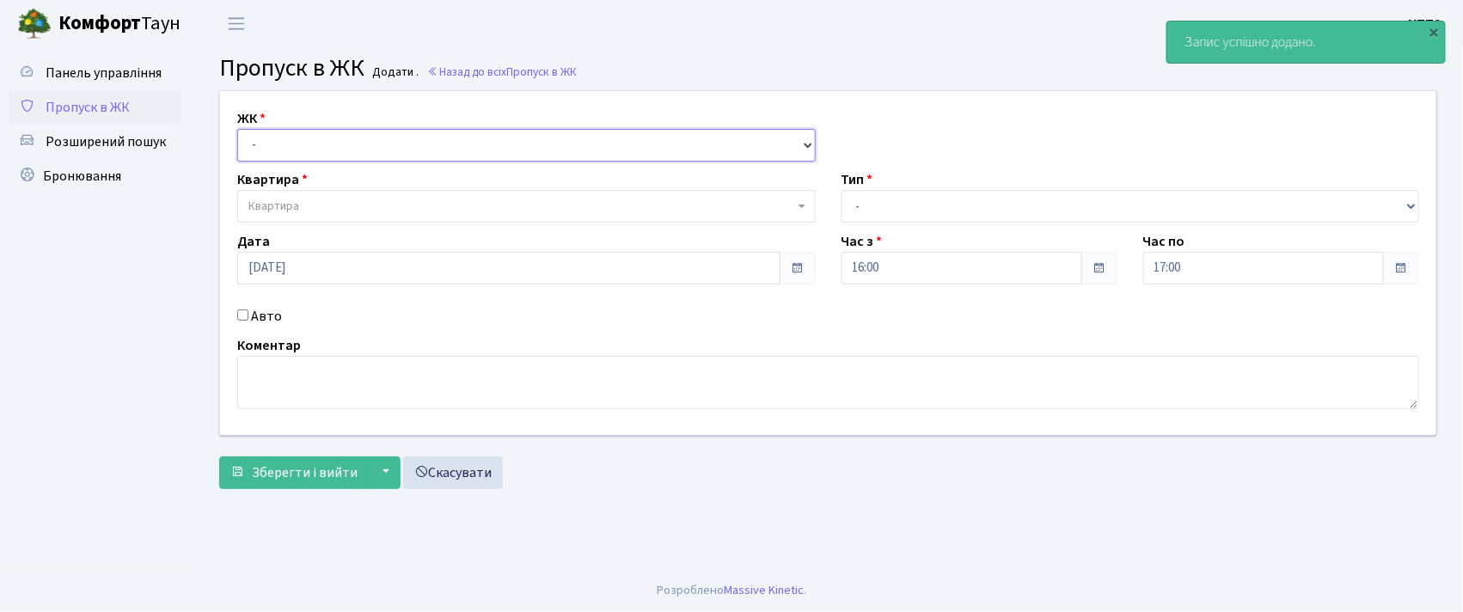
click at [431, 138] on select "- КТ, вул. Регенераторна, 4 КТ2, просп. Соборності, 17 КТ3, вул. Березнева, 16 …" at bounding box center [526, 145] width 578 height 33
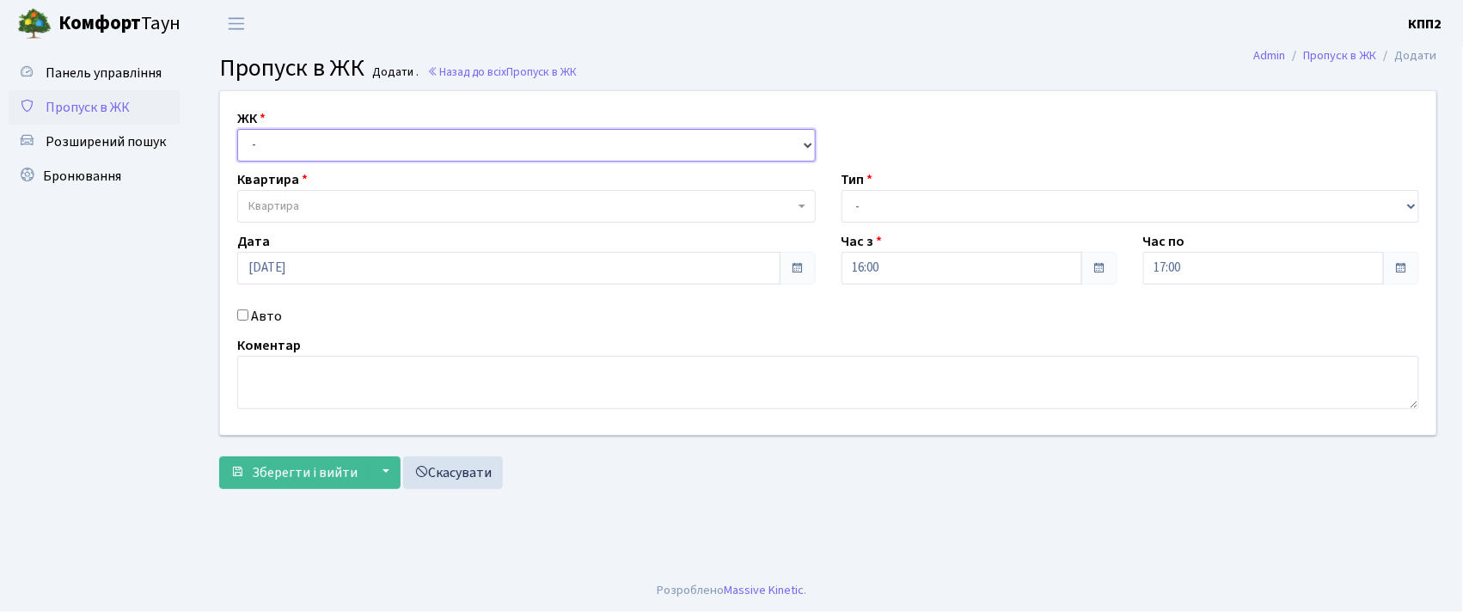
select select "271"
click at [237, 129] on select "- КТ, вул. Регенераторна, 4 КТ2, просп. [STREET_ADDRESS] [STREET_ADDRESS] [PERS…" at bounding box center [526, 145] width 578 height 33
select select
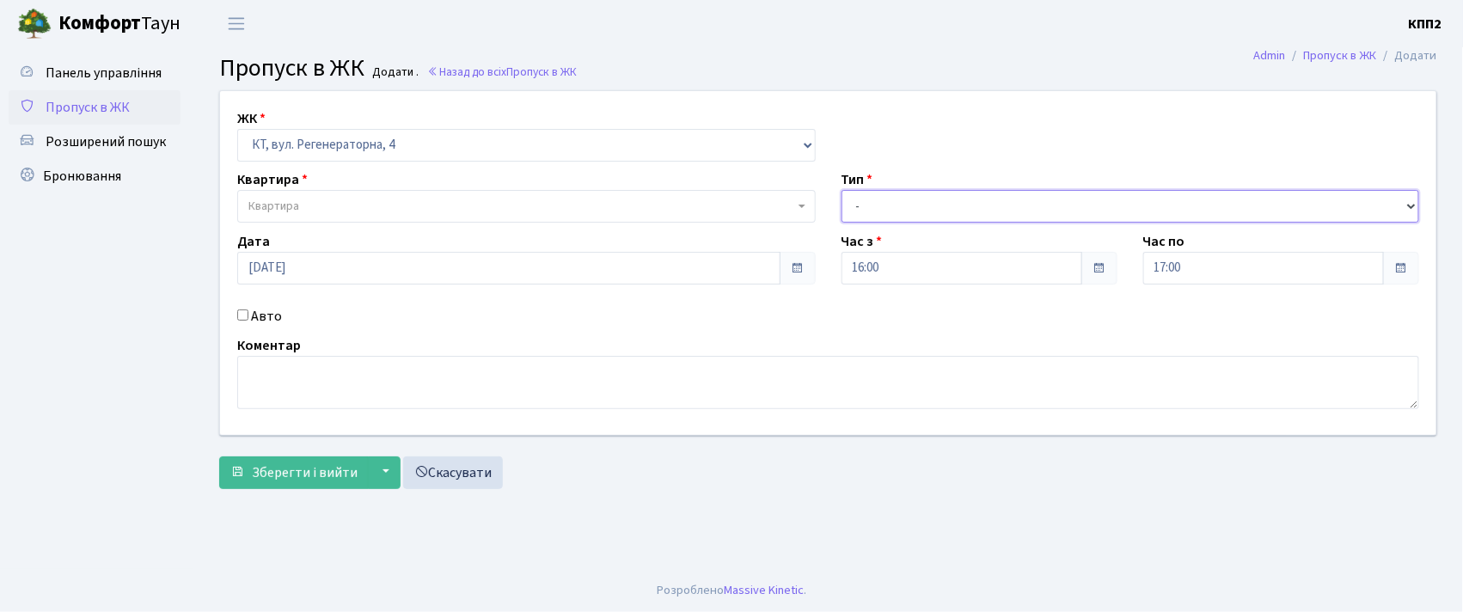
click at [922, 198] on select "- Доставка Таксі Гості Сервіс" at bounding box center [1131, 206] width 578 height 33
select select "3"
click at [842, 190] on select "- Доставка Таксі Гості Сервіс" at bounding box center [1131, 206] width 578 height 33
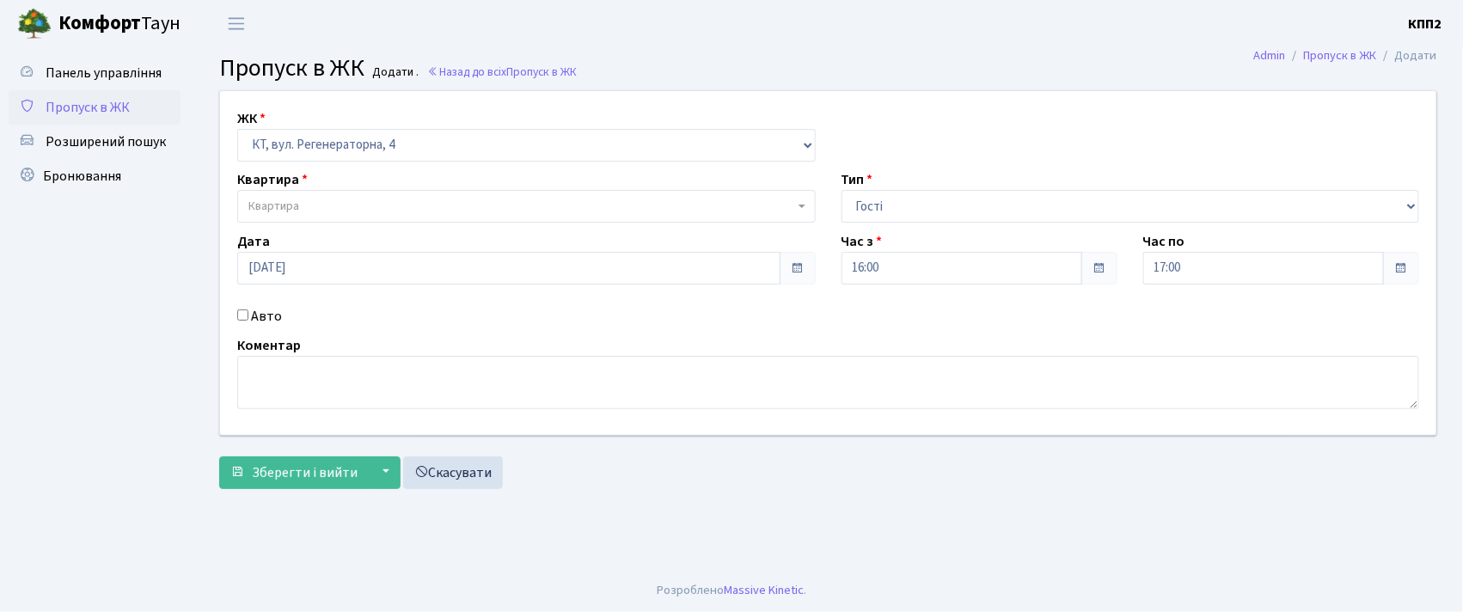
click at [242, 316] on input "Авто" at bounding box center [242, 314] width 11 height 11
checkbox input "true"
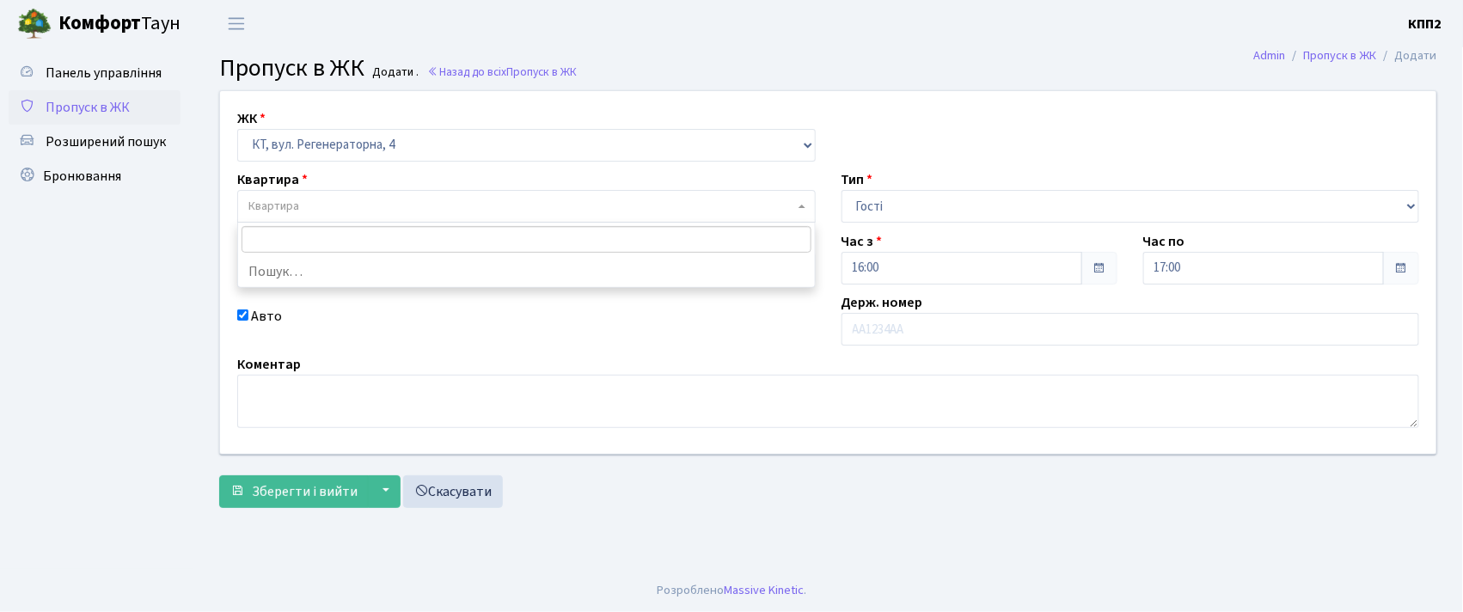
click at [557, 213] on span "Квартира" at bounding box center [521, 206] width 546 height 17
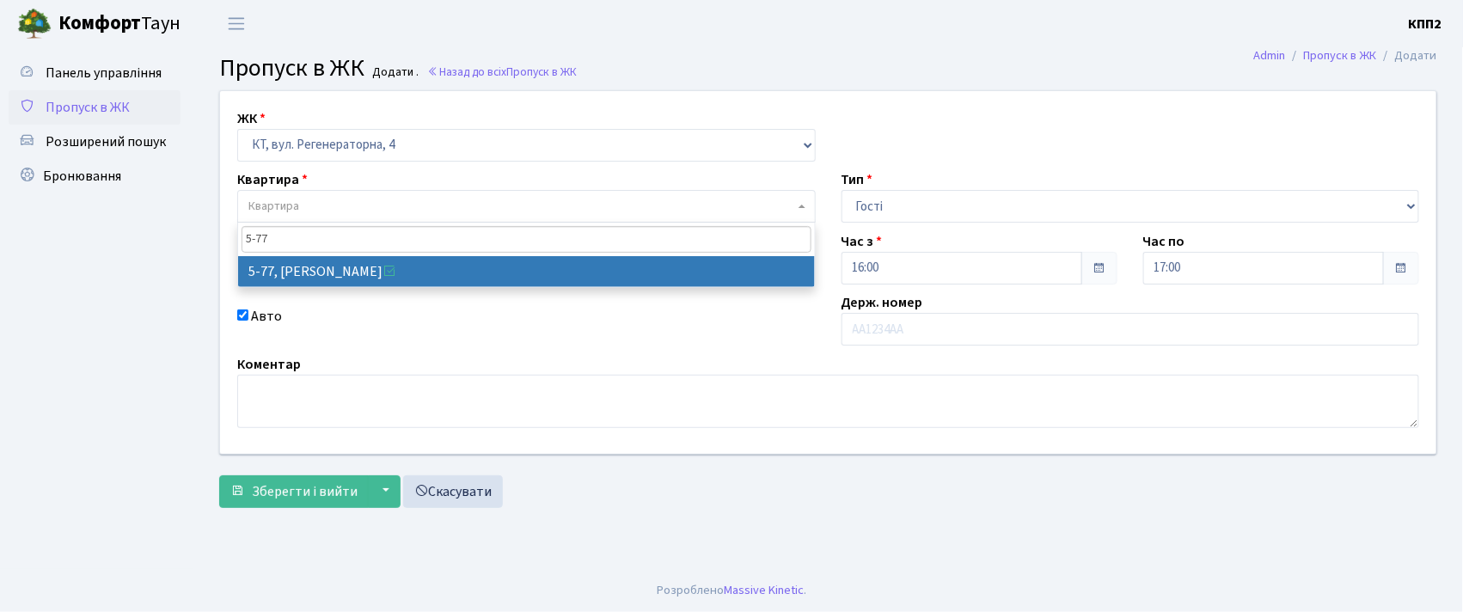
type input "5-77"
select select "2487"
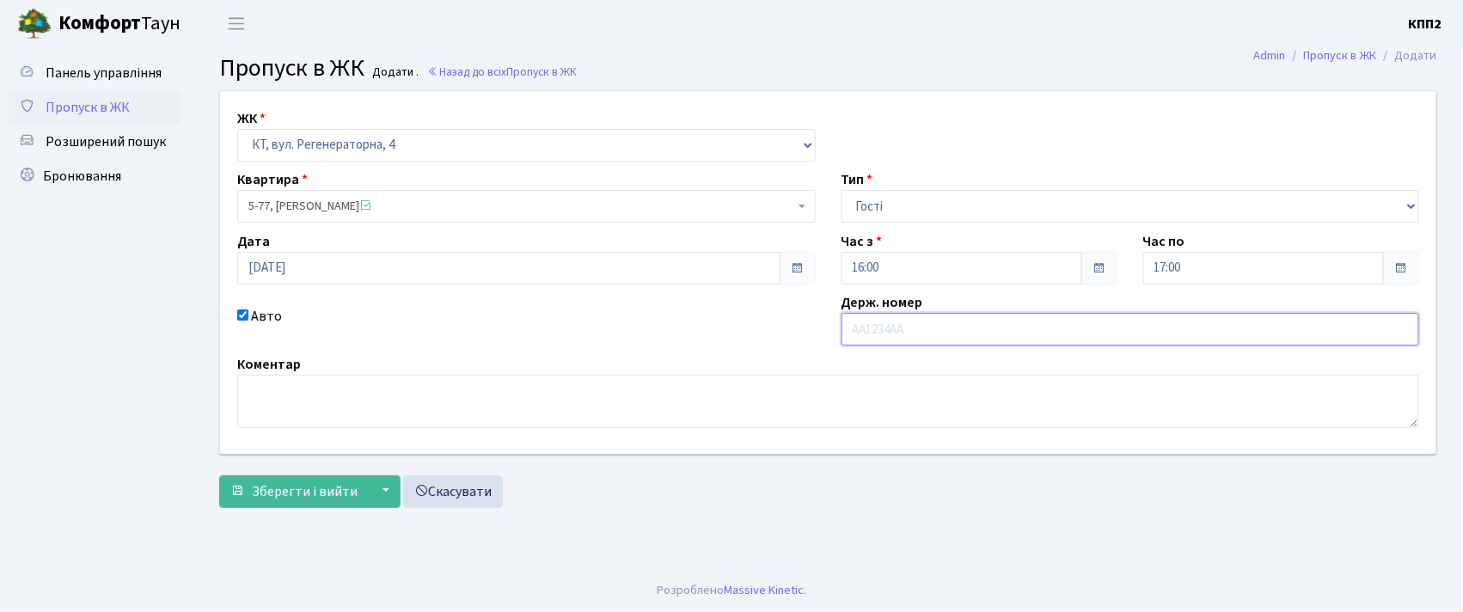
click at [1021, 335] on input "text" at bounding box center [1131, 329] width 578 height 33
type input "КА1012РН"
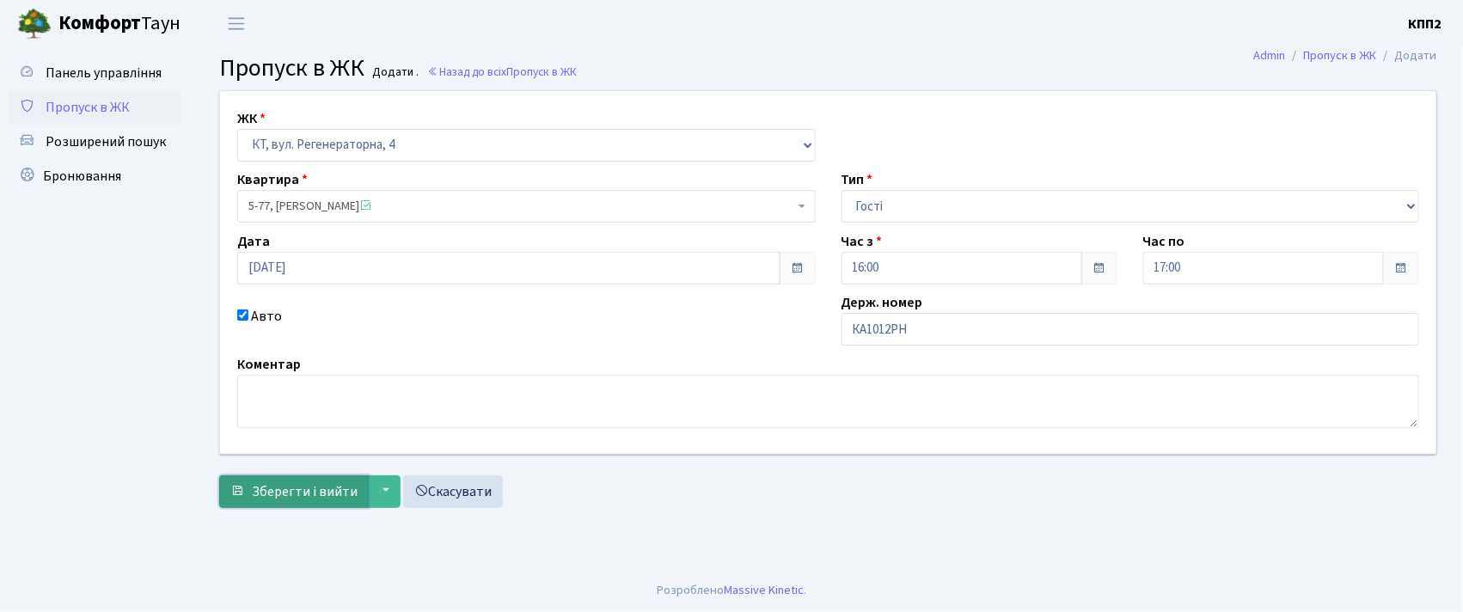
click at [286, 487] on span "Зберегти і вийти" at bounding box center [305, 491] width 106 height 19
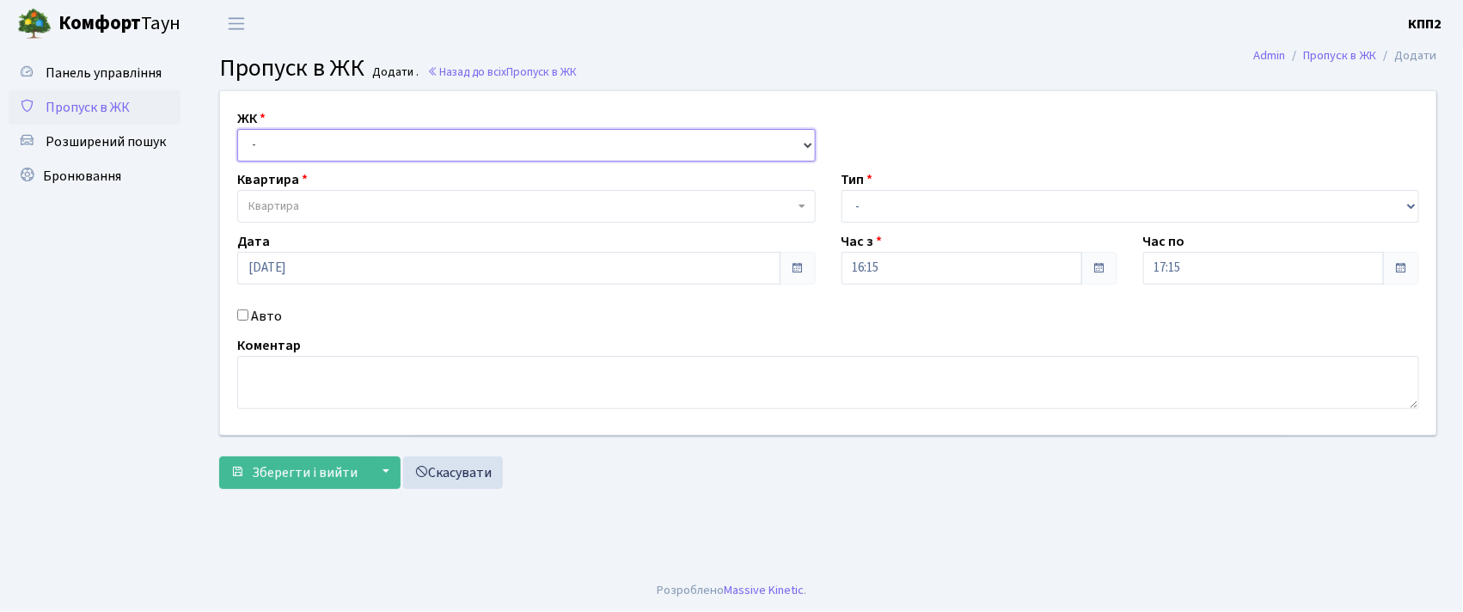
drag, startPoint x: 448, startPoint y: 141, endPoint x: 407, endPoint y: 160, distance: 44.6
click at [448, 141] on select "- КТ, вул. Регенераторна, 4 КТ2, просп. Соборності, 17 КТ3, вул. Березнева, 16 …" at bounding box center [526, 145] width 578 height 33
select select "271"
click at [237, 129] on select "- КТ, вул. Регенераторна, 4 КТ2, просп. [STREET_ADDRESS] [STREET_ADDRESS] [PERS…" at bounding box center [526, 145] width 578 height 33
select select
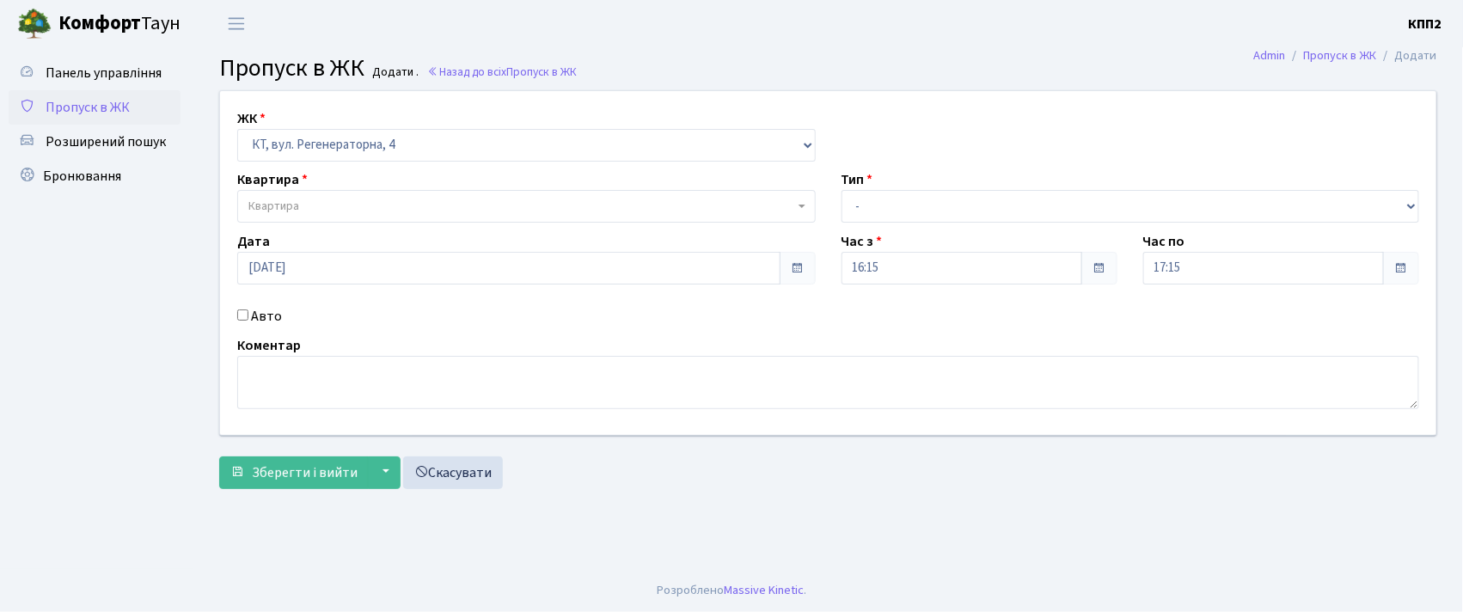
click at [245, 320] on input "Авто" at bounding box center [242, 314] width 11 height 11
checkbox input "true"
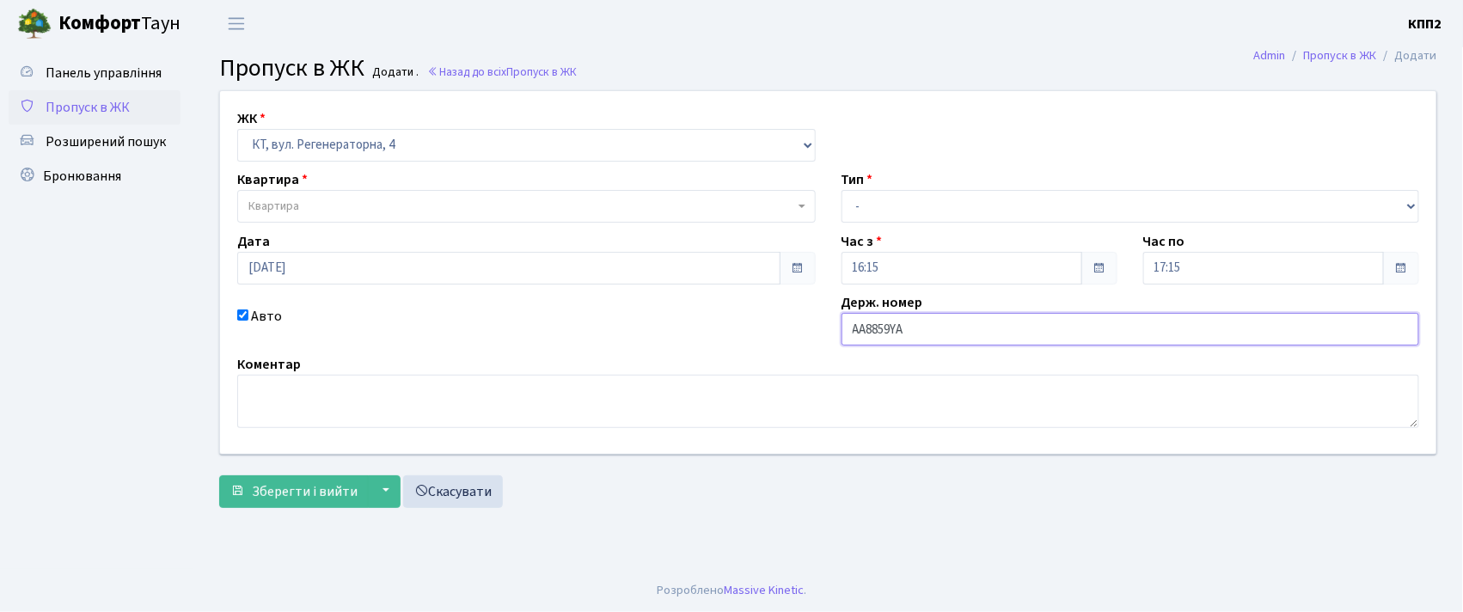
type input "АА8859YA"
click at [339, 199] on span "Квартира" at bounding box center [521, 206] width 546 height 17
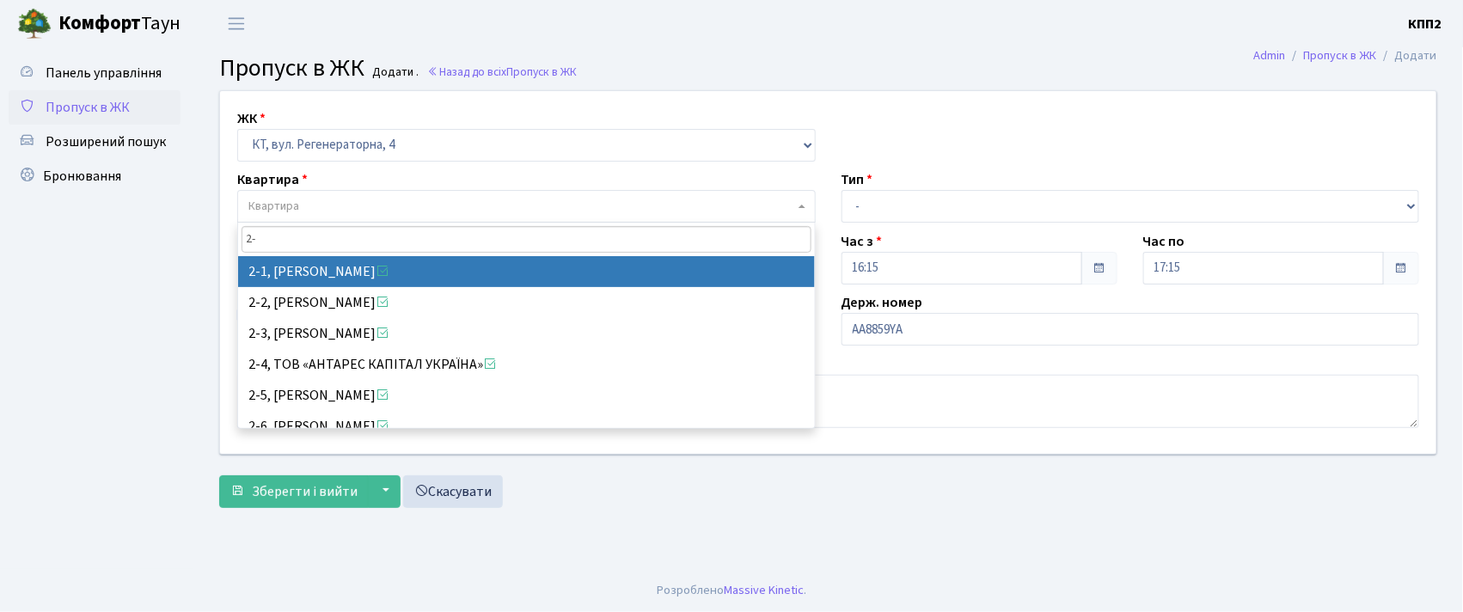
type input "2"
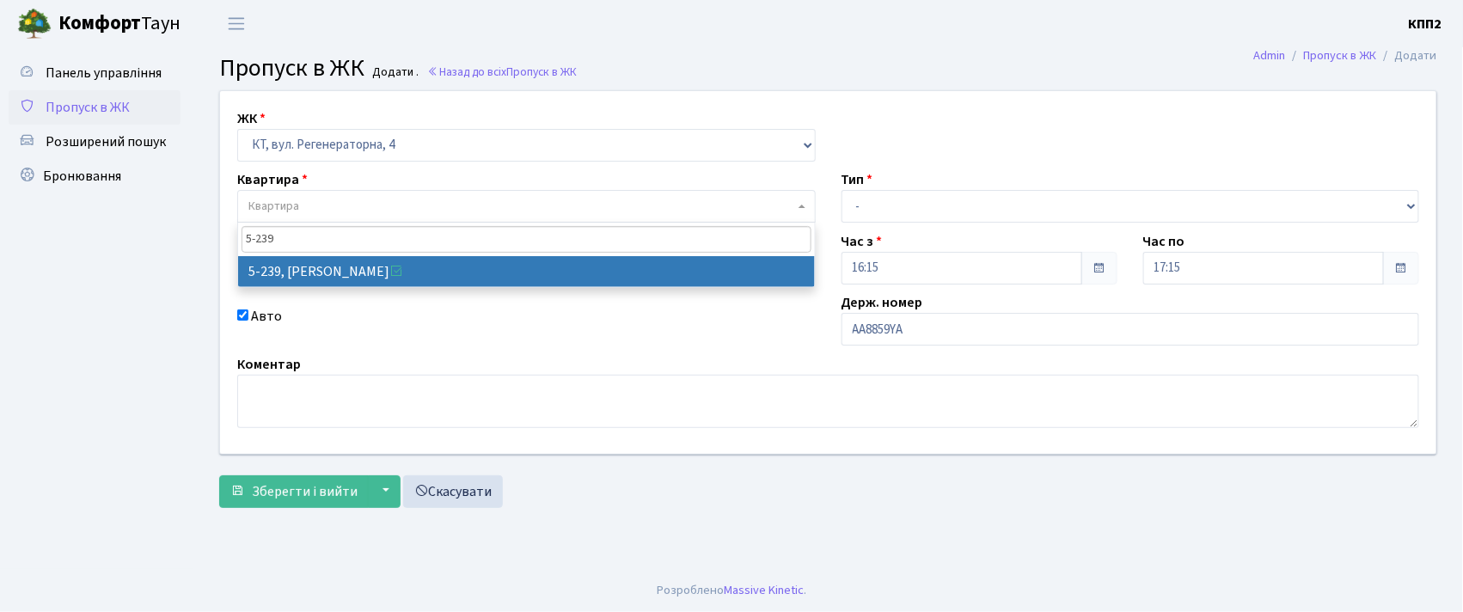
type input "5-239"
select select "2317"
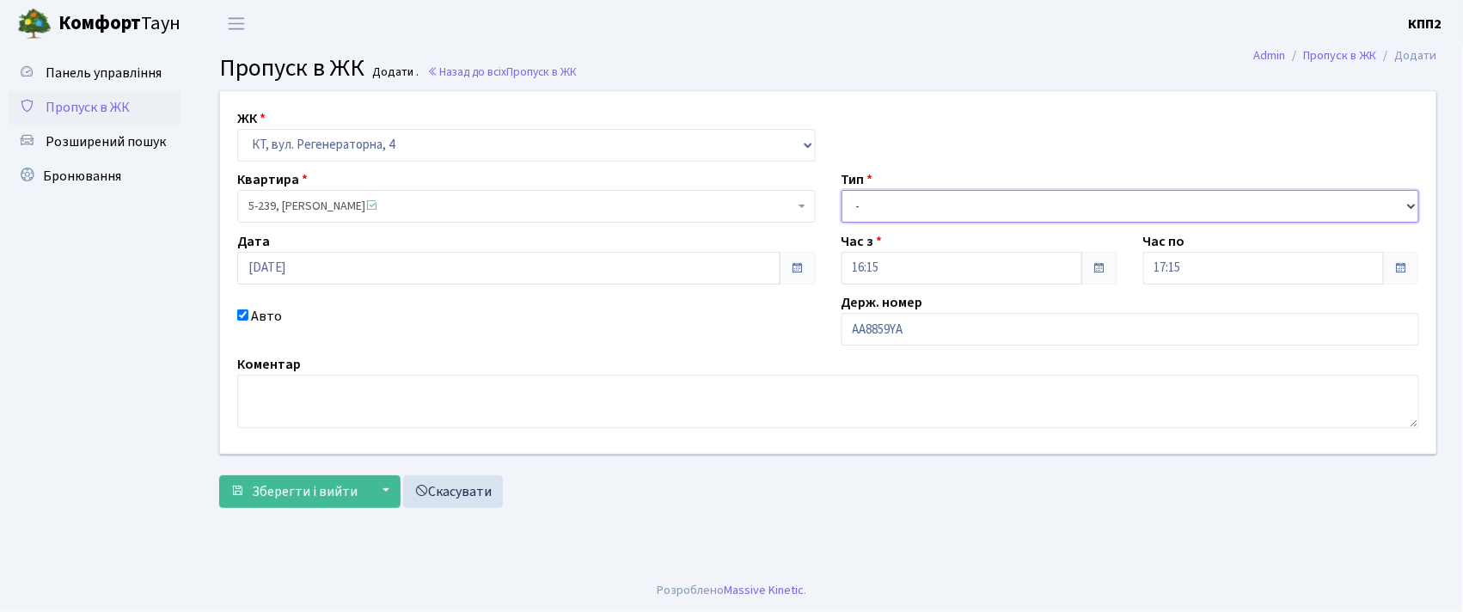
click at [861, 211] on select "- Доставка Таксі Гості Сервіс" at bounding box center [1131, 206] width 578 height 33
select select "3"
click at [842, 190] on select "- Доставка Таксі Гості Сервіс" at bounding box center [1131, 206] width 578 height 33
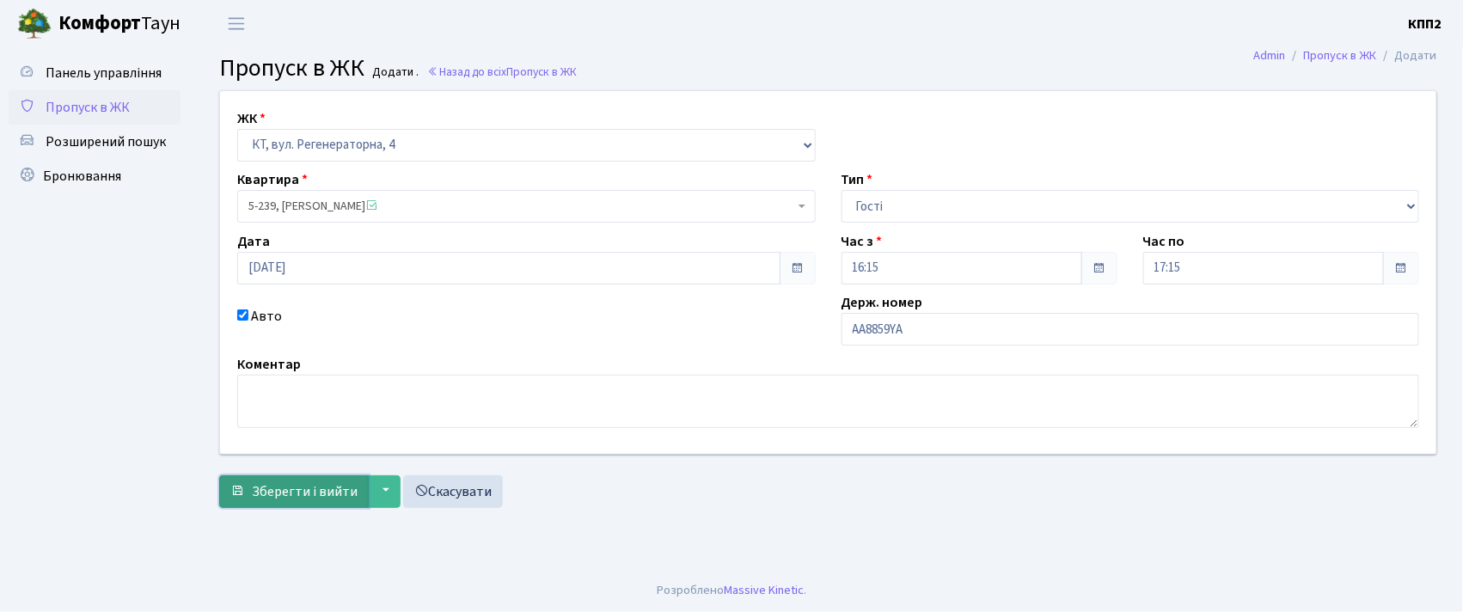
click at [301, 490] on span "Зберегти і вийти" at bounding box center [305, 491] width 106 height 19
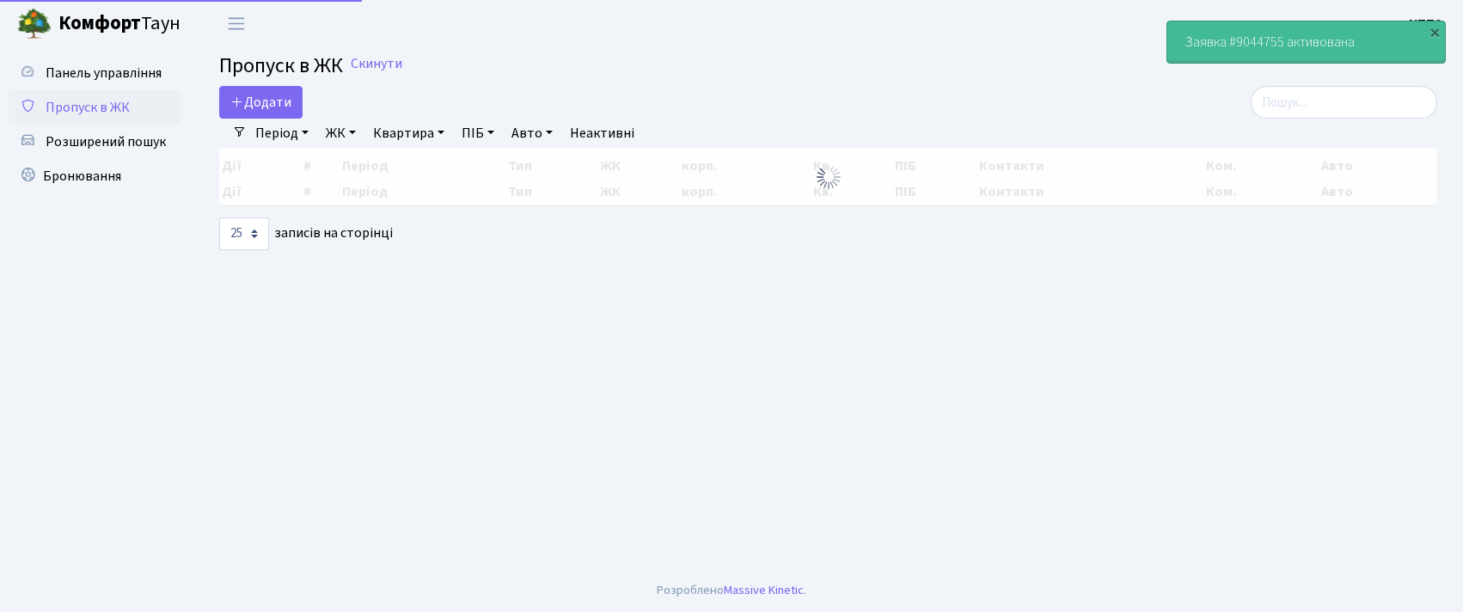
select select "25"
click at [1301, 112] on input "search" at bounding box center [1344, 102] width 187 height 33
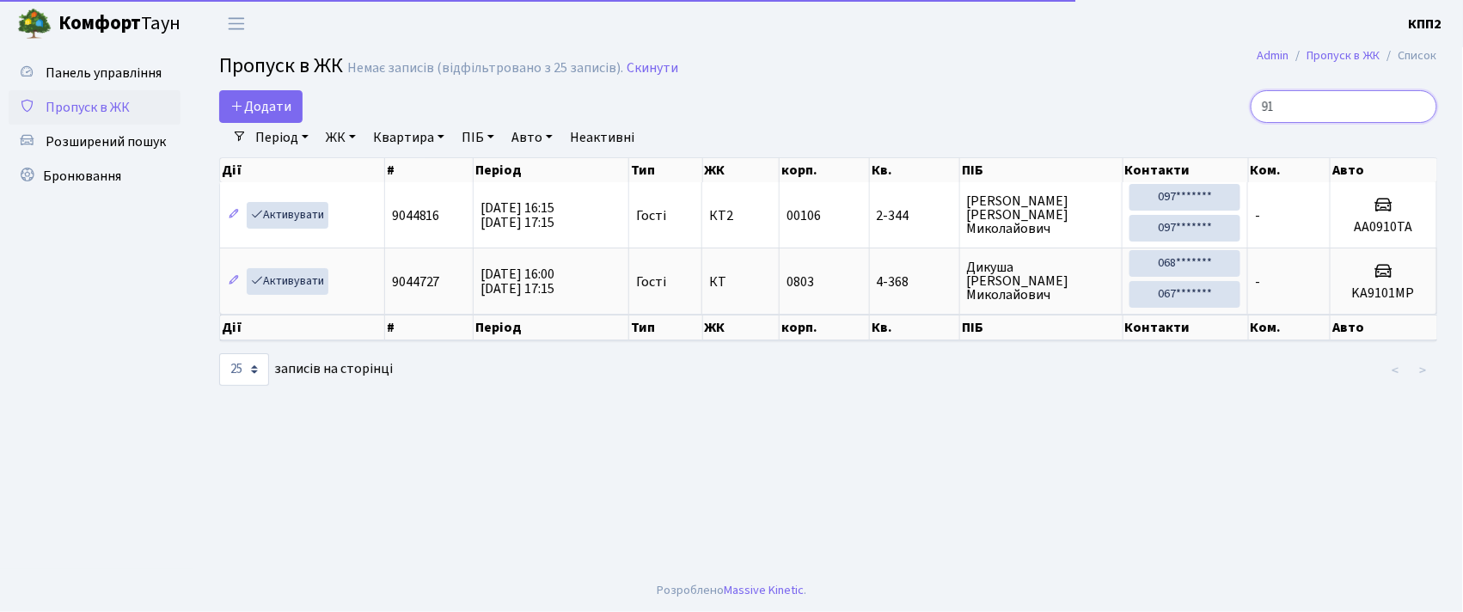
type input "9"
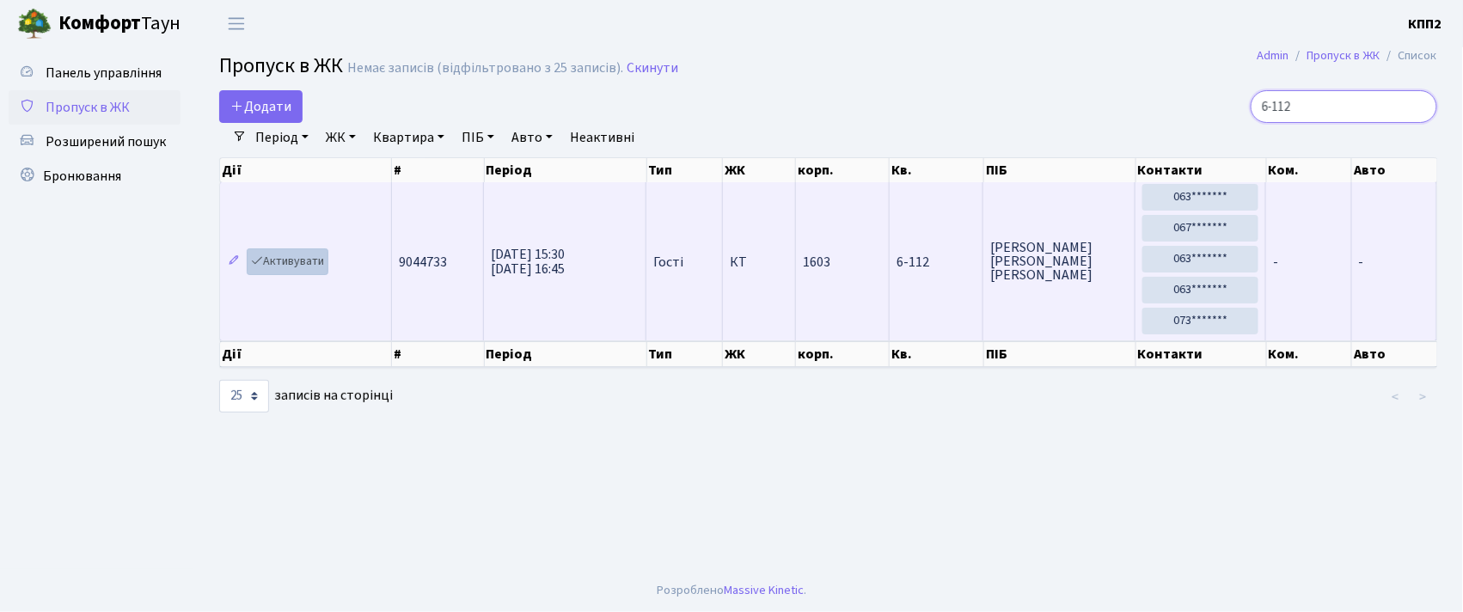
type input "6-112"
click at [283, 258] on link "Активувати" at bounding box center [288, 261] width 82 height 27
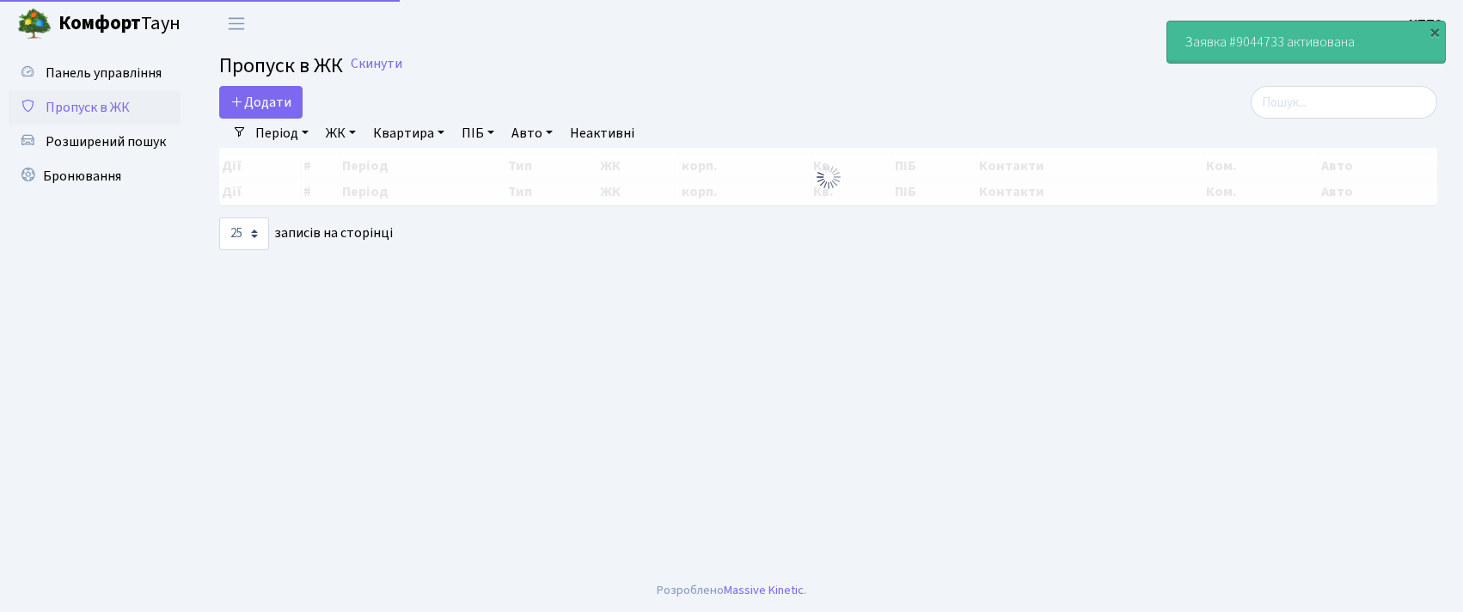
select select "25"
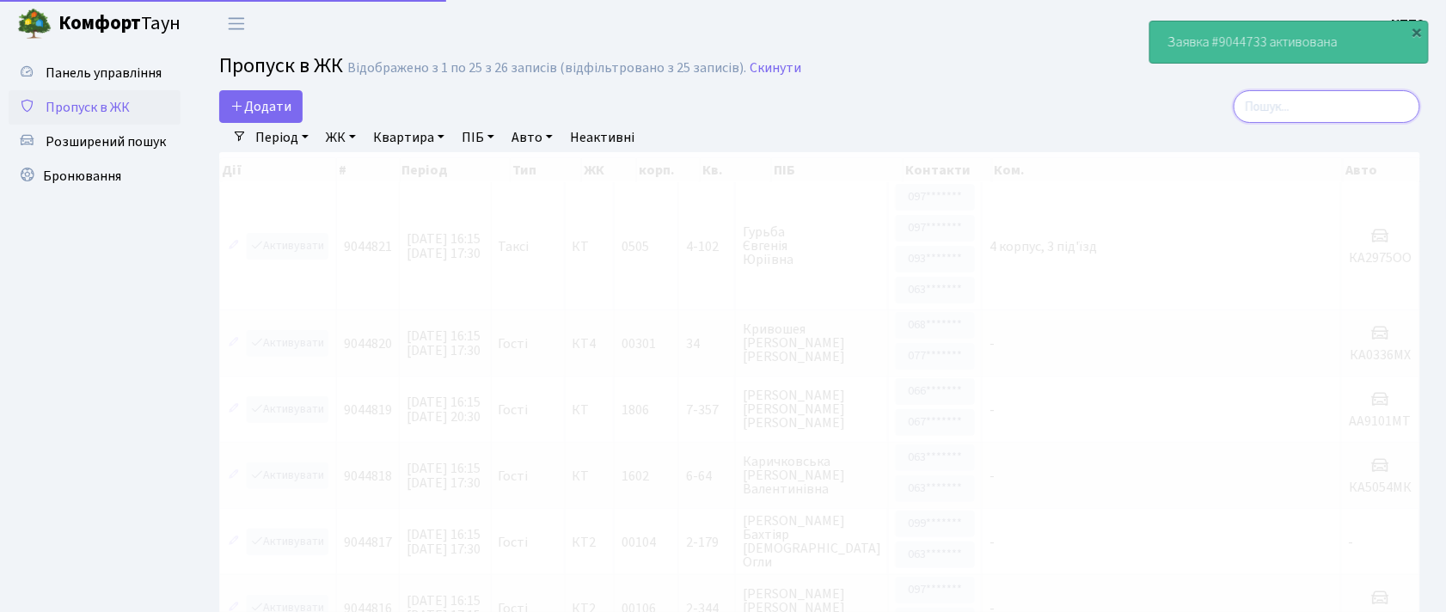
click at [1356, 107] on input "search" at bounding box center [1326, 106] width 187 height 33
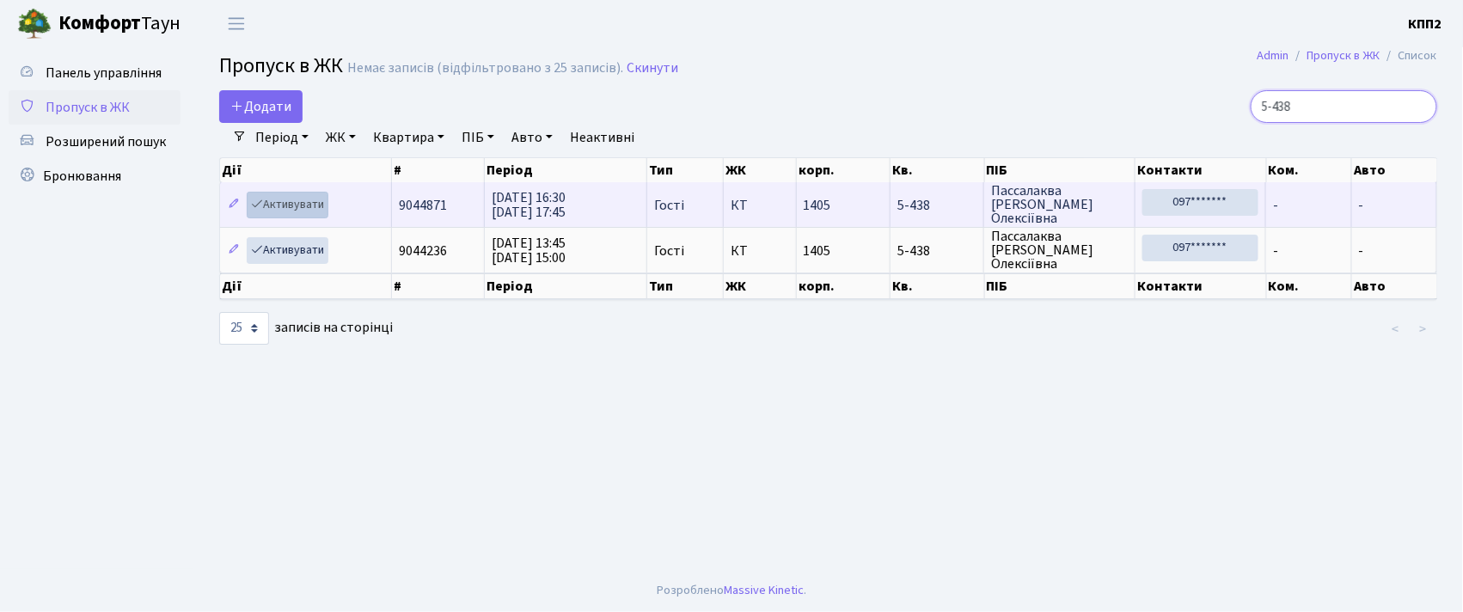
type input "5-438"
click at [301, 207] on link "Активувати" at bounding box center [288, 205] width 82 height 27
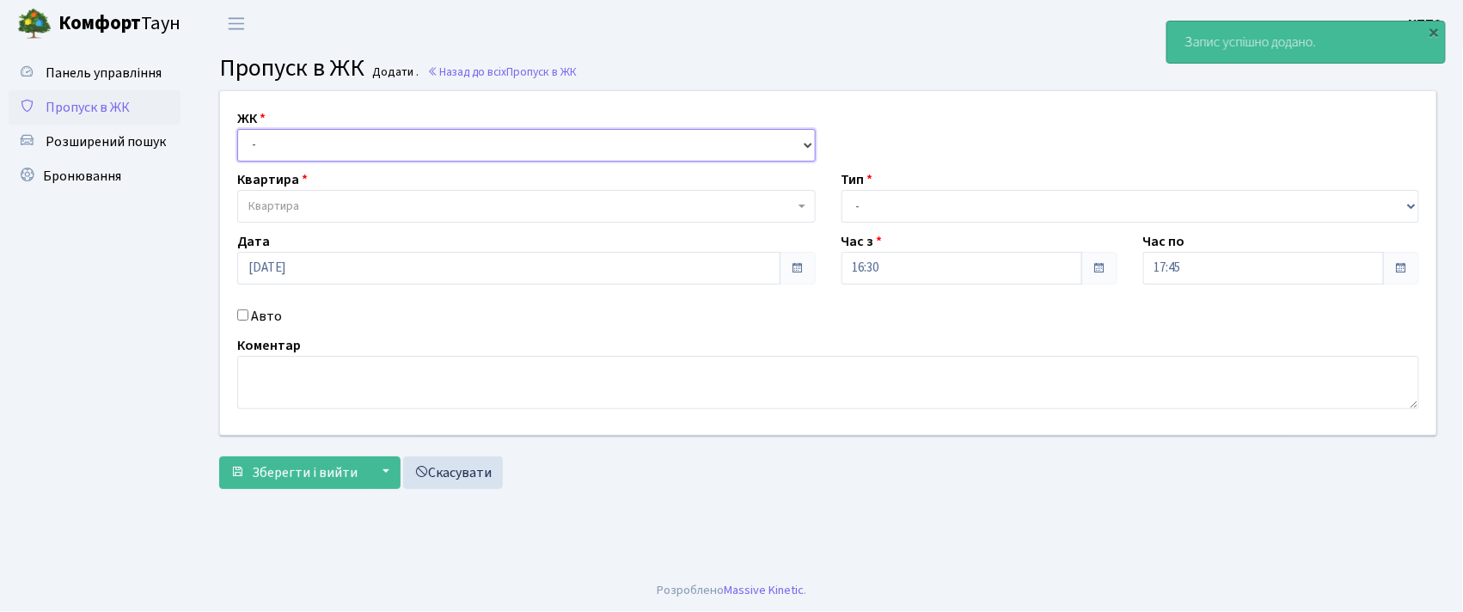
click at [338, 150] on select "- КТ, вул. Регенераторна, 4 КТ2, просп. [STREET_ADDRESS] [STREET_ADDRESS] [PERS…" at bounding box center [526, 145] width 578 height 33
select select "271"
click at [237, 129] on select "- КТ, вул. Регенераторна, 4 КТ2, просп. Соборності, 17 КТ3, вул. Березнева, 16 …" at bounding box center [526, 145] width 578 height 33
select select
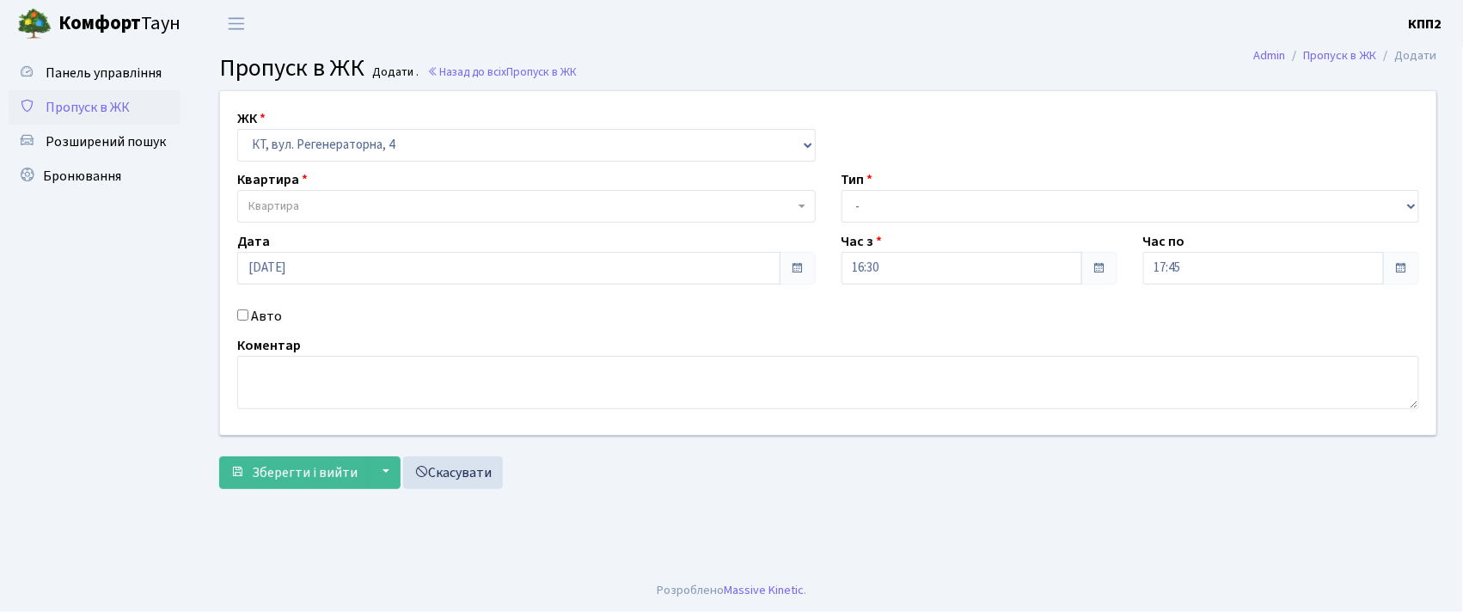
click at [242, 314] on input "Авто" at bounding box center [242, 314] width 11 height 11
checkbox input "true"
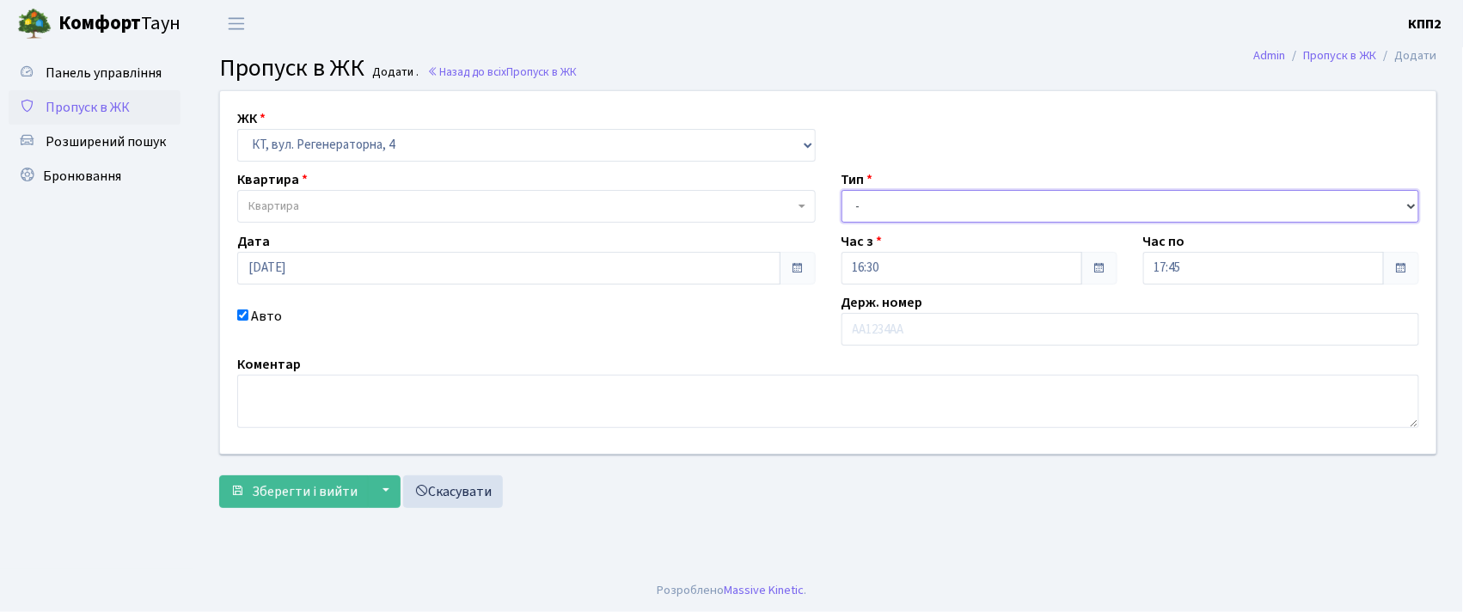
click at [872, 199] on select "- Доставка Таксі Гості Сервіс" at bounding box center [1131, 206] width 578 height 33
select select "2"
click at [842, 190] on select "- Доставка Таксі Гості Сервіс" at bounding box center [1131, 206] width 578 height 33
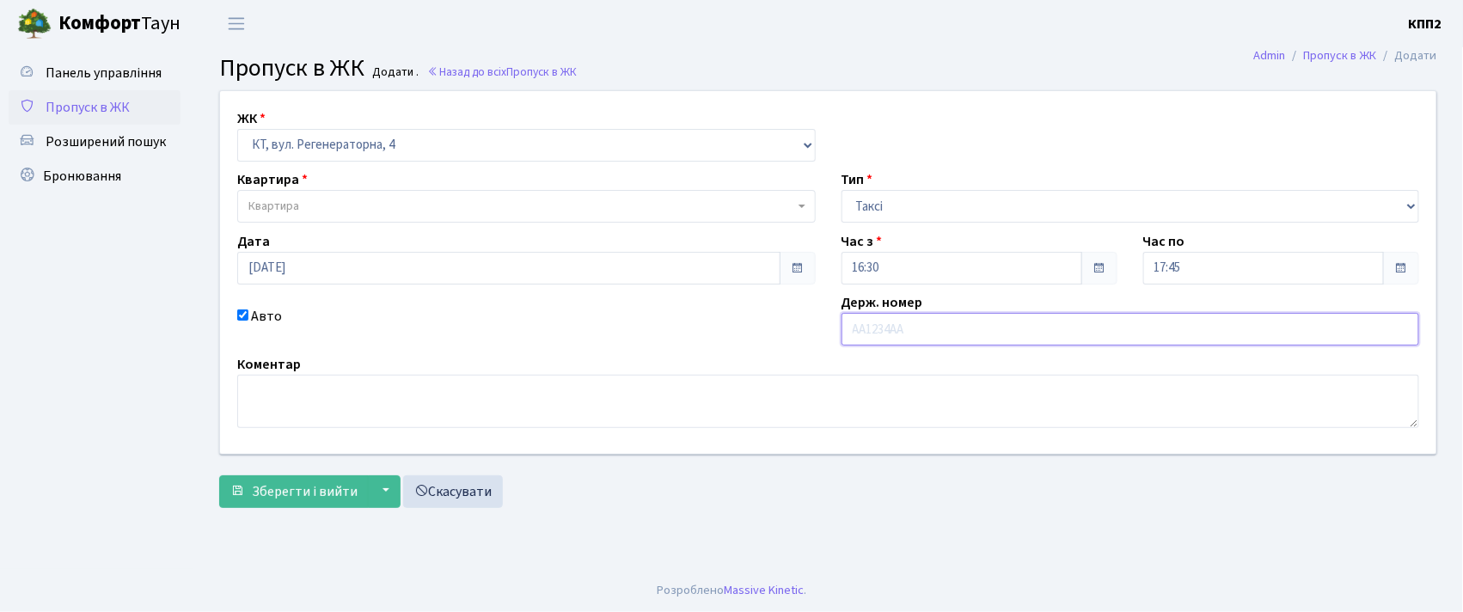
click at [877, 328] on input "text" at bounding box center [1131, 329] width 578 height 33
type input "ВМ4774ВА"
click at [448, 198] on span "Квартира" at bounding box center [521, 206] width 546 height 17
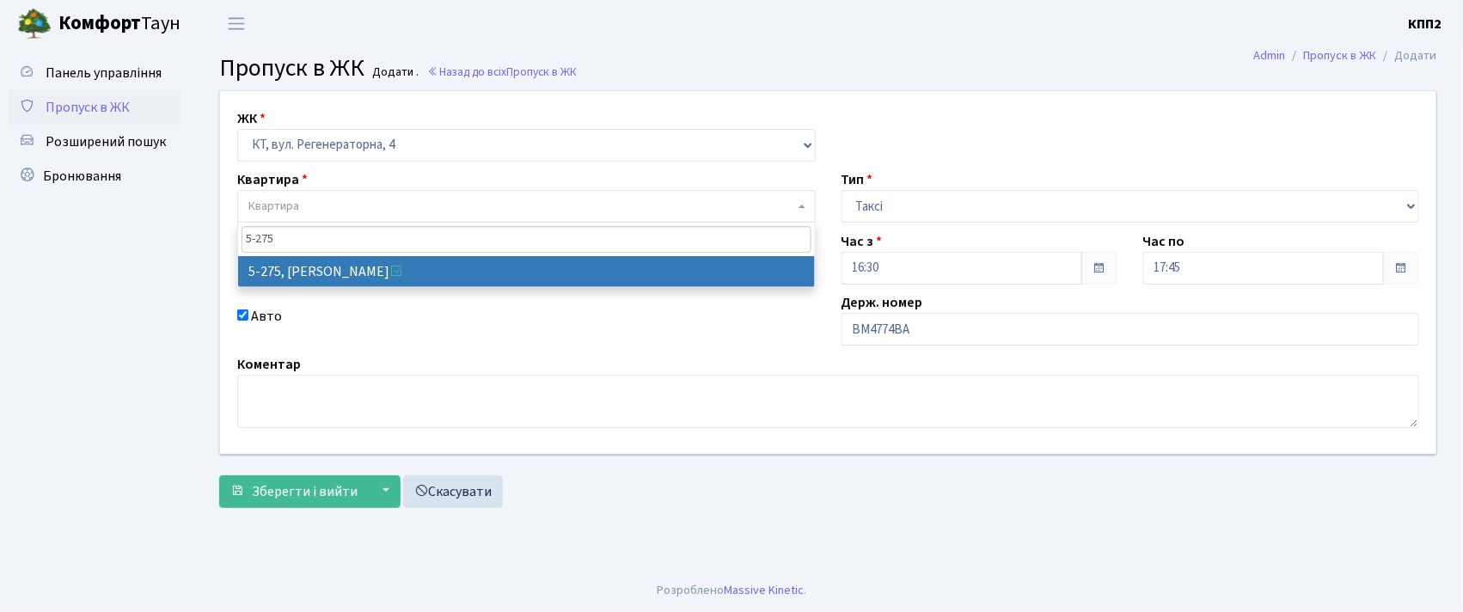
type input "5-275"
select select "2286"
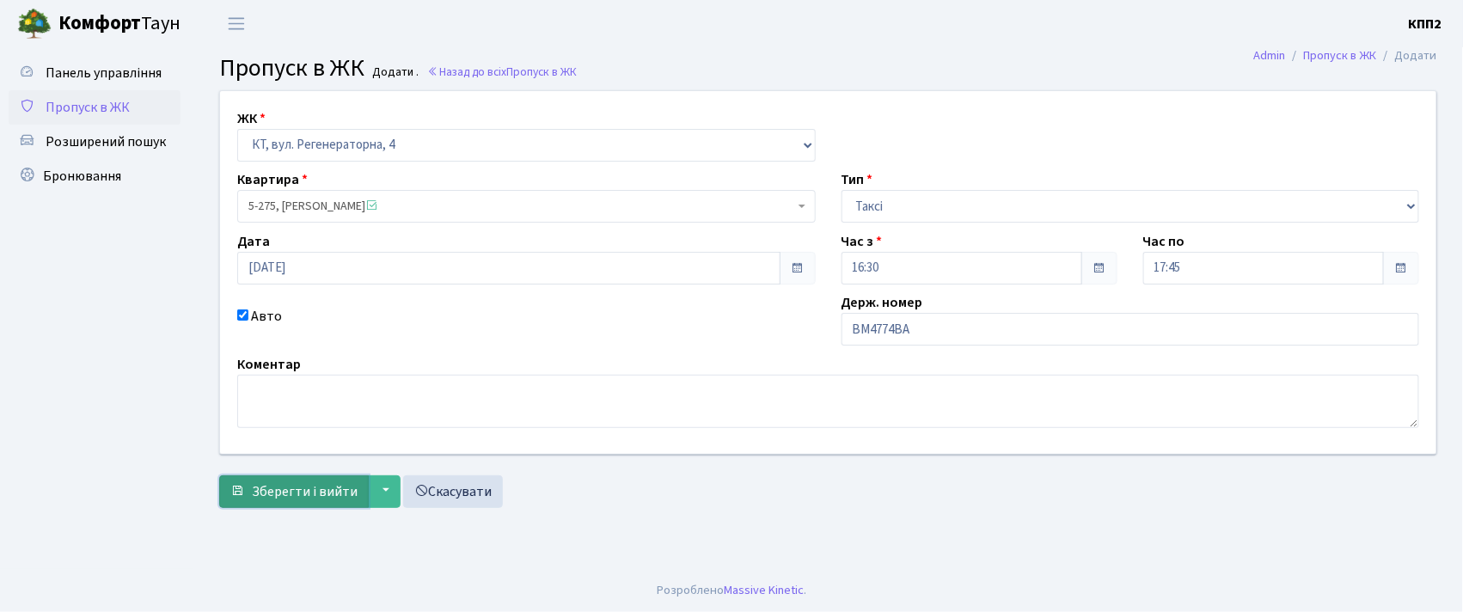
click at [260, 490] on span "Зберегти і вийти" at bounding box center [305, 491] width 106 height 19
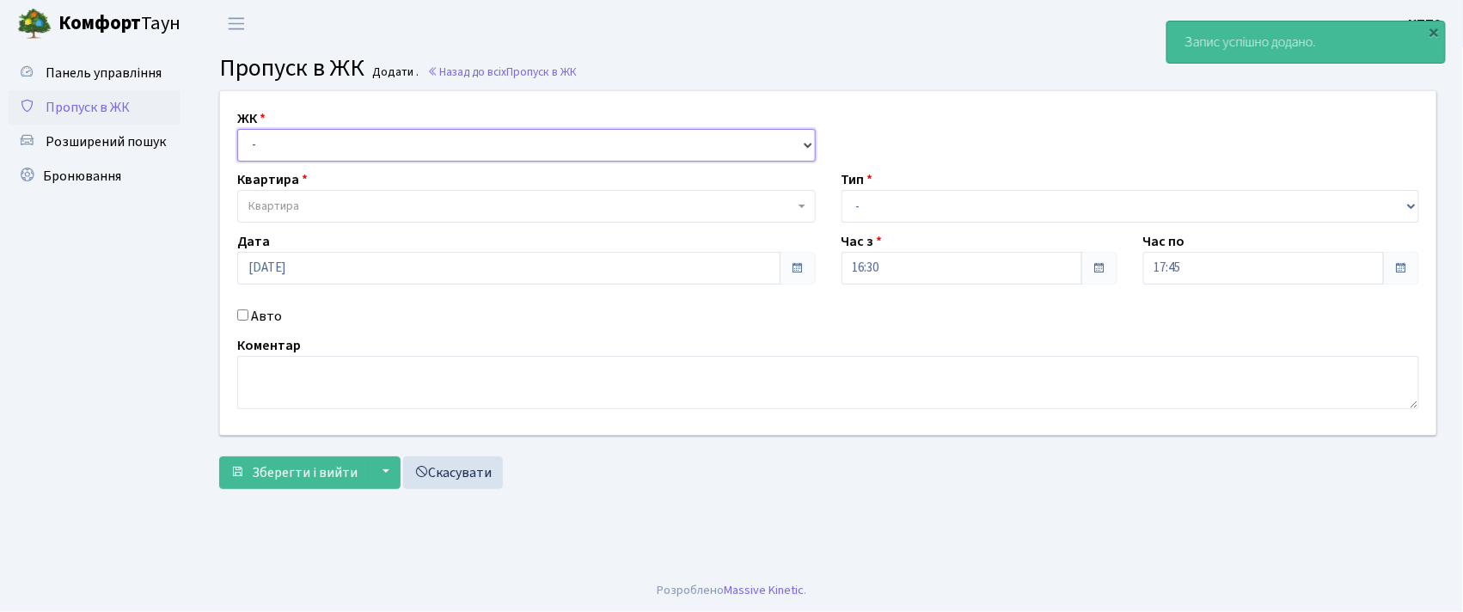
click at [345, 134] on select "- КТ, вул. Регенераторна, 4 КТ2, просп. Соборності, 17 КТ3, вул. Березнева, 16 …" at bounding box center [526, 145] width 578 height 33
select select "271"
click at [237, 129] on select "- КТ, вул. Регенераторна, 4 КТ2, просп. Соборності, 17 КТ3, вул. Березнева, 16 …" at bounding box center [526, 145] width 578 height 33
select select
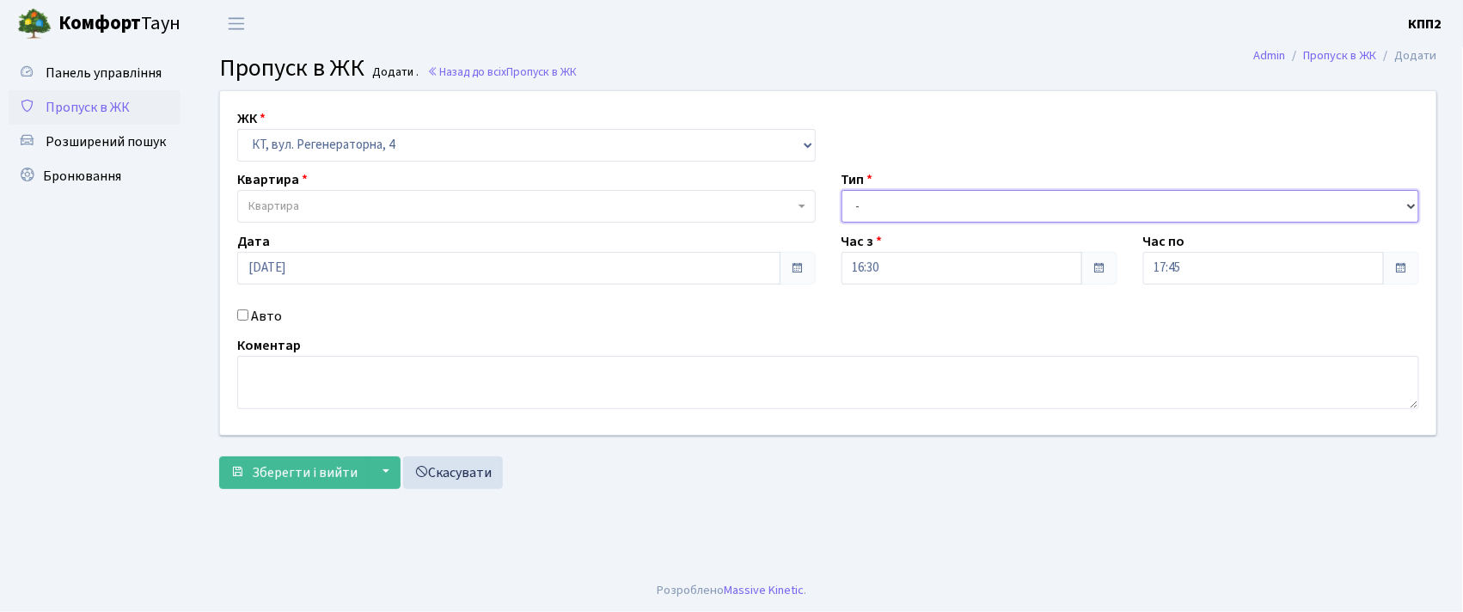
click at [872, 208] on select "- Доставка Таксі Гості Сервіс" at bounding box center [1131, 206] width 578 height 33
select select "2"
click at [842, 190] on select "- Доставка Таксі Гості Сервіс" at bounding box center [1131, 206] width 578 height 33
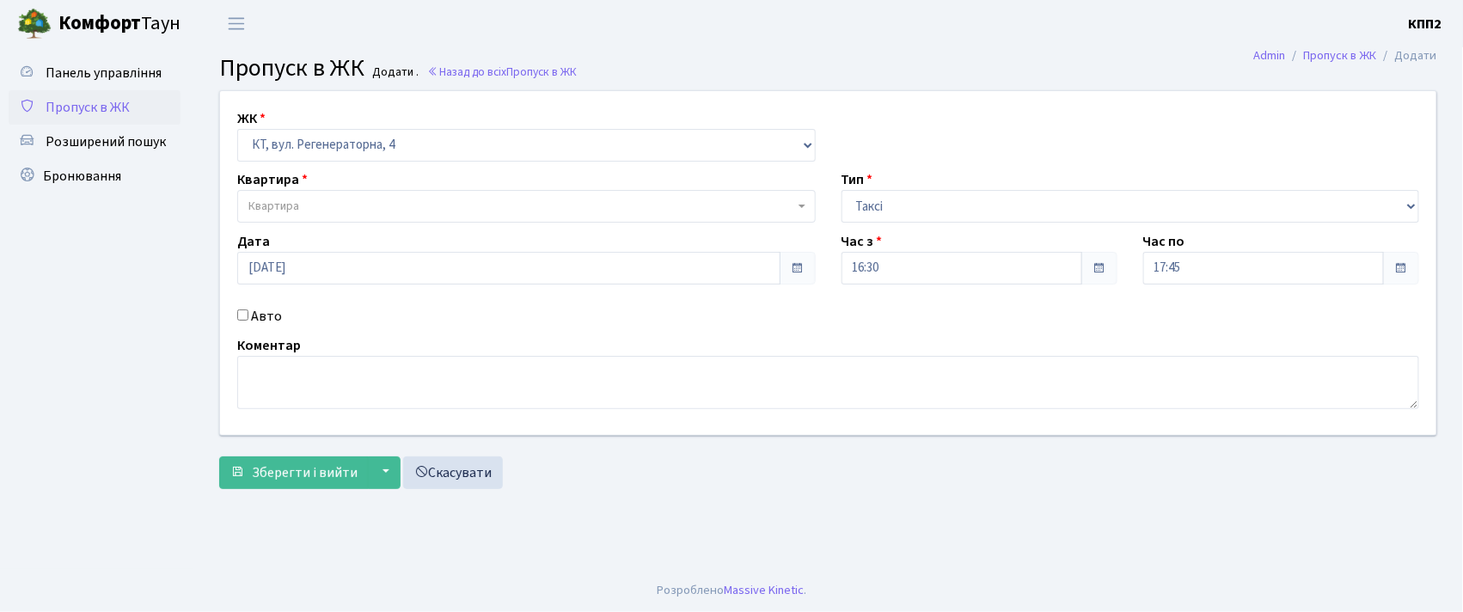
click at [242, 317] on input "Авто" at bounding box center [242, 314] width 11 height 11
checkbox input "true"
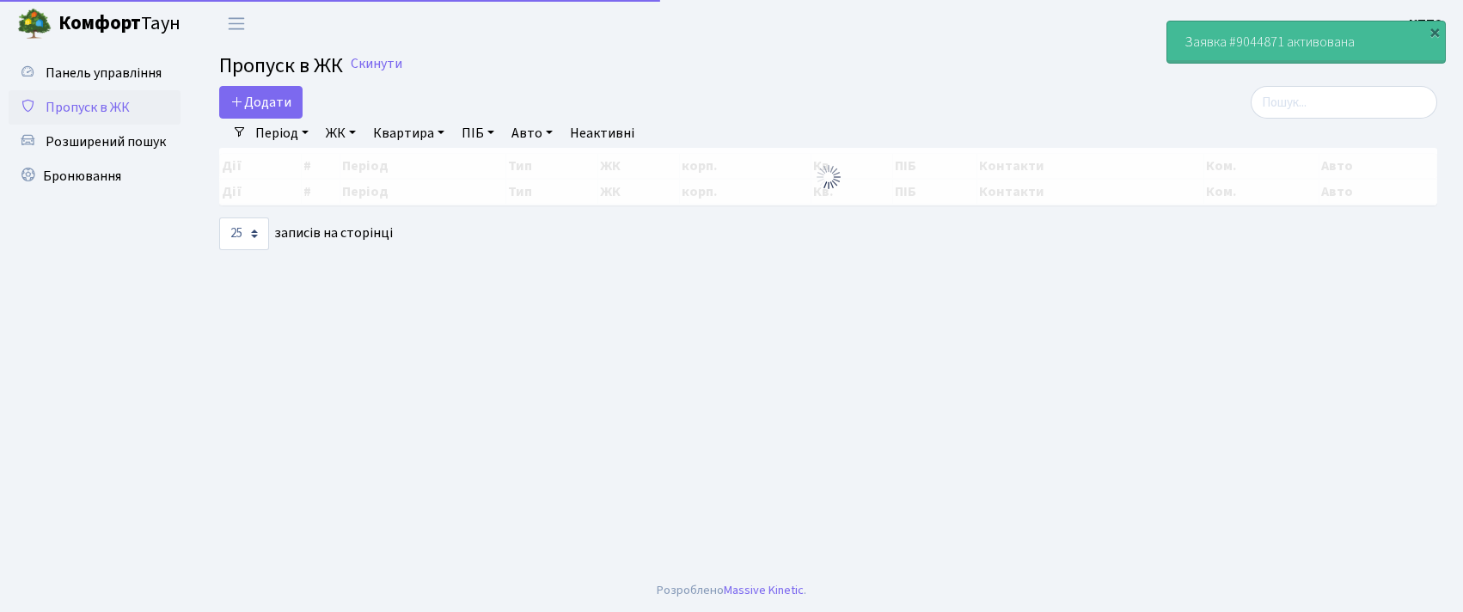
select select "25"
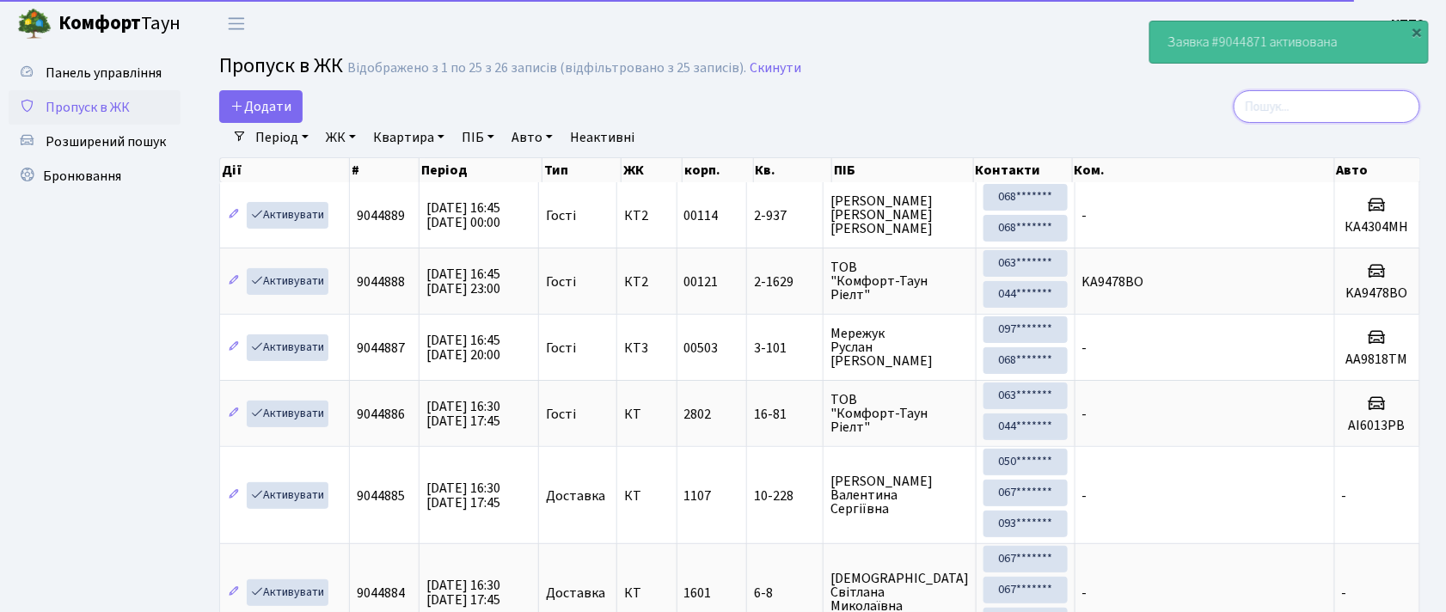
click at [1308, 119] on input "search" at bounding box center [1326, 106] width 187 height 33
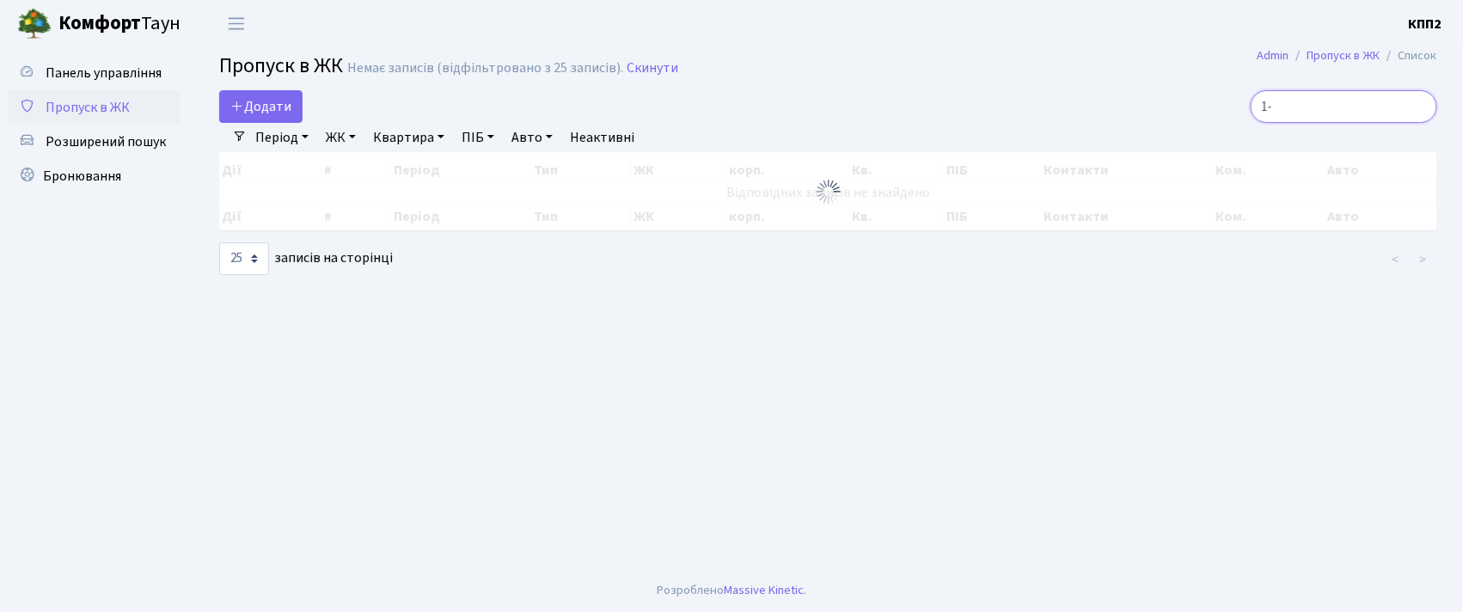
type input "1"
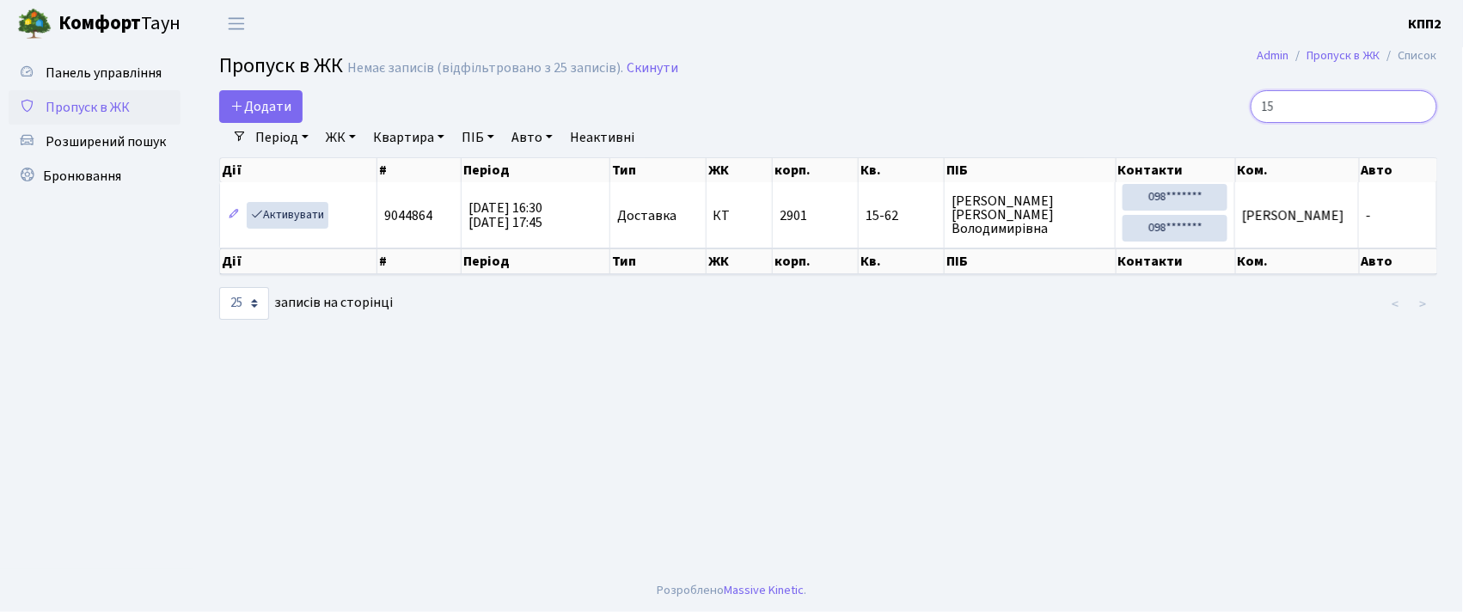
type input "1"
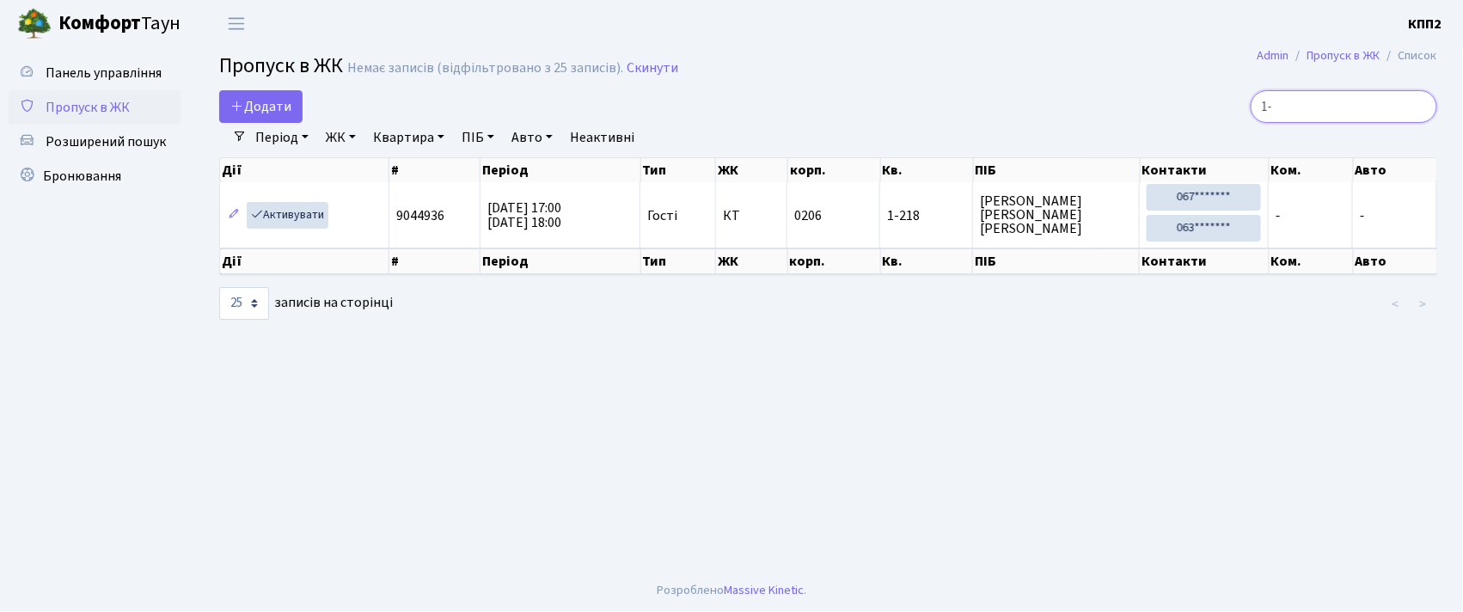
type input "1"
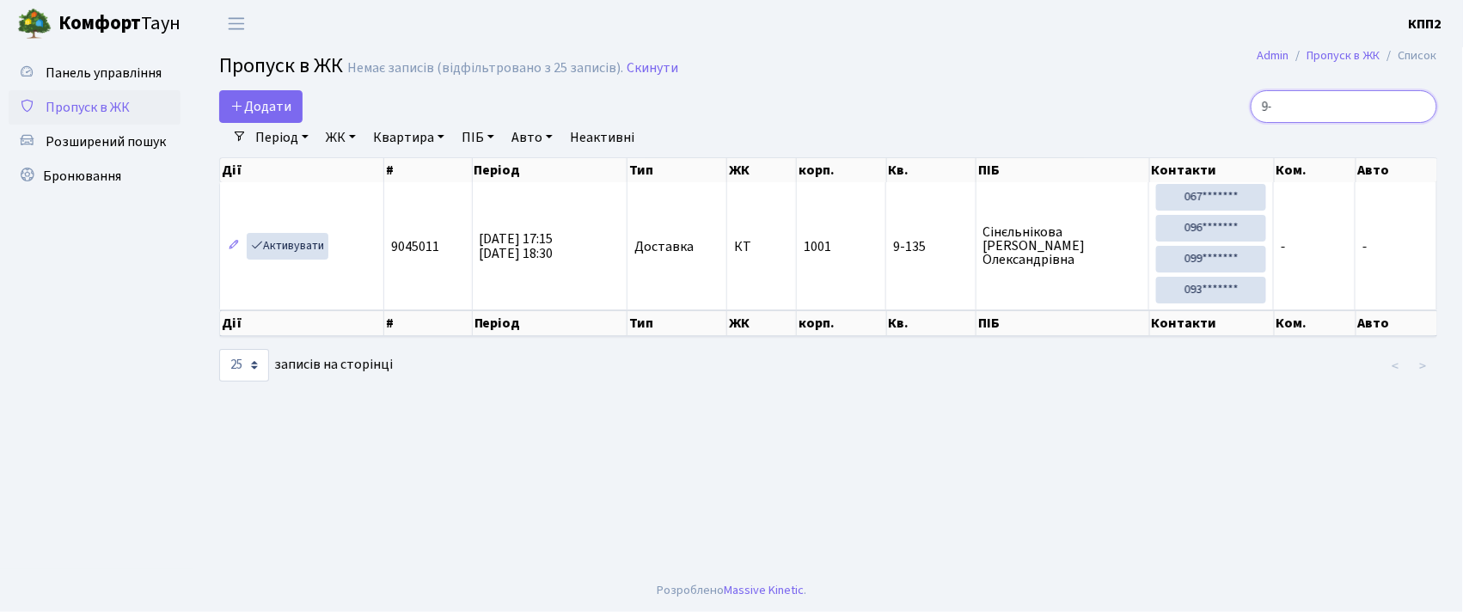
type input "9"
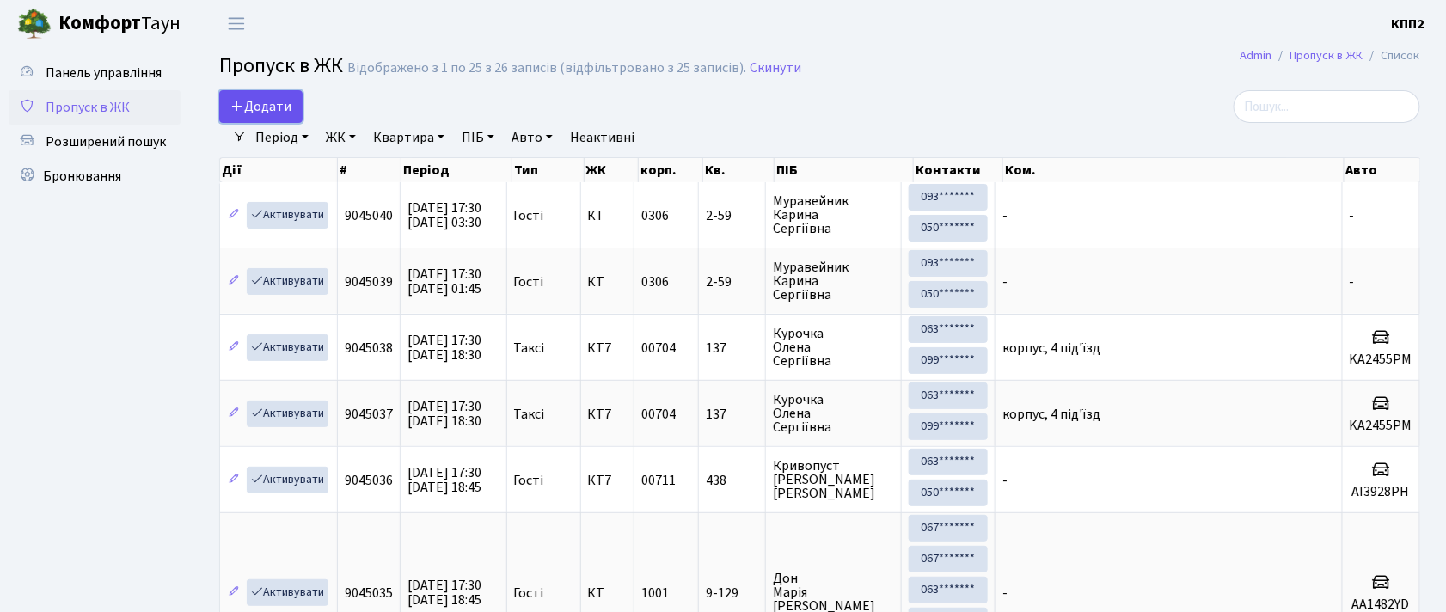
click at [276, 105] on span "Додати" at bounding box center [260, 106] width 61 height 19
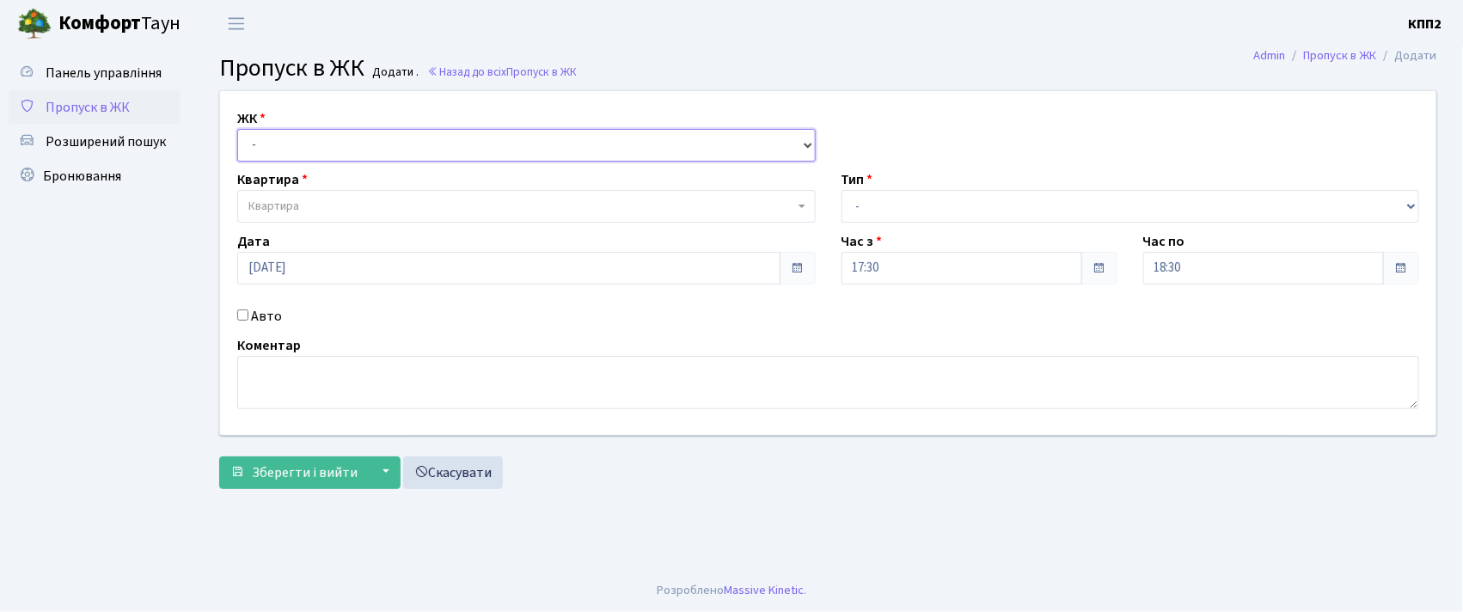
drag, startPoint x: 316, startPoint y: 138, endPoint x: 318, endPoint y: 160, distance: 21.6
click at [316, 149] on select "- КТ, вул. Регенераторна, 4 КТ2, просп. Соборності, 17 КТ3, вул. Березнева, 16 …" at bounding box center [526, 145] width 578 height 33
select select "302"
click at [237, 129] on select "- КТ, вул. Регенераторна, 4 КТ2, просп. [STREET_ADDRESS] [STREET_ADDRESS] [PERS…" at bounding box center [526, 145] width 578 height 33
select select
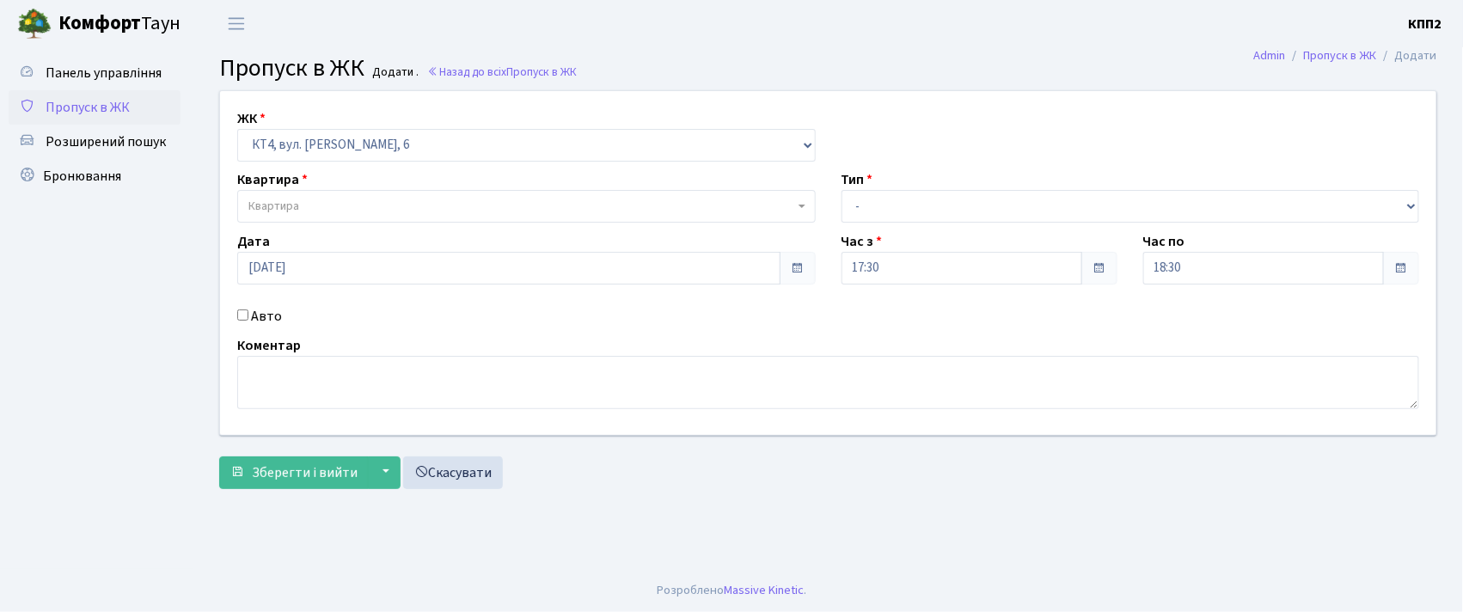
click at [337, 194] on span "Квартира" at bounding box center [526, 206] width 578 height 33
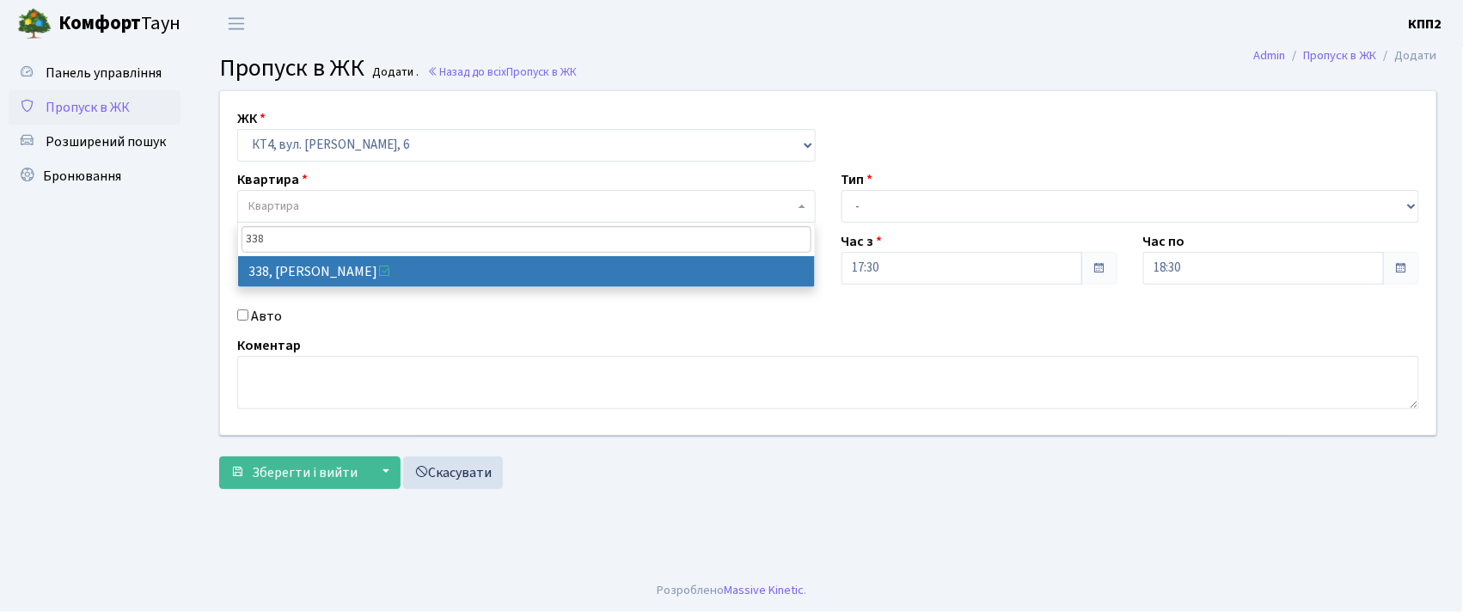
type input "338"
select select "17045"
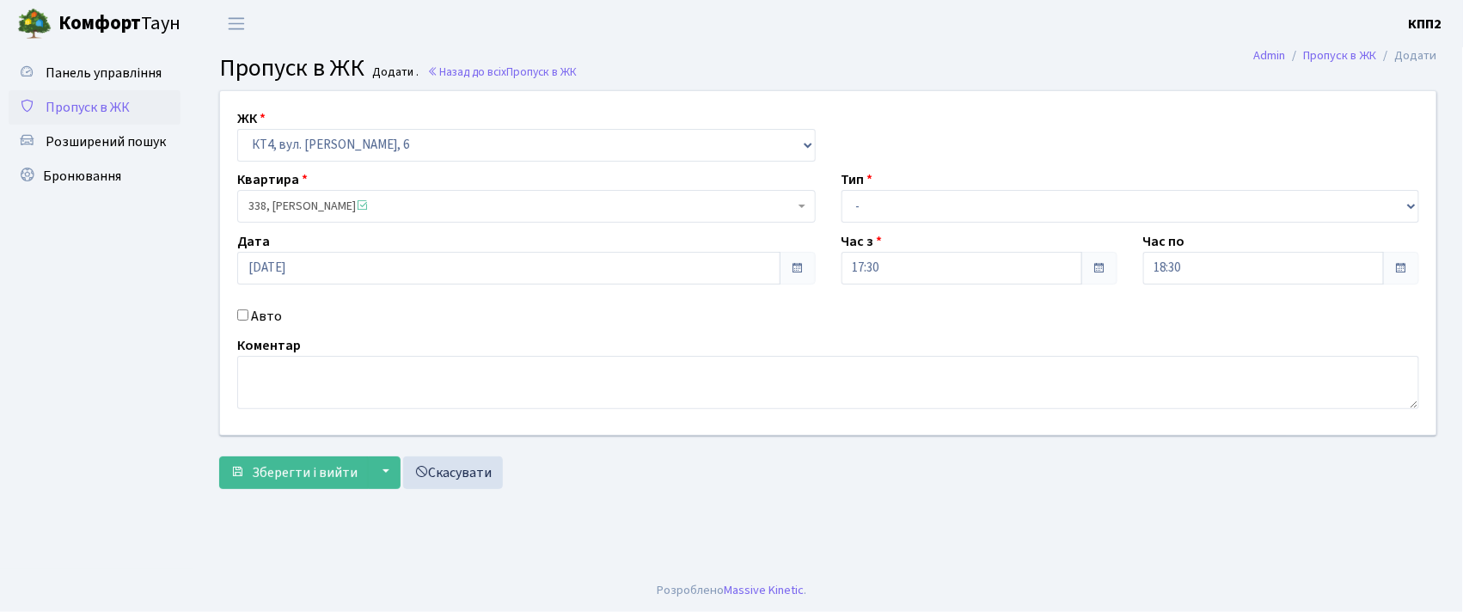
click at [262, 314] on label "Авто" at bounding box center [266, 316] width 31 height 21
click at [248, 314] on input "Авто" at bounding box center [242, 314] width 11 height 11
checkbox input "true"
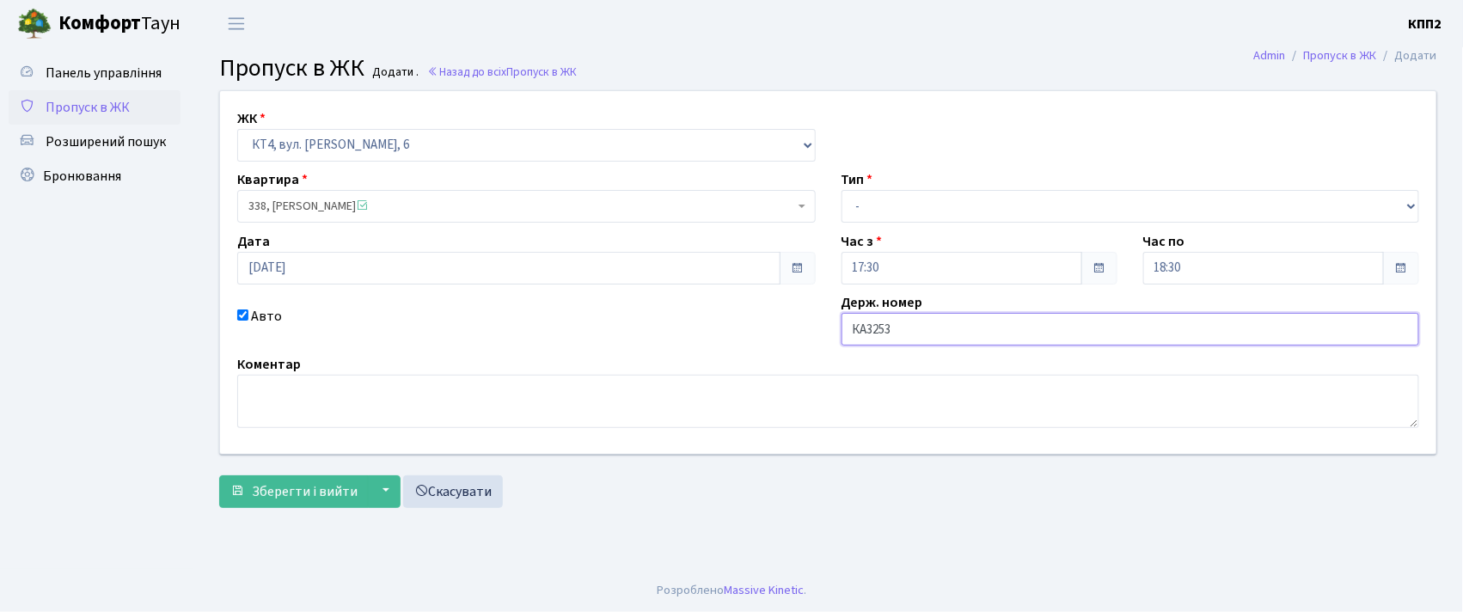
type input "КА3253АР"
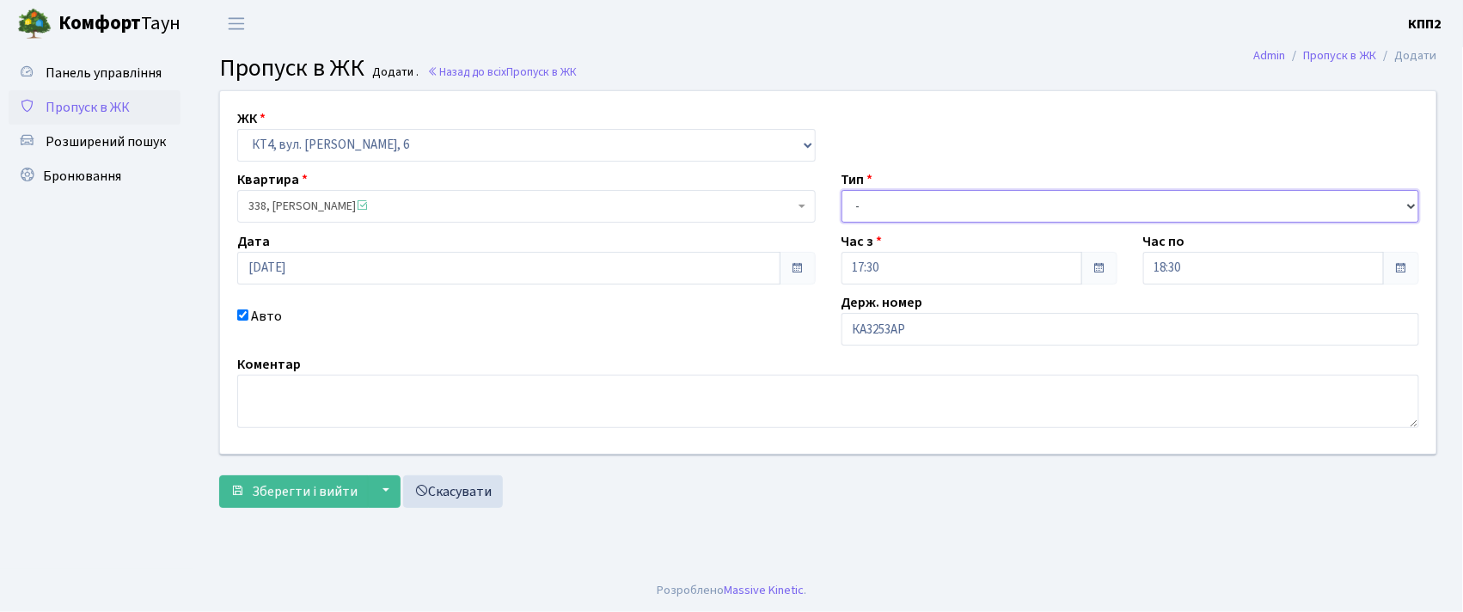
click at [899, 207] on select "- Доставка Таксі Гості Сервіс" at bounding box center [1131, 206] width 578 height 33
select select "2"
click at [842, 190] on select "- Доставка Таксі Гості Сервіс" at bounding box center [1131, 206] width 578 height 33
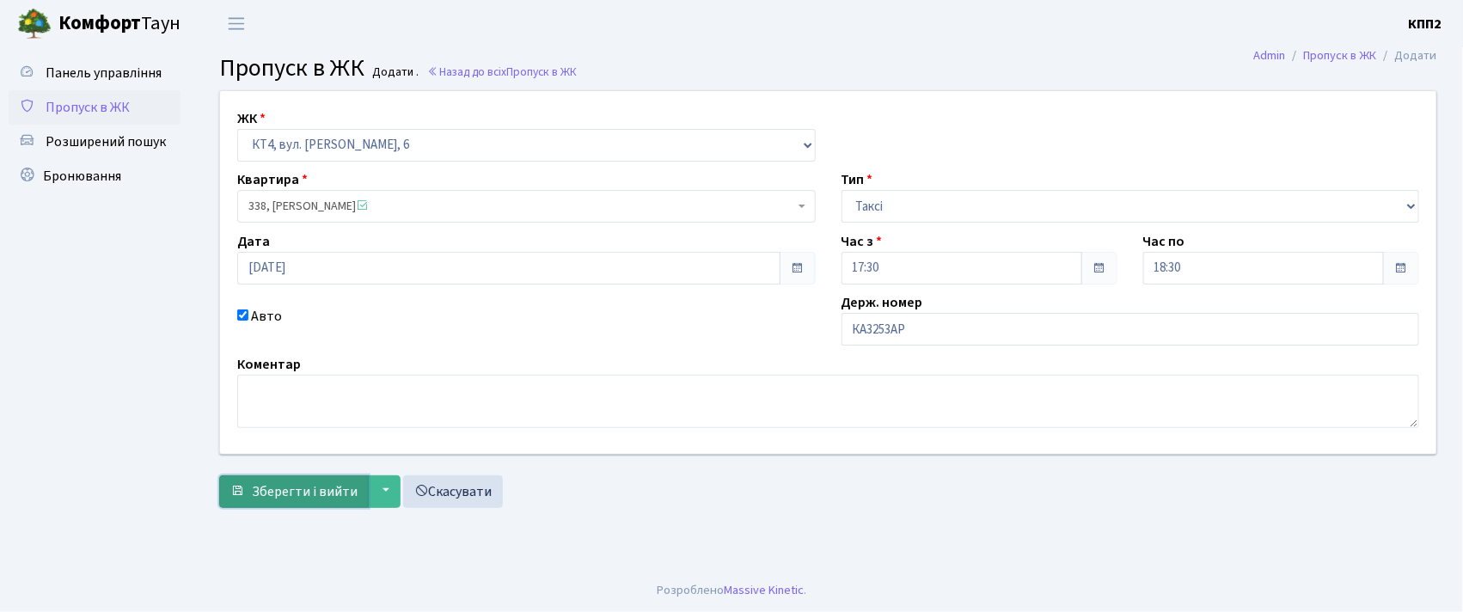
click at [248, 497] on button "Зберегти і вийти" at bounding box center [294, 491] width 150 height 33
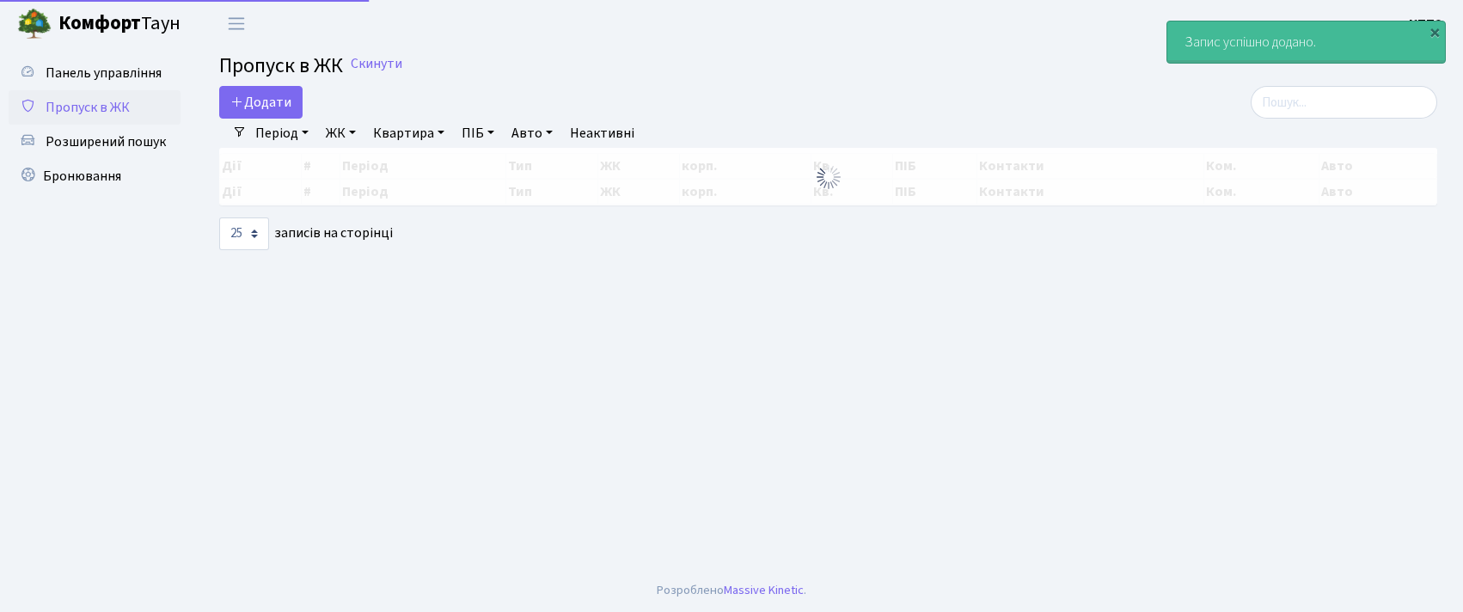
select select "25"
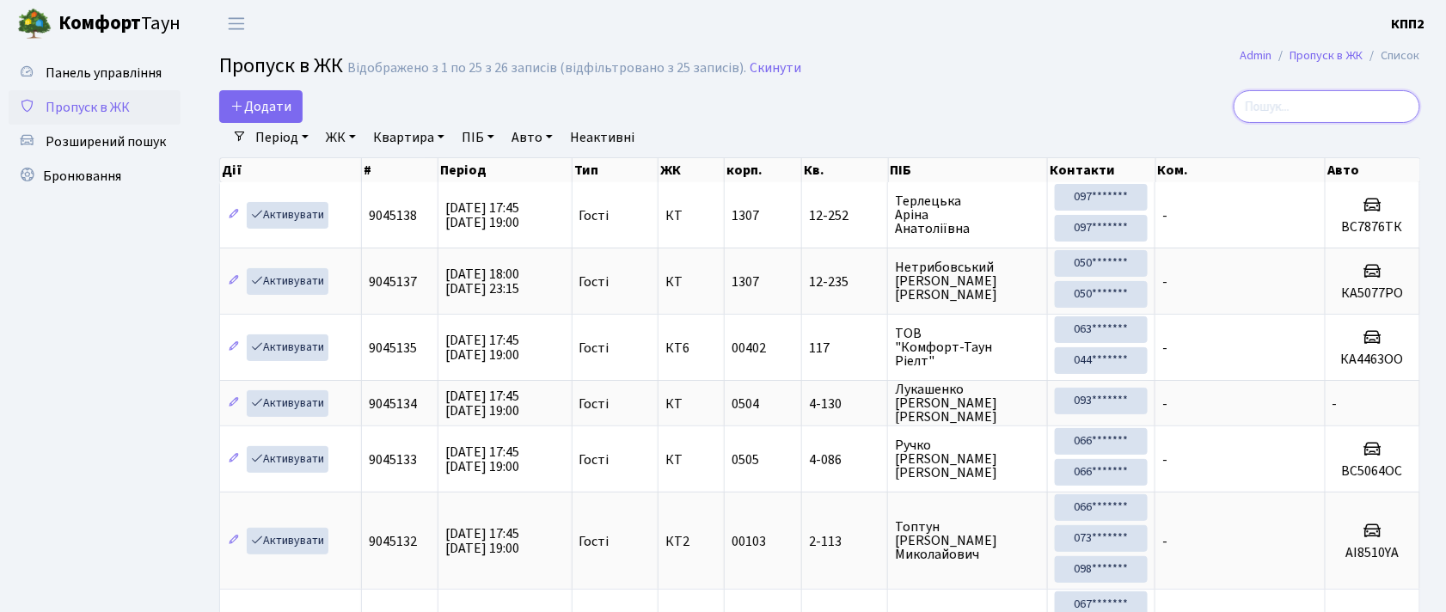
click at [1345, 121] on input "search" at bounding box center [1326, 106] width 187 height 33
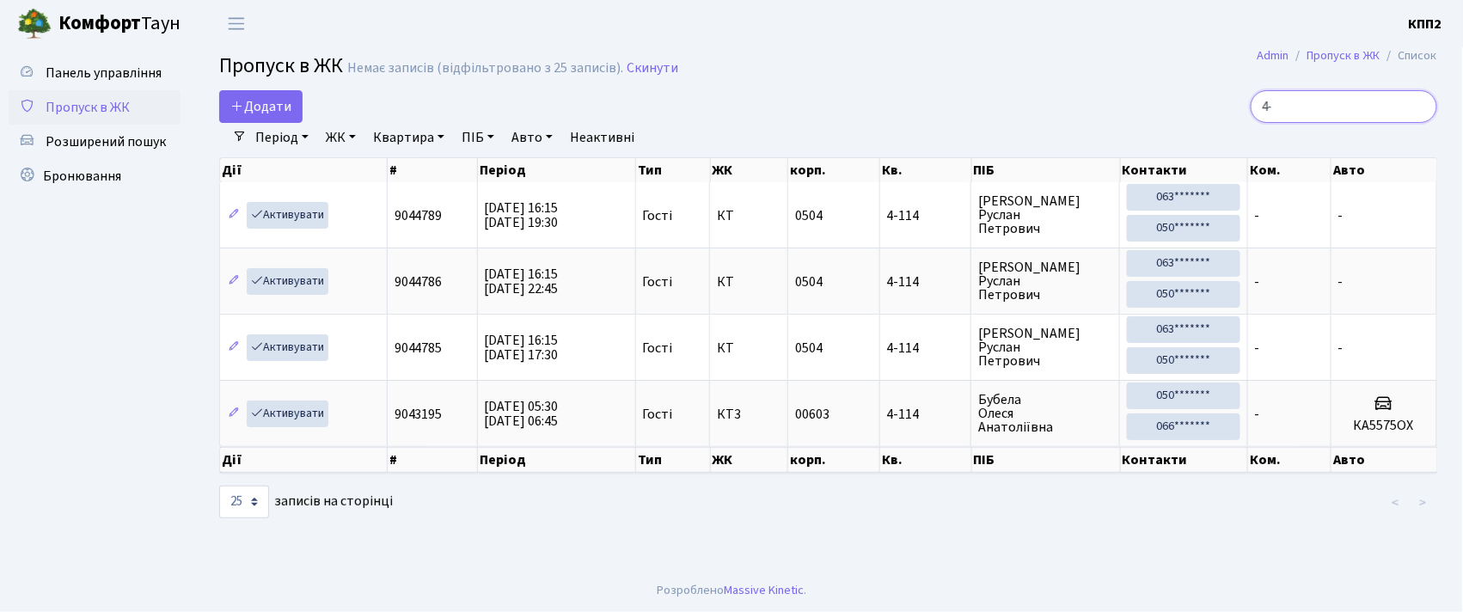
type input "4"
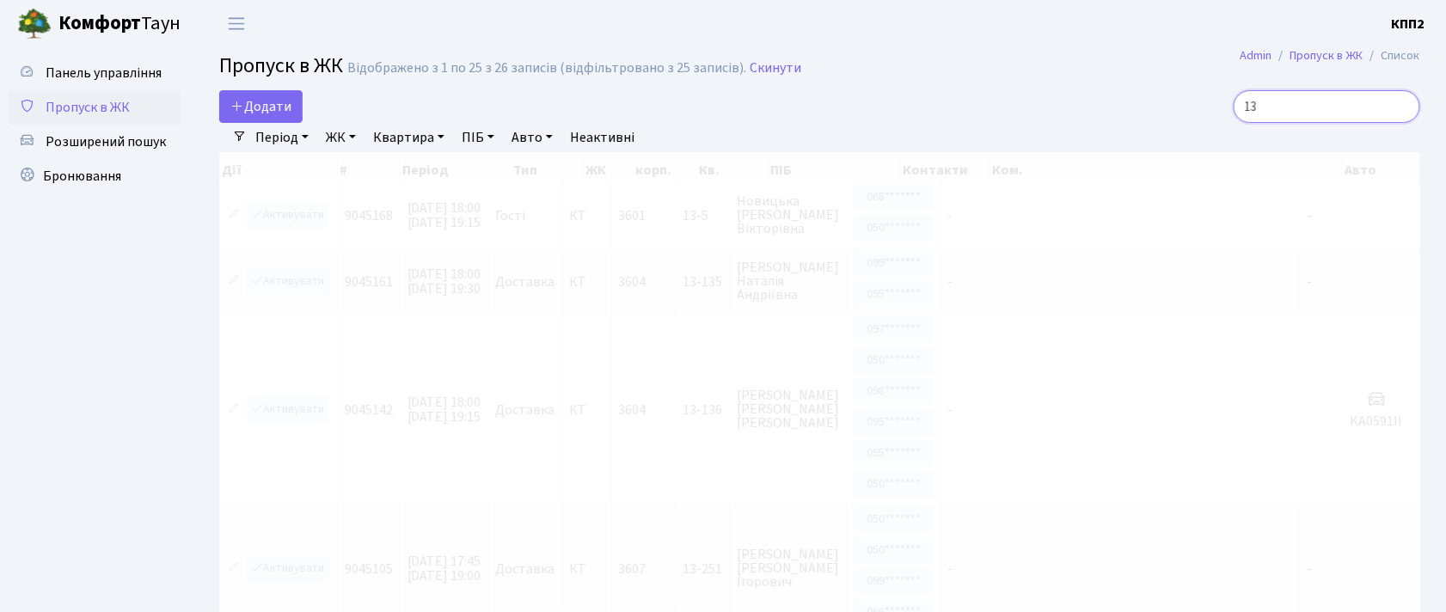
type input "1"
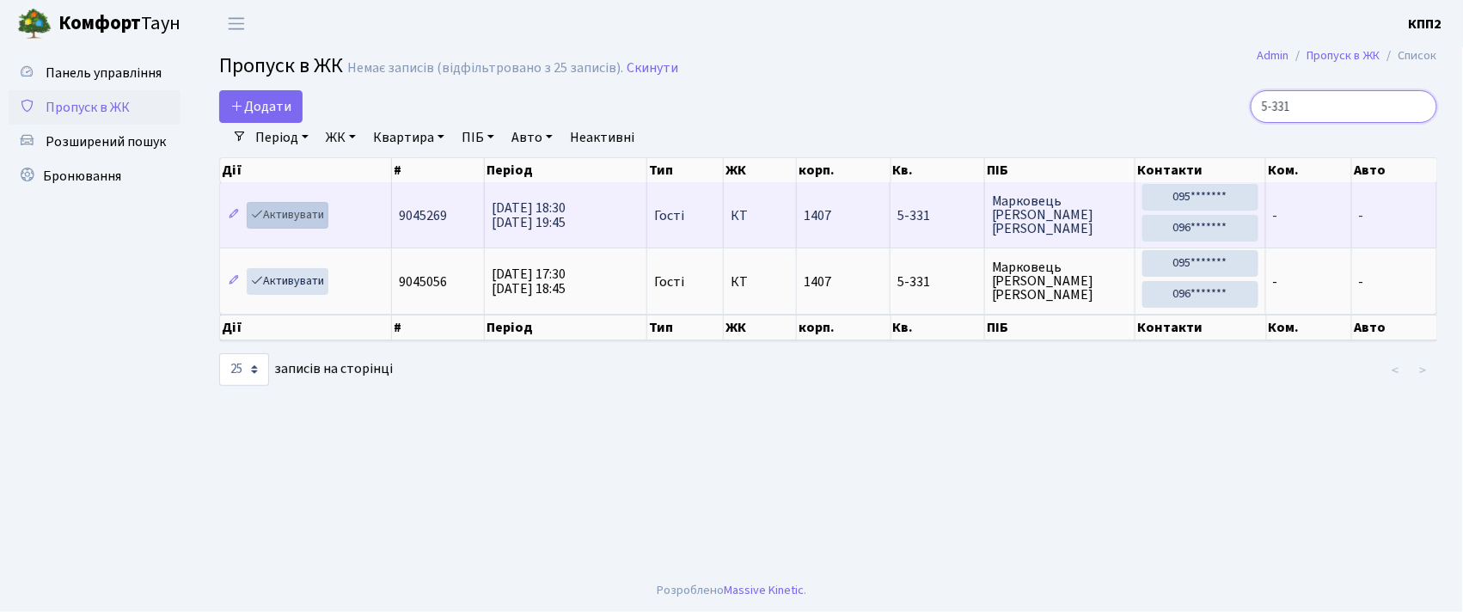
type input "5-331"
click at [287, 218] on link "Активувати" at bounding box center [288, 215] width 82 height 27
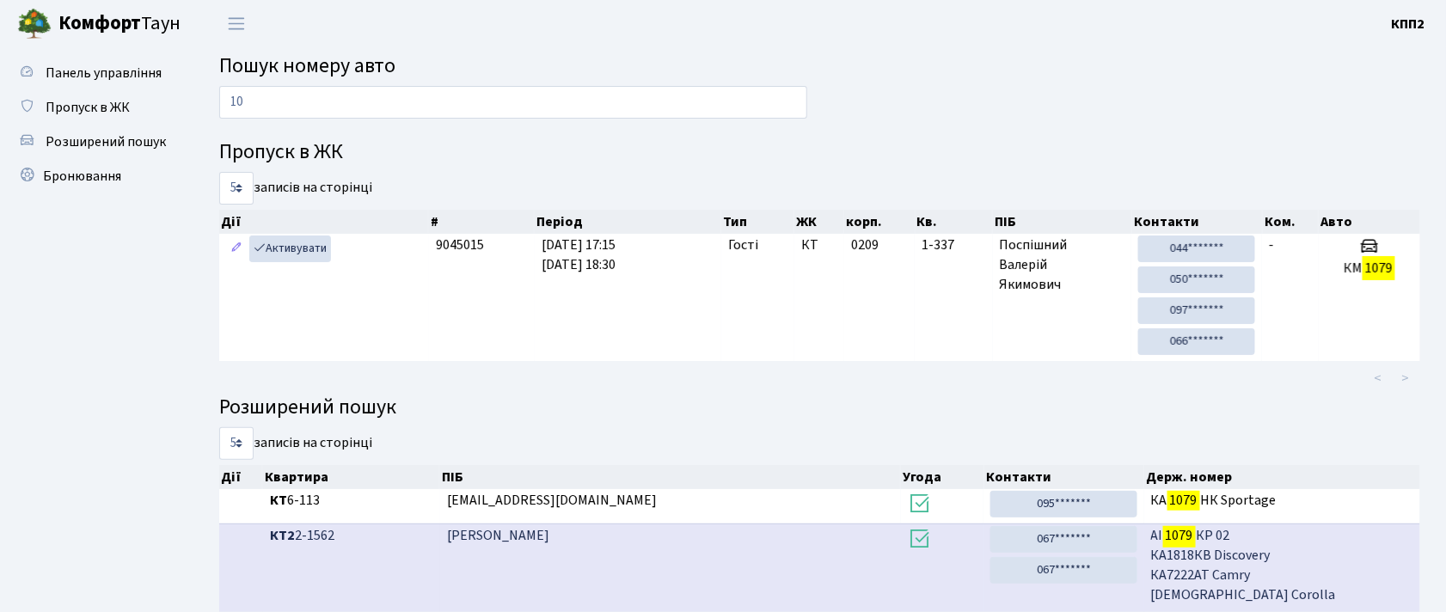
type input "1"
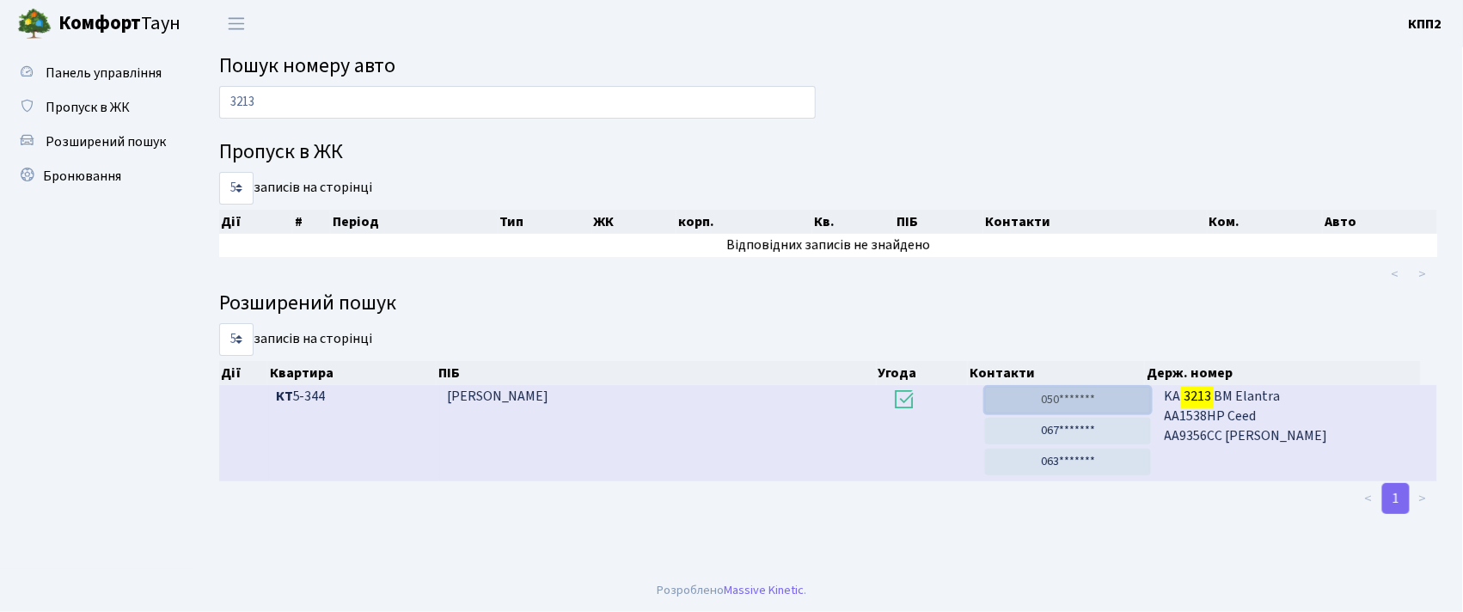
click at [1128, 389] on link "050*******" at bounding box center [1068, 400] width 166 height 27
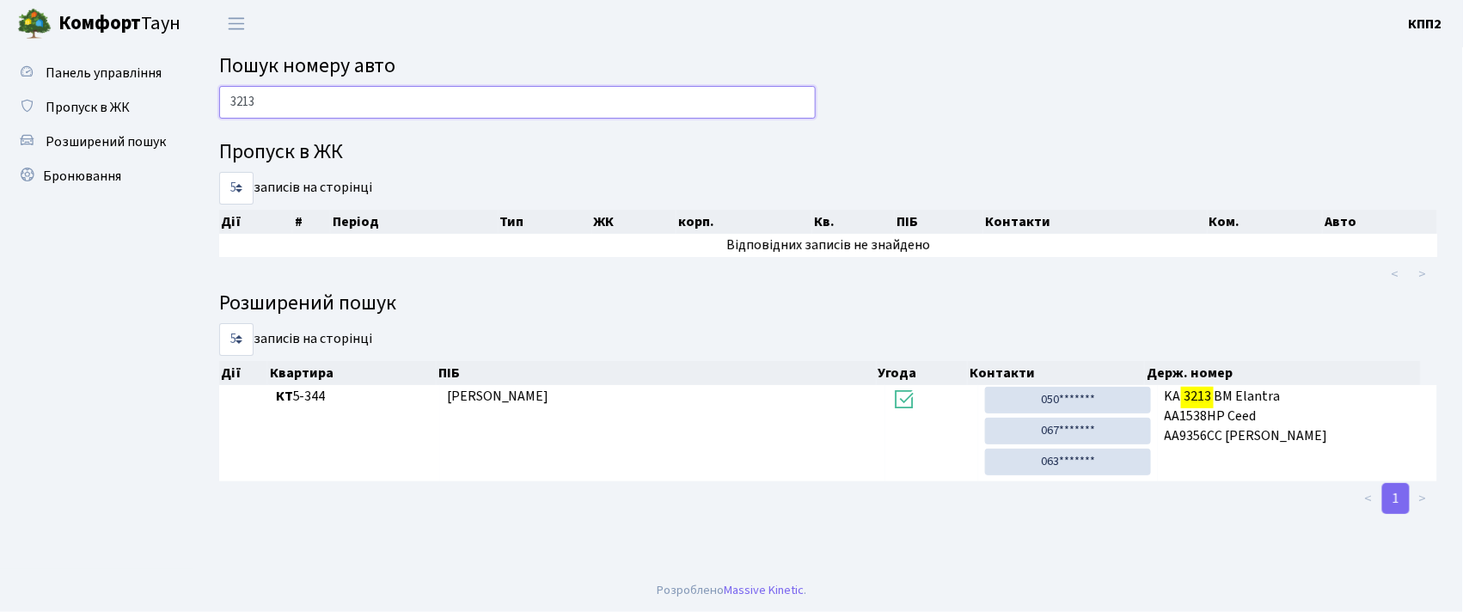
click at [643, 114] on input "3213" at bounding box center [517, 102] width 597 height 33
type input "3"
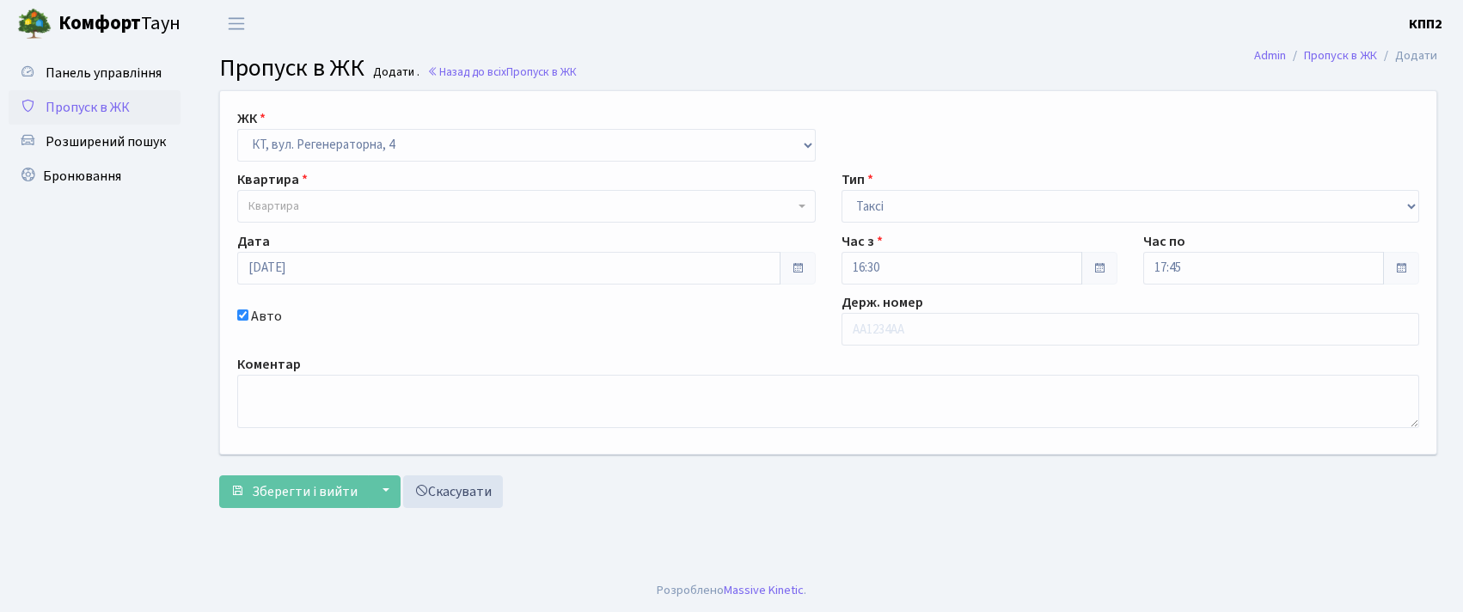
select select "271"
select select "2"
type input "АЕ4145ОВ"
click at [432, 221] on body "Комфорт Таун КПП2 Мій обліковий запис Вийти Панель управління Пропуск в ЖК Розш…" at bounding box center [731, 306] width 1463 height 612
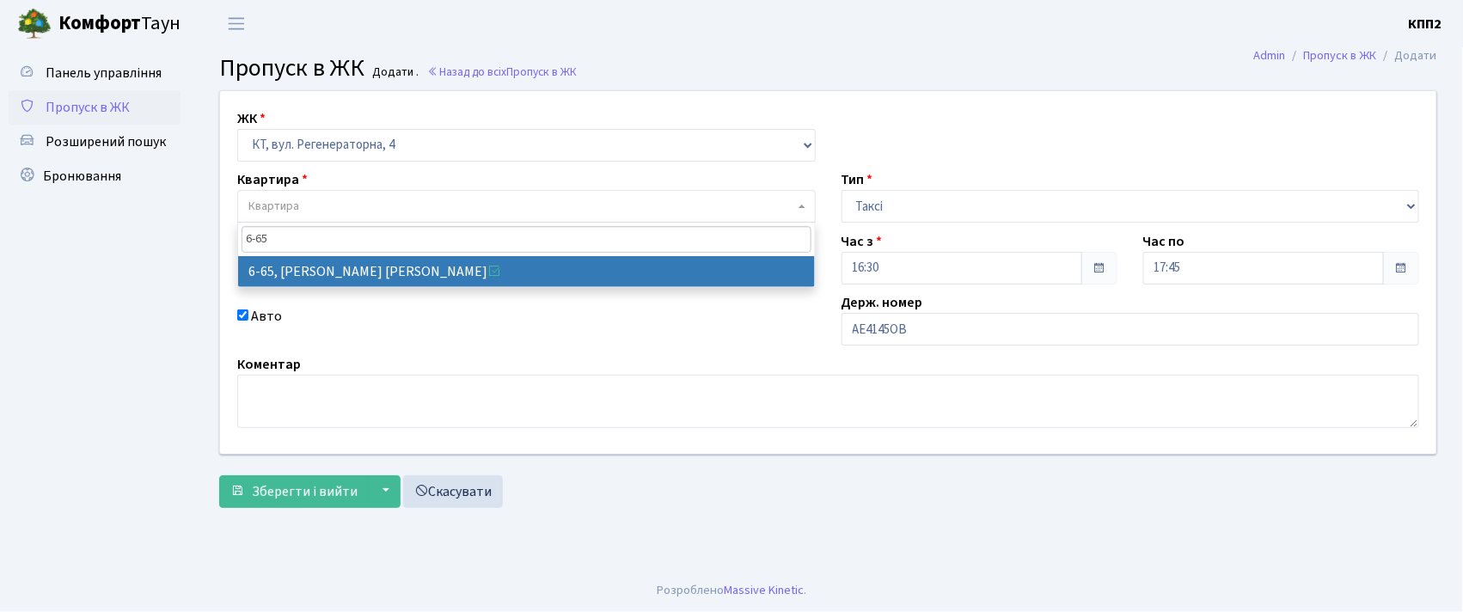
type input "6-65"
select select "5290"
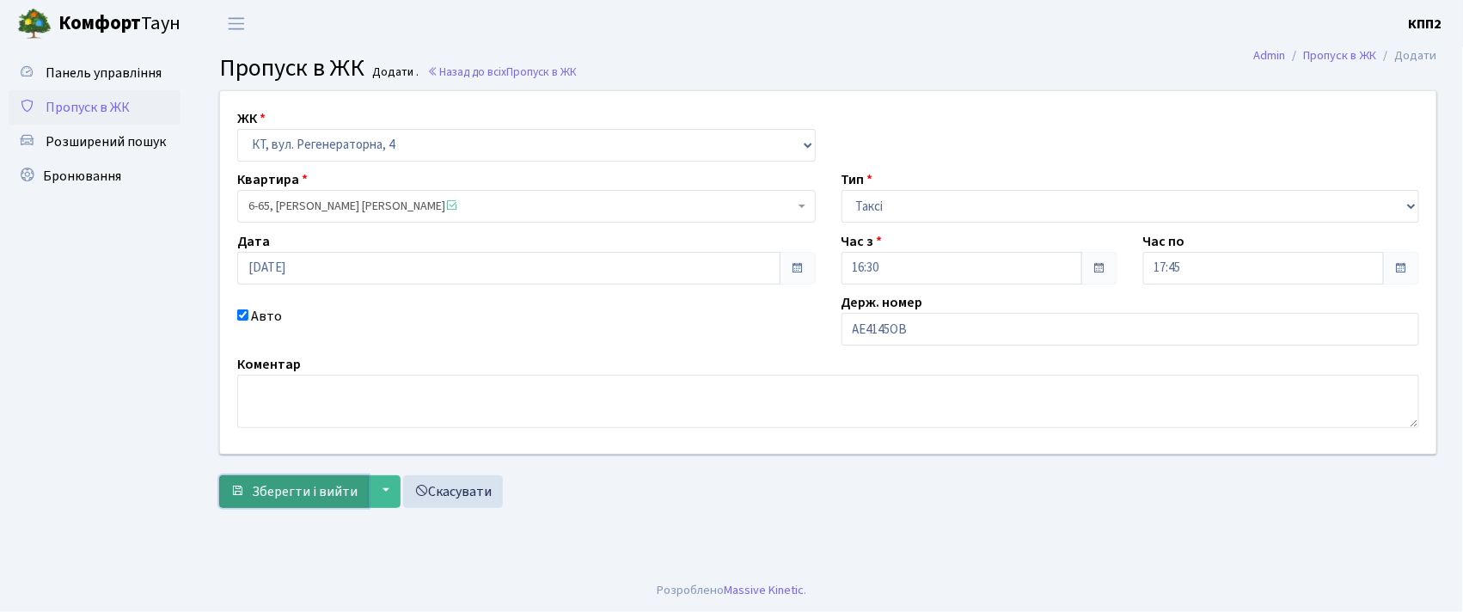
click at [320, 493] on span "Зберегти і вийти" at bounding box center [305, 491] width 106 height 19
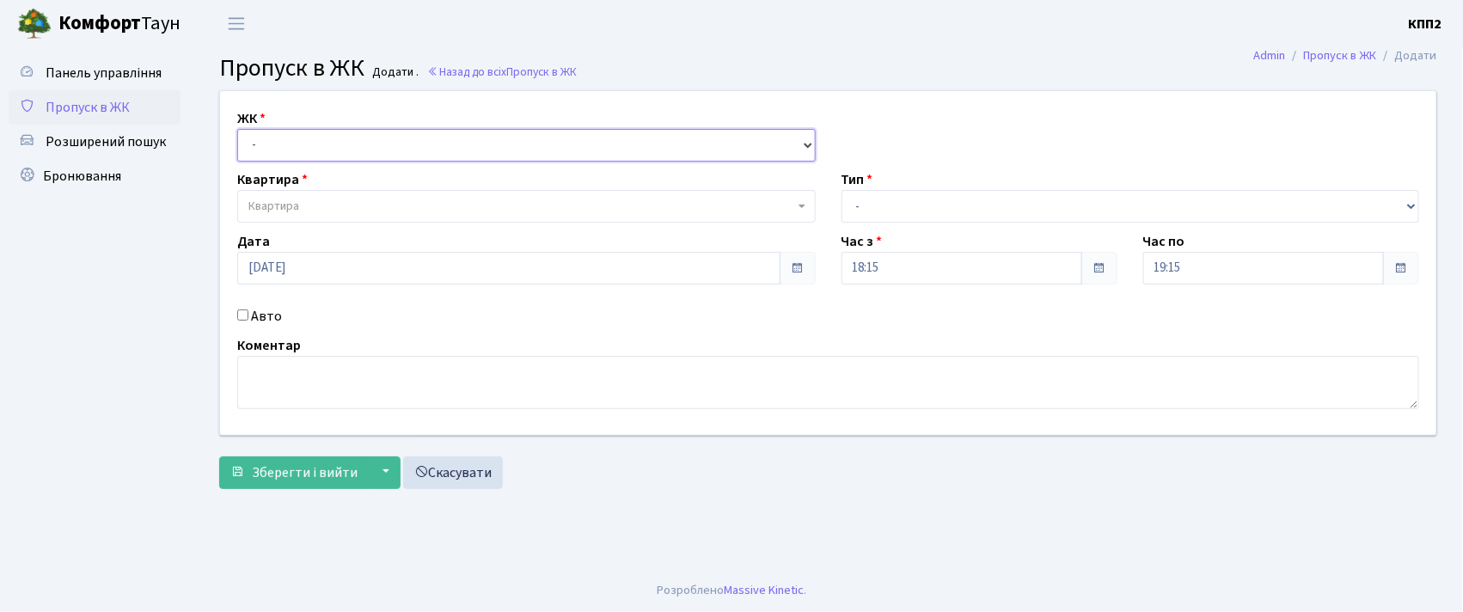
drag, startPoint x: 434, startPoint y: 138, endPoint x: 414, endPoint y: 159, distance: 29.2
click at [433, 138] on select "- КТ, вул. Регенераторна, 4 КТ2, просп. [STREET_ADDRESS] [STREET_ADDRESS] [PERS…" at bounding box center [526, 145] width 578 height 33
select select "271"
click at [237, 129] on select "- КТ, вул. Регенераторна, 4 КТ2, просп. [STREET_ADDRESS] [STREET_ADDRESS] [PERS…" at bounding box center [526, 145] width 578 height 33
select select
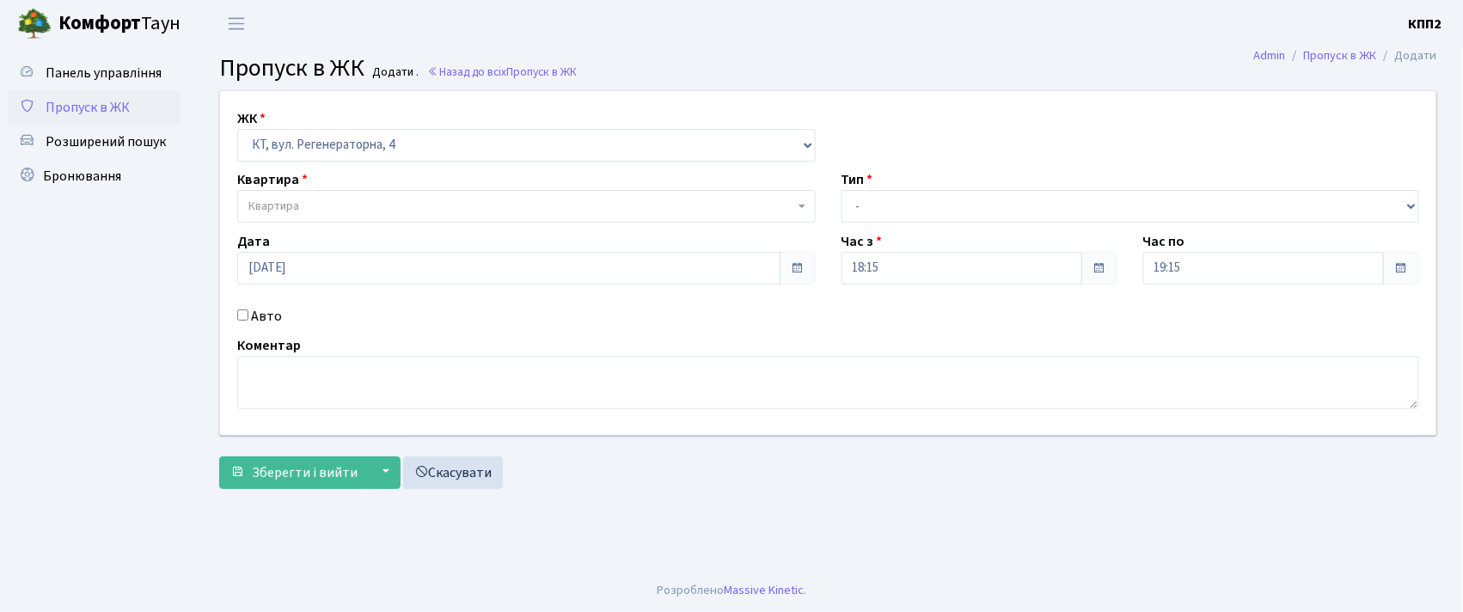
click at [248, 311] on input "Авто" at bounding box center [242, 314] width 11 height 11
checkbox input "true"
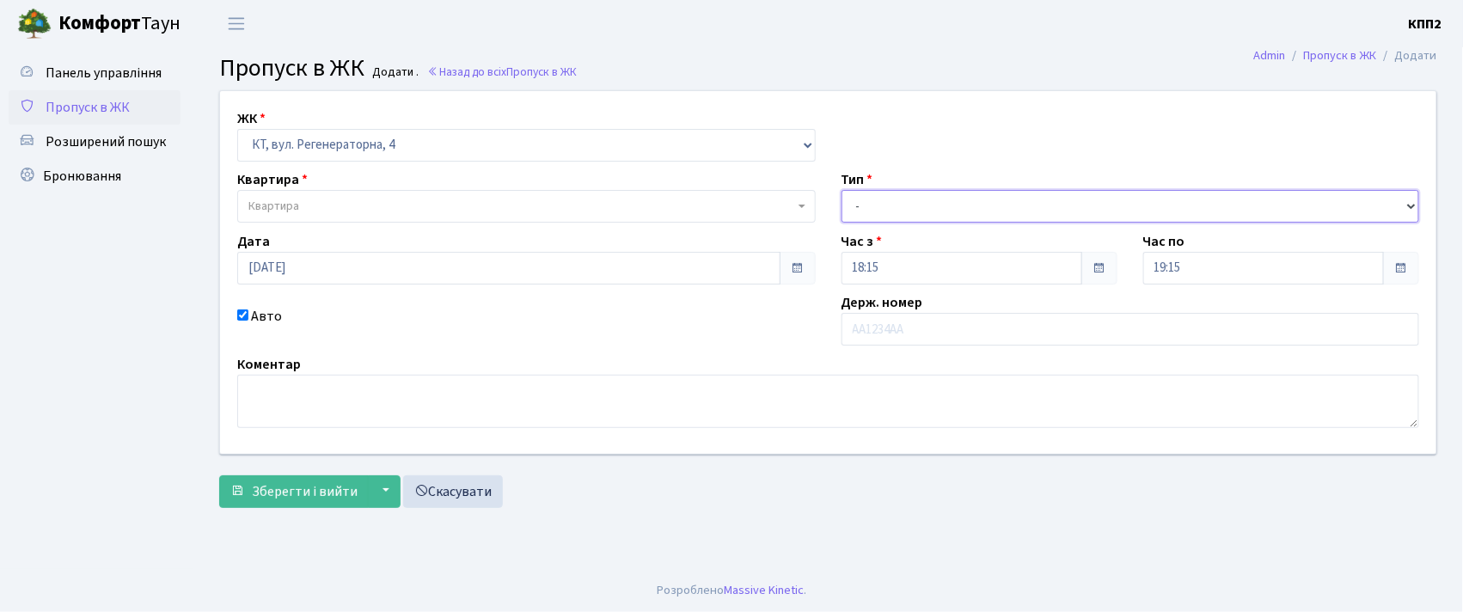
click at [956, 201] on select "- Доставка Таксі Гості Сервіс" at bounding box center [1131, 206] width 578 height 33
select select "2"
click at [842, 190] on select "- Доставка Таксі Гості Сервіс" at bounding box center [1131, 206] width 578 height 33
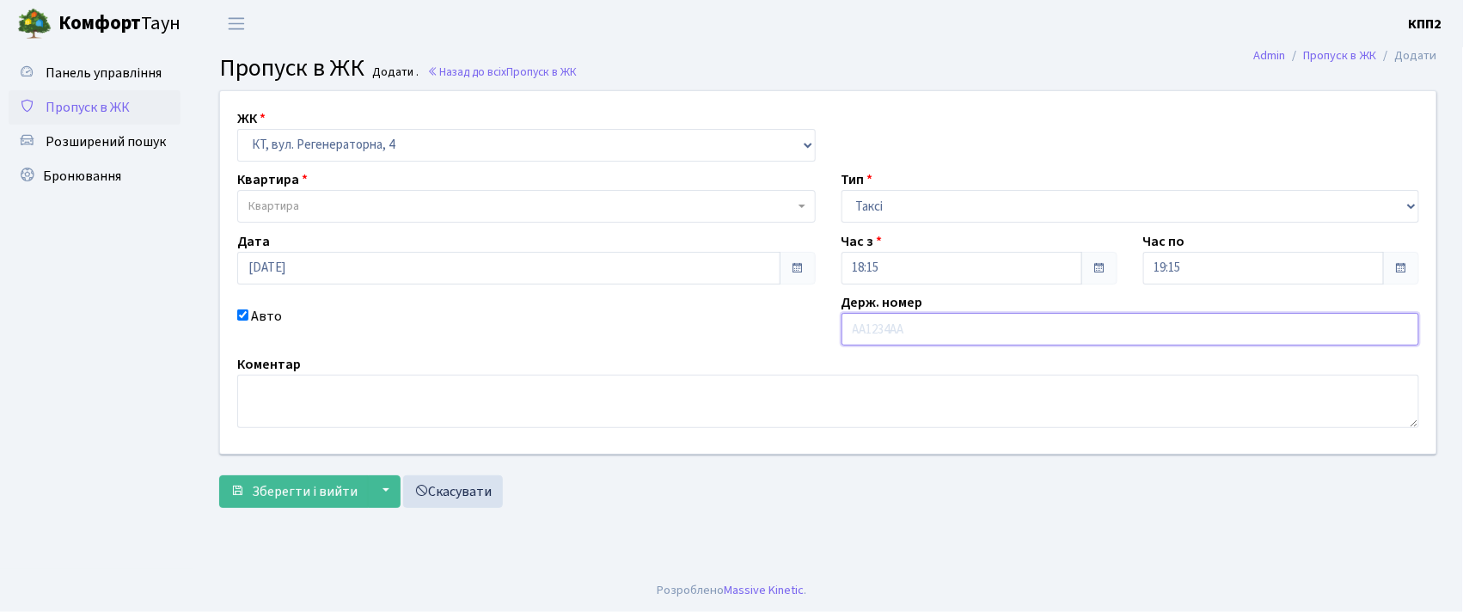
click at [929, 337] on input "text" at bounding box center [1131, 329] width 578 height 33
type input "К"
type input "АА7407YD"
click at [337, 218] on span "Квартира" at bounding box center [526, 206] width 578 height 33
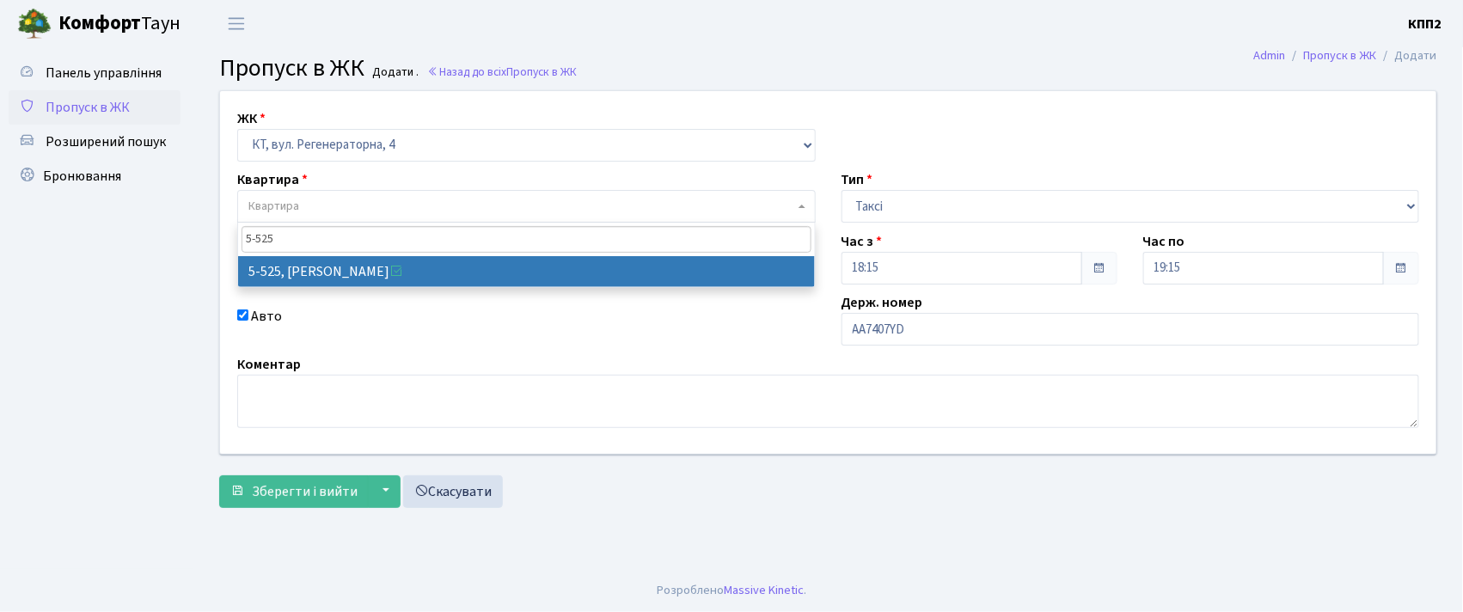
type input "5-525"
select select "1991"
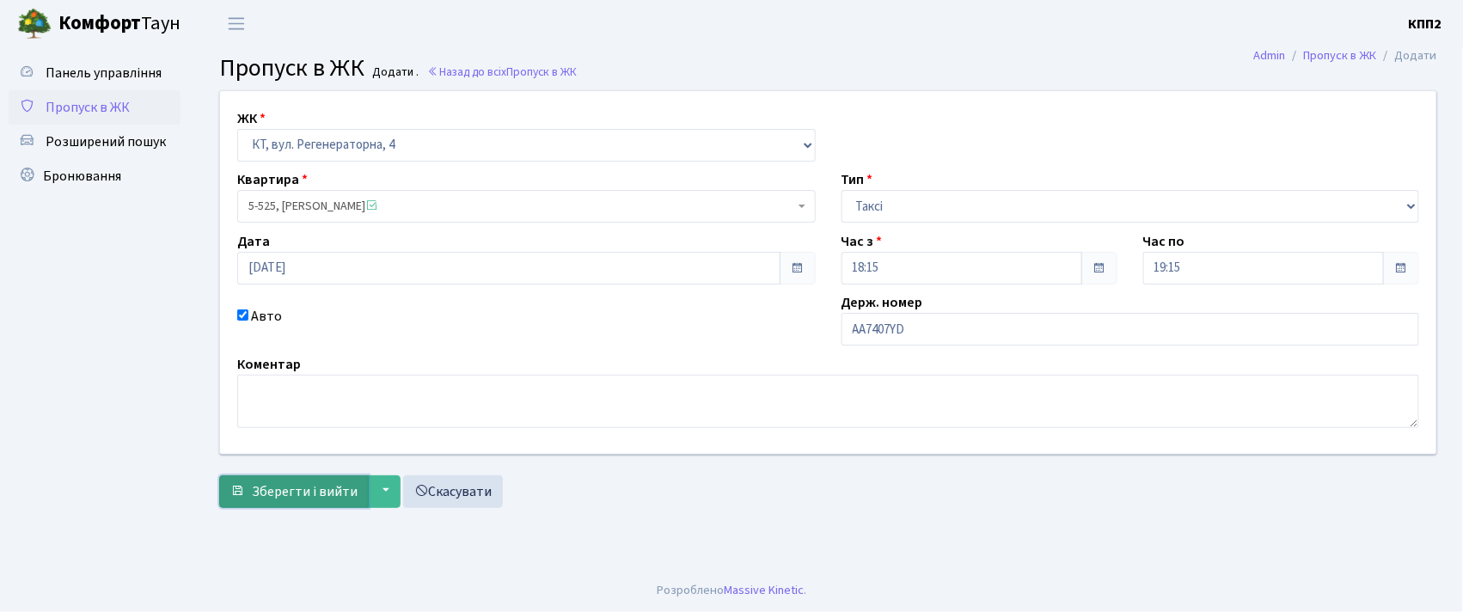
click at [265, 497] on span "Зберегти і вийти" at bounding box center [305, 491] width 106 height 19
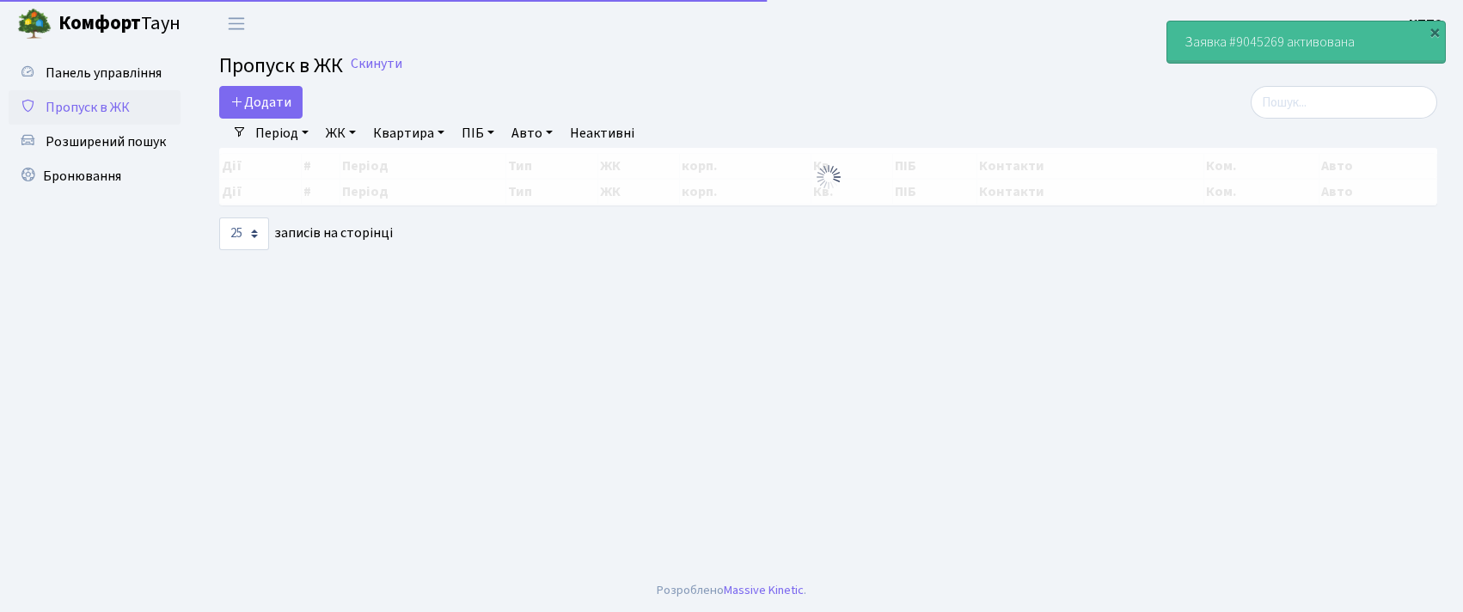
select select "25"
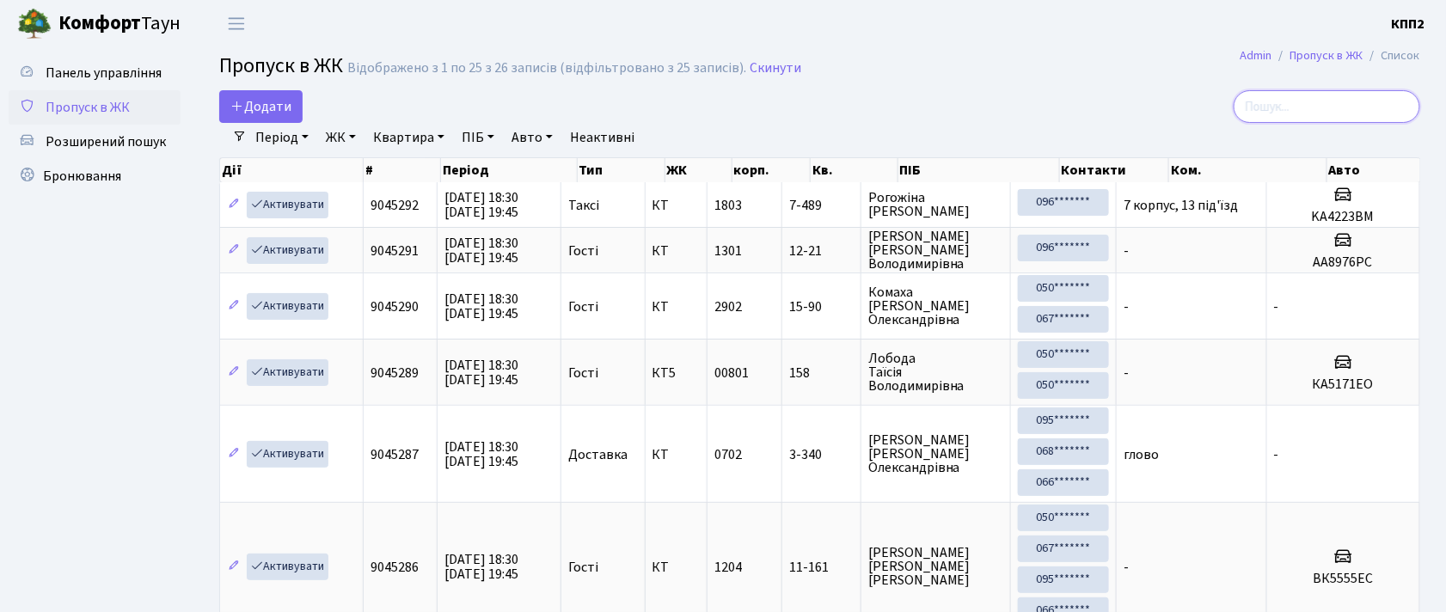
click at [1264, 112] on input "search" at bounding box center [1326, 106] width 187 height 33
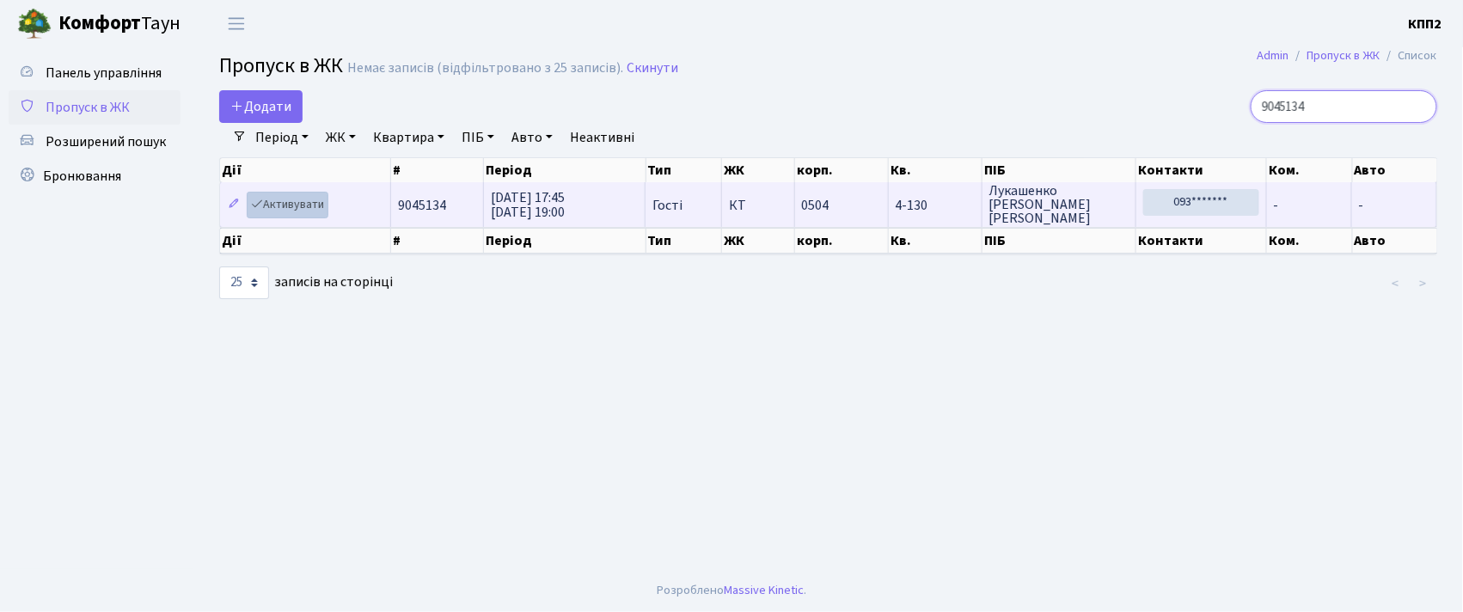
type input "9045134"
click at [273, 206] on link "Активувати" at bounding box center [288, 205] width 82 height 27
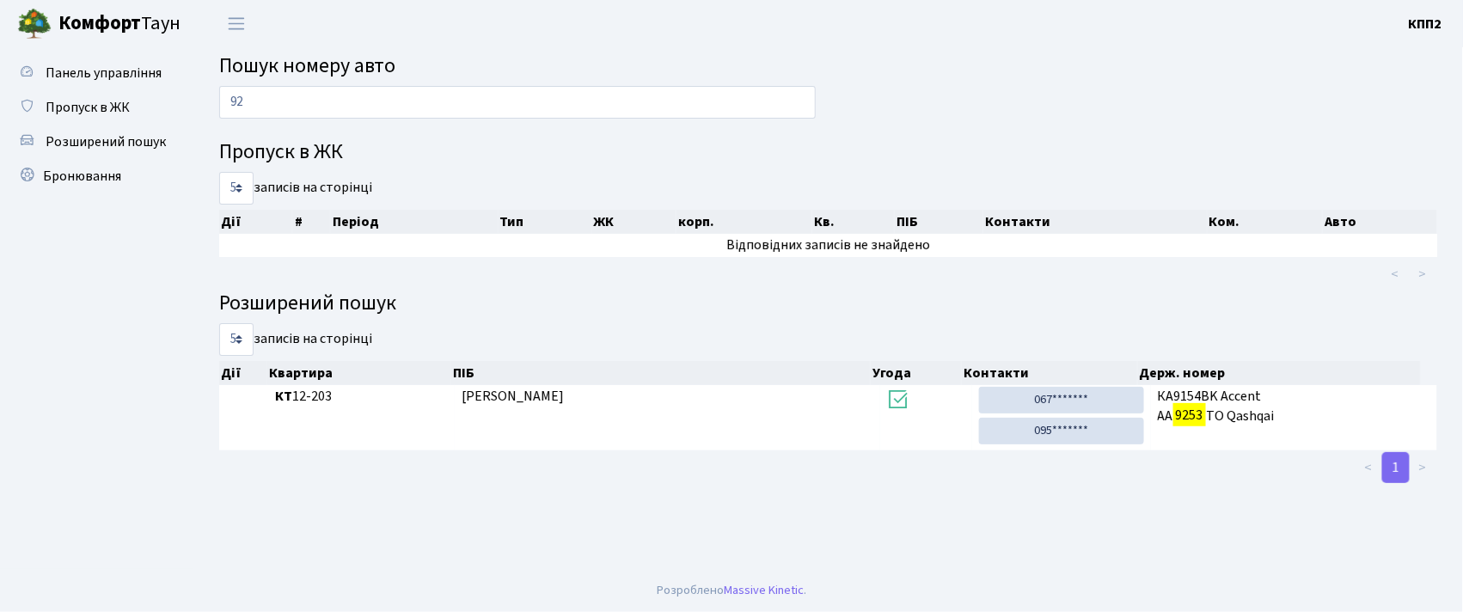
type input "9"
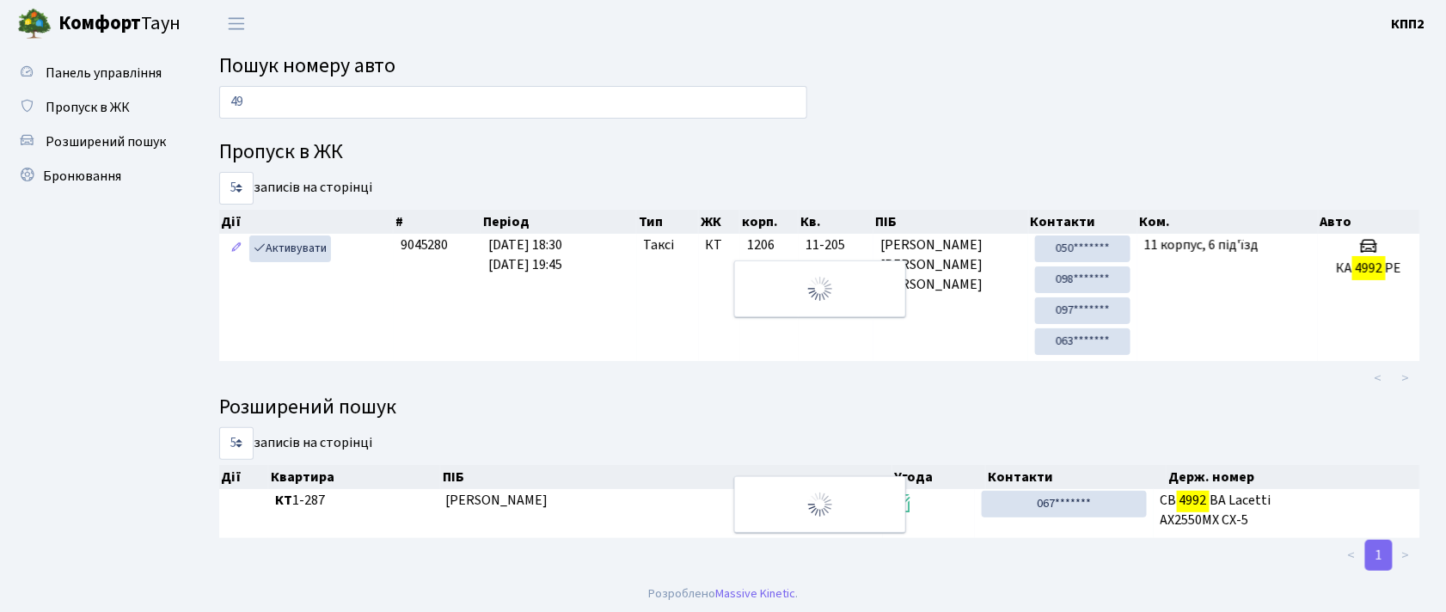
type input "4"
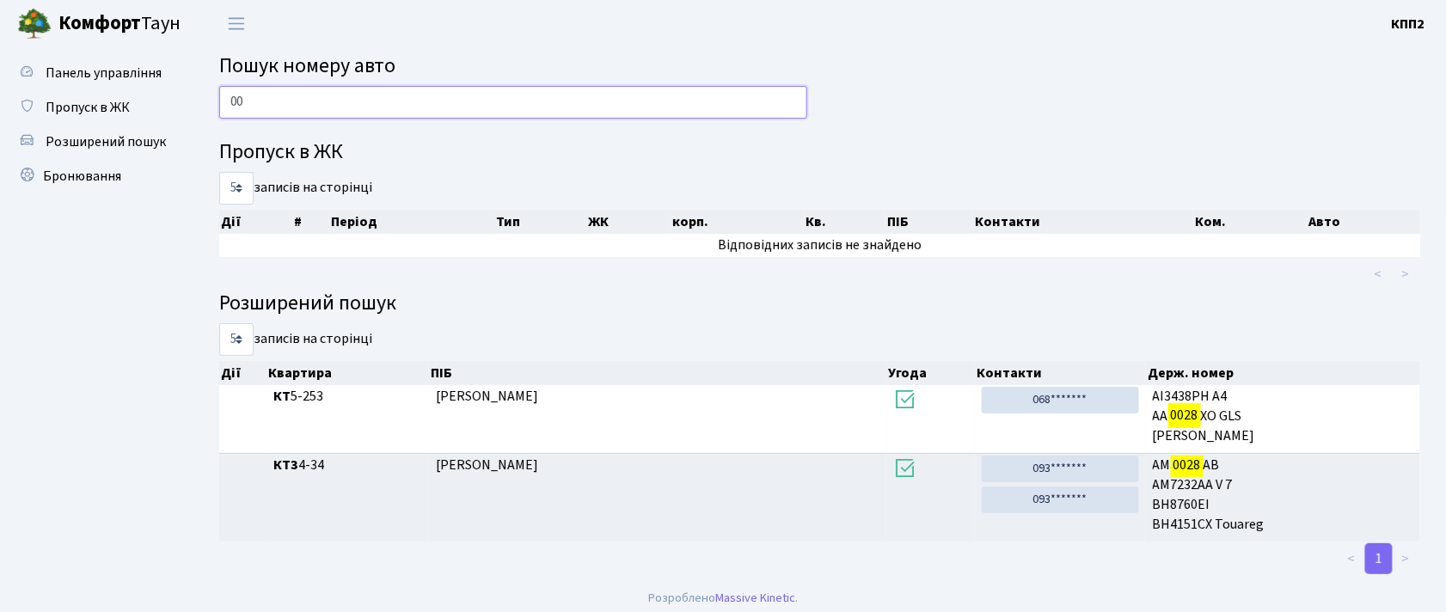
type input "0"
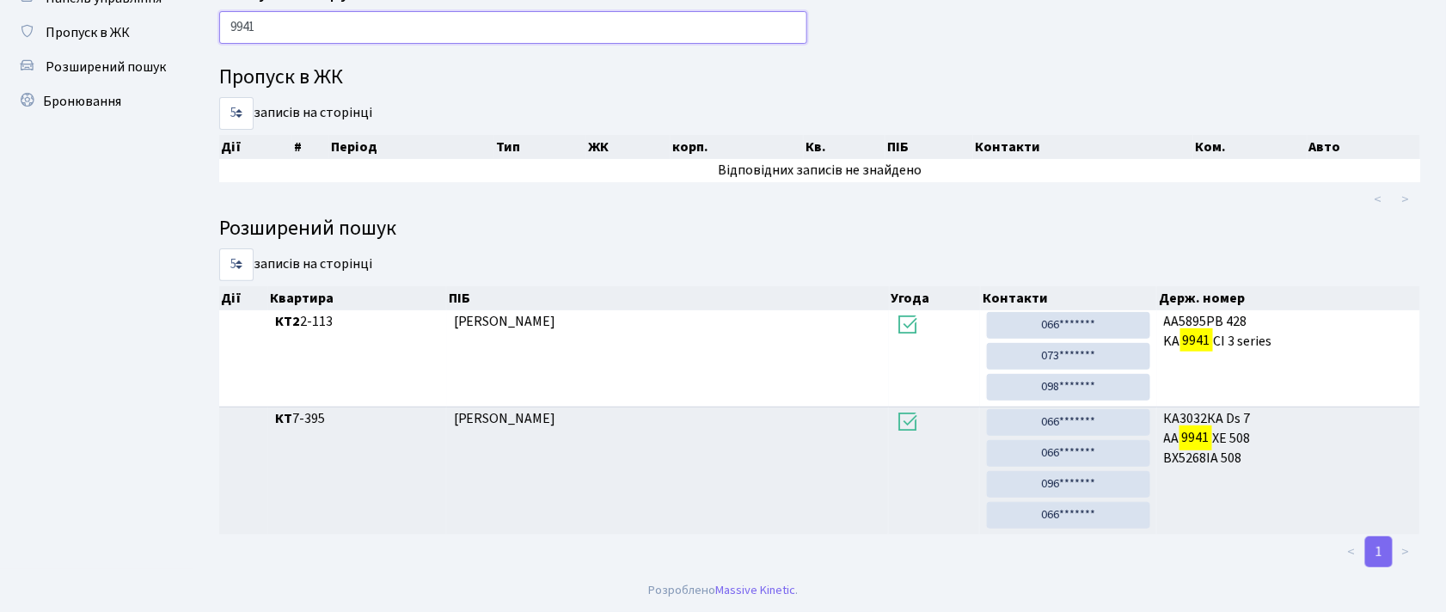
scroll to position [79, 0]
type input "9"
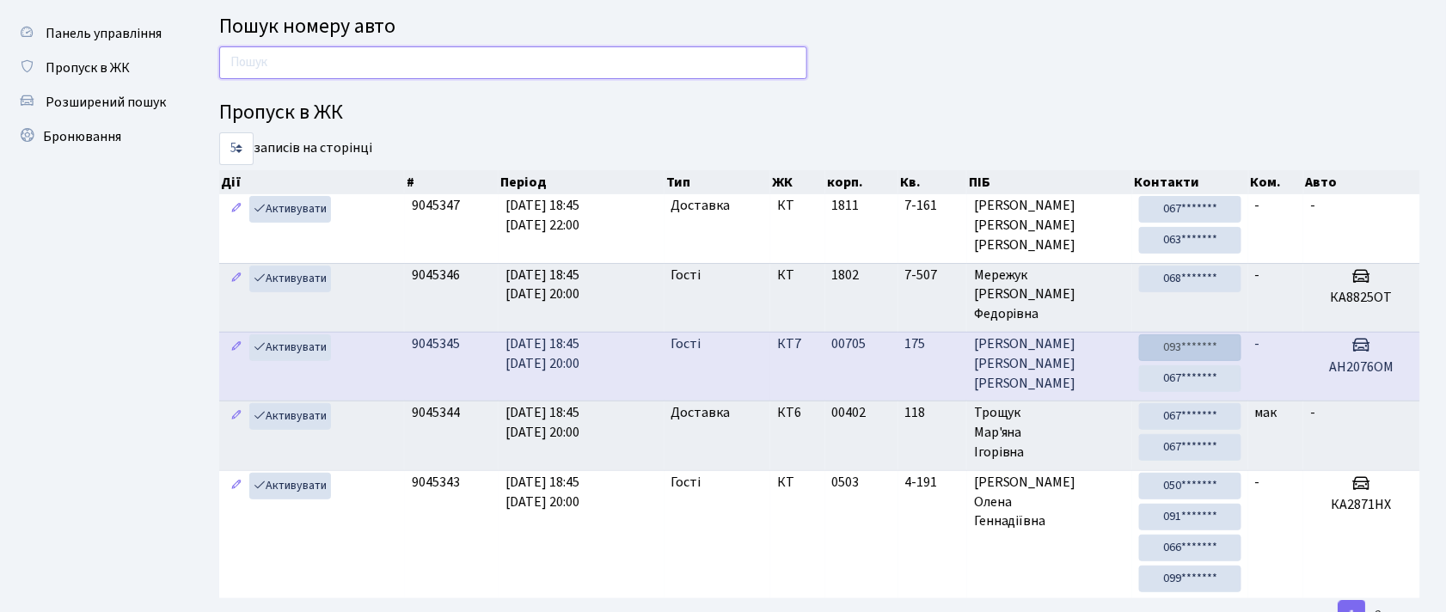
scroll to position [0, 0]
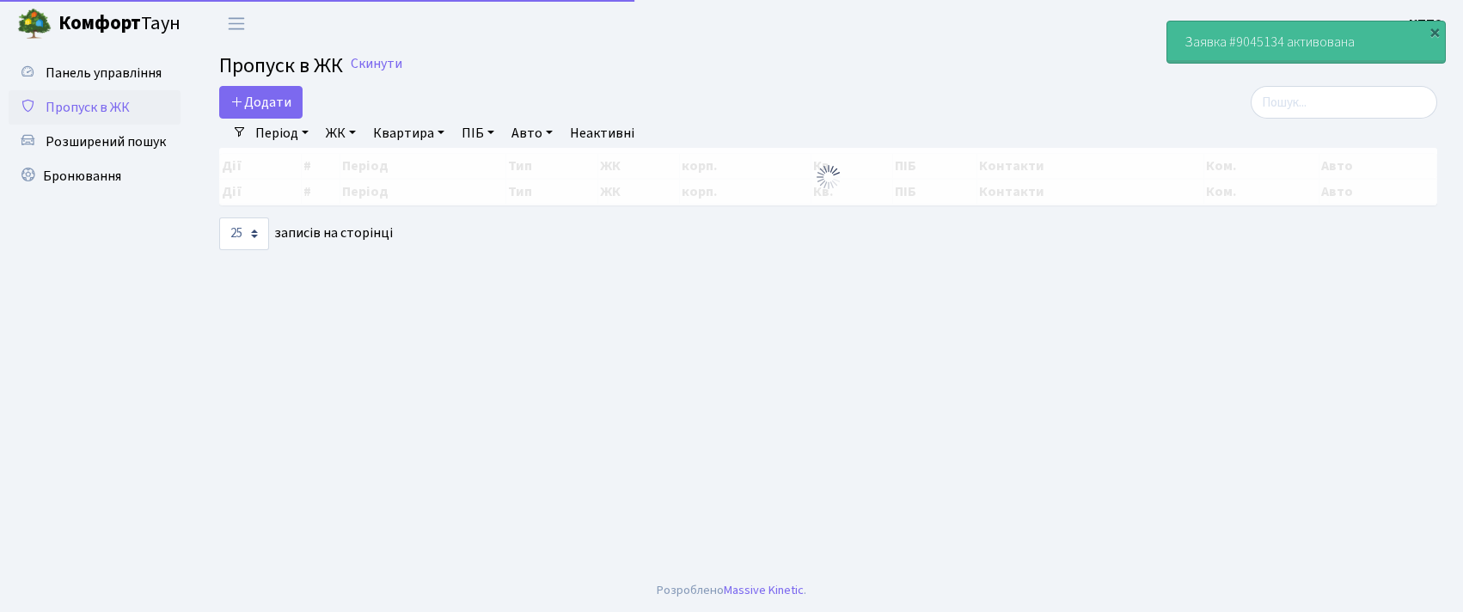
select select "25"
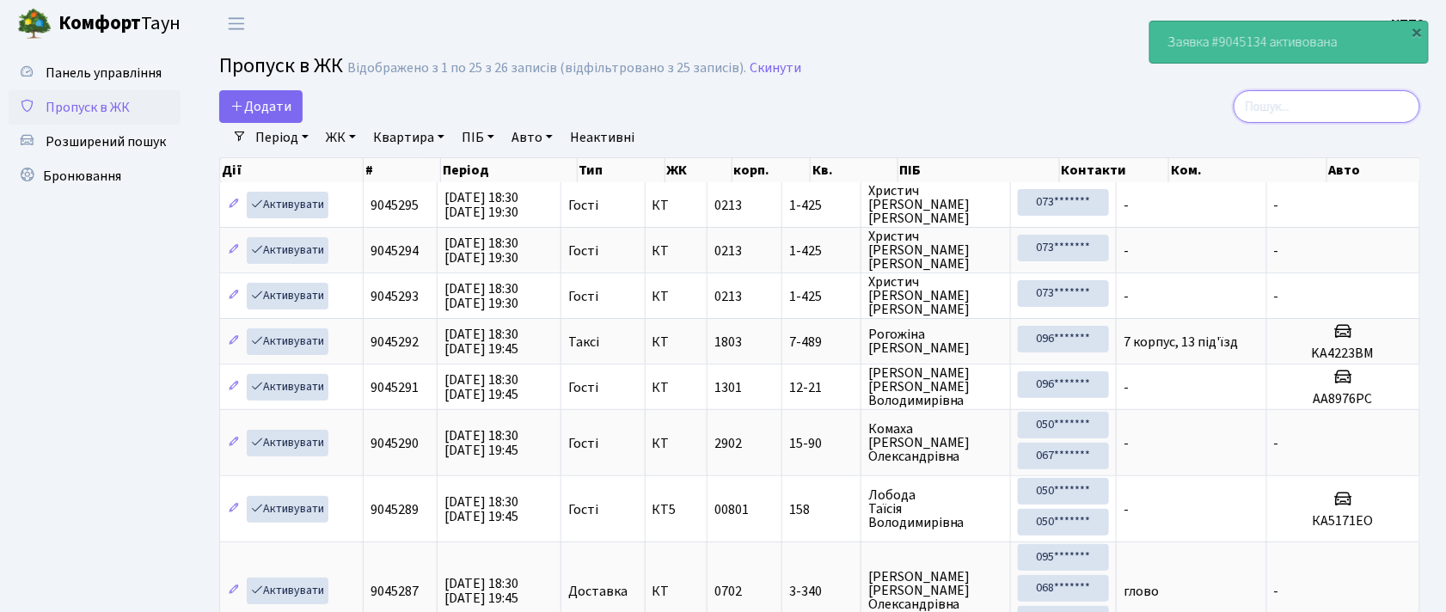
click at [1308, 107] on input "search" at bounding box center [1326, 106] width 187 height 33
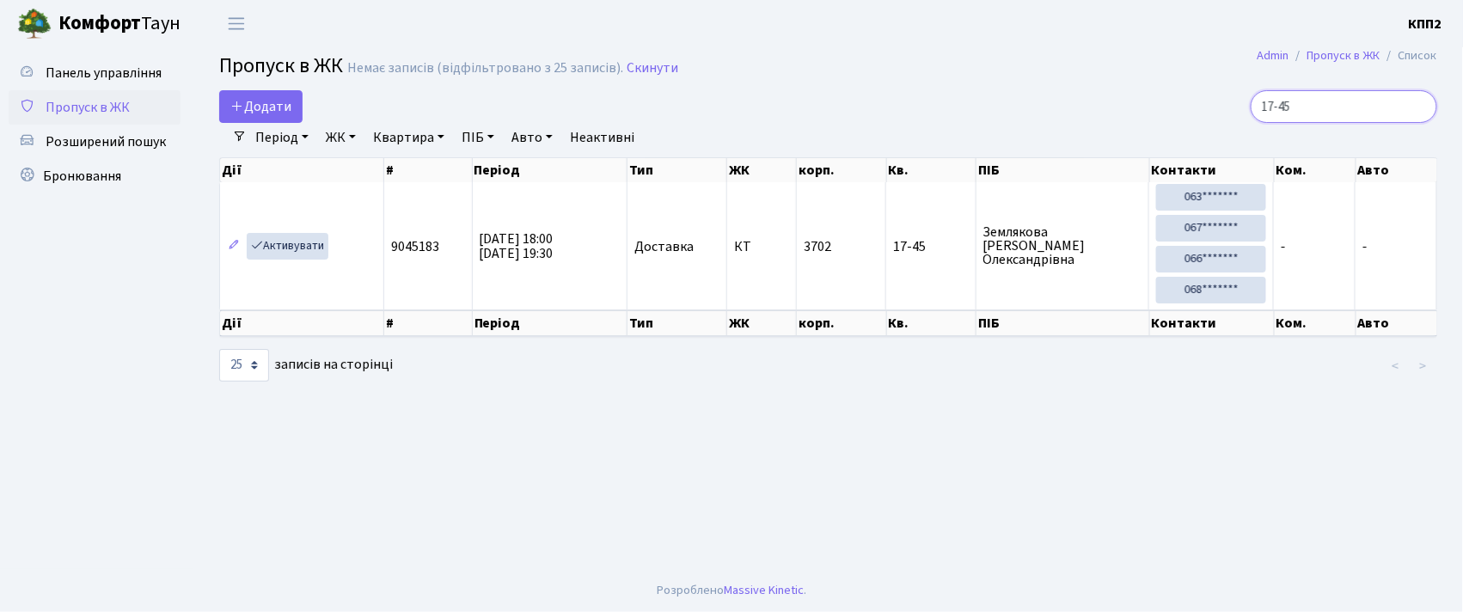
type input "17-45"
click at [289, 242] on link "Активувати" at bounding box center [288, 246] width 82 height 27
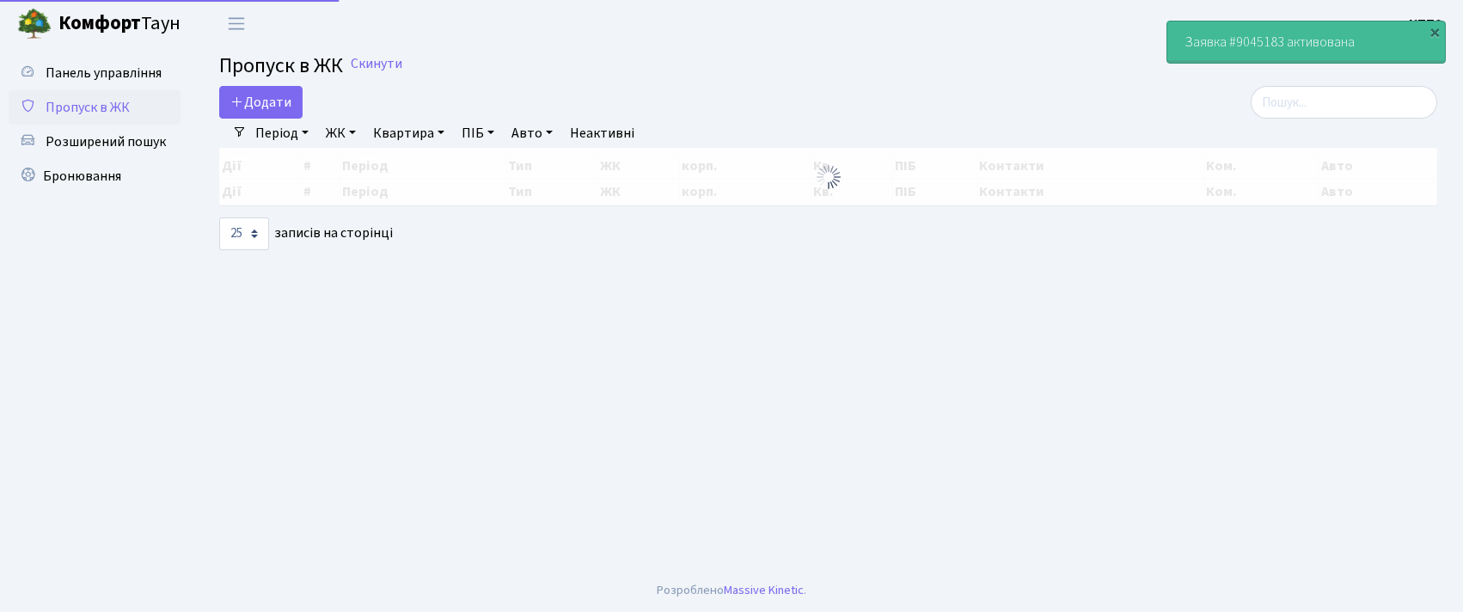
select select "25"
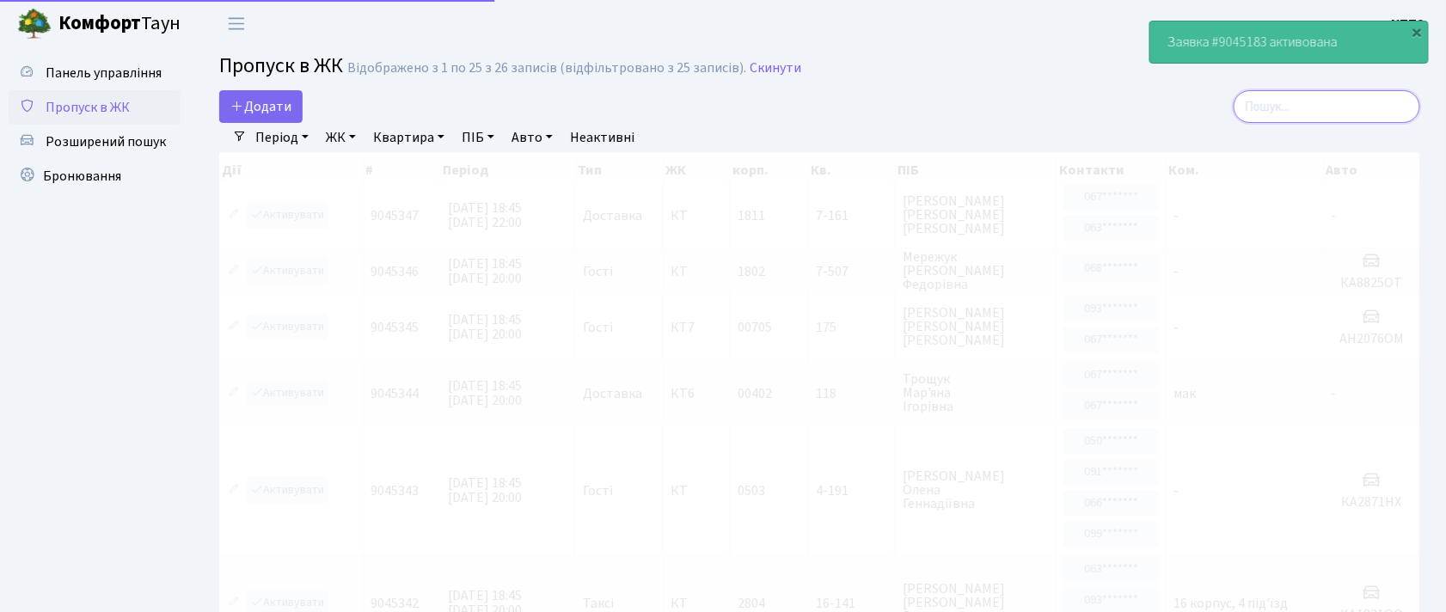
click at [1322, 117] on input "search" at bounding box center [1326, 106] width 187 height 33
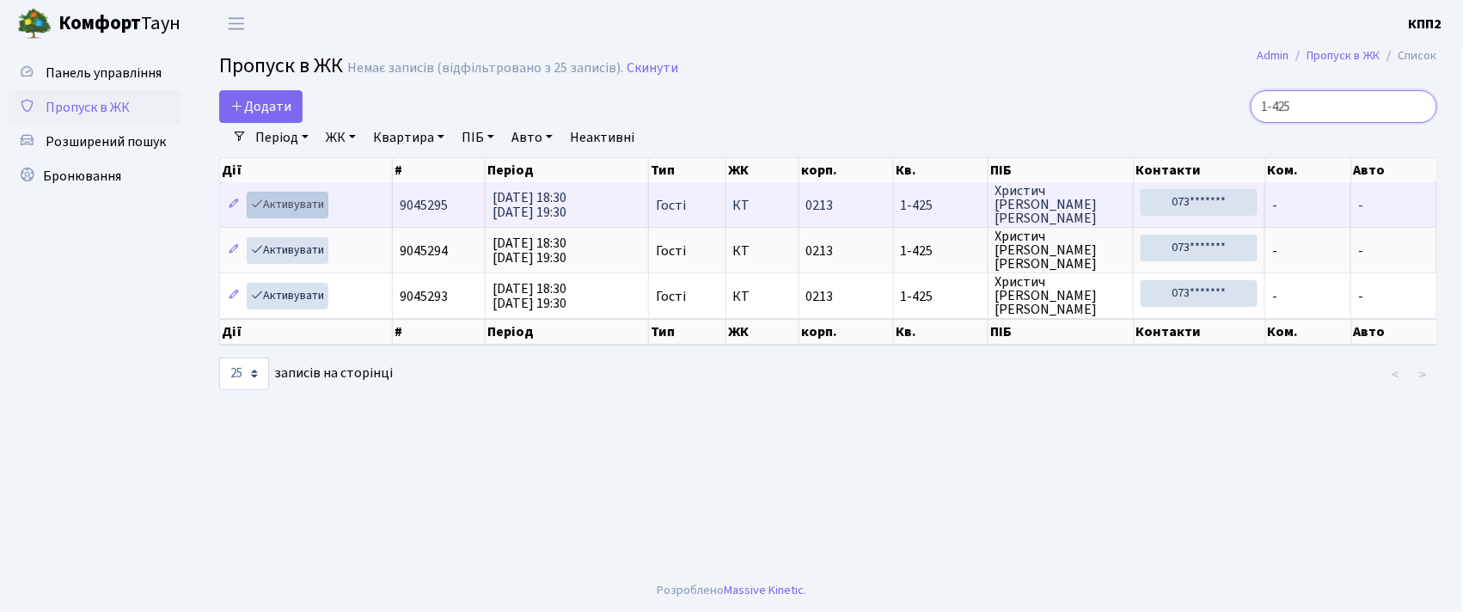
type input "1-425"
click at [280, 204] on link "Активувати" at bounding box center [288, 205] width 82 height 27
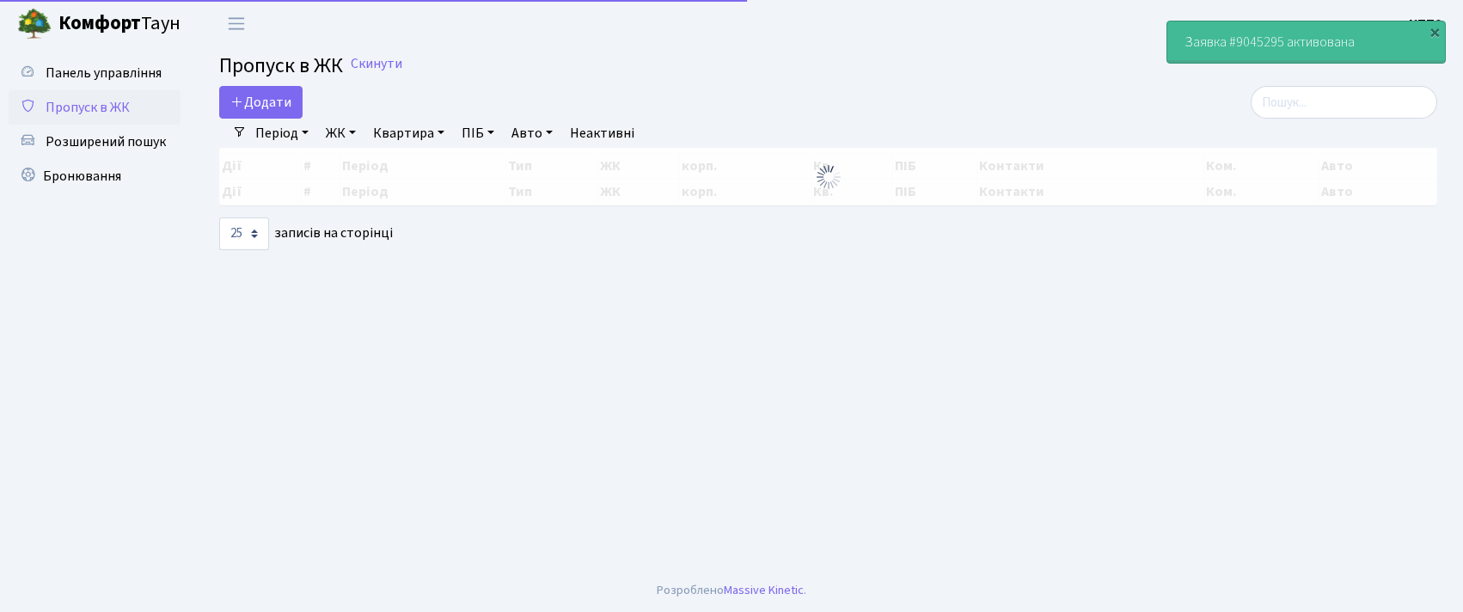
select select "25"
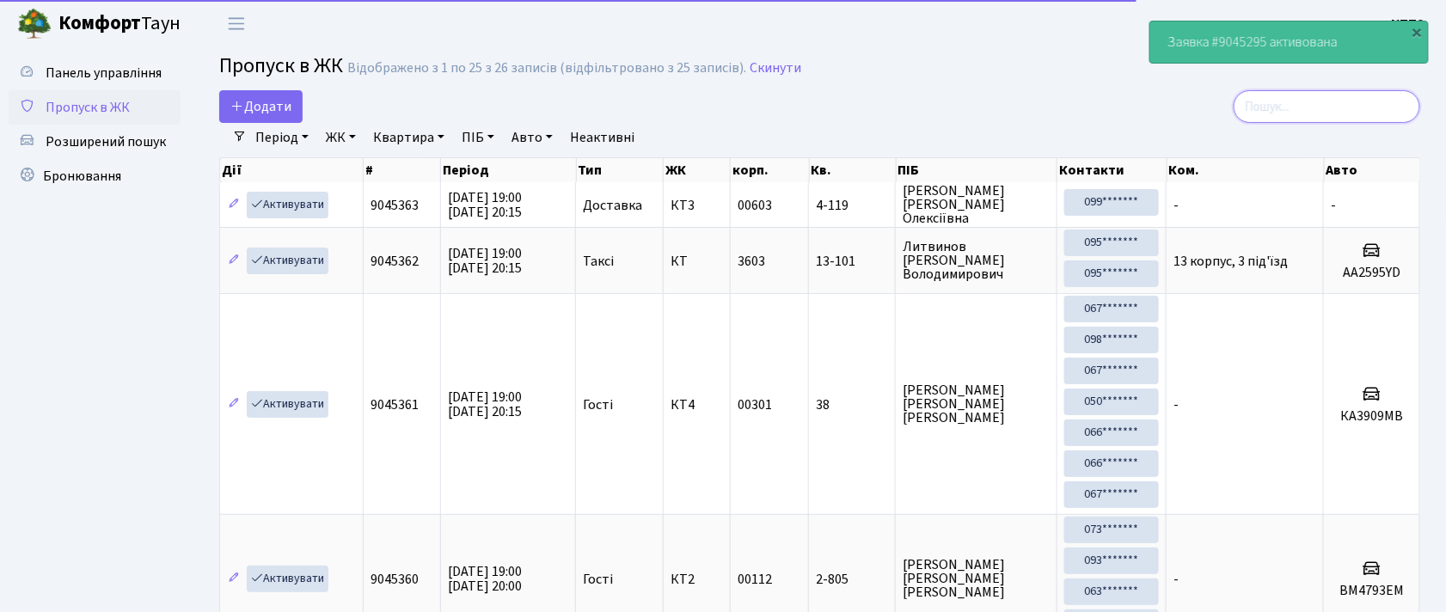
click at [1353, 117] on input "search" at bounding box center [1326, 106] width 187 height 33
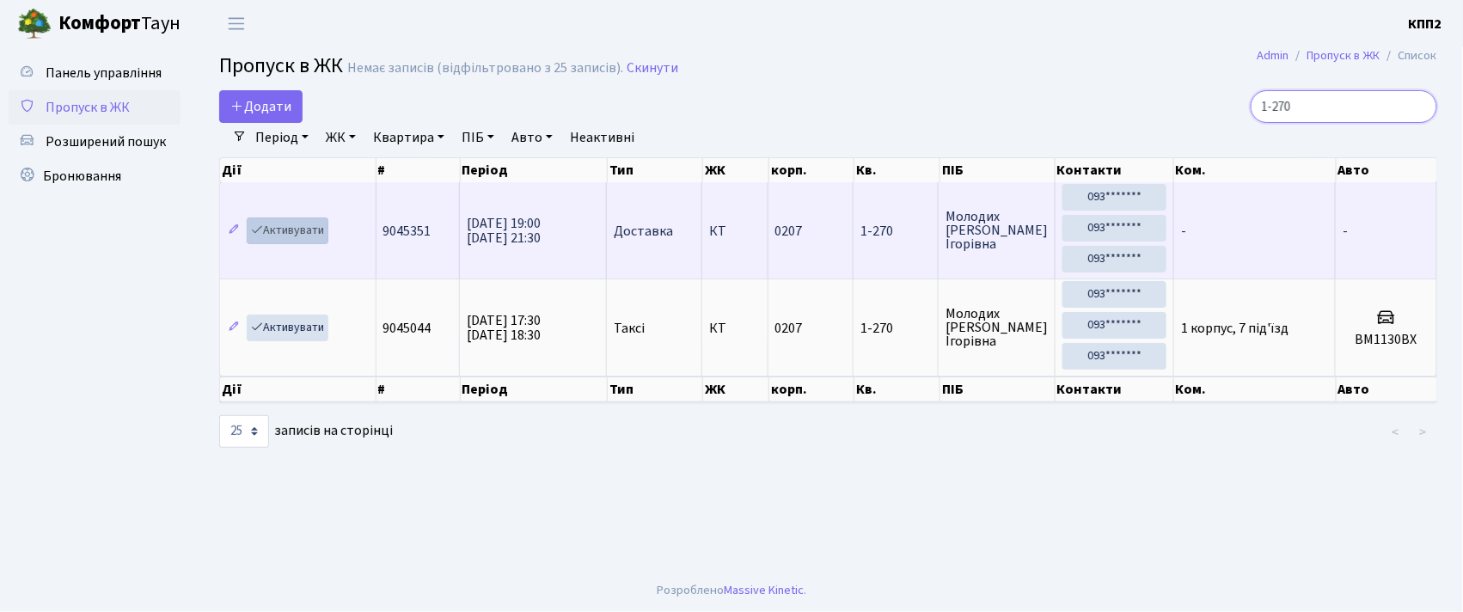
type input "1-270"
click at [290, 235] on link "Активувати" at bounding box center [288, 230] width 82 height 27
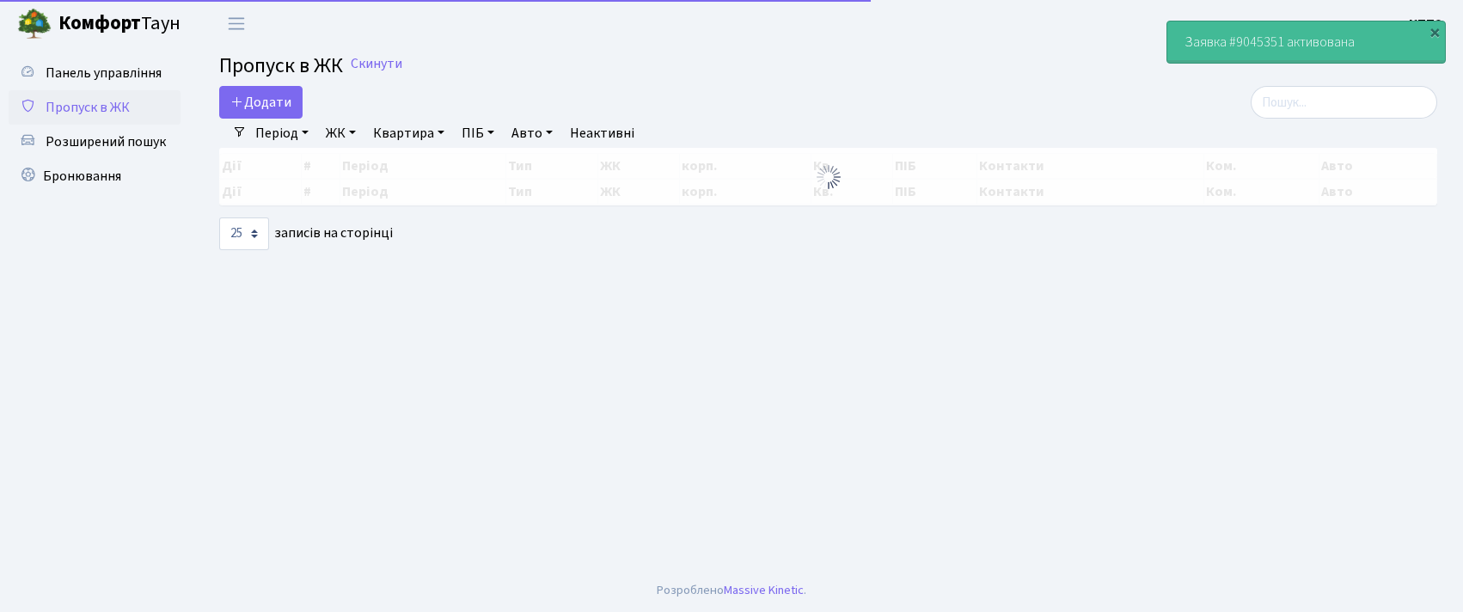
select select "25"
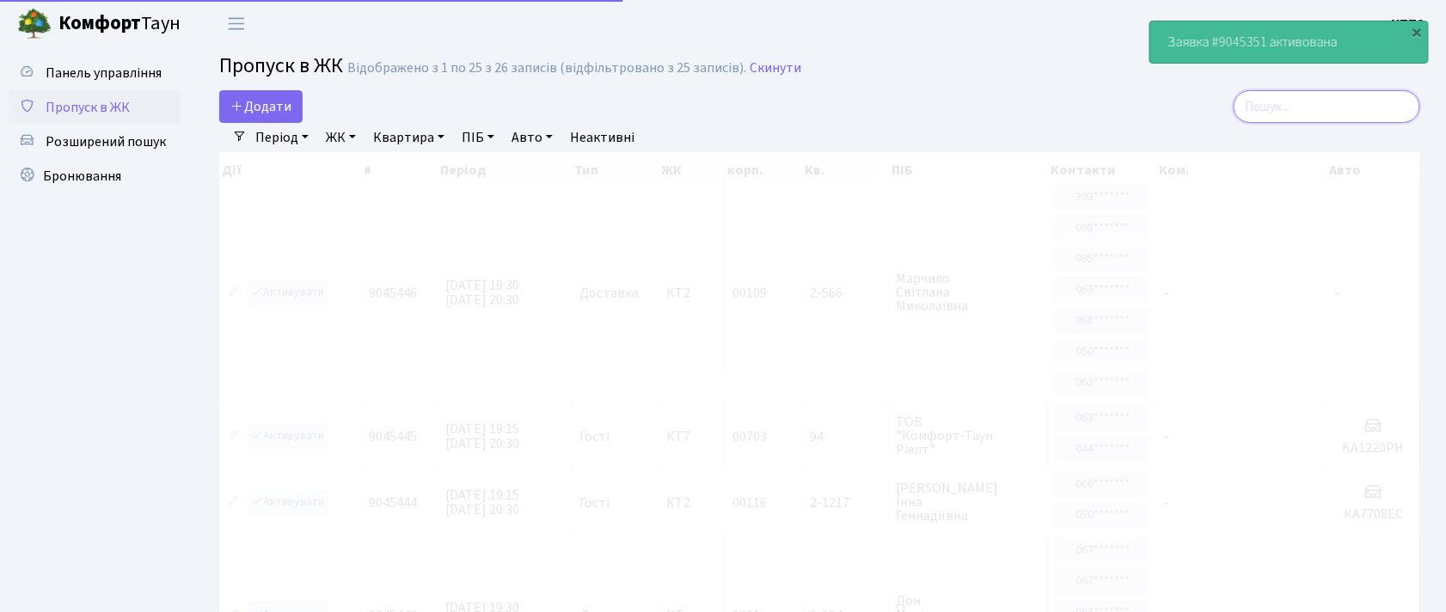
click at [1345, 93] on input "search" at bounding box center [1326, 106] width 187 height 33
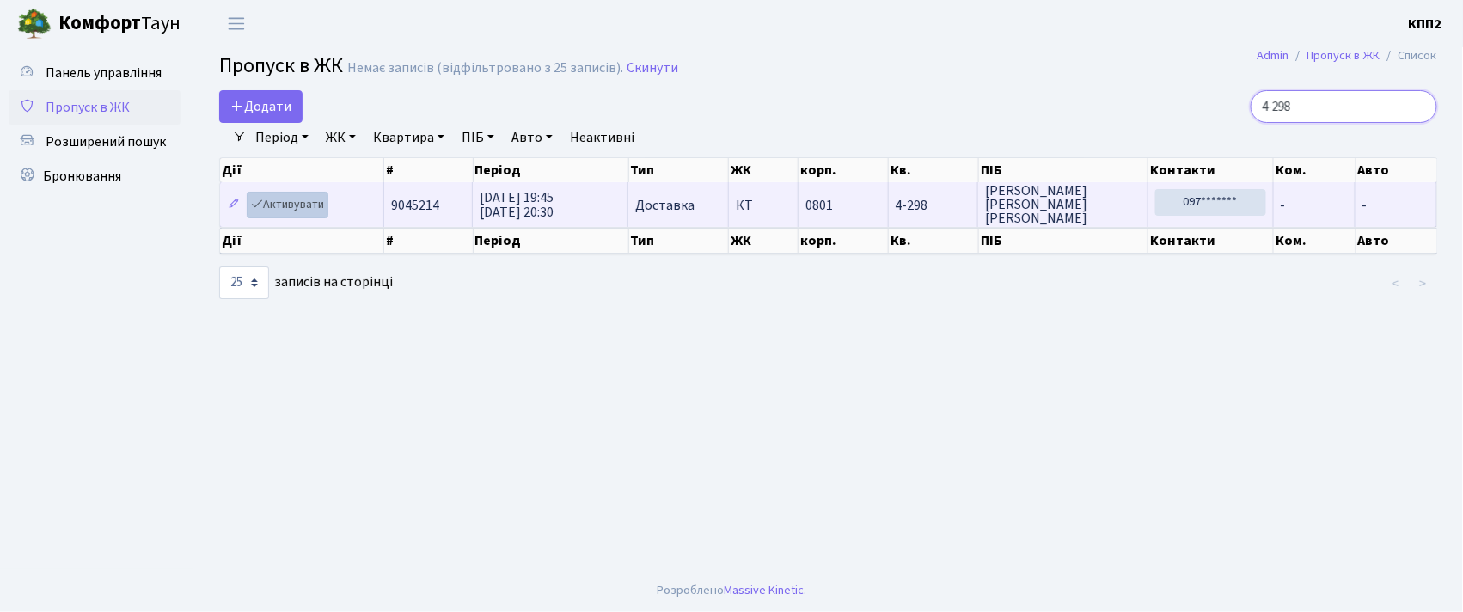
type input "4-298"
click at [292, 199] on link "Активувати" at bounding box center [288, 205] width 82 height 27
click at [286, 199] on link "Активувати" at bounding box center [288, 205] width 82 height 27
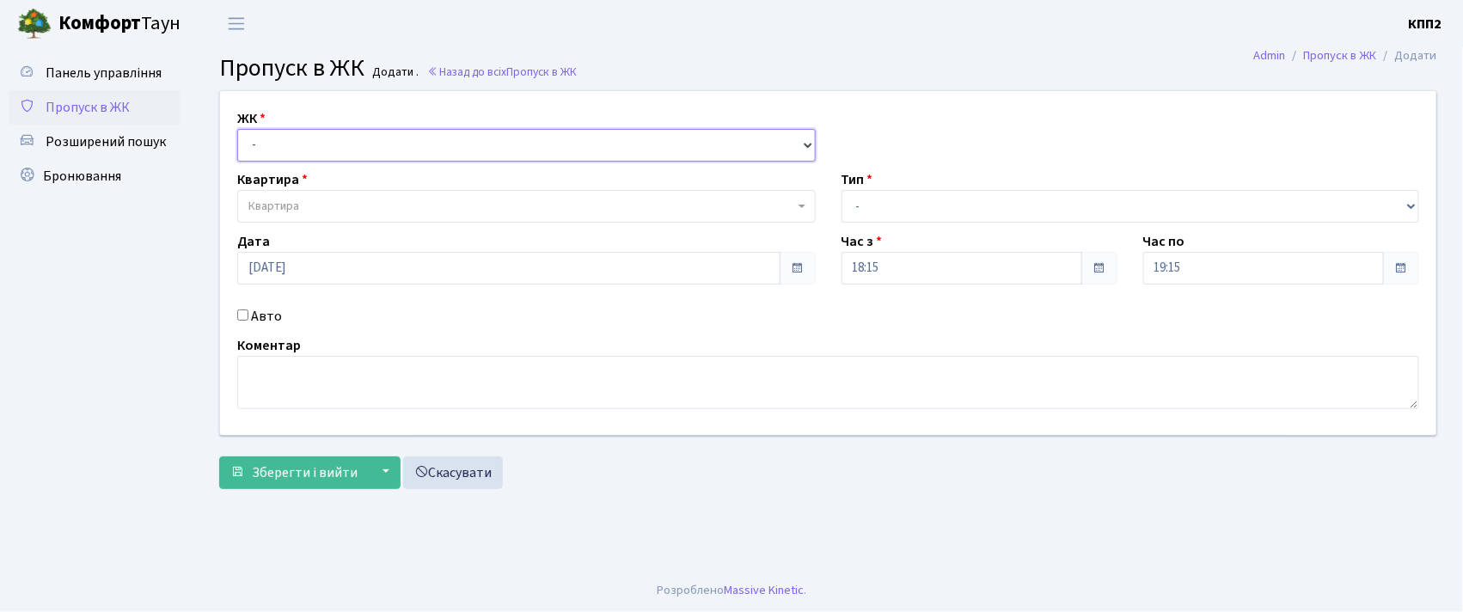
drag, startPoint x: 413, startPoint y: 146, endPoint x: 409, endPoint y: 160, distance: 14.4
click at [413, 146] on select "- КТ, вул. Регенераторна, 4 КТ2, просп. [STREET_ADDRESS] [STREET_ADDRESS] [PERS…" at bounding box center [526, 145] width 578 height 33
select select "295"
click at [237, 129] on select "- КТ, вул. Регенераторна, 4 КТ2, просп. [STREET_ADDRESS] [STREET_ADDRESS] [PERS…" at bounding box center [526, 145] width 578 height 33
select select
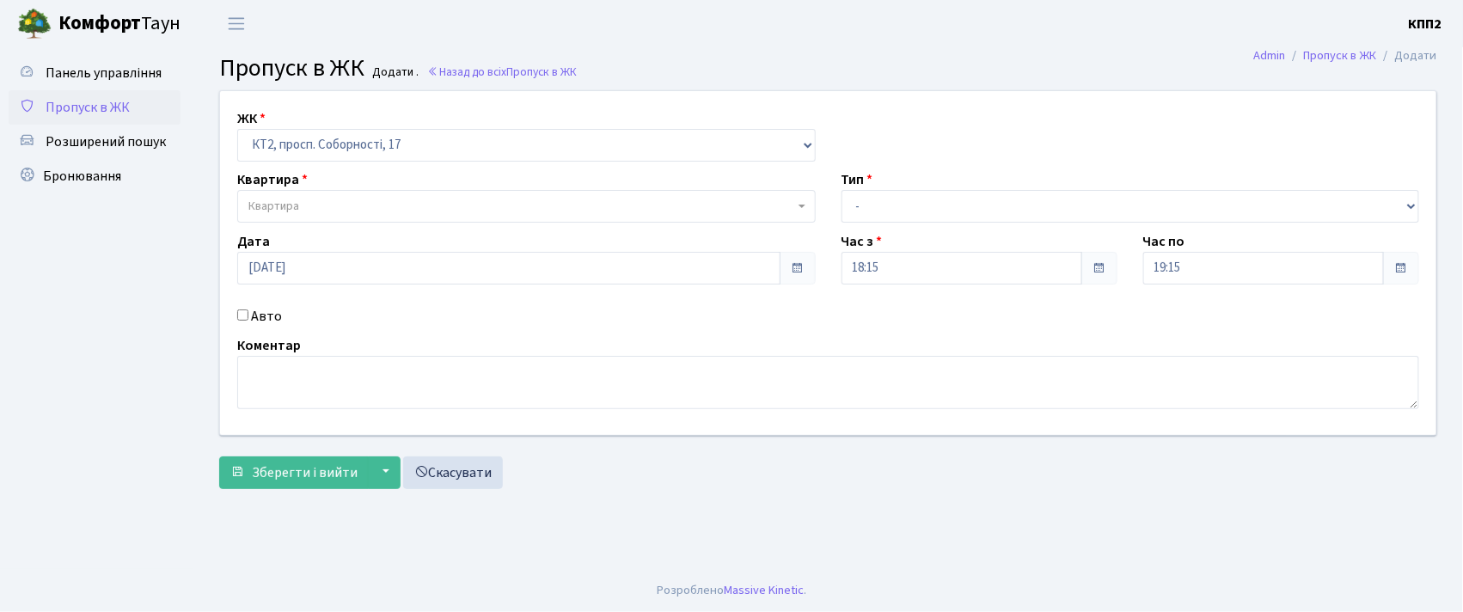
click at [349, 206] on span "Квартира" at bounding box center [521, 206] width 546 height 17
type input "14-203"
click at [502, 151] on select "- КТ, вул. Регенераторна, 4 КТ2, просп. [STREET_ADDRESS] [STREET_ADDRESS] [PERS…" at bounding box center [526, 145] width 578 height 33
select select "271"
click at [237, 129] on select "- КТ, вул. Регенераторна, 4 КТ2, просп. [STREET_ADDRESS] [STREET_ADDRESS] [PERS…" at bounding box center [526, 145] width 578 height 33
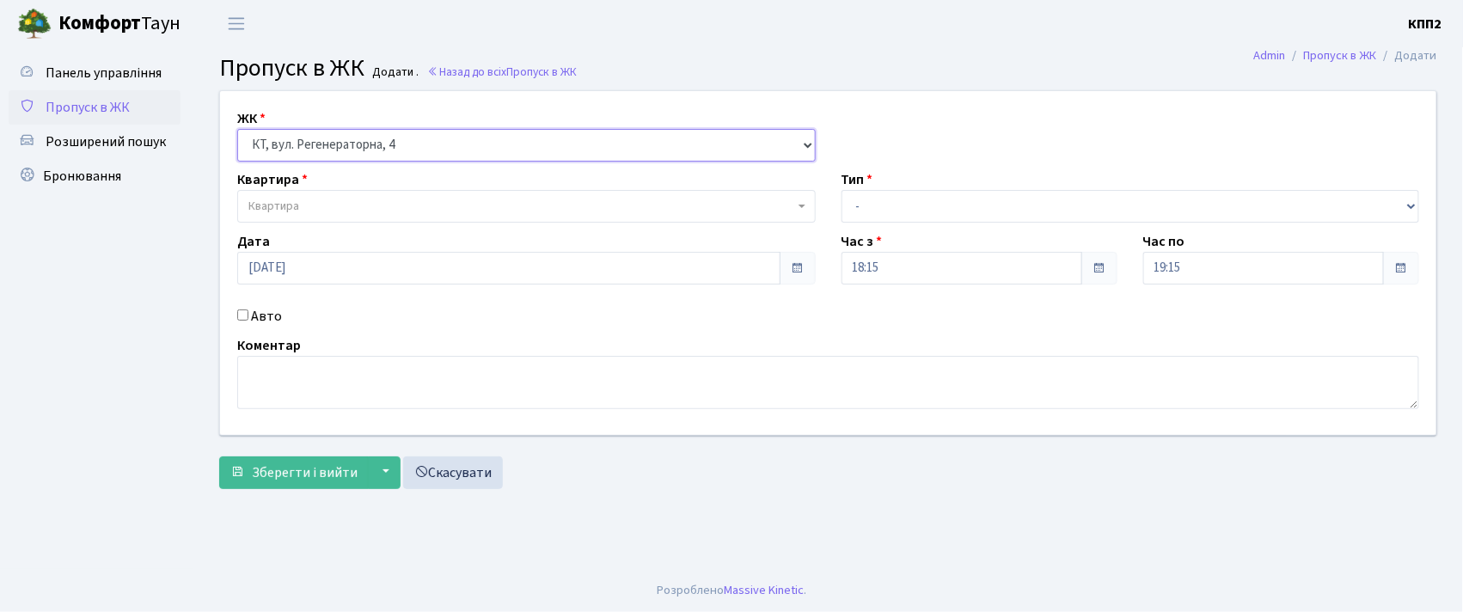
select select
click at [248, 315] on input "Авто" at bounding box center [242, 314] width 11 height 11
checkbox input "true"
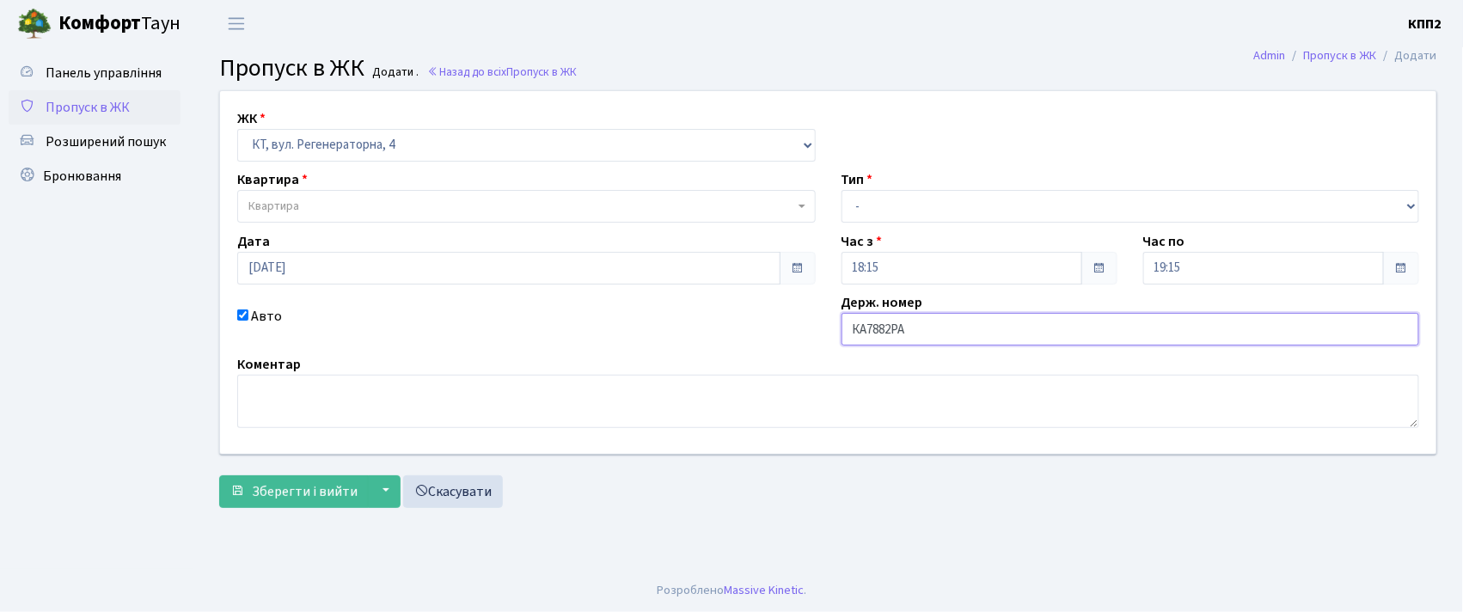
type input "КА7882РА"
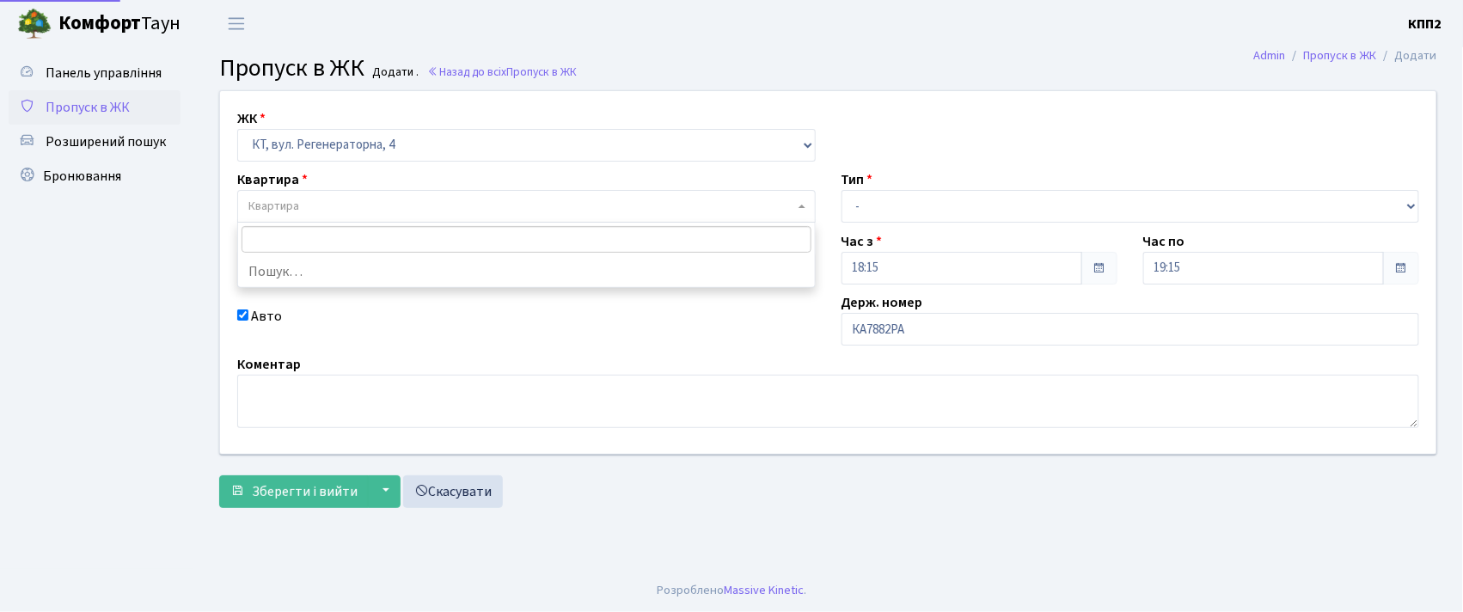
click at [437, 210] on span "Квартира" at bounding box center [521, 206] width 546 height 17
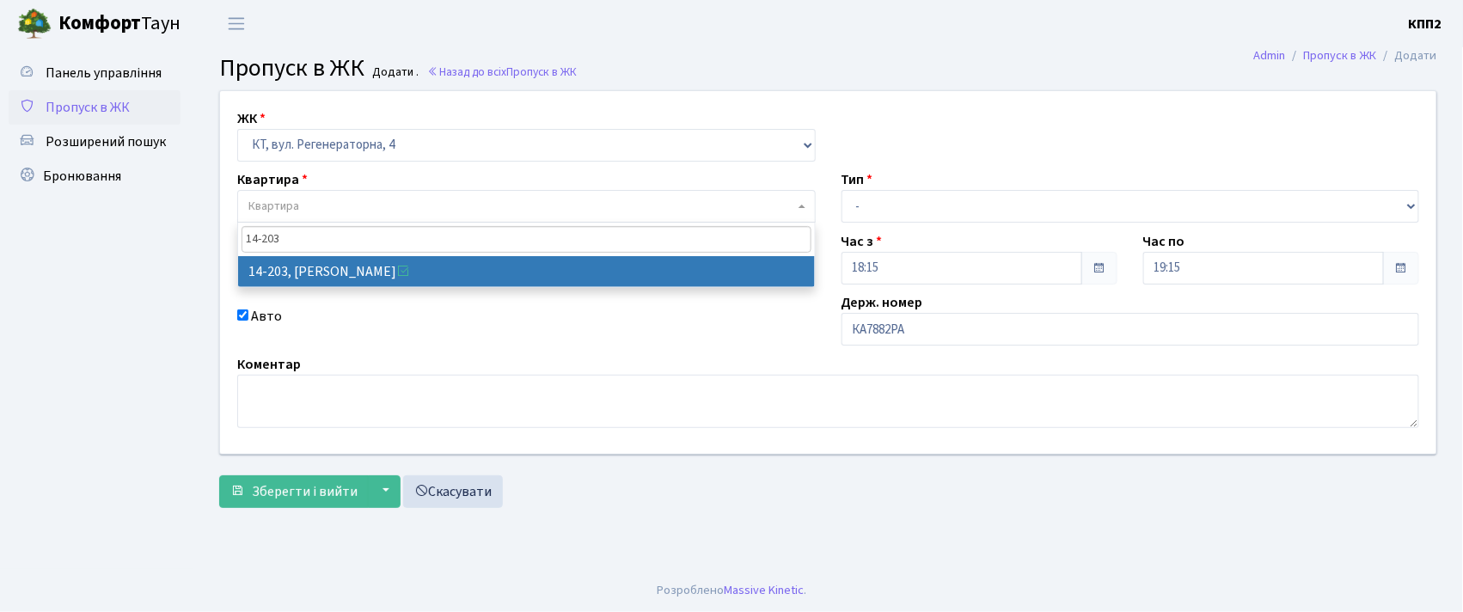
type input "14-203"
select select "7580"
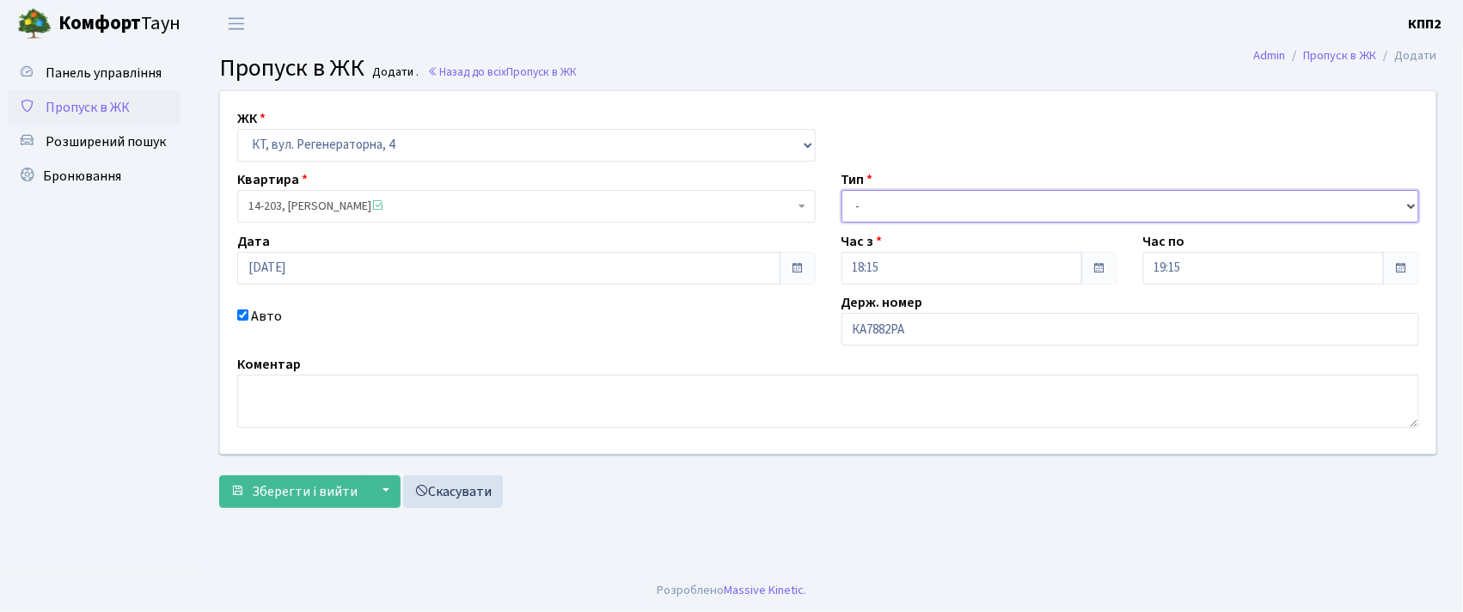
click at [902, 198] on select "- Доставка Таксі Гості Сервіс" at bounding box center [1131, 206] width 578 height 33
select select "3"
click at [842, 190] on select "- Доставка Таксі Гості Сервіс" at bounding box center [1131, 206] width 578 height 33
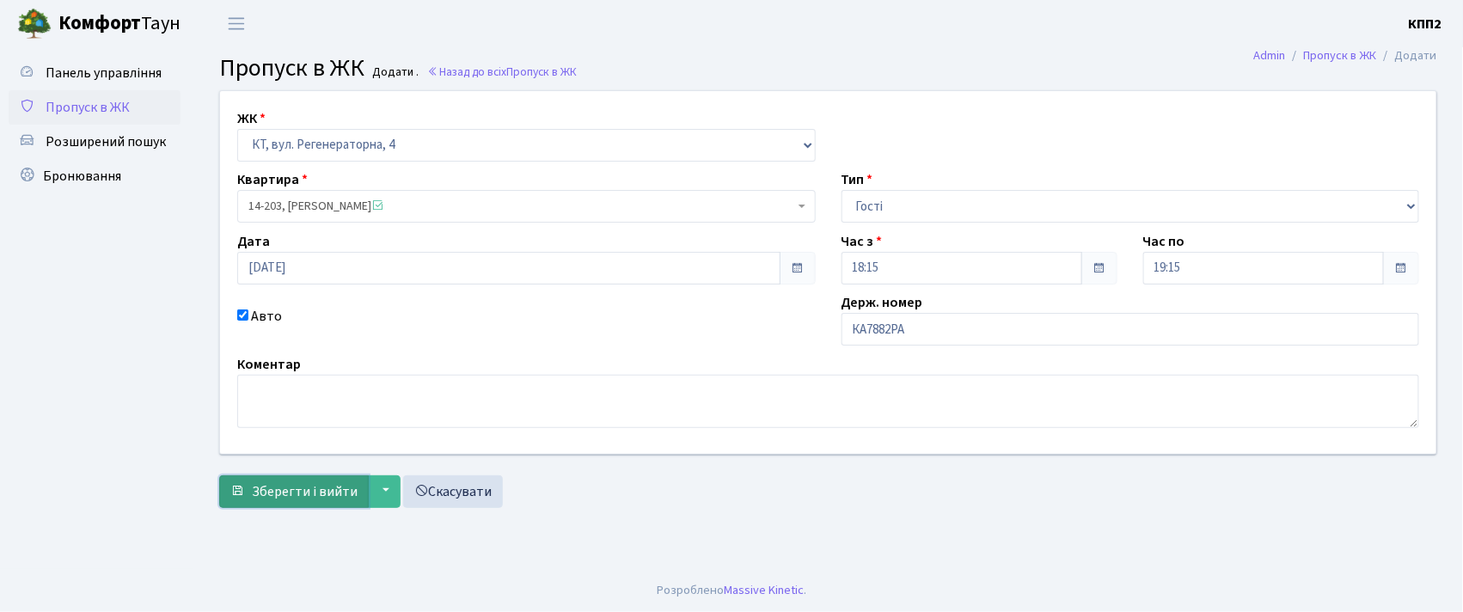
click at [290, 487] on span "Зберегти і вийти" at bounding box center [305, 491] width 106 height 19
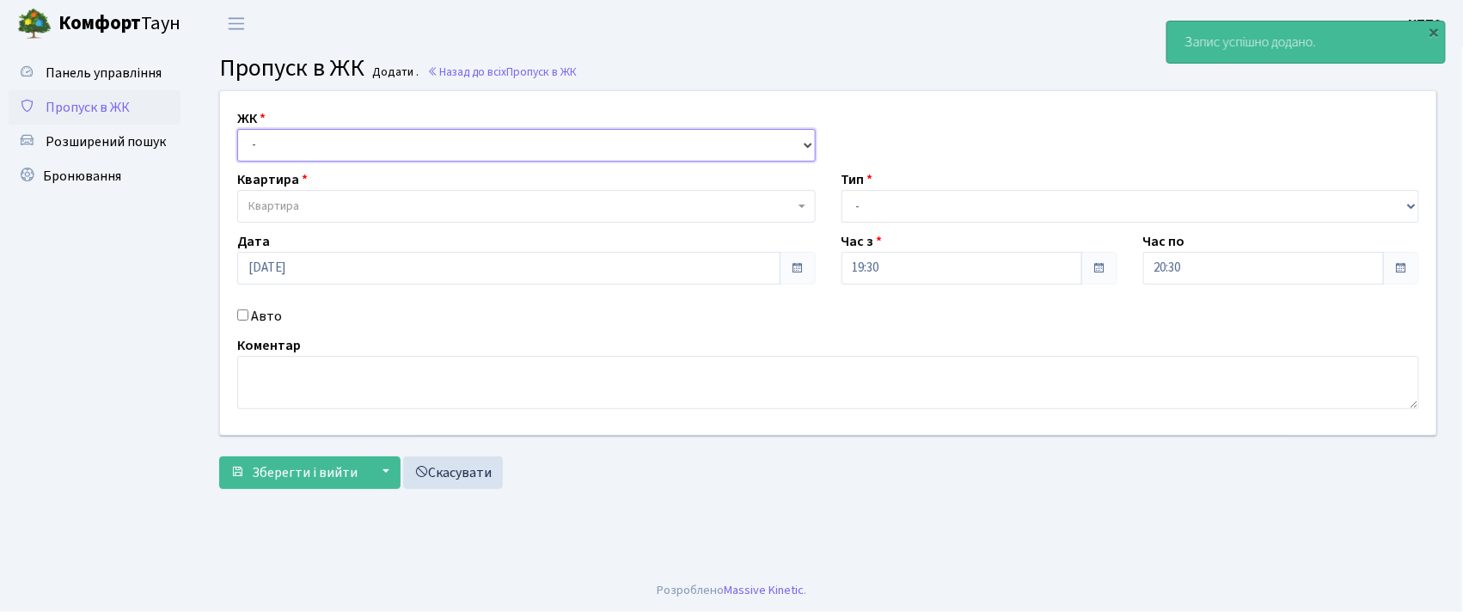
click at [382, 142] on select "- КТ, вул. Регенераторна, 4 КТ2, просп. [STREET_ADDRESS] [STREET_ADDRESS] [PERS…" at bounding box center [526, 145] width 578 height 33
select select "271"
click at [237, 129] on select "- КТ, вул. Регенераторна, 4 КТ2, просп. [STREET_ADDRESS] [STREET_ADDRESS] [PERS…" at bounding box center [526, 145] width 578 height 33
select select
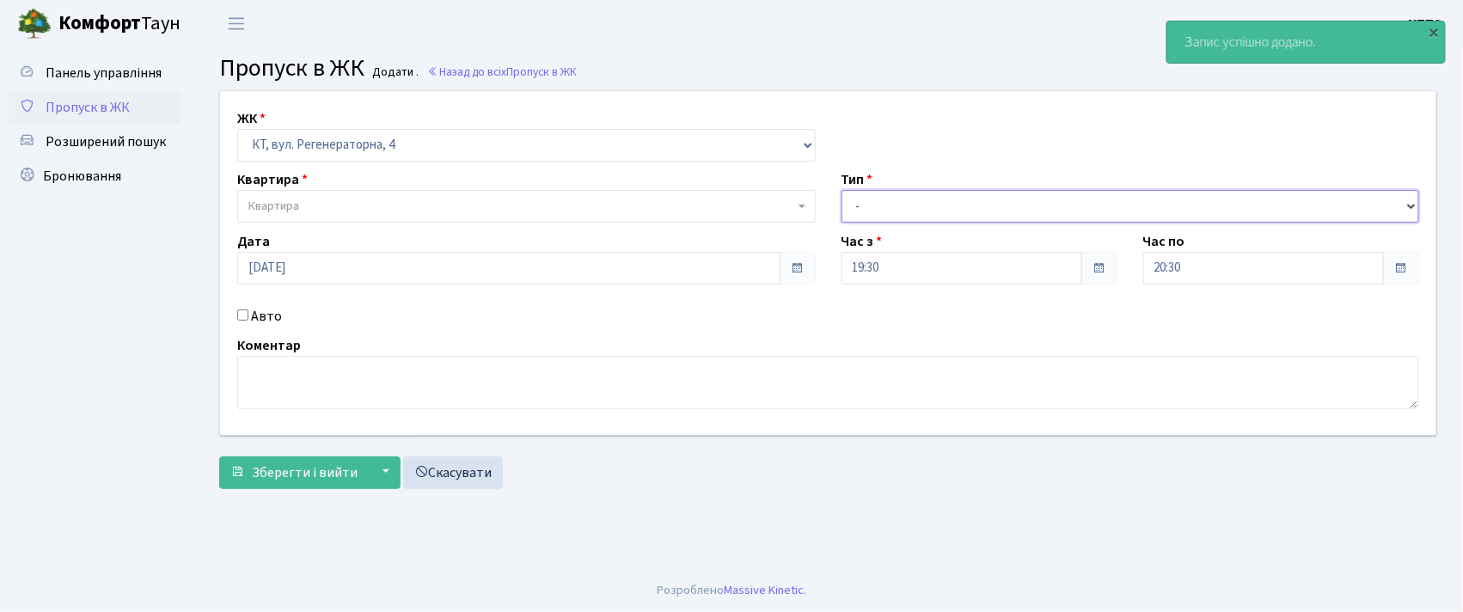
click at [880, 200] on select "- Доставка Таксі Гості Сервіс" at bounding box center [1131, 206] width 578 height 33
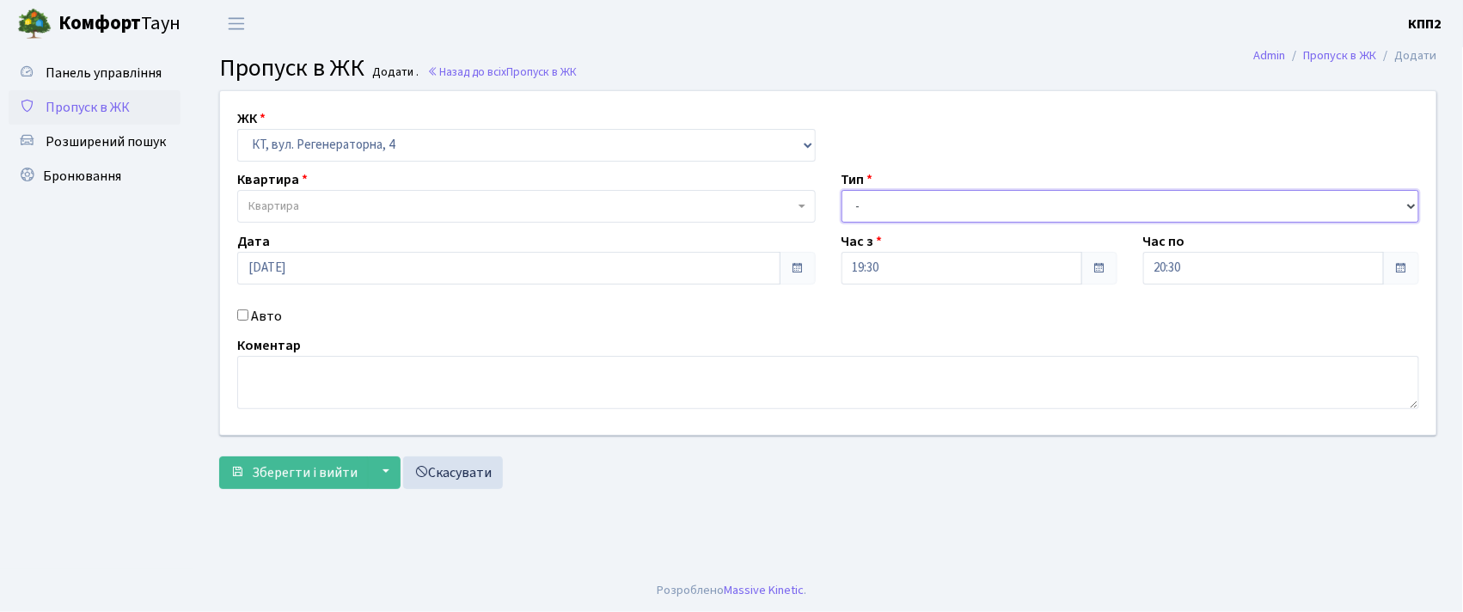
select select "3"
click at [842, 190] on select "- Доставка Таксі Гості Сервіс" at bounding box center [1131, 206] width 578 height 33
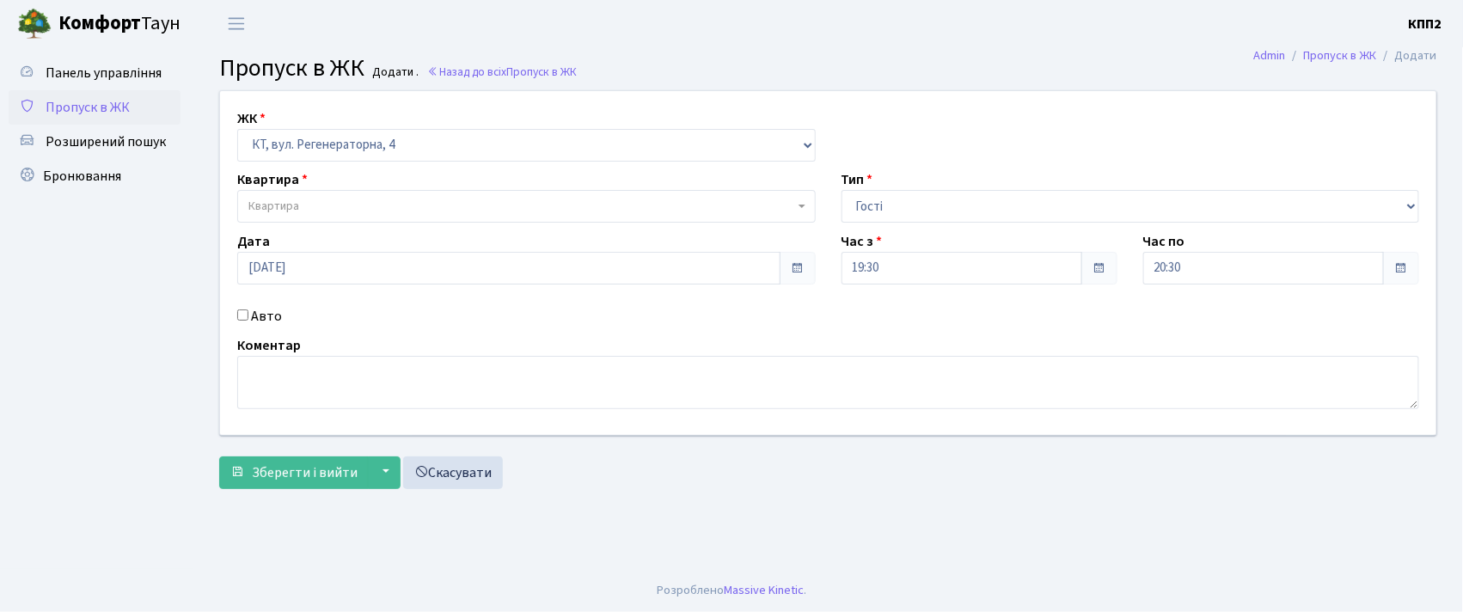
click at [241, 317] on input "Авто" at bounding box center [242, 314] width 11 height 11
checkbox input "true"
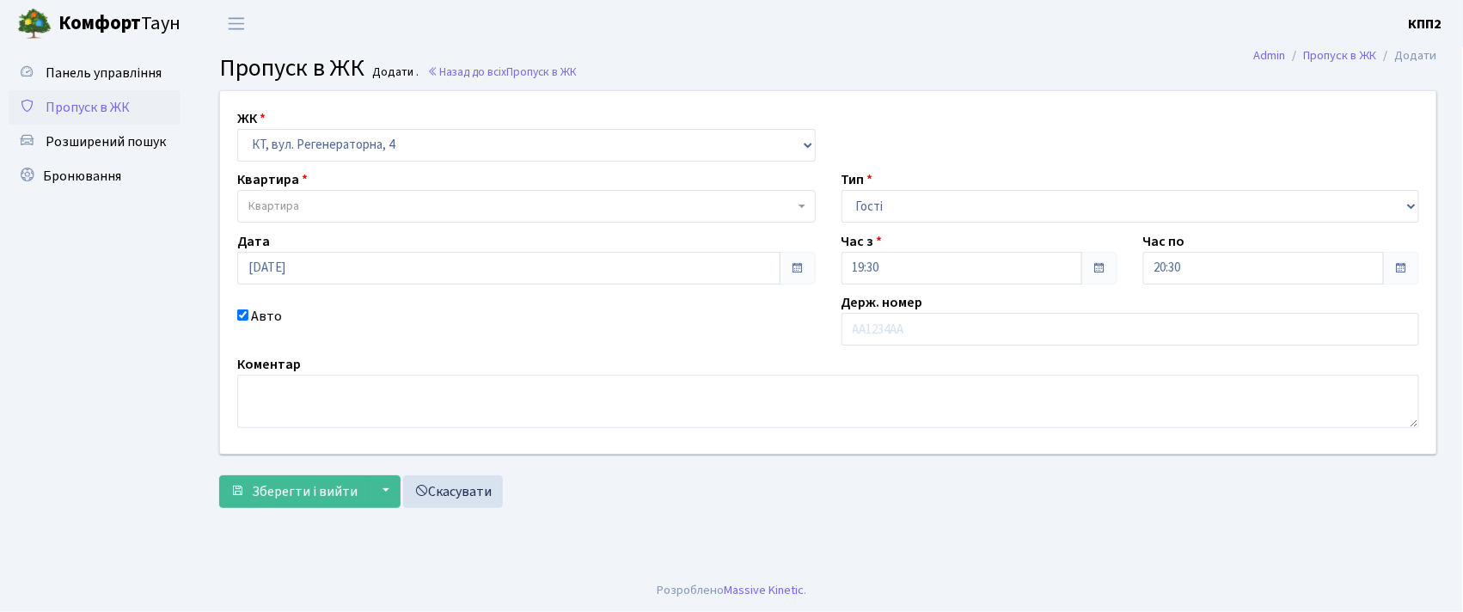
click at [473, 208] on span "Квартира" at bounding box center [521, 206] width 546 height 17
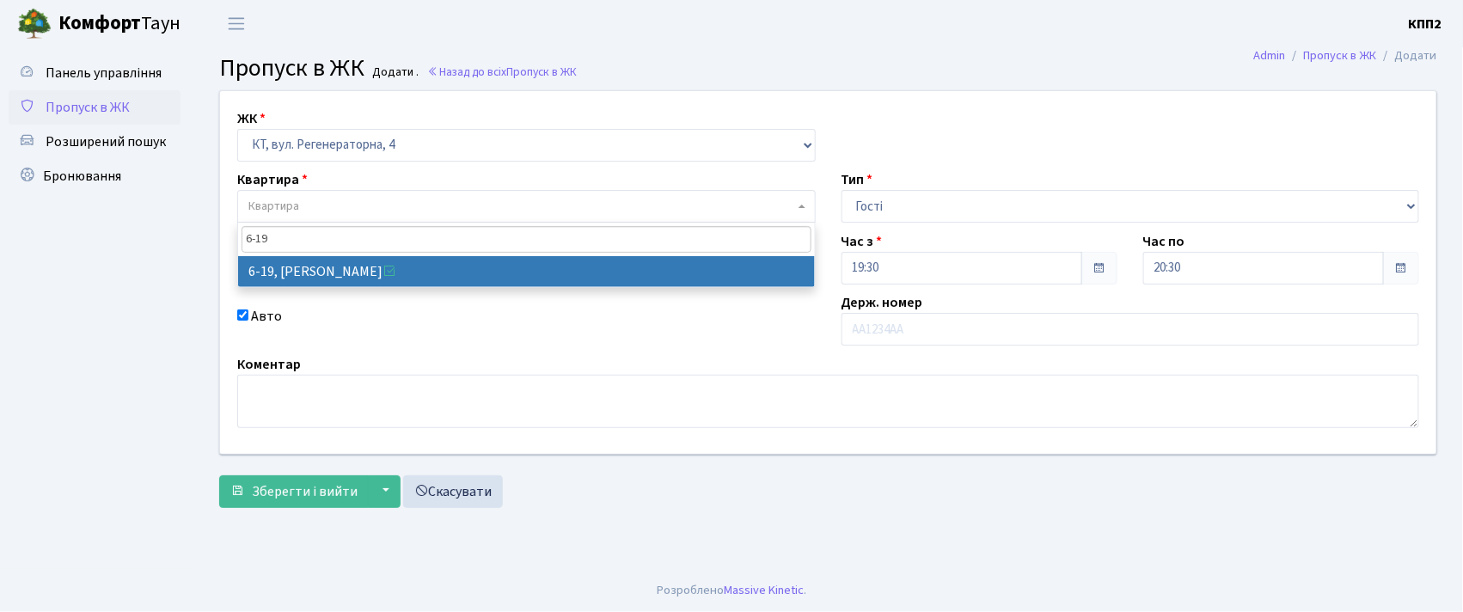
type input "6-19"
select select "5199"
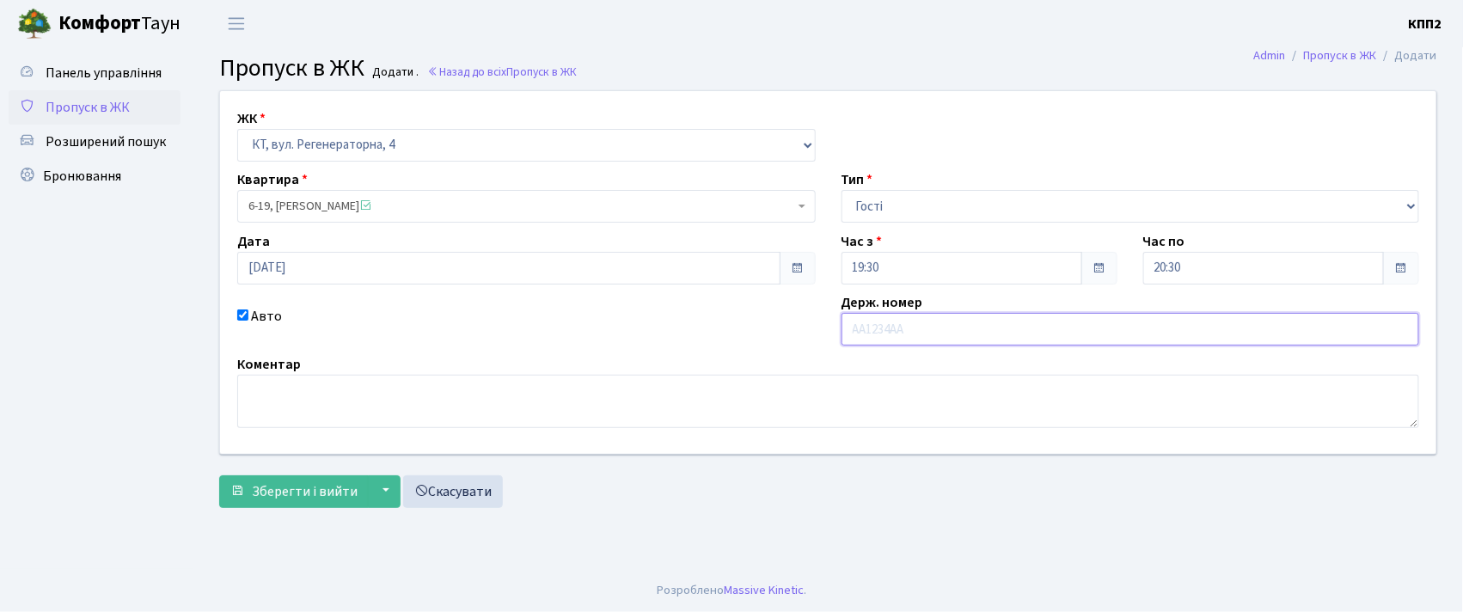
click at [899, 335] on input "text" at bounding box center [1131, 329] width 578 height 33
type input "АА3018ZA"
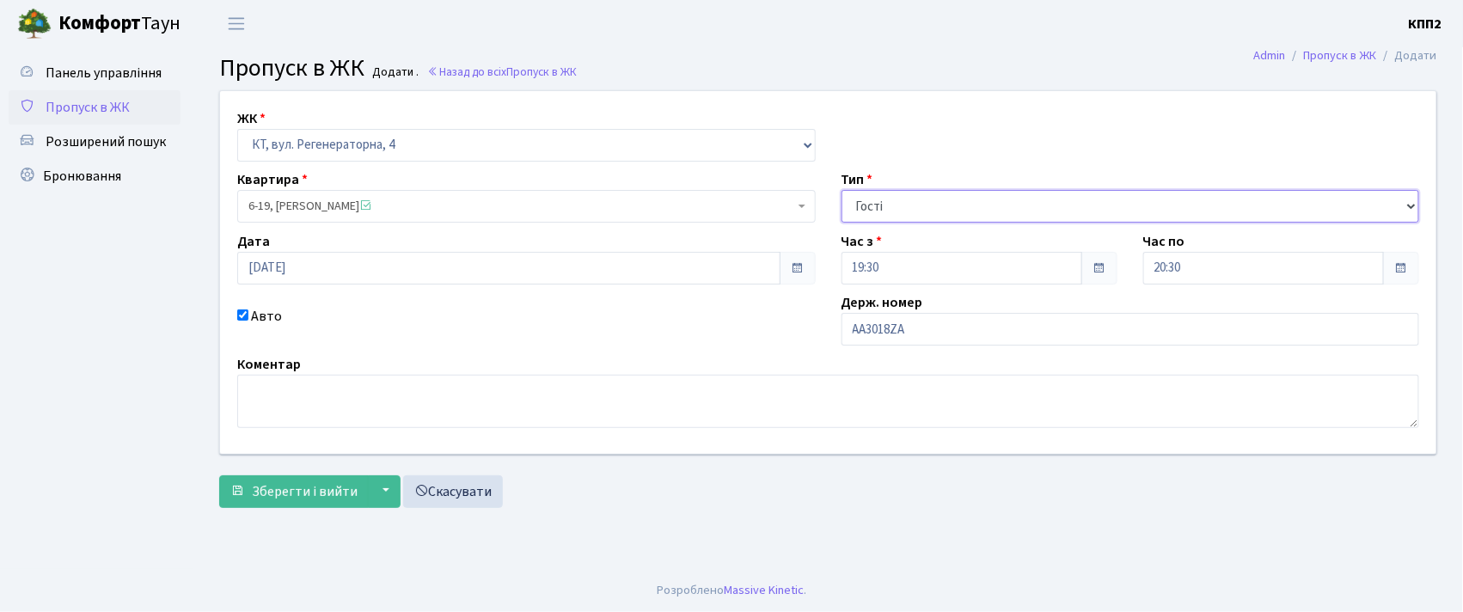
click at [977, 206] on select "- Доставка Таксі Гості Сервіс" at bounding box center [1131, 206] width 578 height 33
select select "2"
click at [842, 190] on select "- Доставка Таксі Гості Сервіс" at bounding box center [1131, 206] width 578 height 33
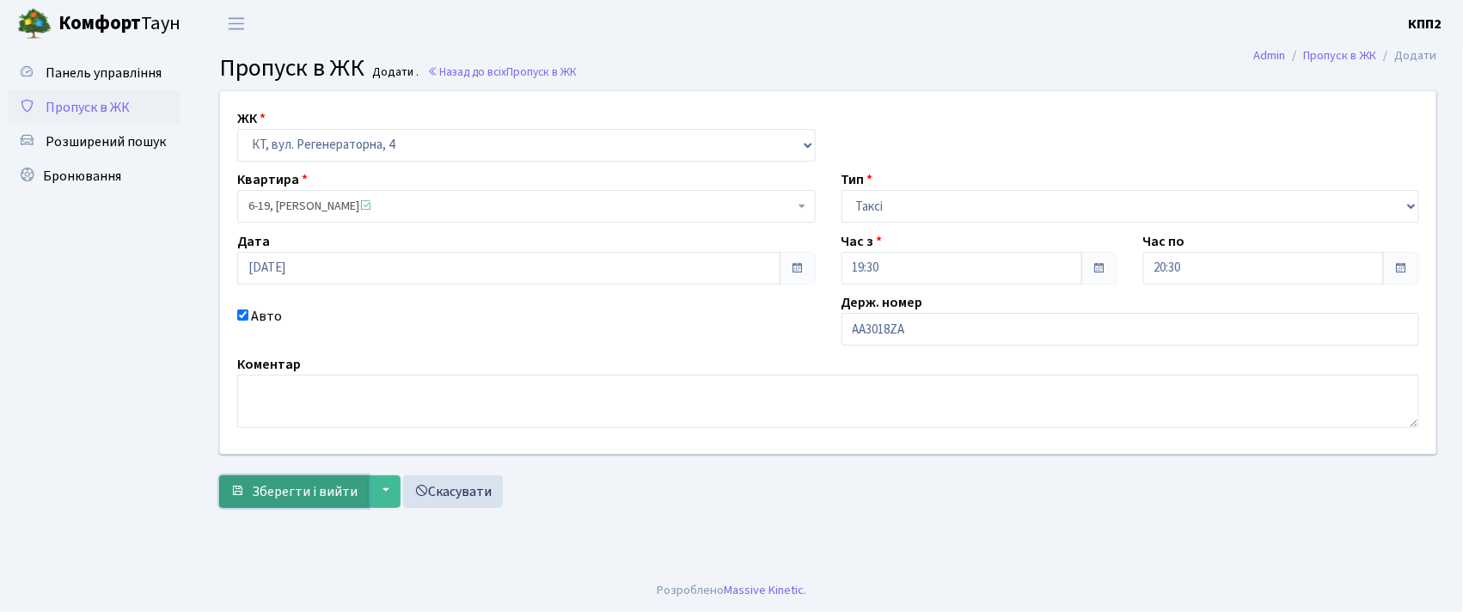
click at [269, 489] on span "Зберегти і вийти" at bounding box center [305, 491] width 106 height 19
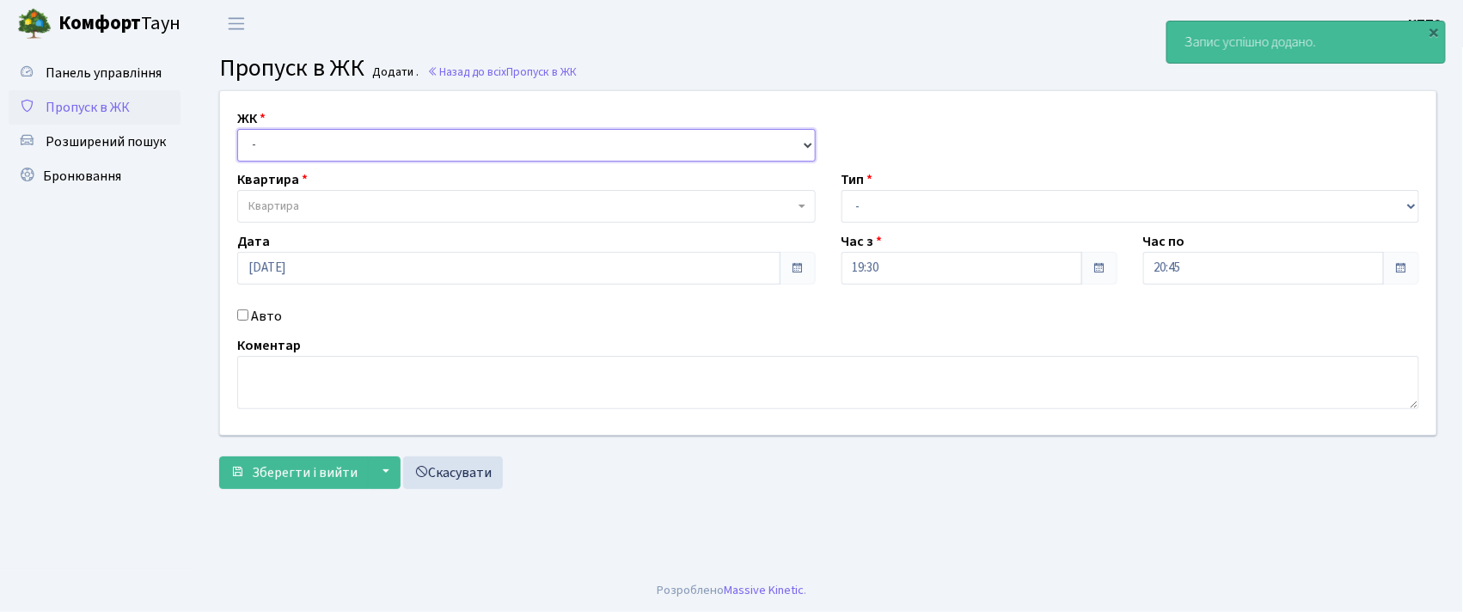
click at [488, 151] on select "- КТ, вул. Регенераторна, 4 КТ2, просп. [STREET_ADDRESS] [STREET_ADDRESS] [PERS…" at bounding box center [526, 145] width 578 height 33
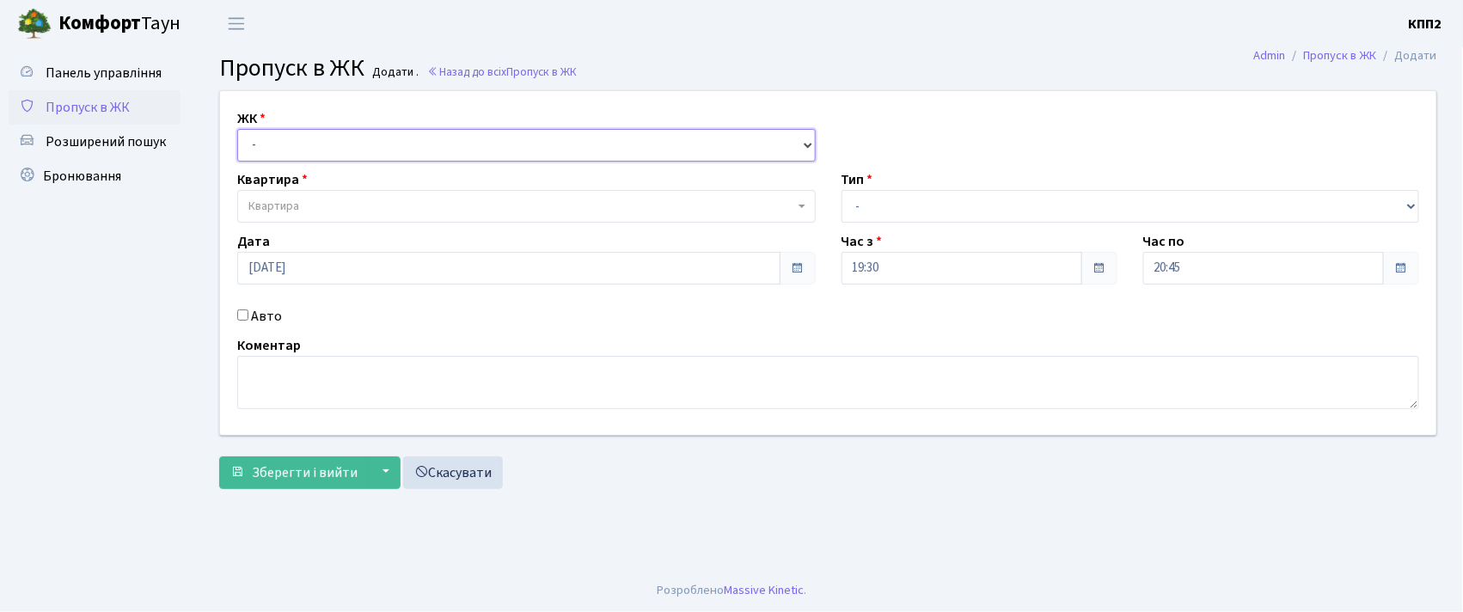
select select "271"
click at [237, 129] on select "- КТ, вул. Регенераторна, 4 КТ2, просп. [STREET_ADDRESS] [STREET_ADDRESS] [PERS…" at bounding box center [526, 145] width 578 height 33
select select
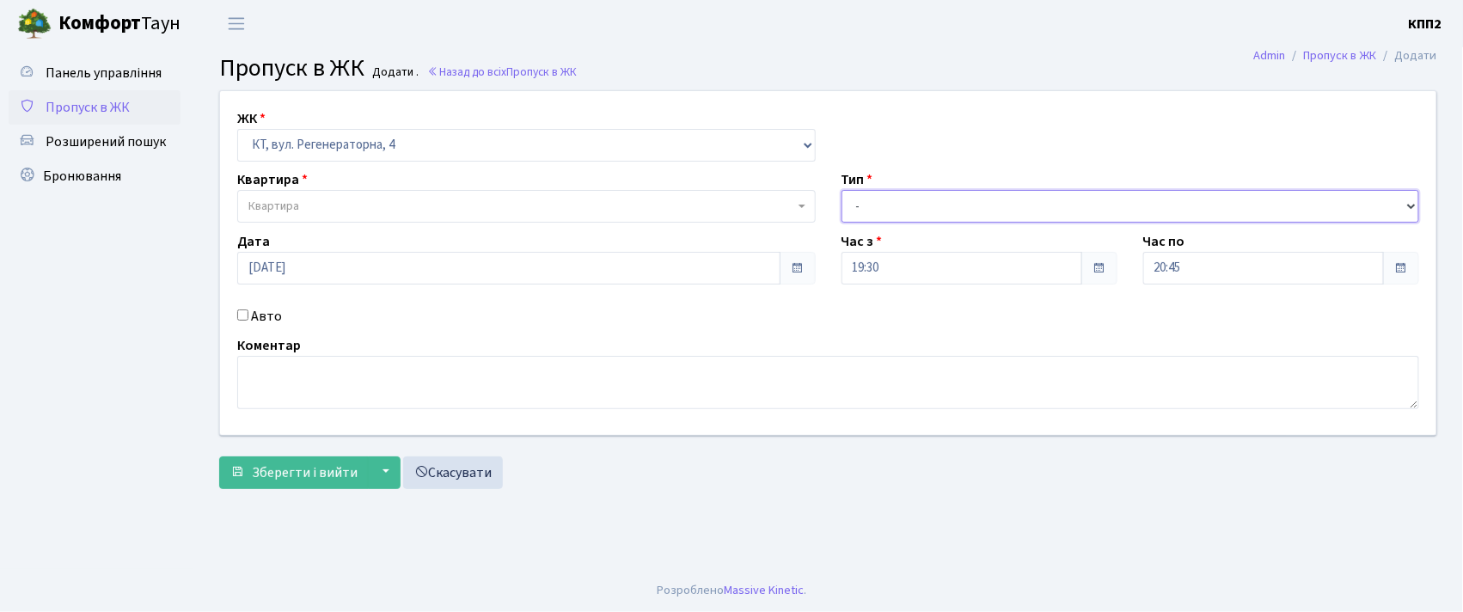
click at [884, 197] on select "- Доставка Таксі Гості Сервіс" at bounding box center [1131, 206] width 578 height 33
select select "3"
click at [842, 190] on select "- Доставка Таксі Гості Сервіс" at bounding box center [1131, 206] width 578 height 33
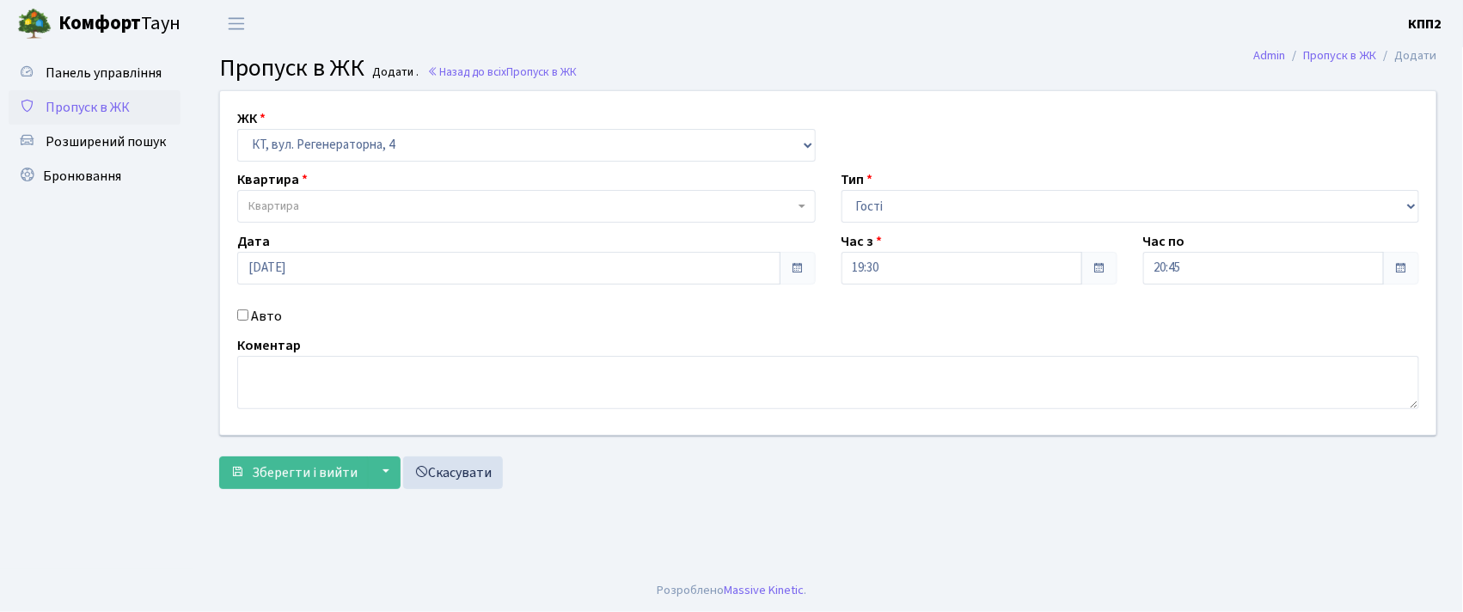
click at [241, 321] on div "Авто" at bounding box center [526, 316] width 604 height 21
click at [242, 313] on input "Авто" at bounding box center [242, 314] width 11 height 11
checkbox input "true"
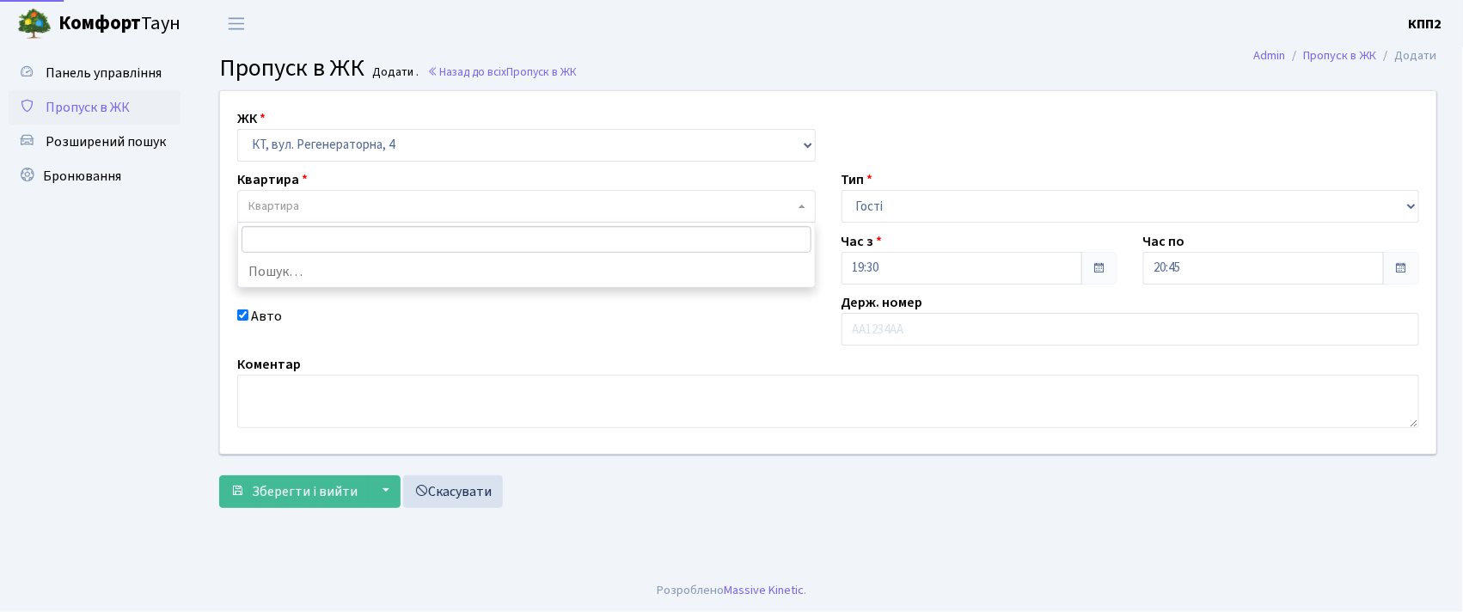
click at [419, 199] on span "Квартира" at bounding box center [521, 206] width 546 height 17
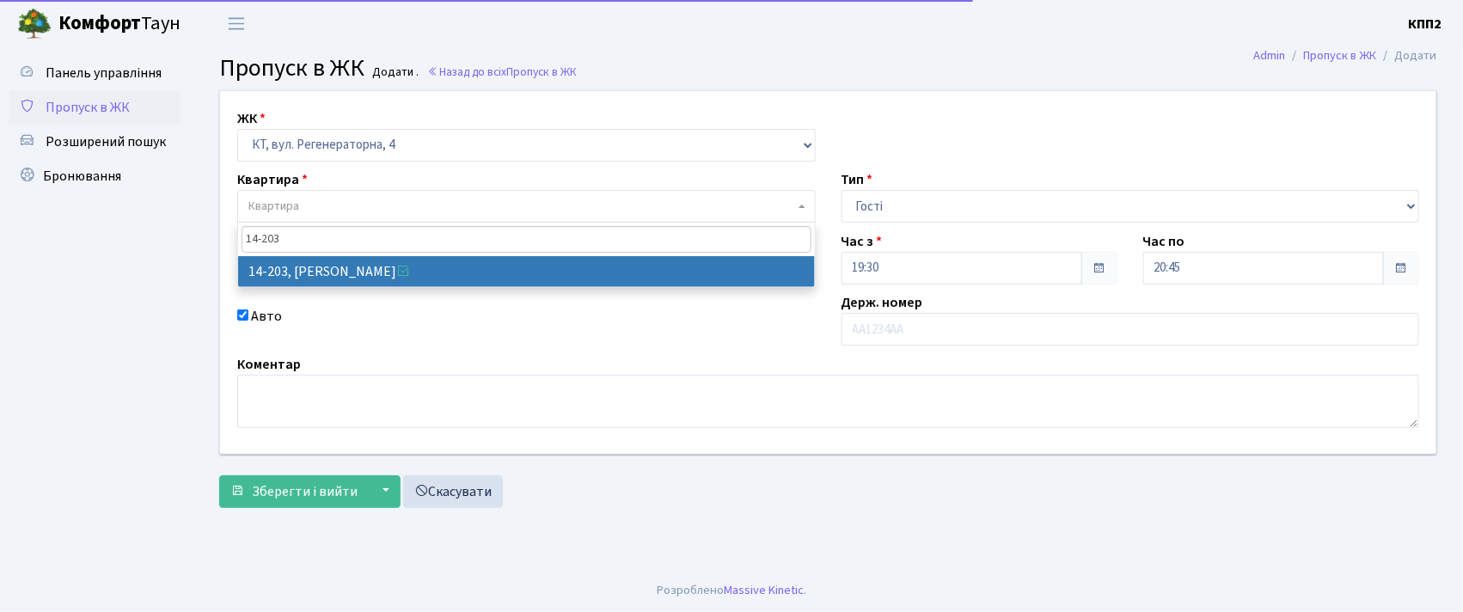
type input "14-203"
select select "7580"
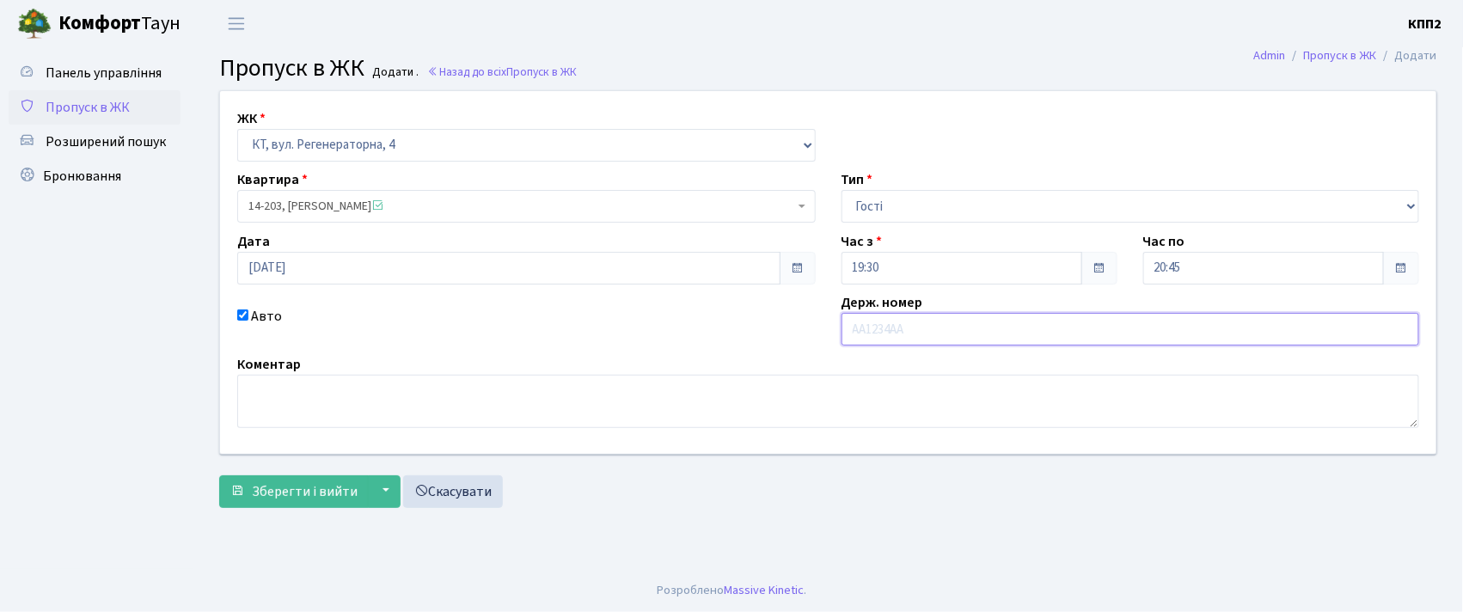
click at [878, 338] on input "text" at bounding box center [1131, 329] width 578 height 33
type input "КА8834IN"
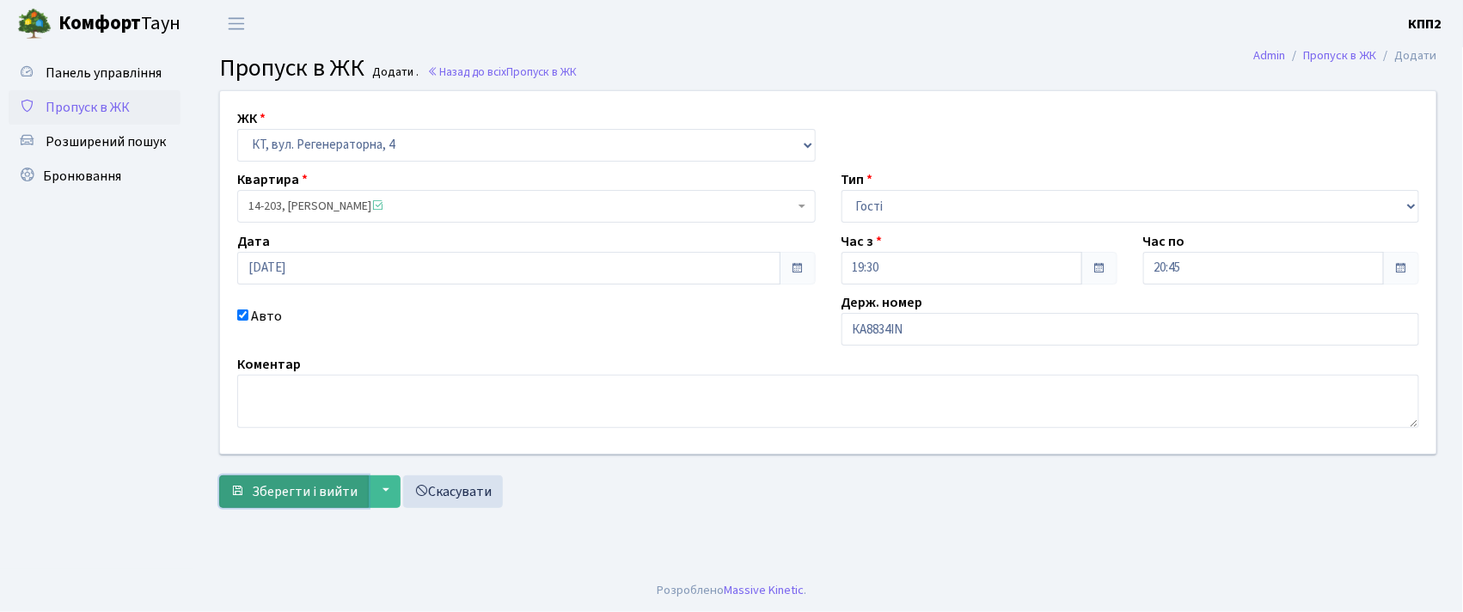
click at [248, 506] on button "Зберегти і вийти" at bounding box center [294, 491] width 150 height 33
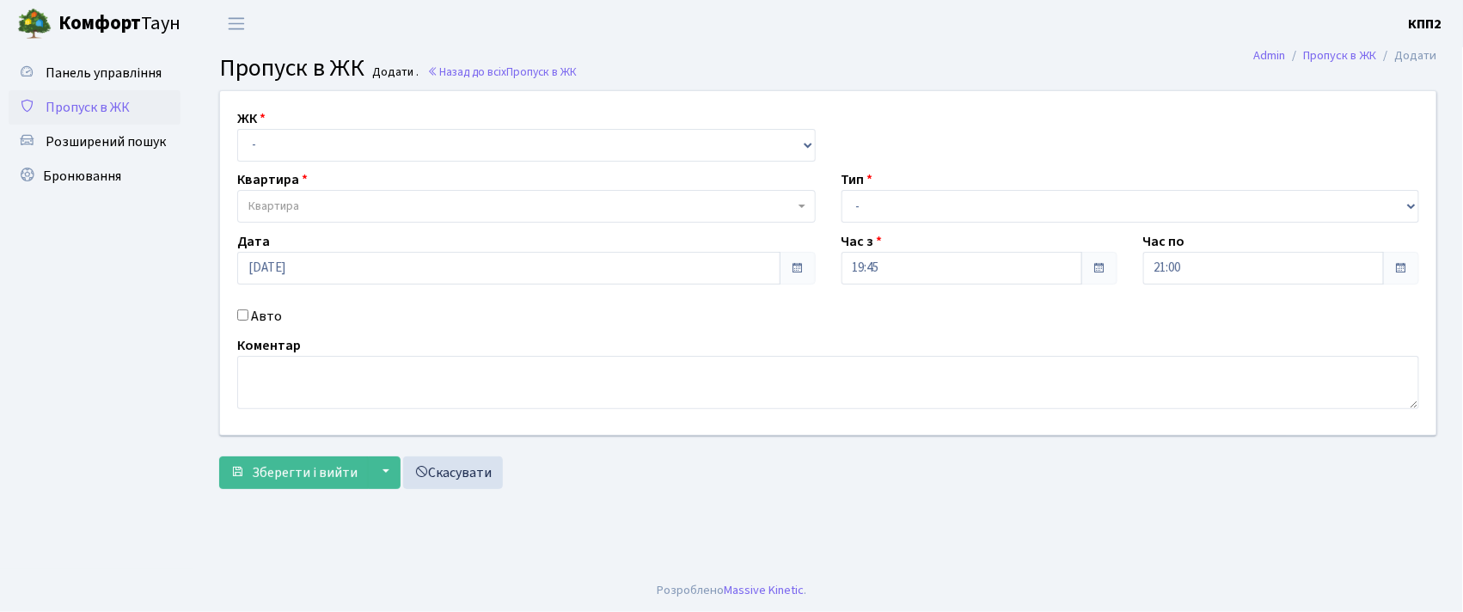
click at [244, 314] on input "Авто" at bounding box center [242, 314] width 11 height 11
checkbox input "true"
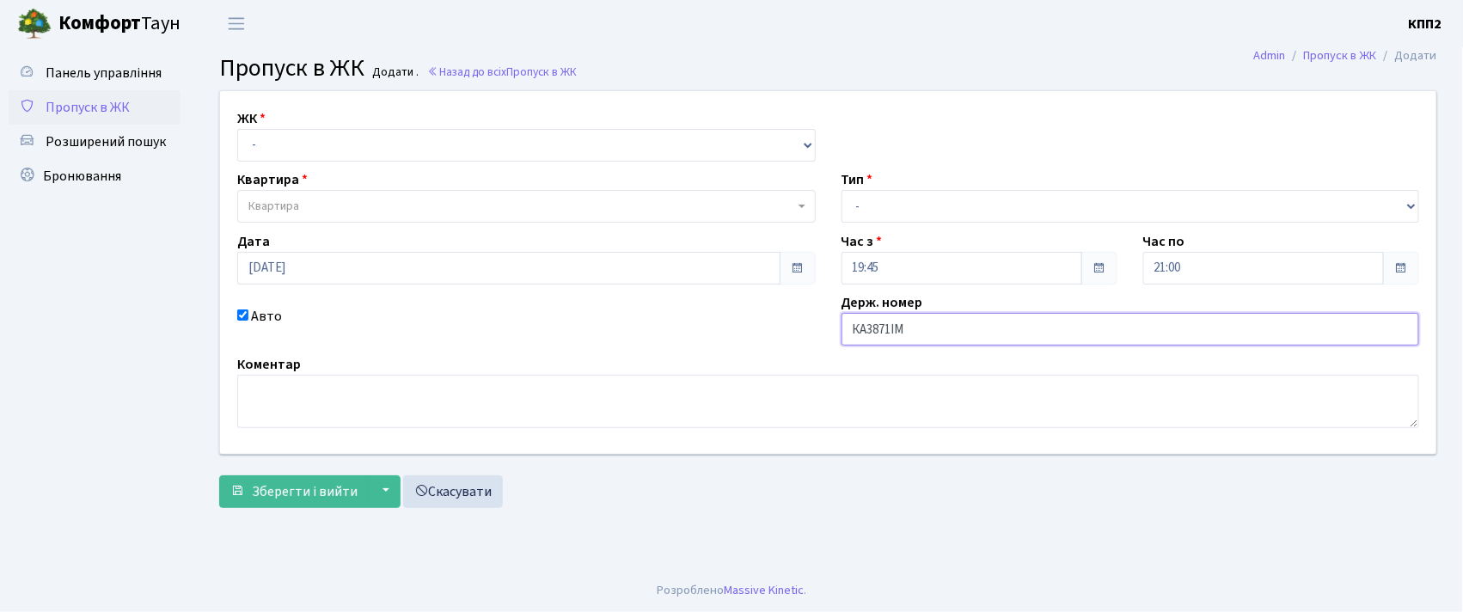
type input "КА3871ІМ"
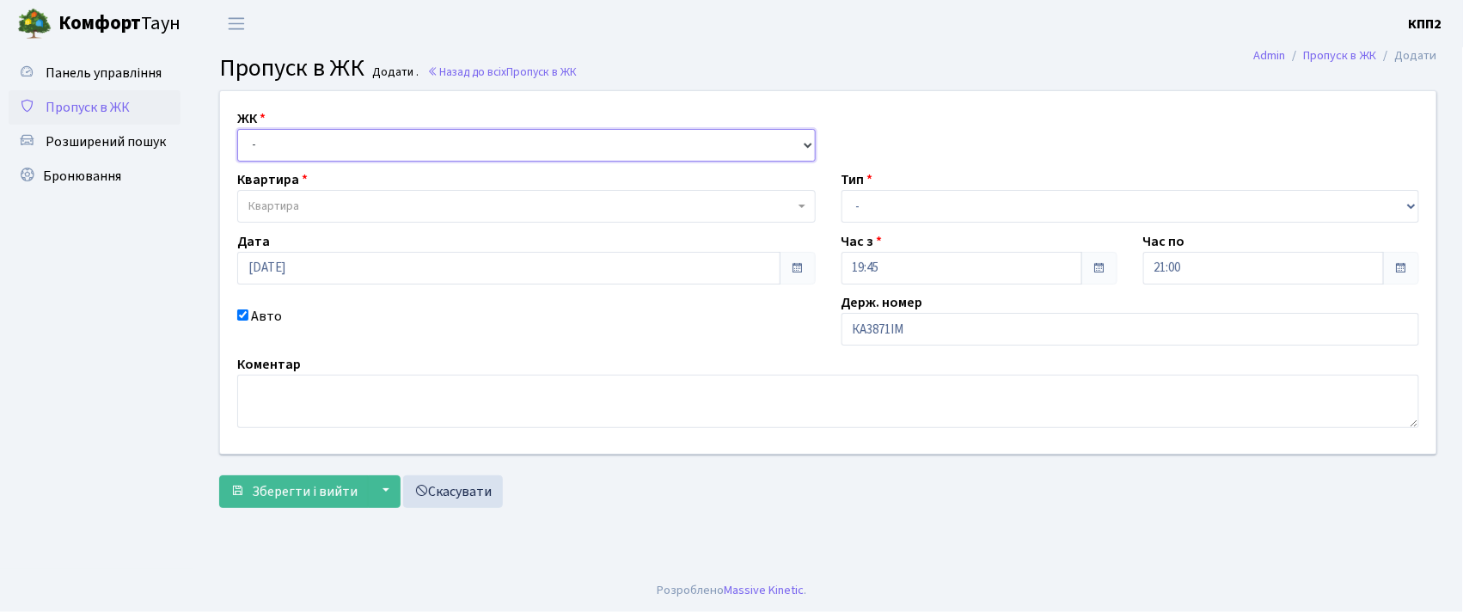
click at [495, 141] on select "- КТ, вул. Регенераторна, 4 КТ2, просп. Соборності, 17 КТ3, вул. Березнева, 16 …" at bounding box center [526, 145] width 578 height 33
select select "302"
click at [237, 129] on select "- КТ, вул. Регенераторна, 4 КТ2, просп. Соборності, 17 КТ3, вул. Березнева, 16 …" at bounding box center [526, 145] width 578 height 33
select select
click at [421, 208] on span "Квартира" at bounding box center [521, 206] width 546 height 17
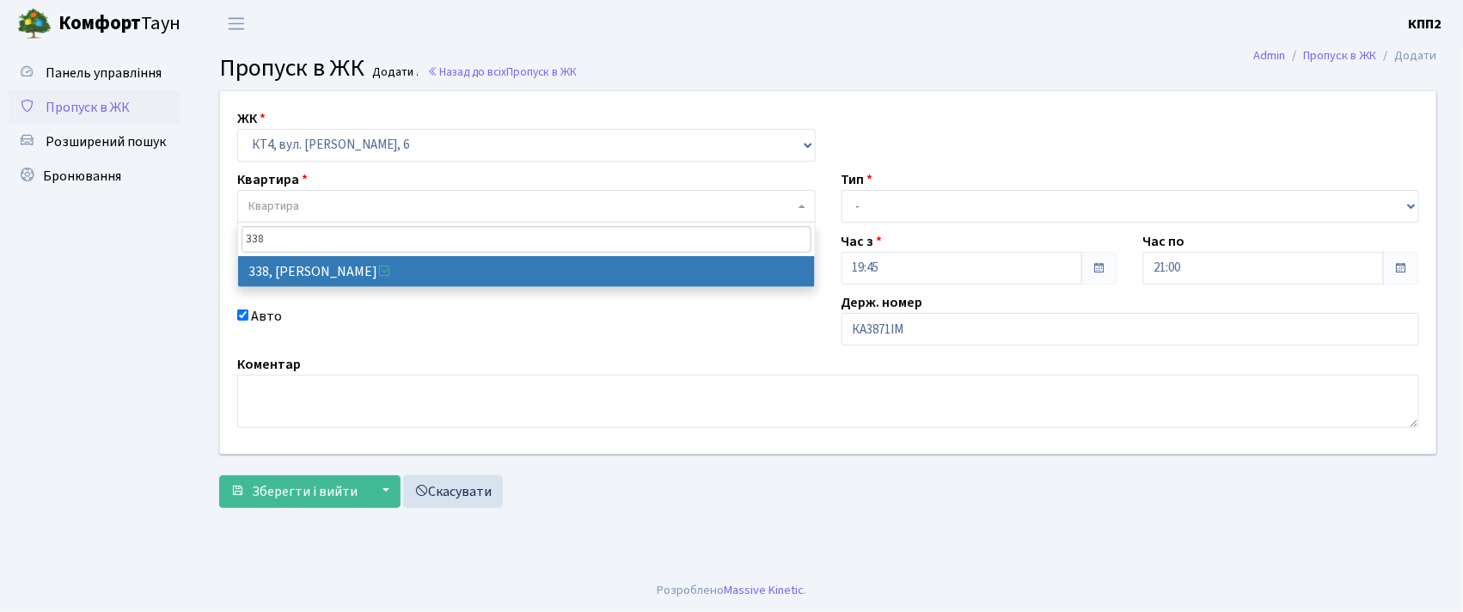
type input "338"
select select "17045"
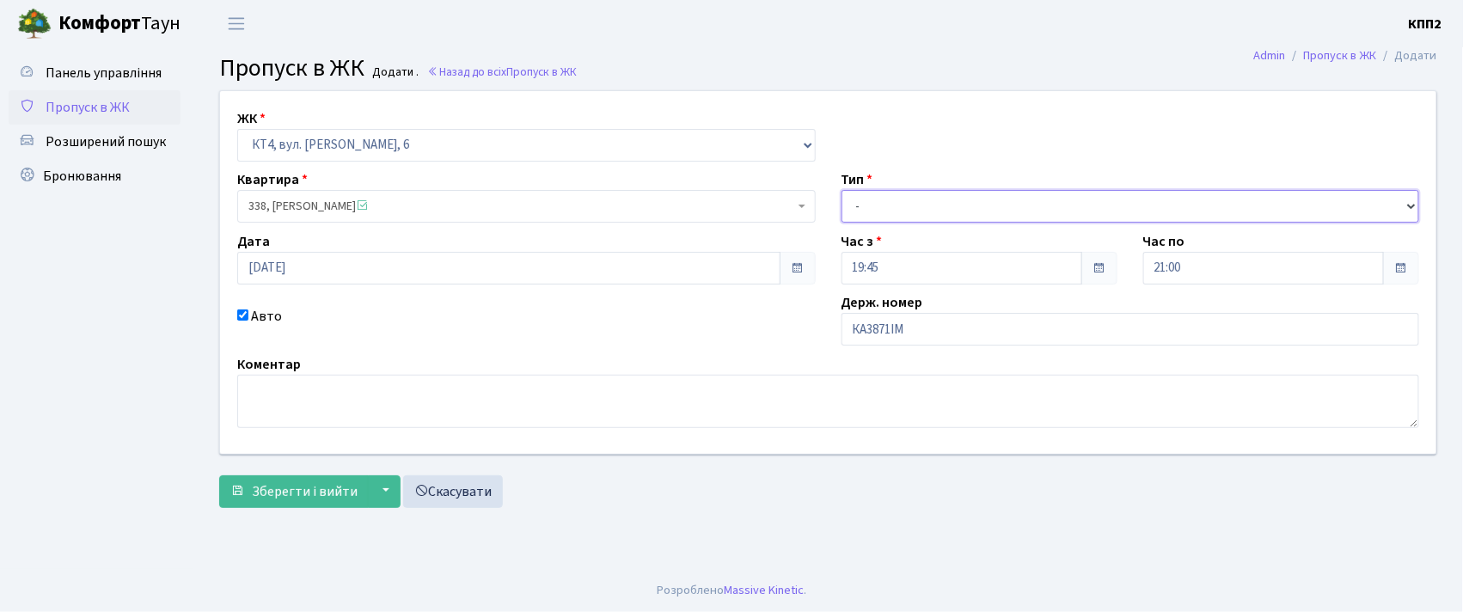
click at [898, 198] on select "- Доставка Таксі Гості Сервіс" at bounding box center [1131, 206] width 578 height 33
select select "2"
click at [842, 190] on select "- Доставка Таксі Гості Сервіс" at bounding box center [1131, 206] width 578 height 33
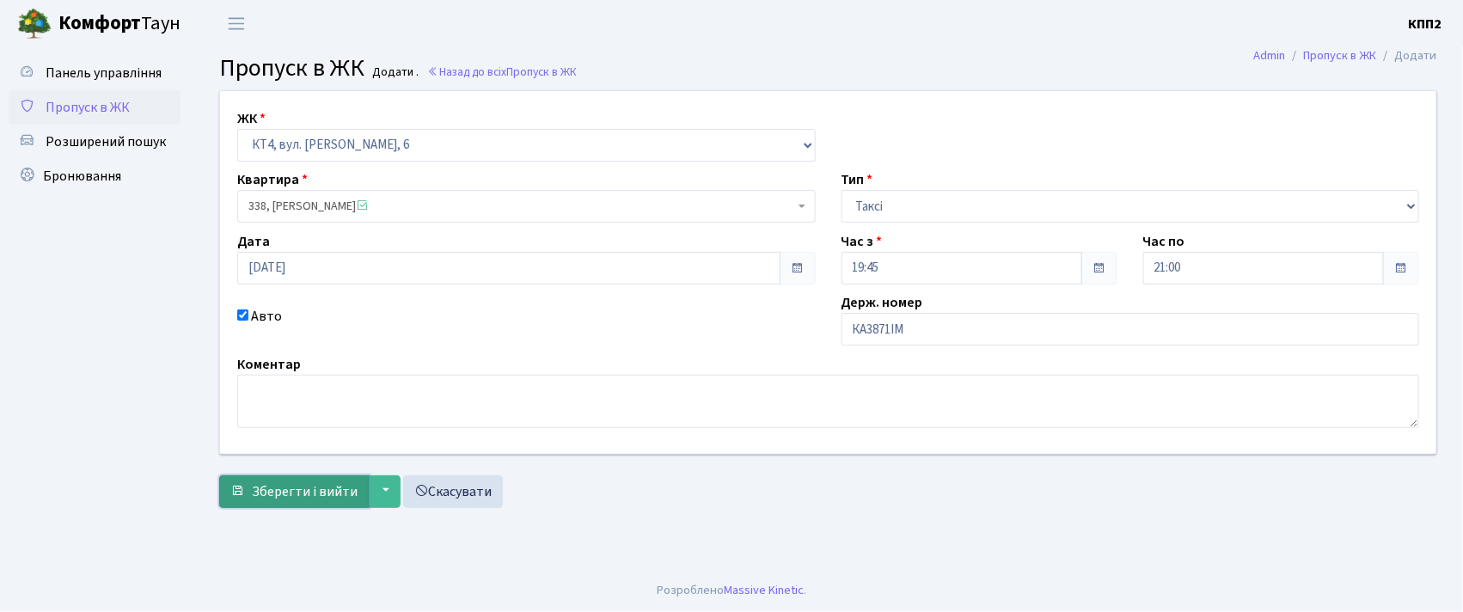
click at [253, 495] on span "Зберегти і вийти" at bounding box center [305, 491] width 106 height 19
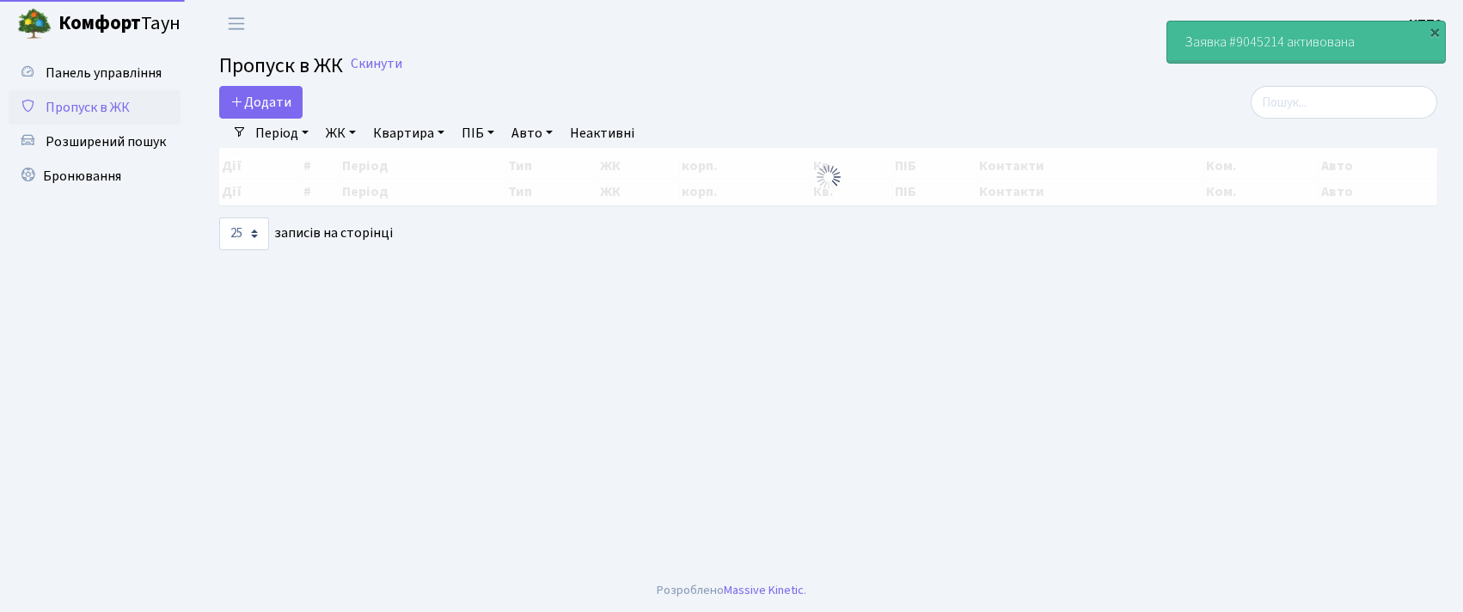
select select "25"
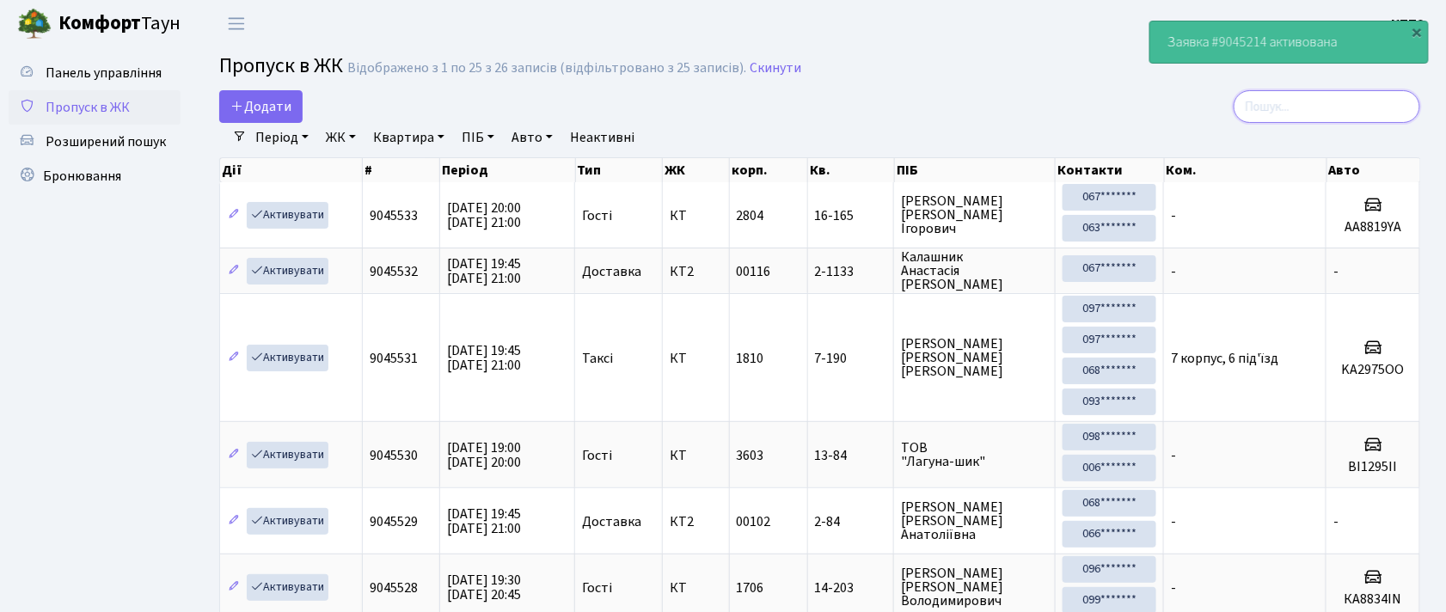
click at [1328, 104] on input "search" at bounding box center [1326, 106] width 187 height 33
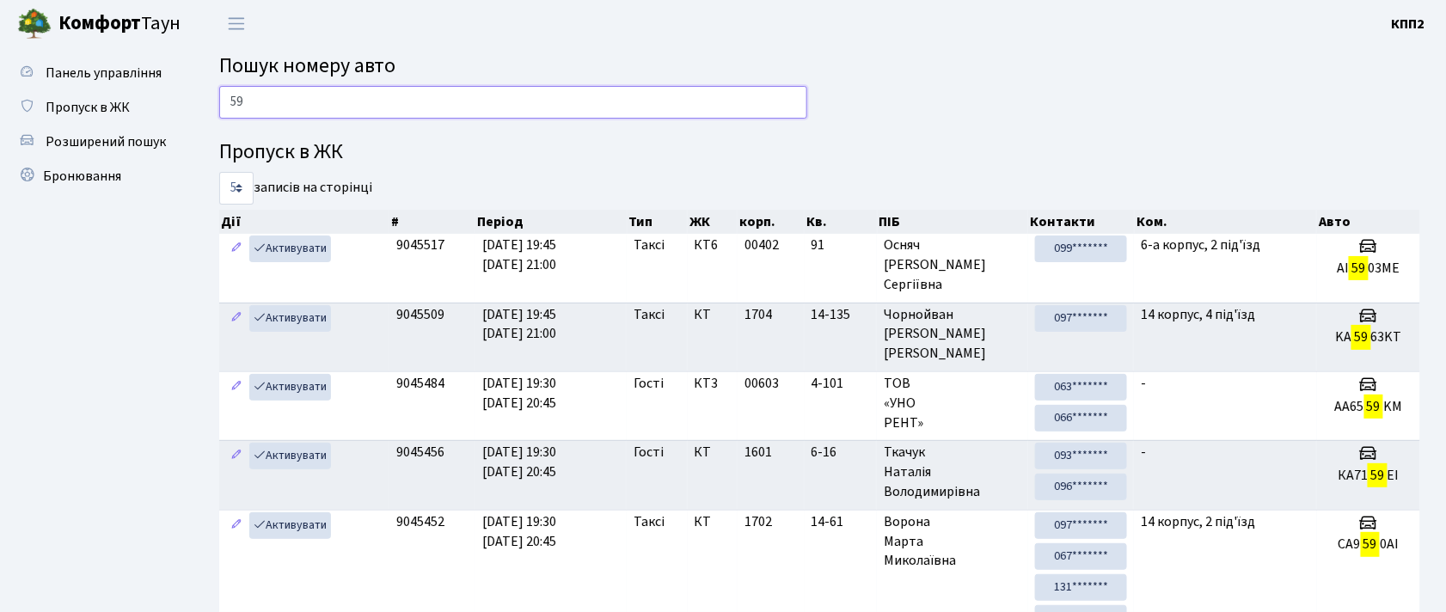
type input "5"
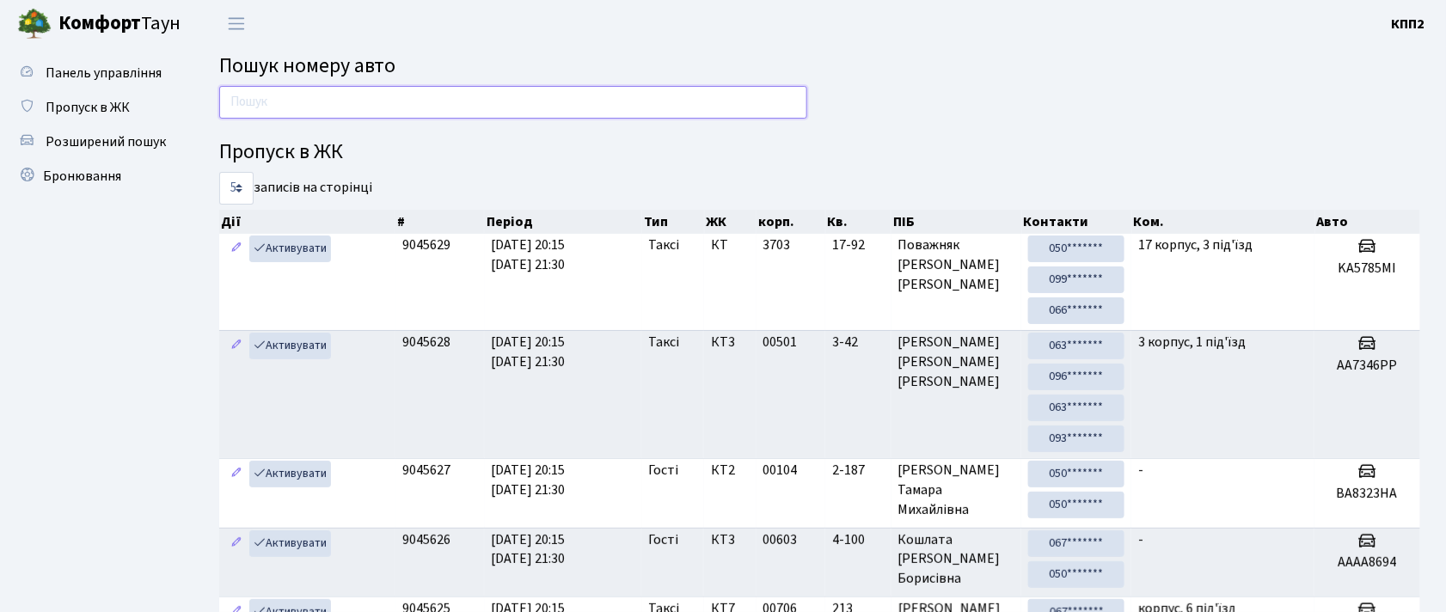
click at [304, 107] on input "text" at bounding box center [513, 102] width 588 height 33
type input "8"
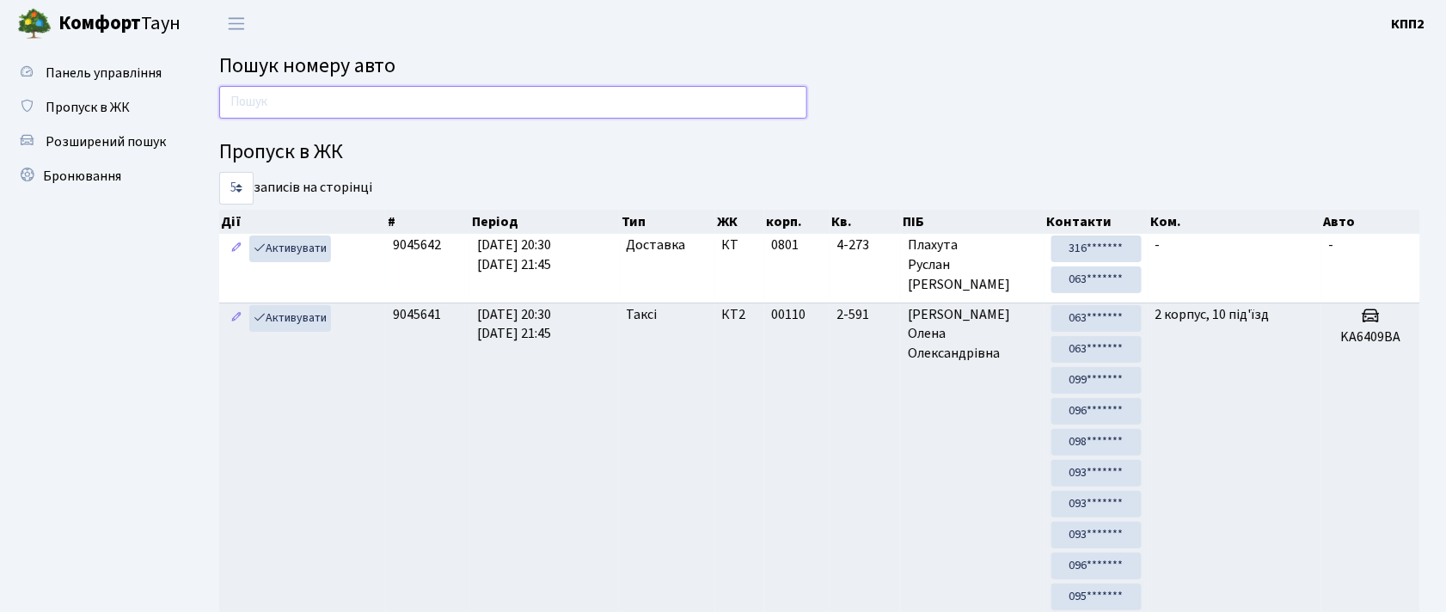
click at [420, 97] on input "text" at bounding box center [513, 102] width 588 height 33
type input "1"
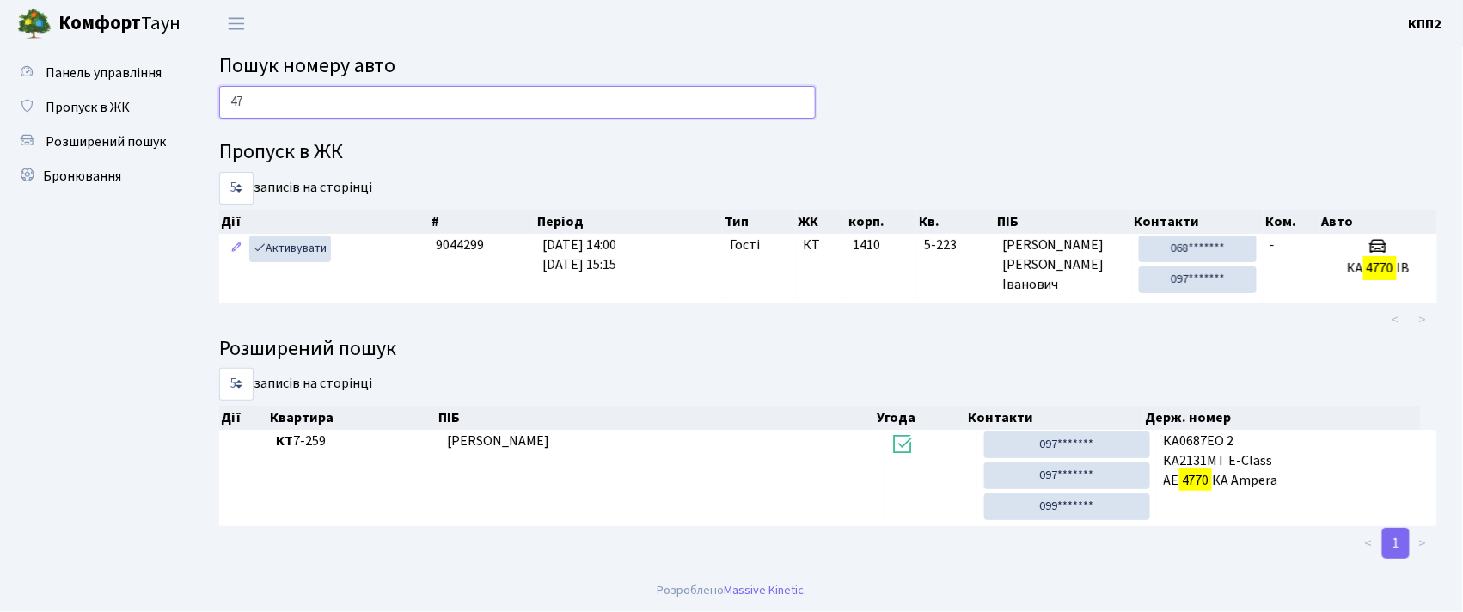
type input "4"
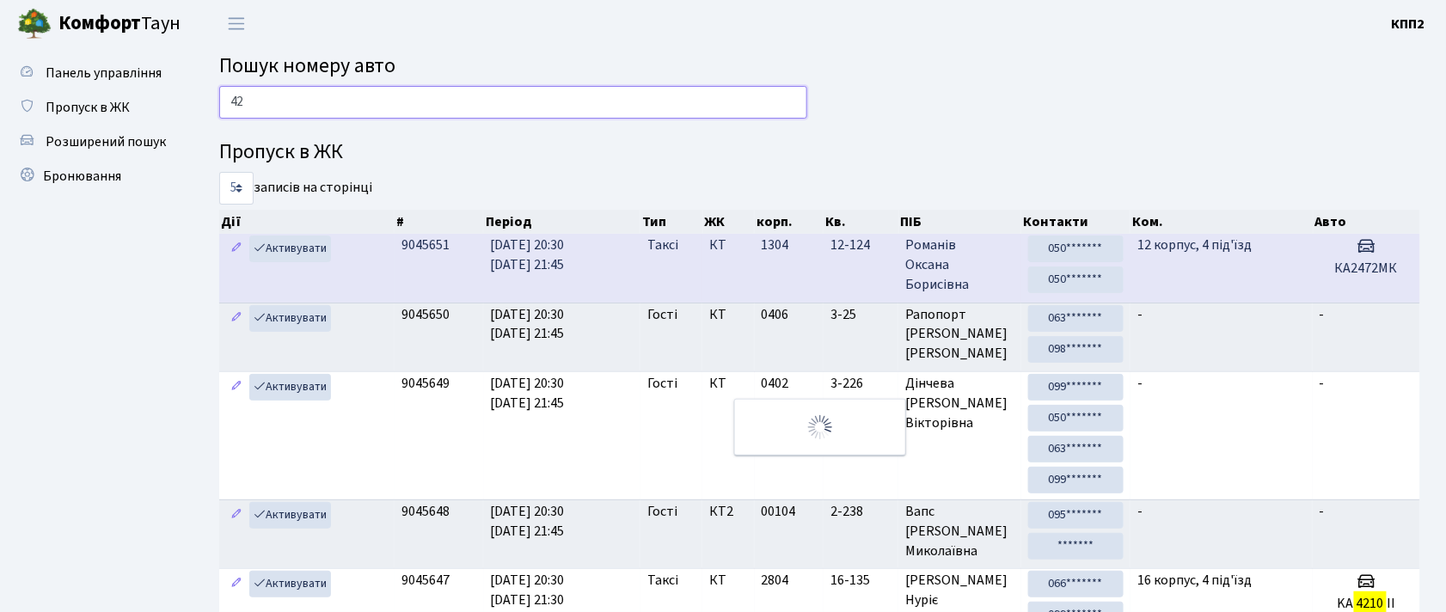
type input "4"
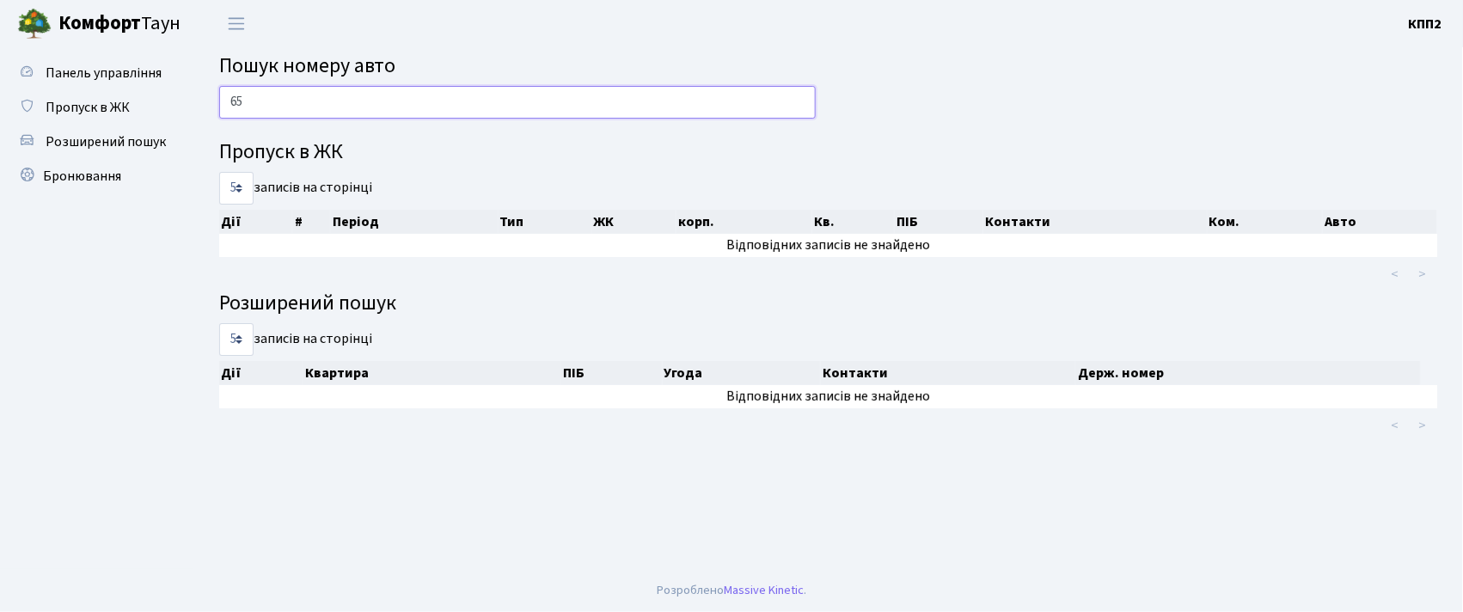
type input "6"
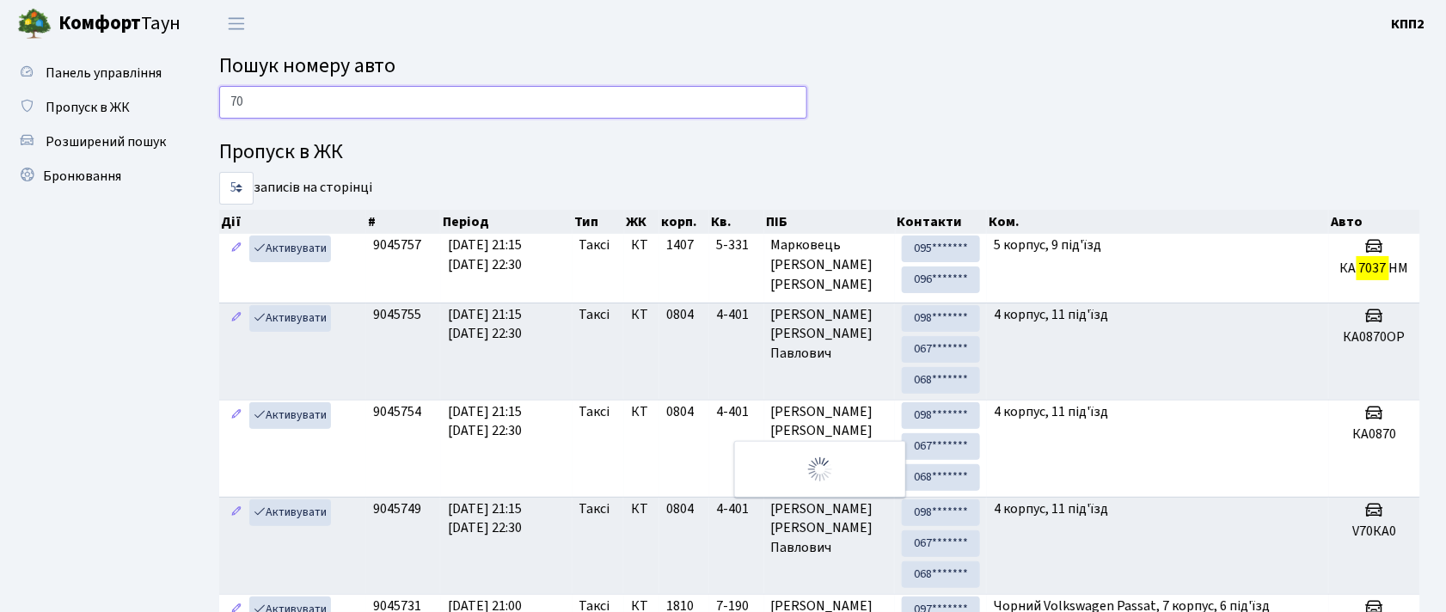
type input "7"
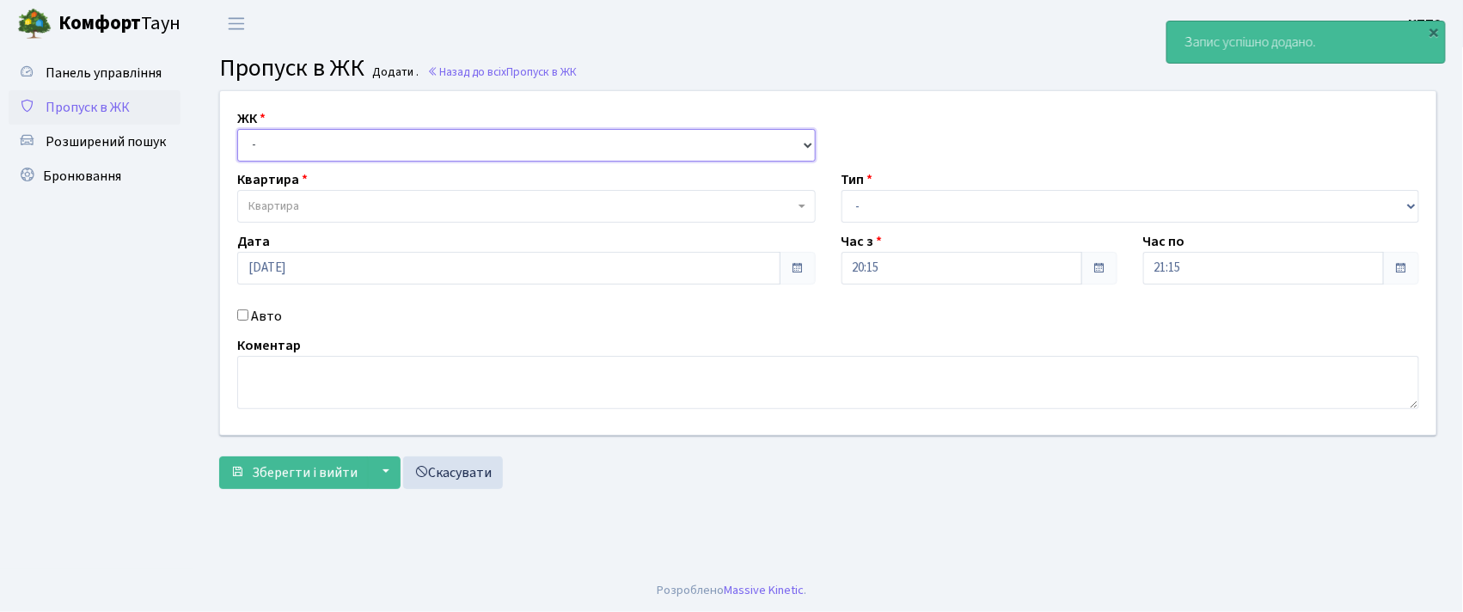
click at [352, 143] on select "- КТ, вул. Регенераторна, 4 КТ2, просп. Соборності, 17 КТ3, вул. Березнева, 16 …" at bounding box center [526, 145] width 578 height 33
select select "302"
click at [237, 129] on select "- КТ, вул. Регенераторна, 4 КТ2, просп. Соборності, 17 КТ3, вул. Березнева, 16 …" at bounding box center [526, 145] width 578 height 33
select select
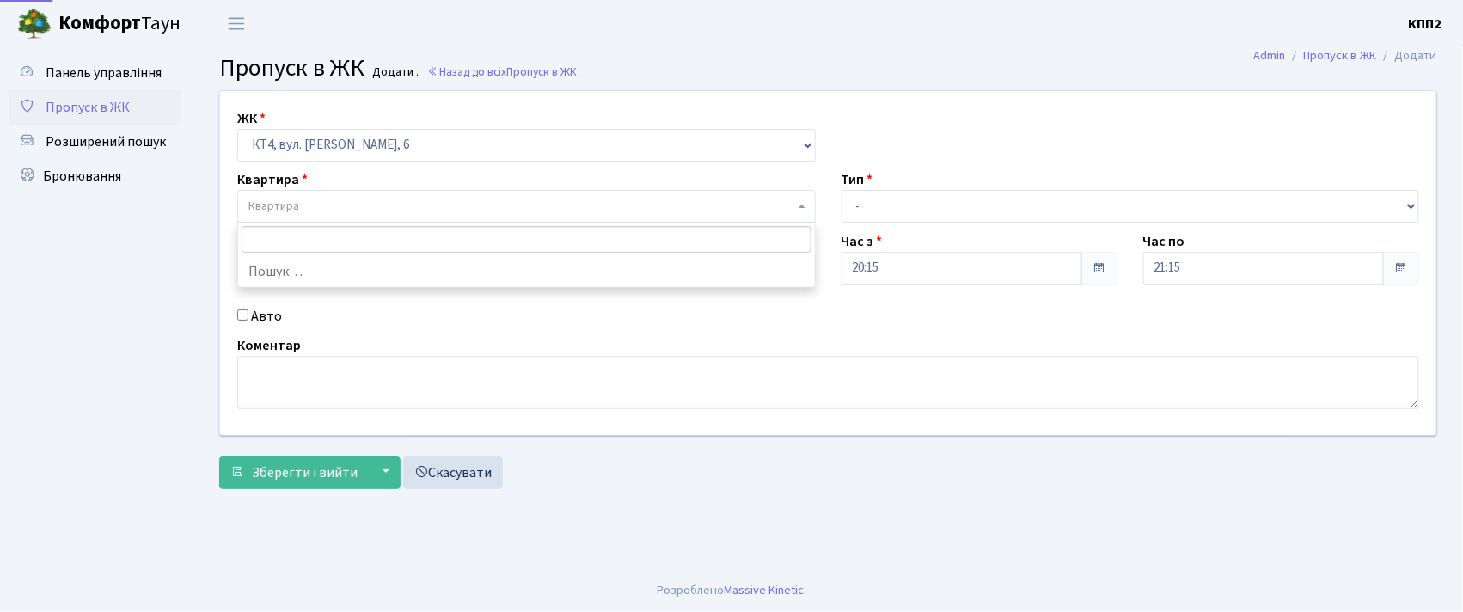
click at [356, 213] on span "Квартира" at bounding box center [521, 206] width 546 height 17
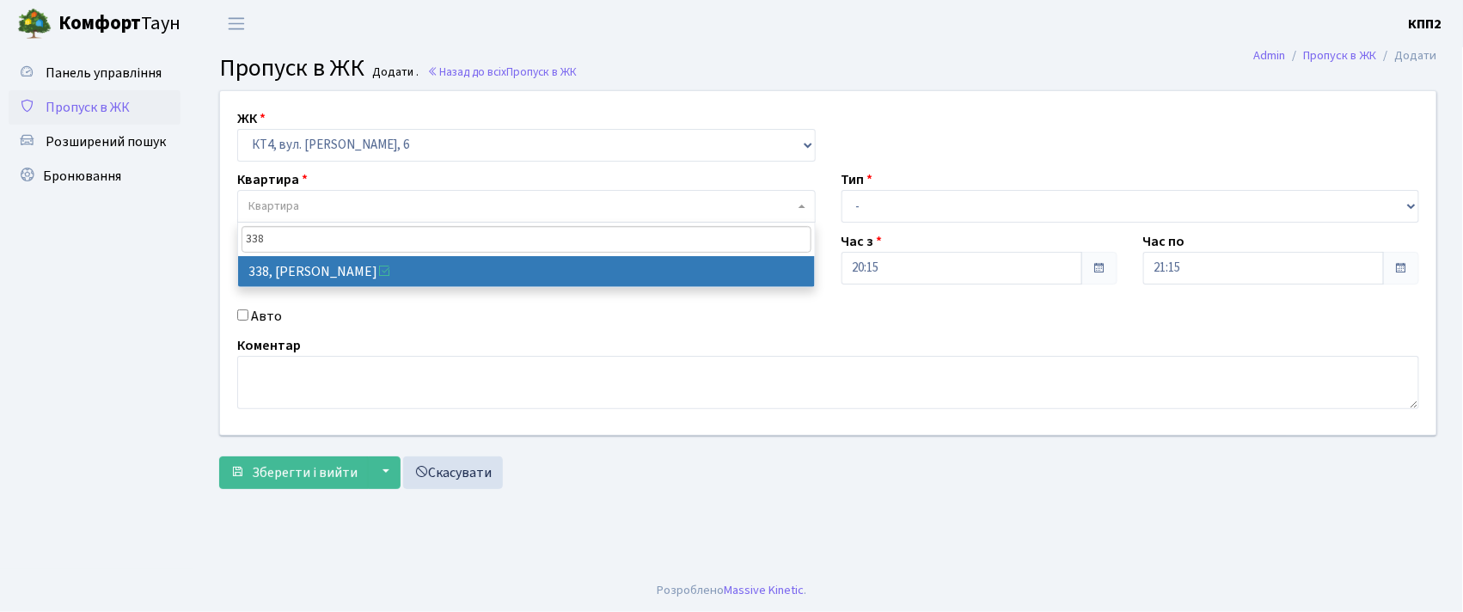
type input "338"
select select "17045"
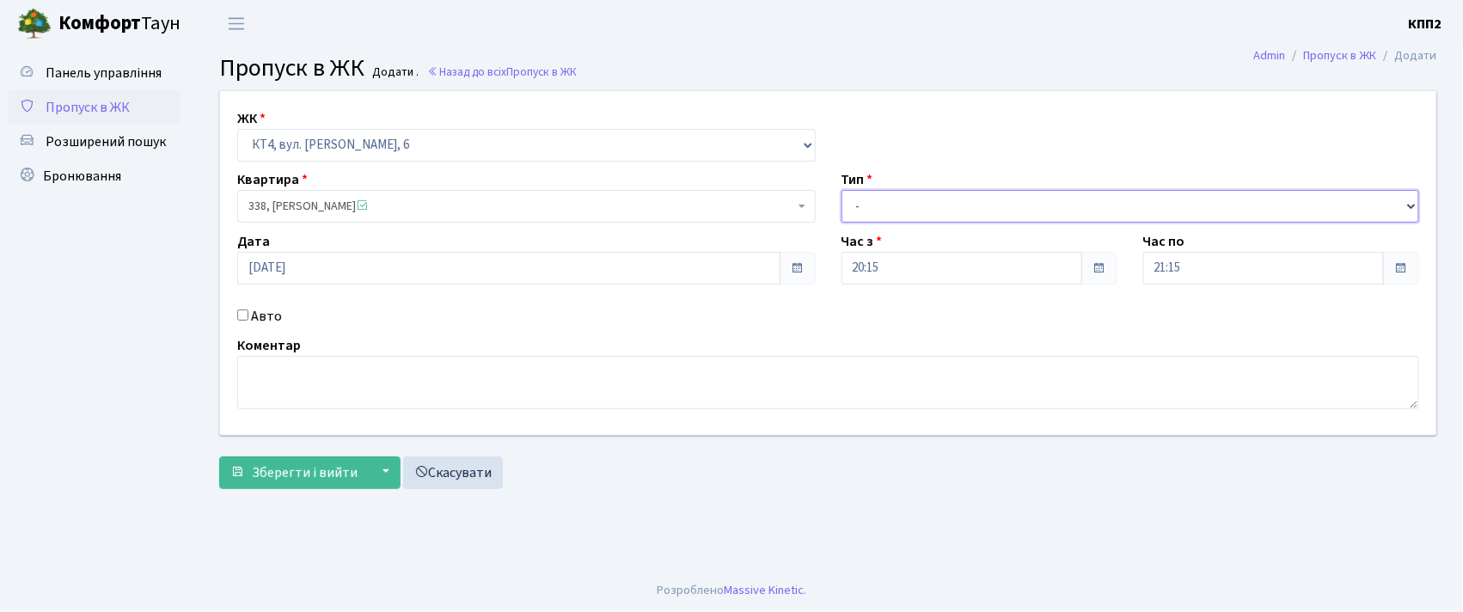
drag, startPoint x: 1011, startPoint y: 204, endPoint x: 995, endPoint y: 220, distance: 23.1
click at [1007, 205] on select "- Доставка Таксі Гості Сервіс" at bounding box center [1131, 206] width 578 height 33
select select "1"
click at [842, 190] on select "- Доставка Таксі Гості Сервіс" at bounding box center [1131, 206] width 578 height 33
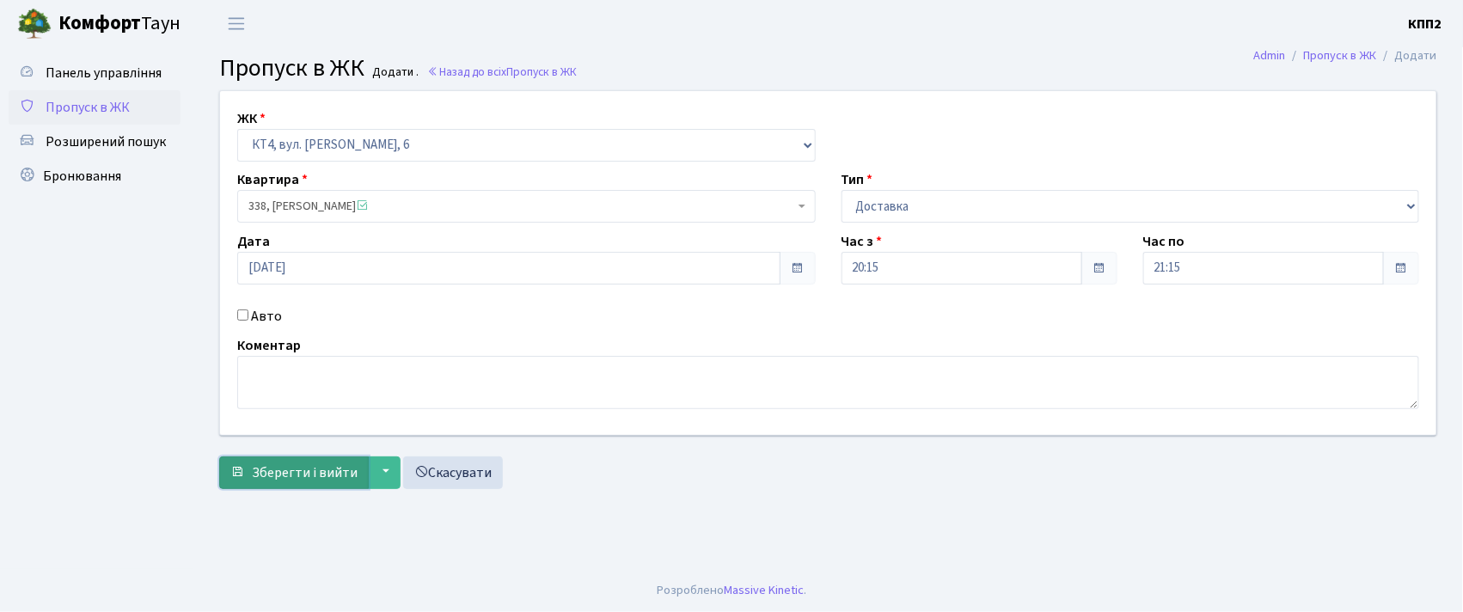
click at [303, 471] on span "Зберегти і вийти" at bounding box center [305, 472] width 106 height 19
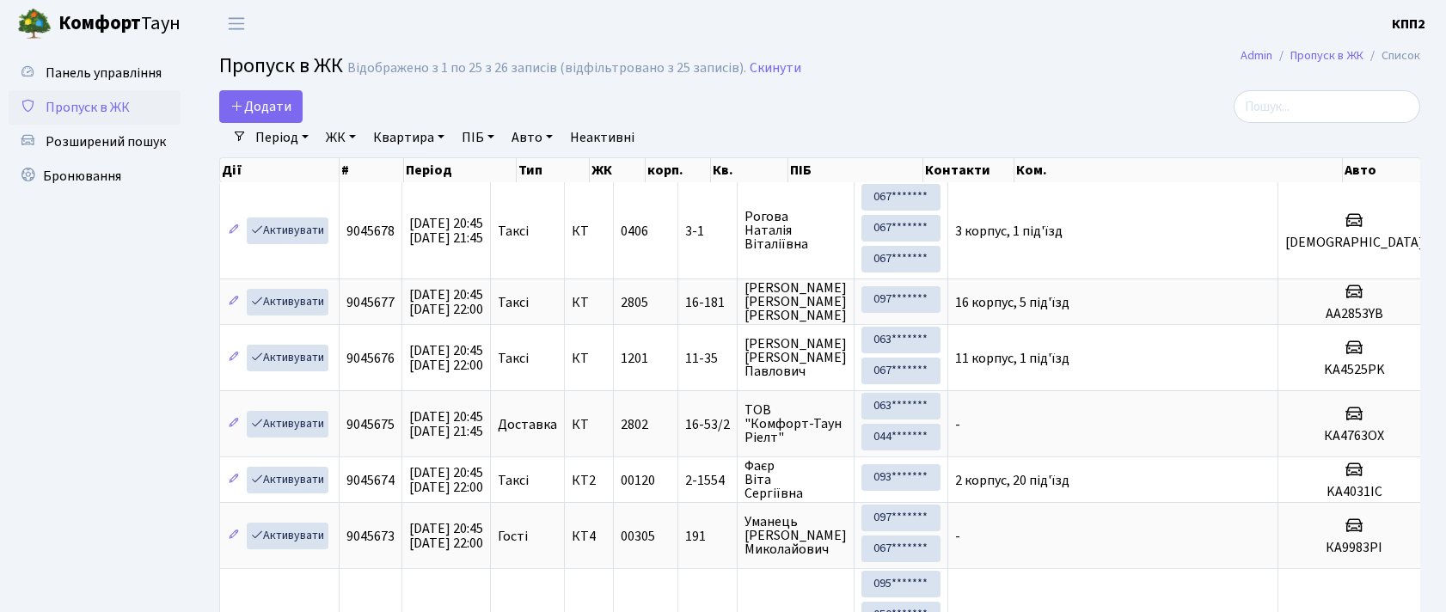
select select "25"
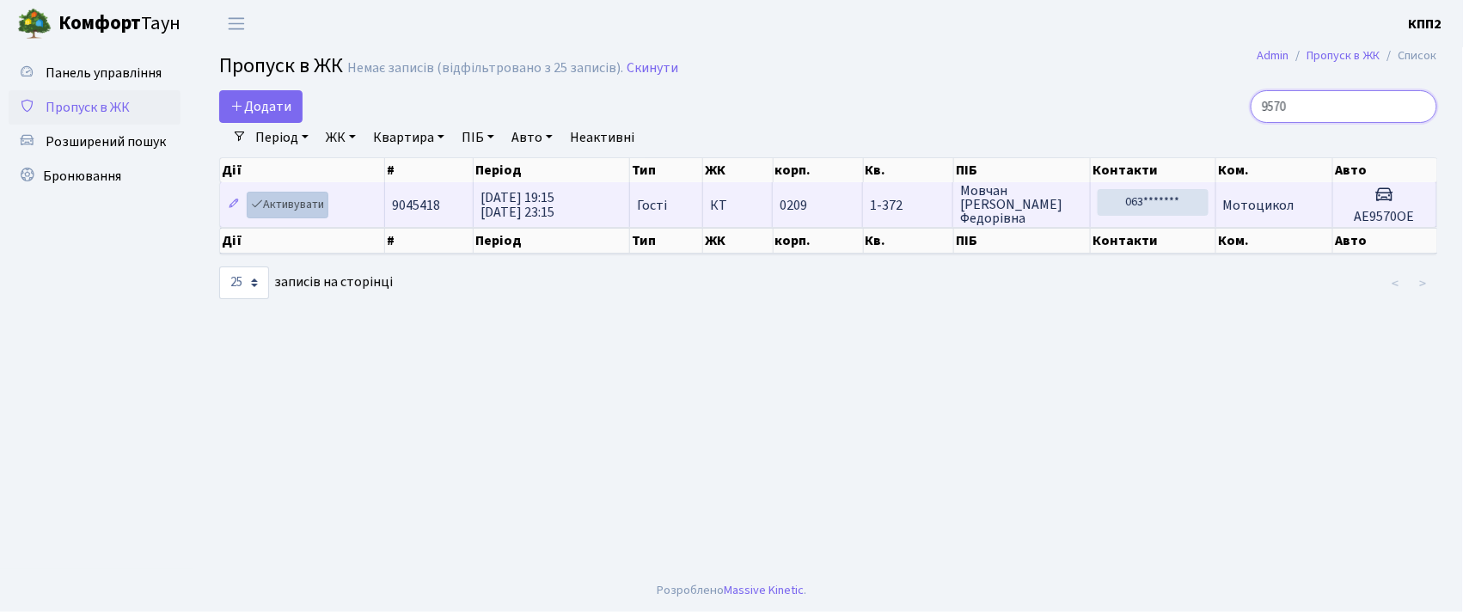
type input "9570"
click at [276, 207] on link "Активувати" at bounding box center [288, 205] width 82 height 27
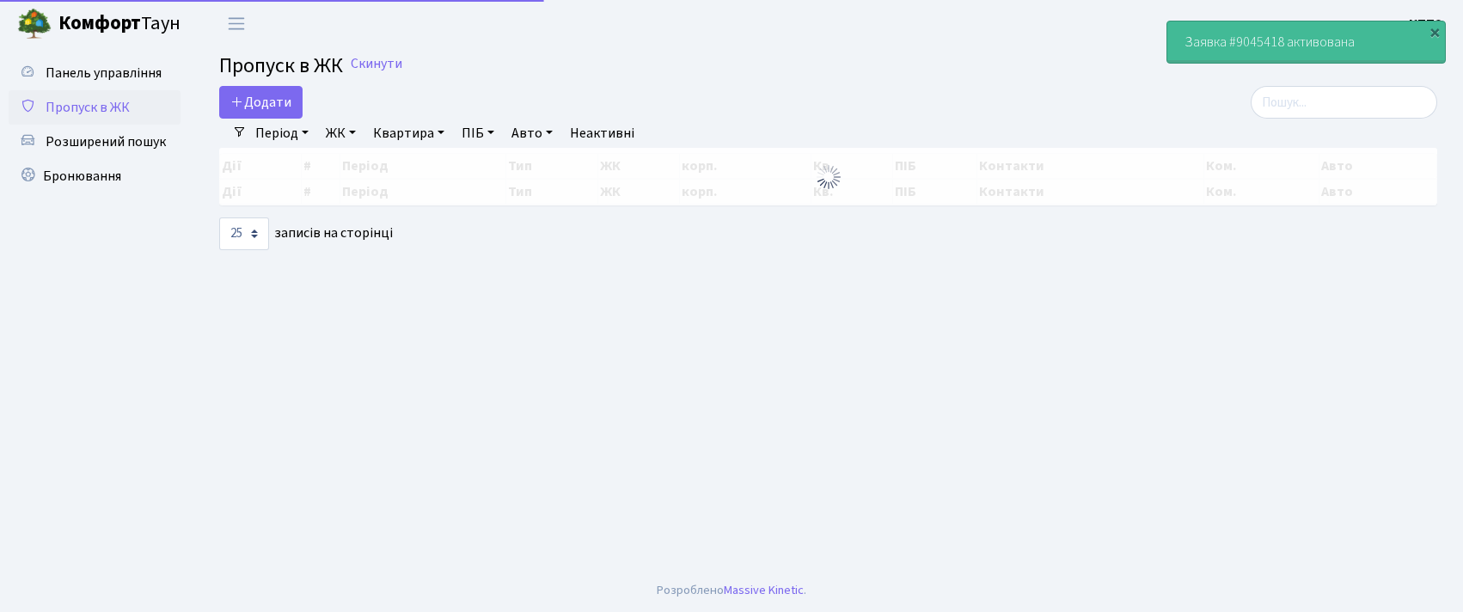
select select "25"
click at [1303, 108] on input "search" at bounding box center [1344, 102] width 187 height 33
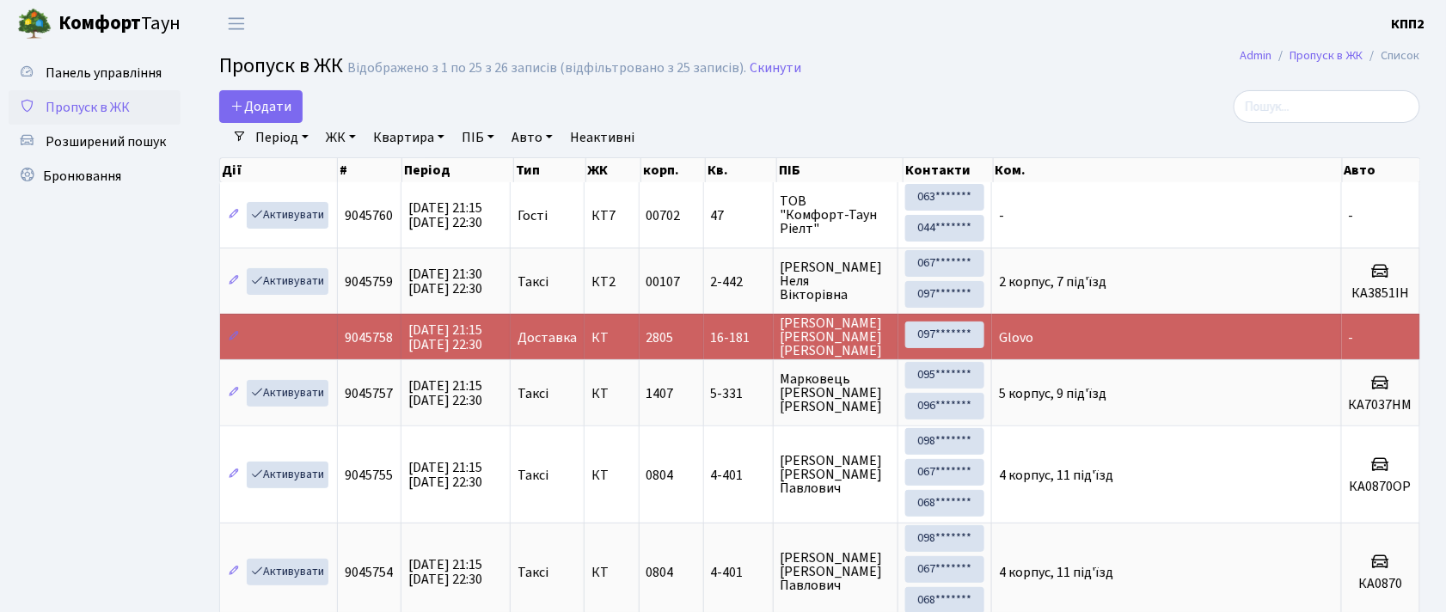
click at [280, 141] on link "Період" at bounding box center [281, 137] width 67 height 29
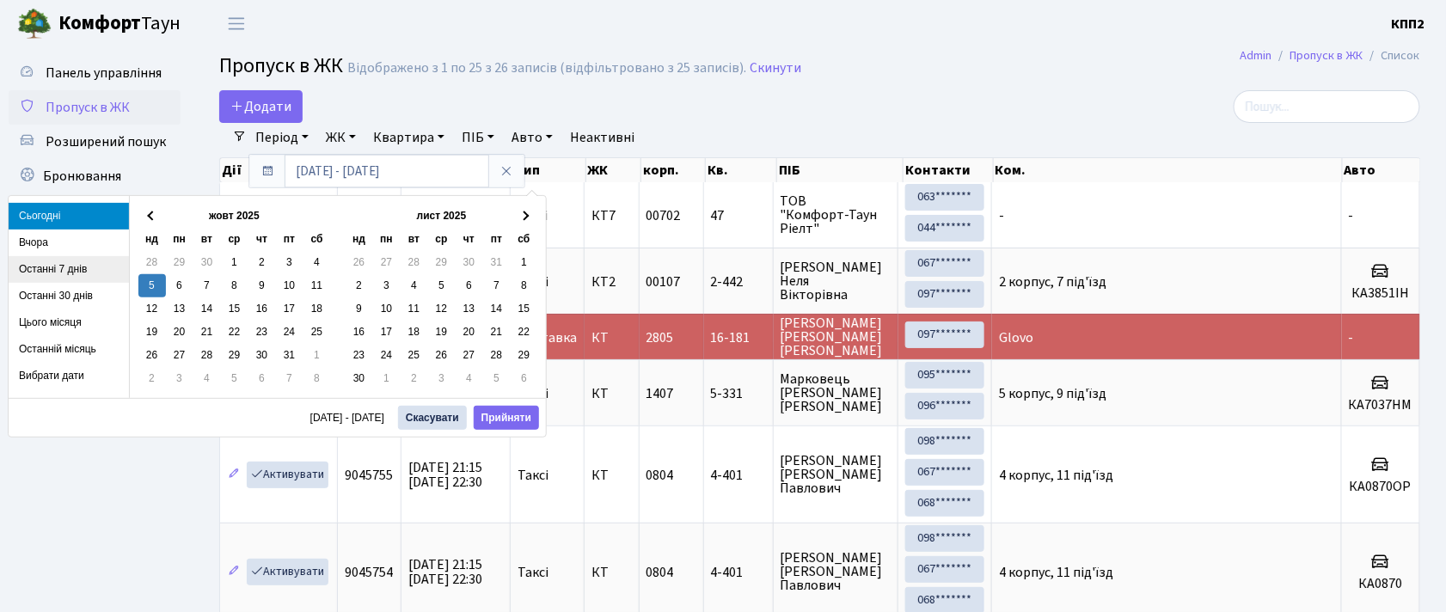
click at [46, 268] on li "Останні 7 днів" at bounding box center [69, 269] width 120 height 27
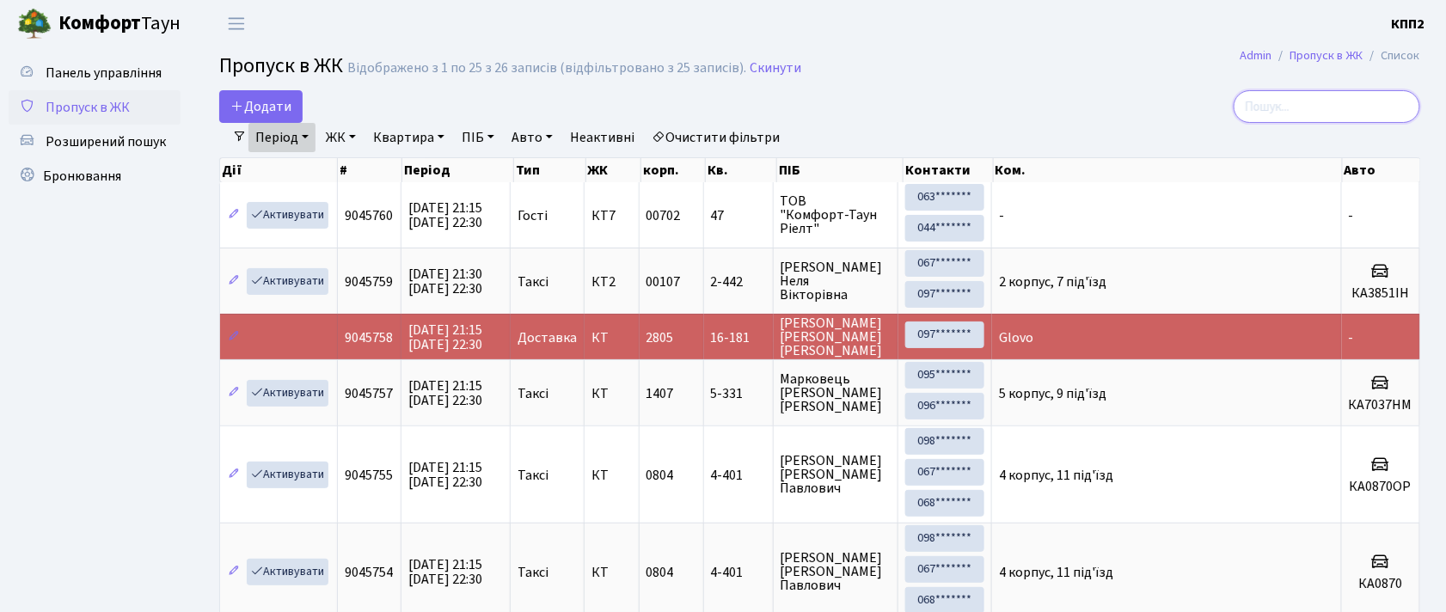
click at [1317, 107] on input "search" at bounding box center [1326, 106] width 187 height 33
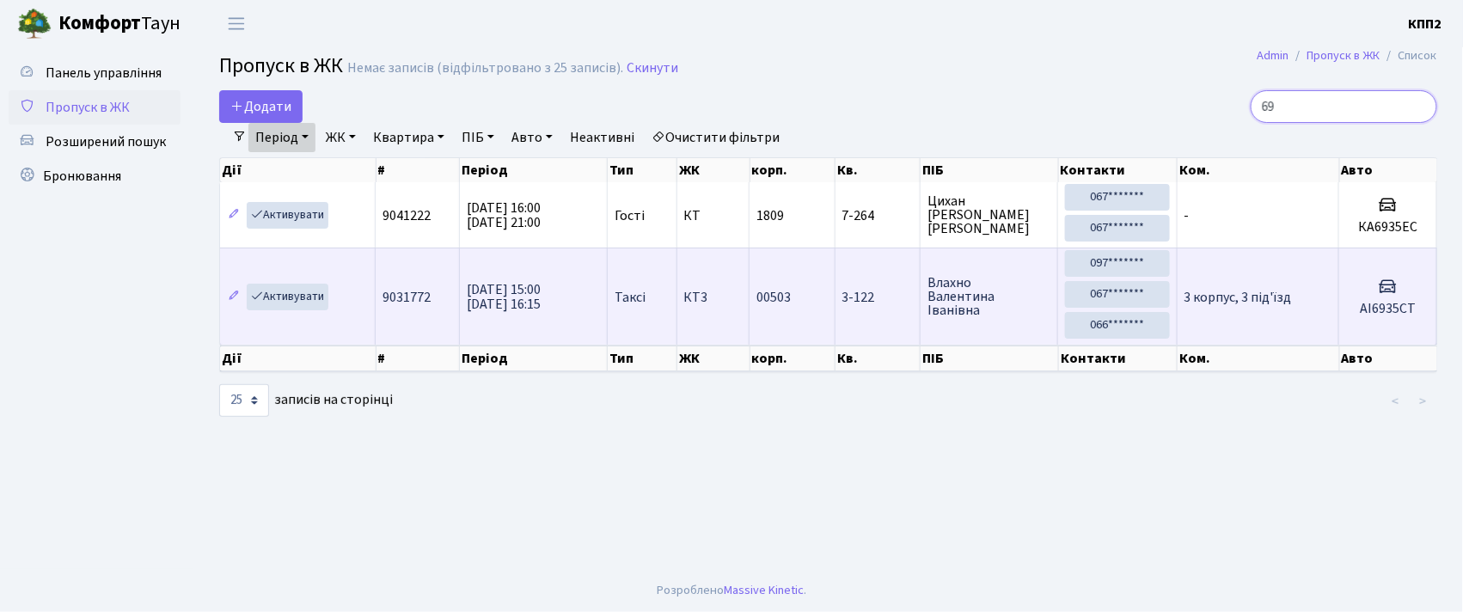
type input "6"
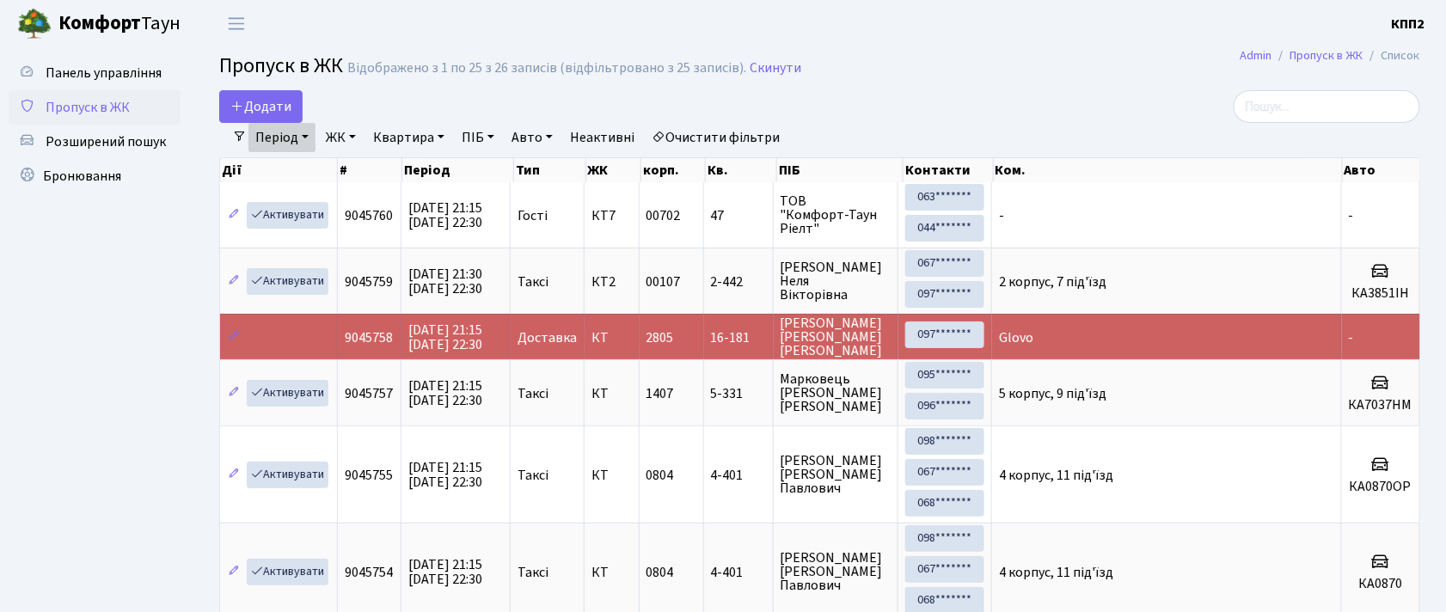
click at [100, 105] on span "Пропуск в ЖК" at bounding box center [88, 107] width 84 height 19
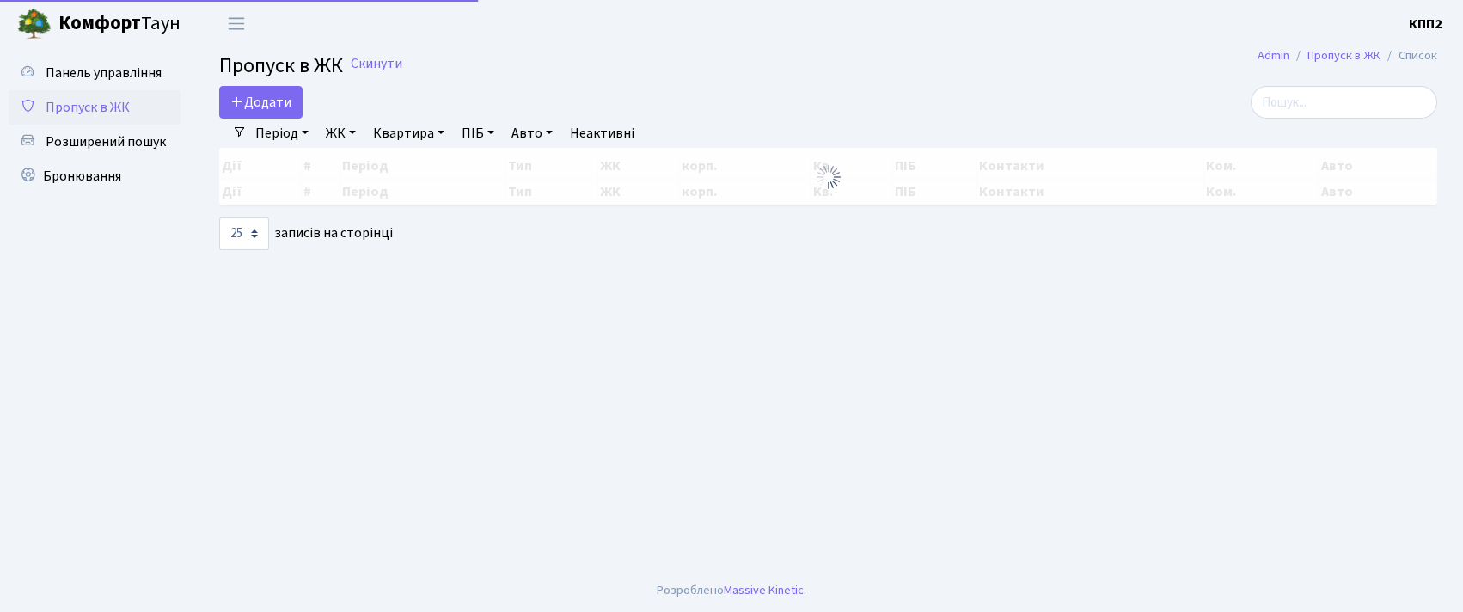
select select "25"
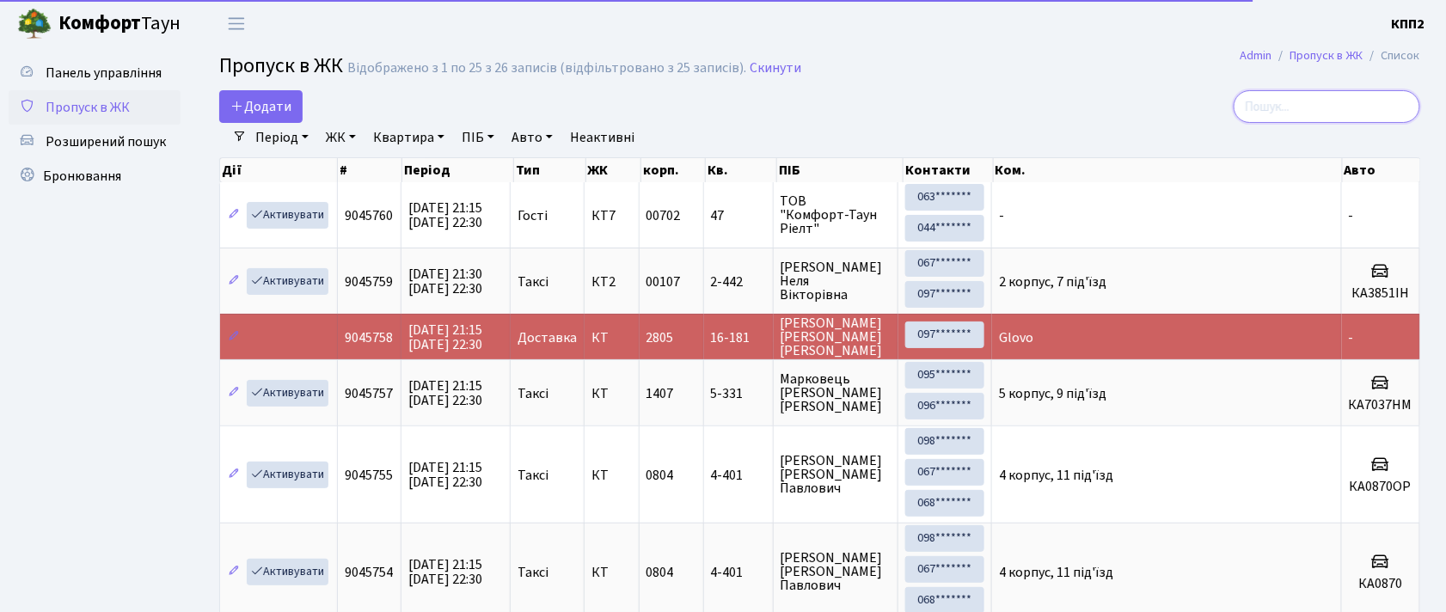
click at [1355, 104] on input "search" at bounding box center [1326, 106] width 187 height 33
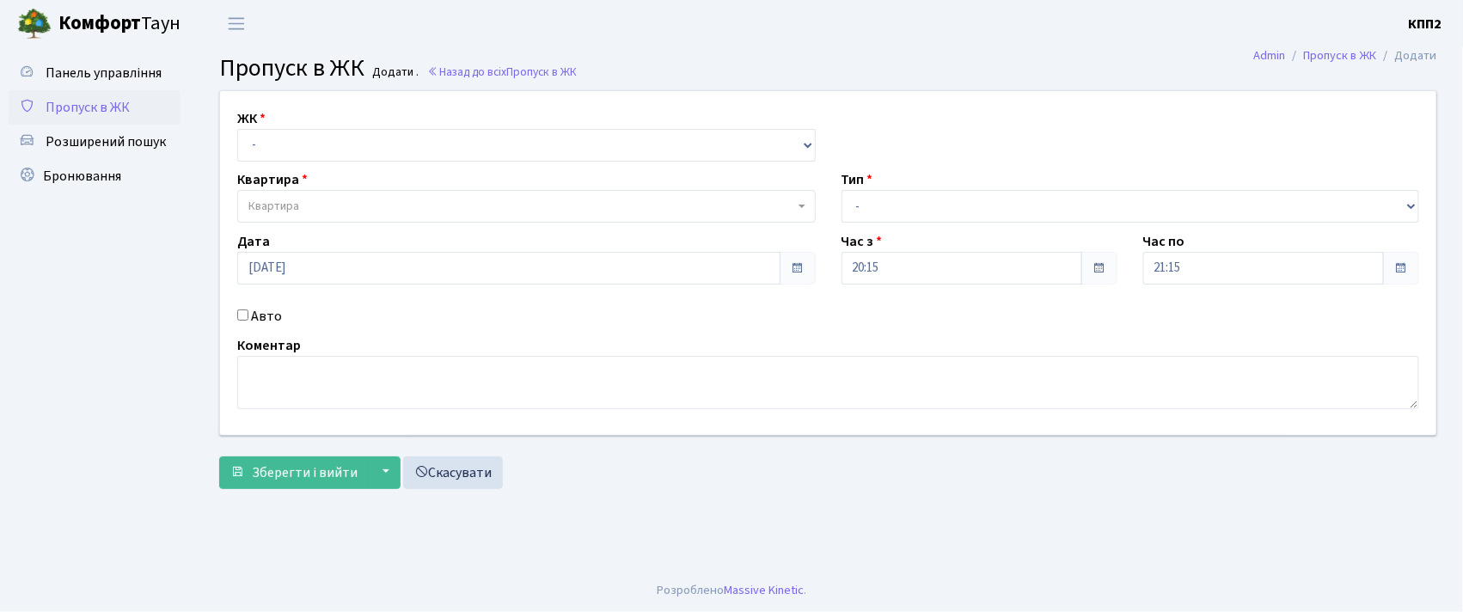
click at [244, 314] on input "Авто" at bounding box center [242, 314] width 11 height 11
checkbox input "true"
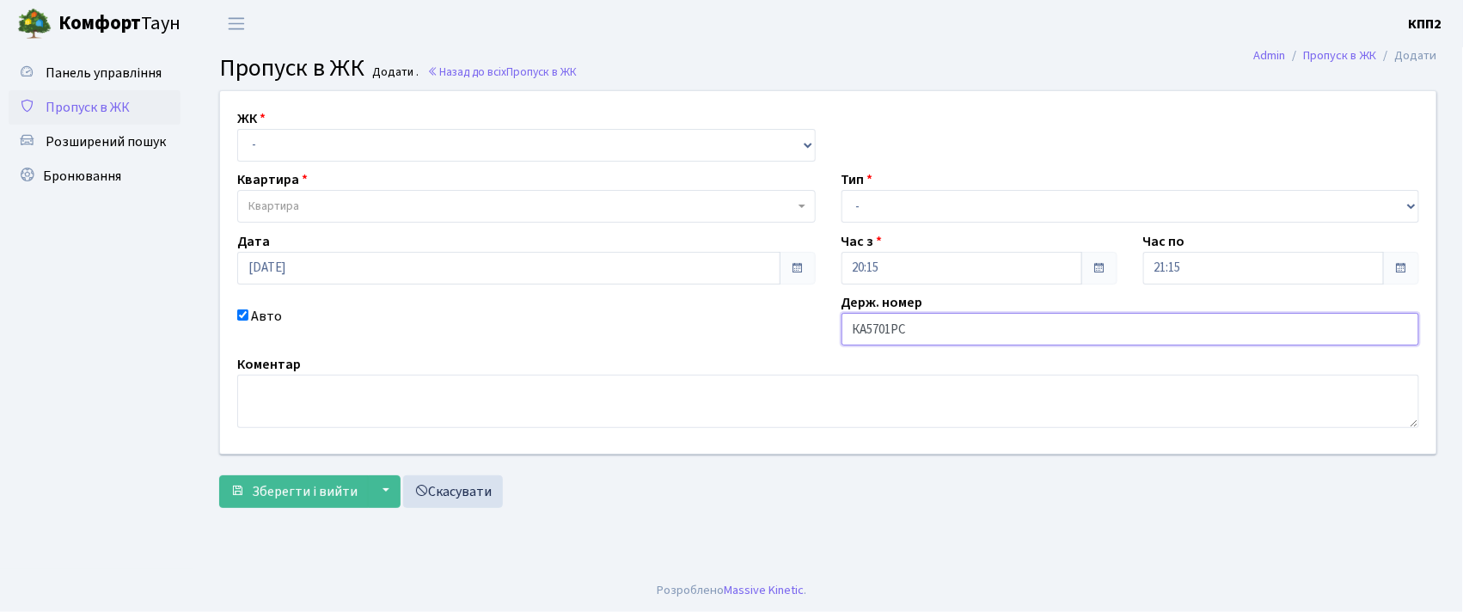
type input "КА5701РС"
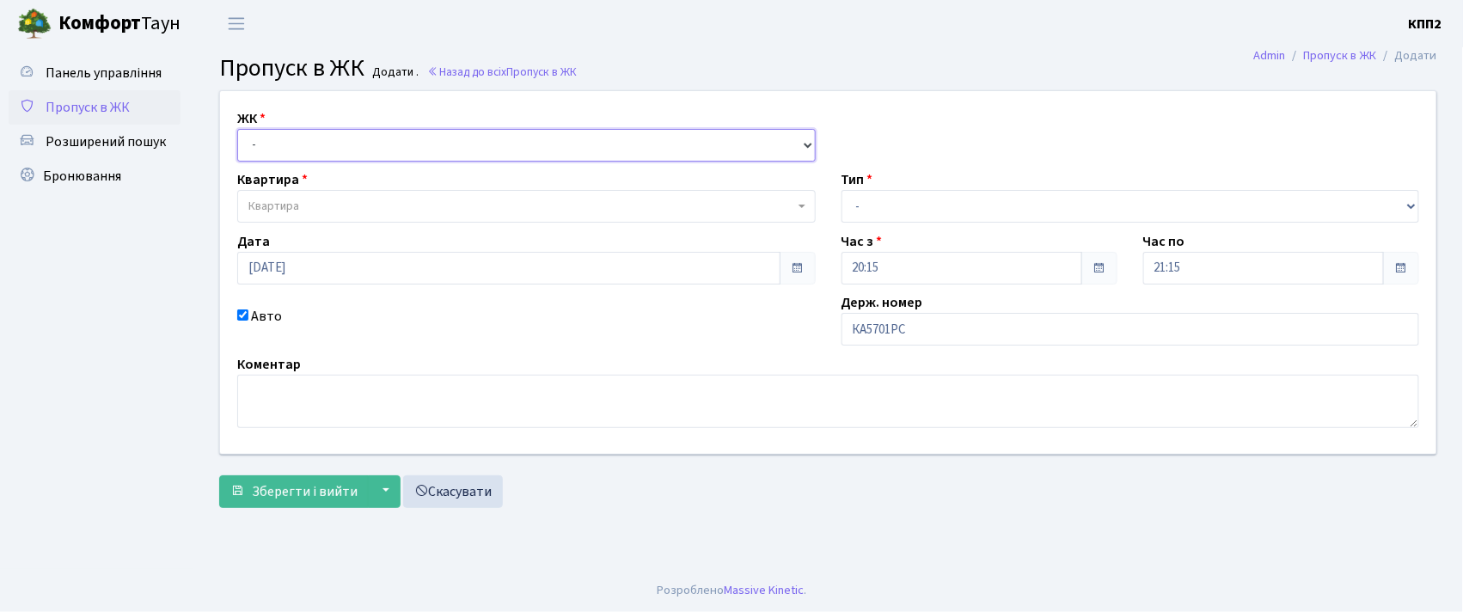
drag, startPoint x: 340, startPoint y: 138, endPoint x: 334, endPoint y: 160, distance: 23.1
click at [340, 138] on select "- КТ, вул. Регенераторна, 4 КТ2, просп. Соборності, 17 КТ3, вул. Березнева, 16 …" at bounding box center [526, 145] width 578 height 33
select select "271"
click at [237, 129] on select "- КТ, вул. Регенераторна, 4 КТ2, просп. Соборності, 17 КТ3, вул. Березнева, 16 …" at bounding box center [526, 145] width 578 height 33
select select
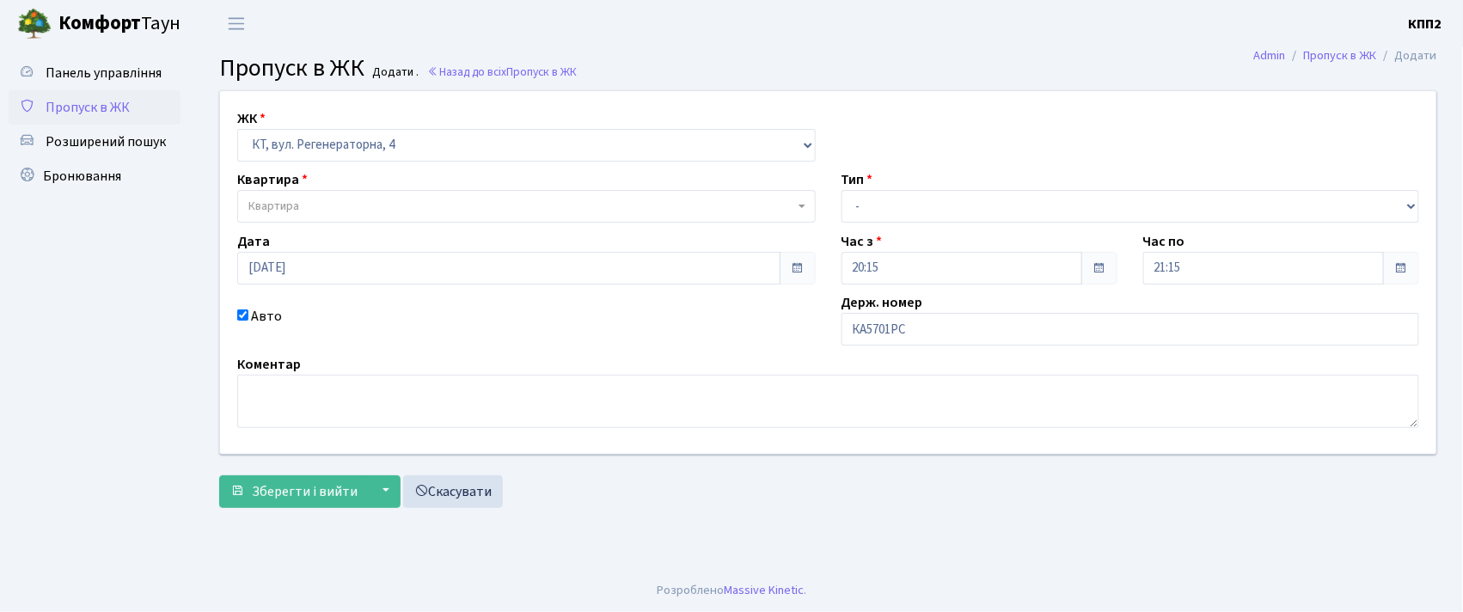
click at [306, 208] on span "Квартира" at bounding box center [521, 206] width 546 height 17
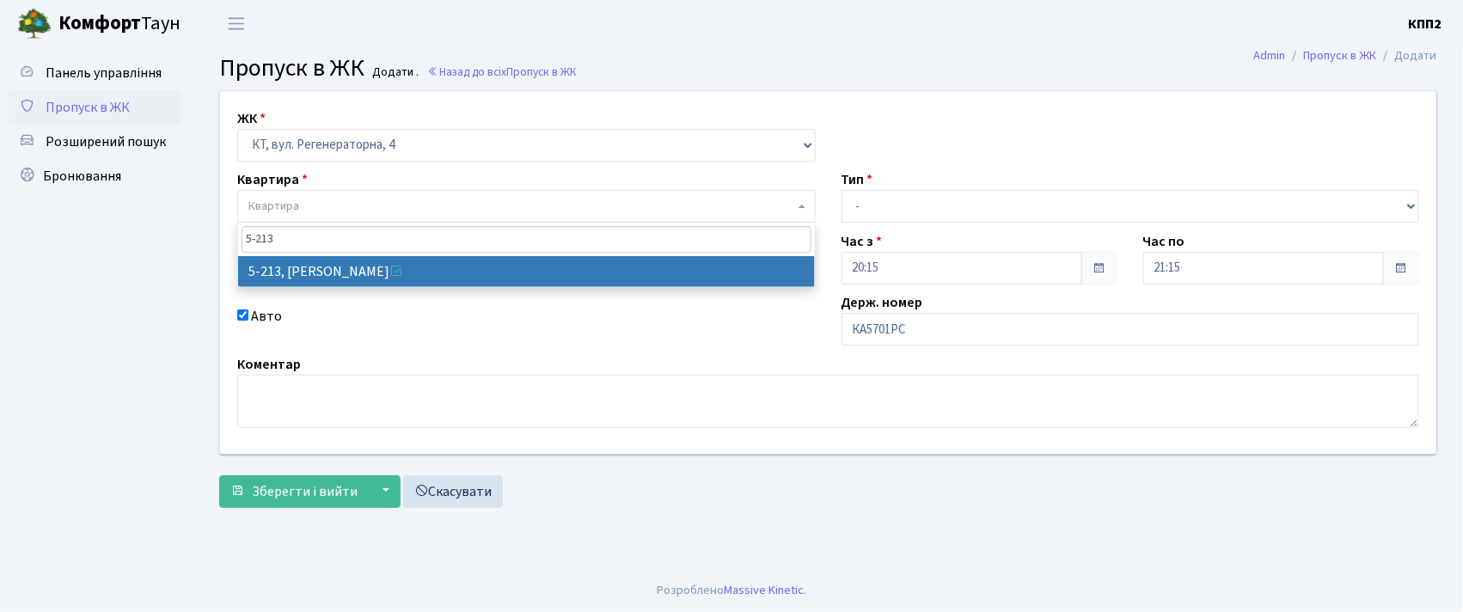
type input "5-213"
select select "2371"
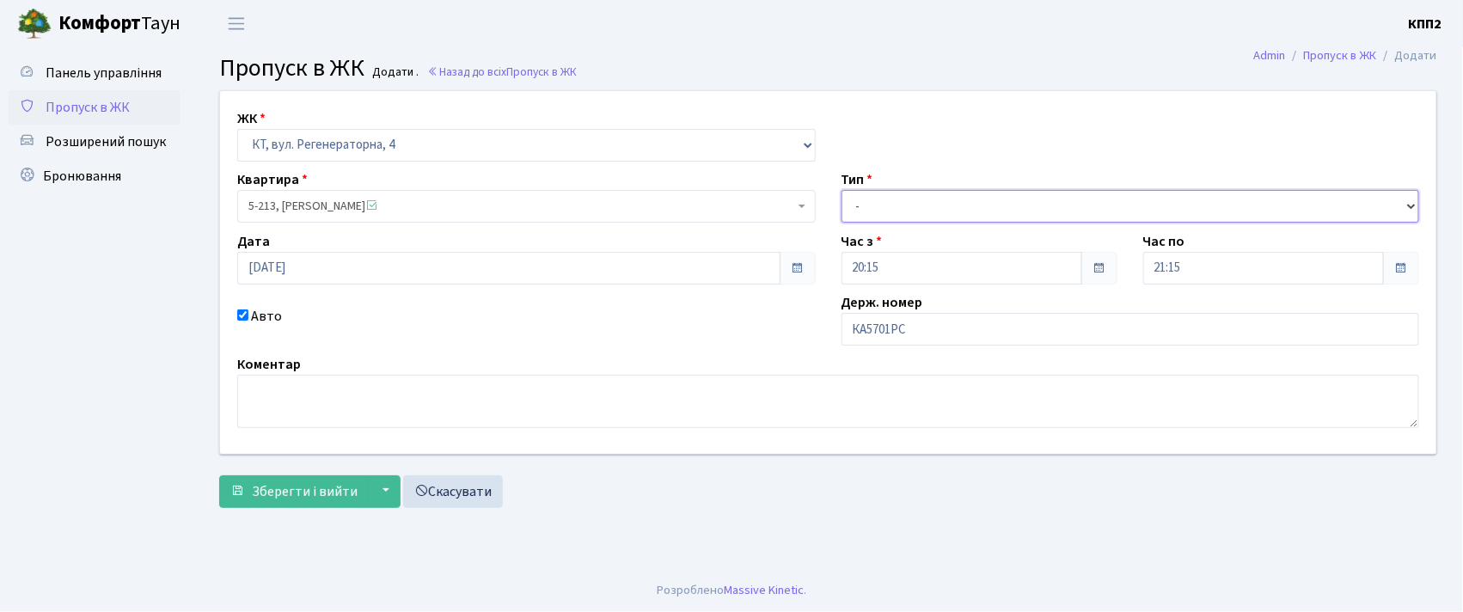
click at [887, 205] on select "- Доставка Таксі Гості Сервіс" at bounding box center [1131, 206] width 578 height 33
select select "2"
click at [842, 190] on select "- Доставка Таксі Гості Сервіс" at bounding box center [1131, 206] width 578 height 33
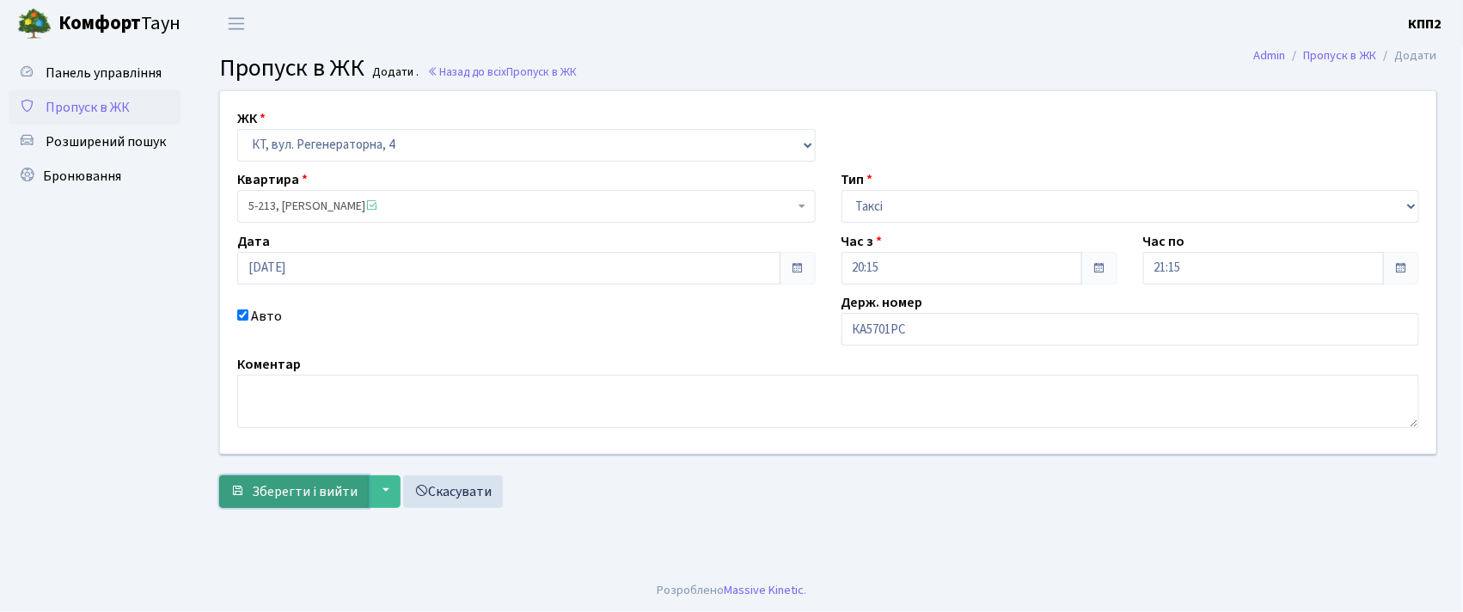
click at [289, 489] on span "Зберегти і вийти" at bounding box center [305, 491] width 106 height 19
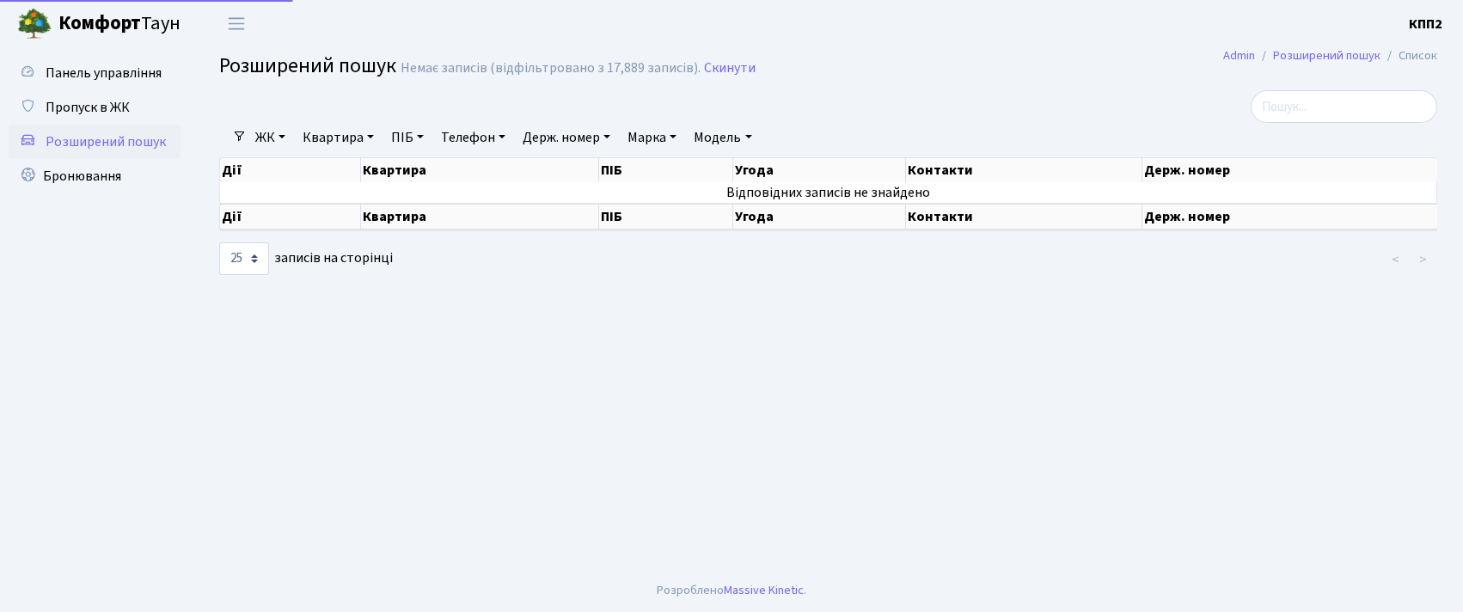
select select "25"
